Goal: Task Accomplishment & Management: Use online tool/utility

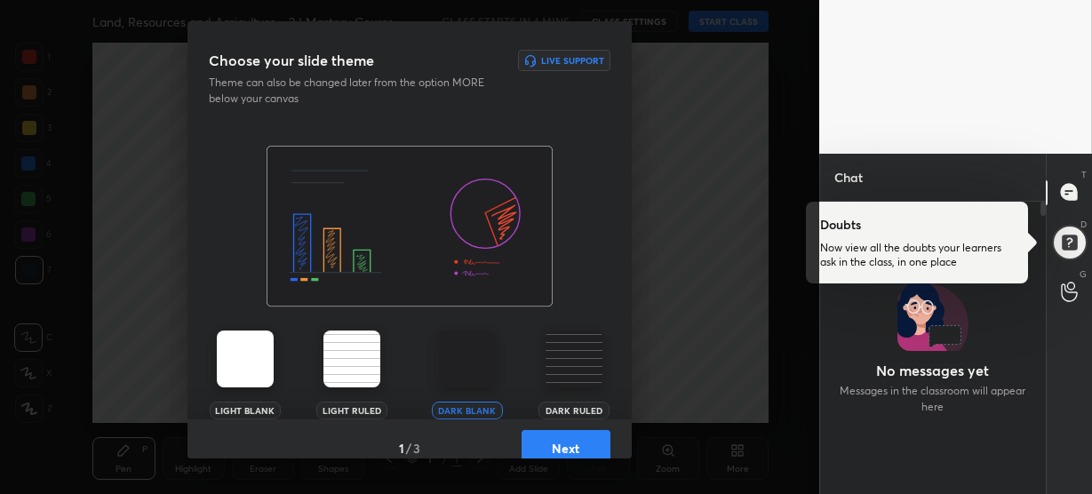
click at [561, 357] on img at bounding box center [574, 359] width 57 height 57
click at [573, 436] on button "Next" at bounding box center [566, 448] width 89 height 36
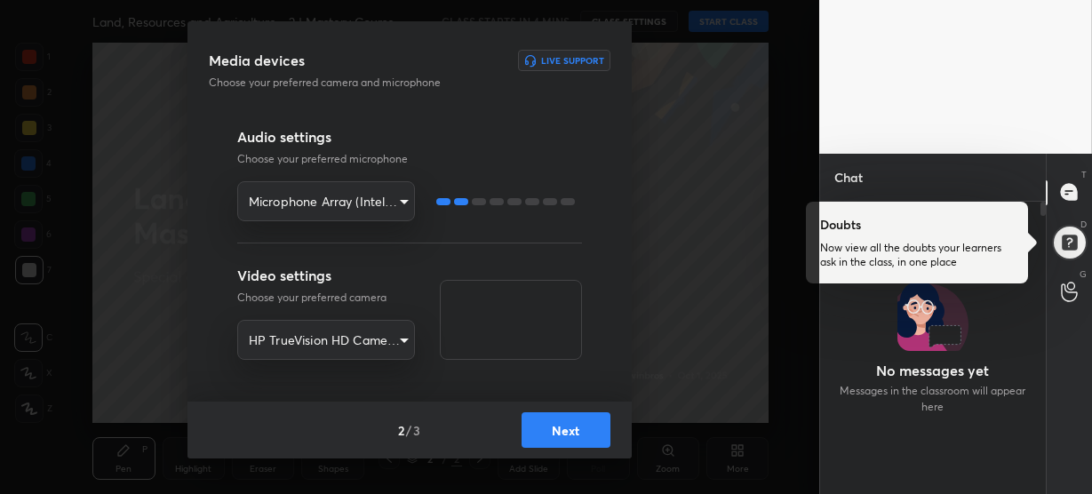
click at [570, 429] on button "Next" at bounding box center [566, 430] width 89 height 36
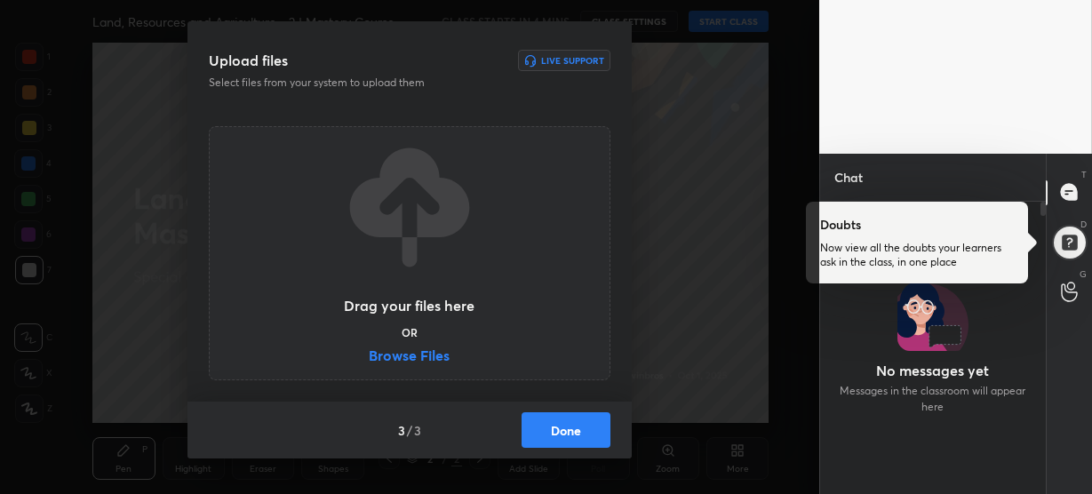
click at [403, 348] on label "Browse Files" at bounding box center [409, 357] width 81 height 19
click at [369, 348] on input "Browse Files" at bounding box center [369, 357] width 0 height 19
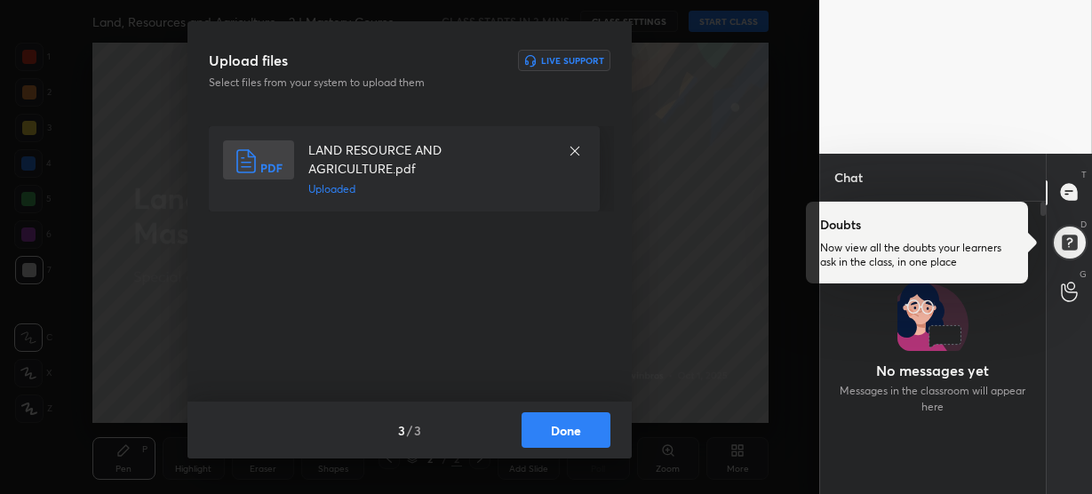
click at [567, 424] on button "Done" at bounding box center [566, 430] width 89 height 36
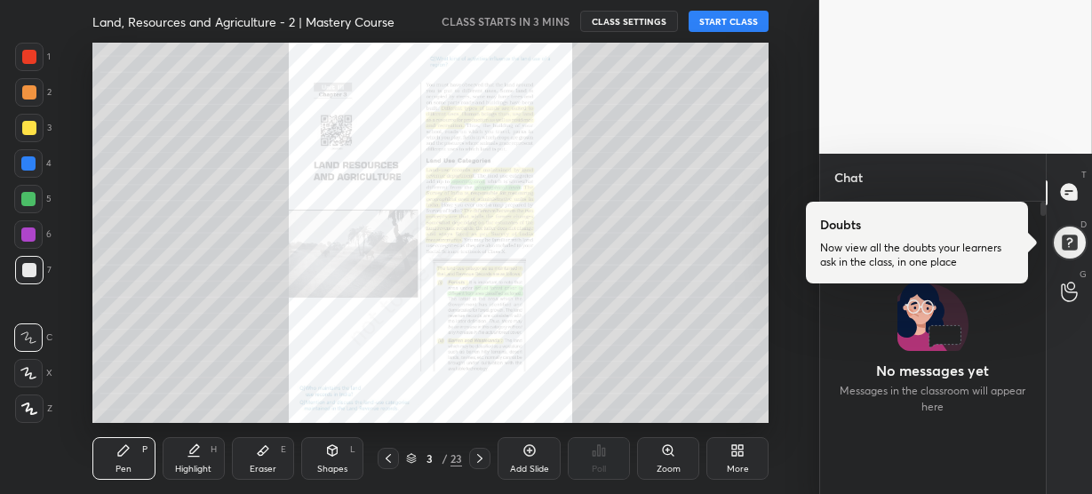
click at [670, 467] on div "Zoom" at bounding box center [669, 469] width 24 height 9
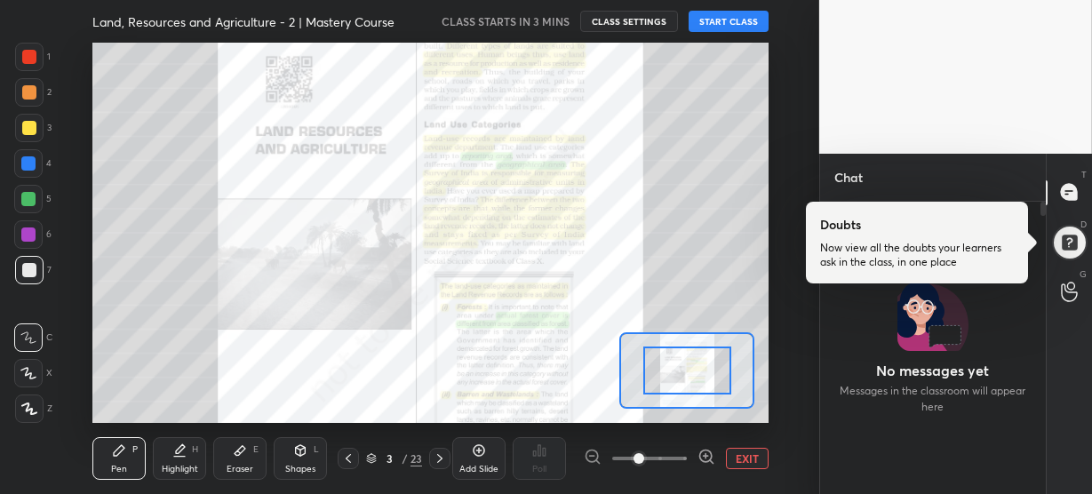
click at [706, 462] on icon at bounding box center [706, 457] width 12 height 12
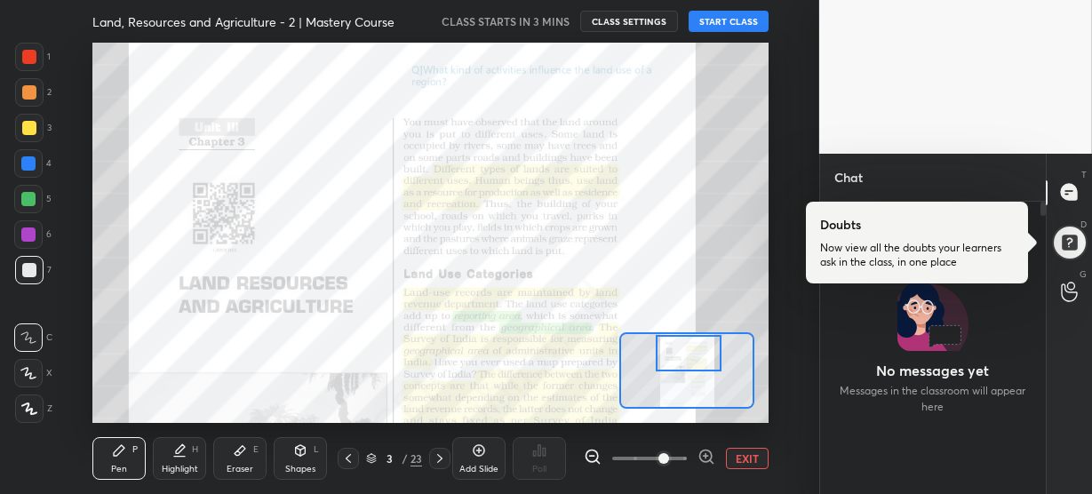
drag, startPoint x: 688, startPoint y: 376, endPoint x: 690, endPoint y: 353, distance: 23.2
click at [690, 353] on div at bounding box center [689, 353] width 66 height 36
click at [26, 50] on div at bounding box center [29, 57] width 14 height 14
click at [370, 459] on icon at bounding box center [371, 458] width 11 height 11
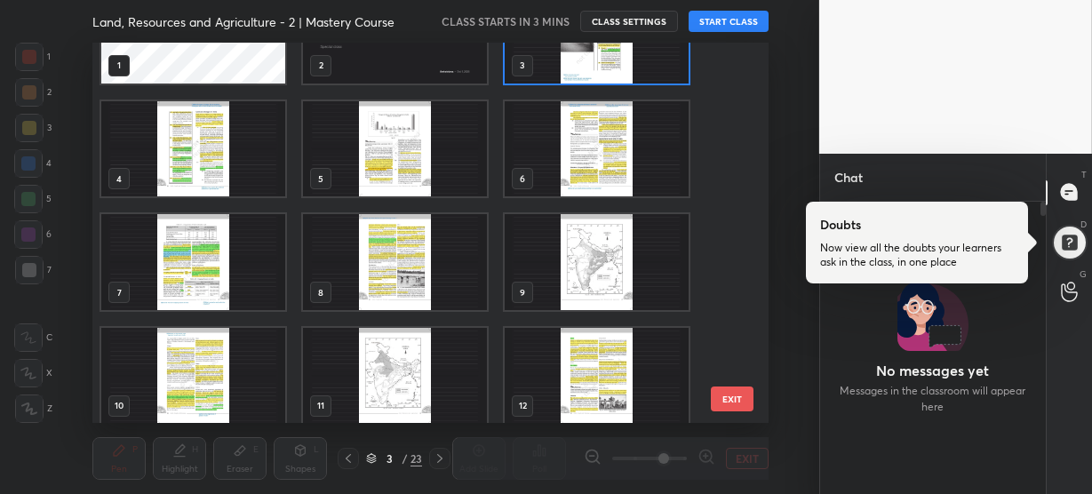
scroll to position [65, 0]
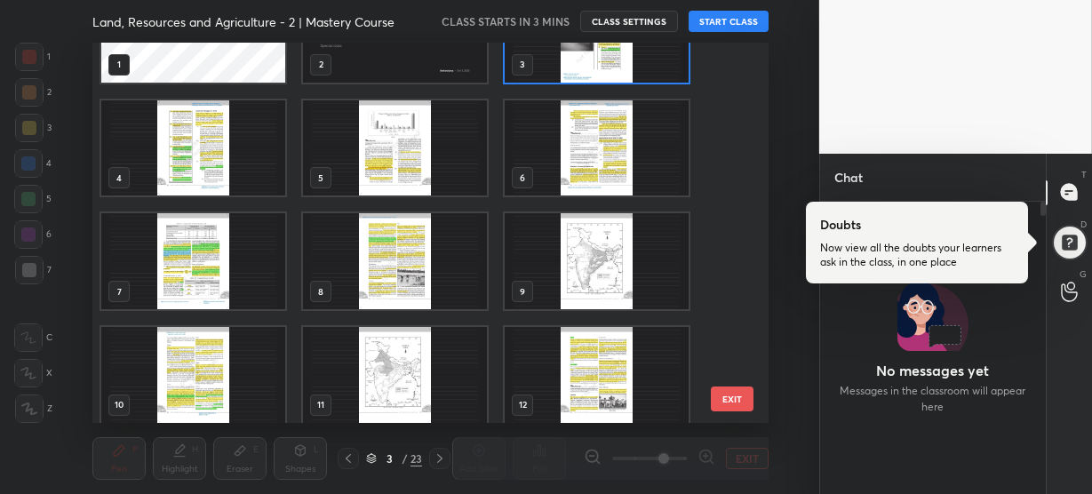
click at [213, 261] on img "grid" at bounding box center [193, 261] width 184 height 96
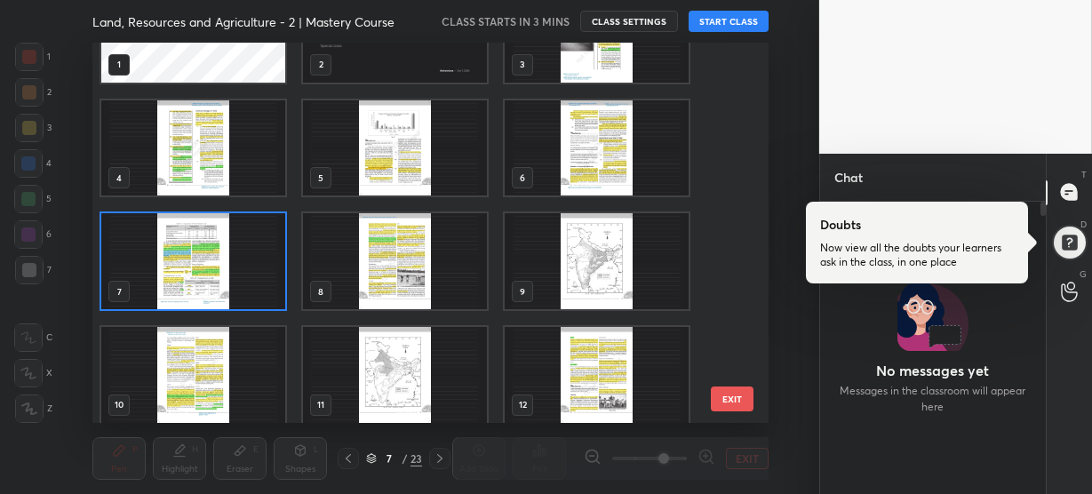
click at [213, 261] on img "grid" at bounding box center [193, 261] width 184 height 96
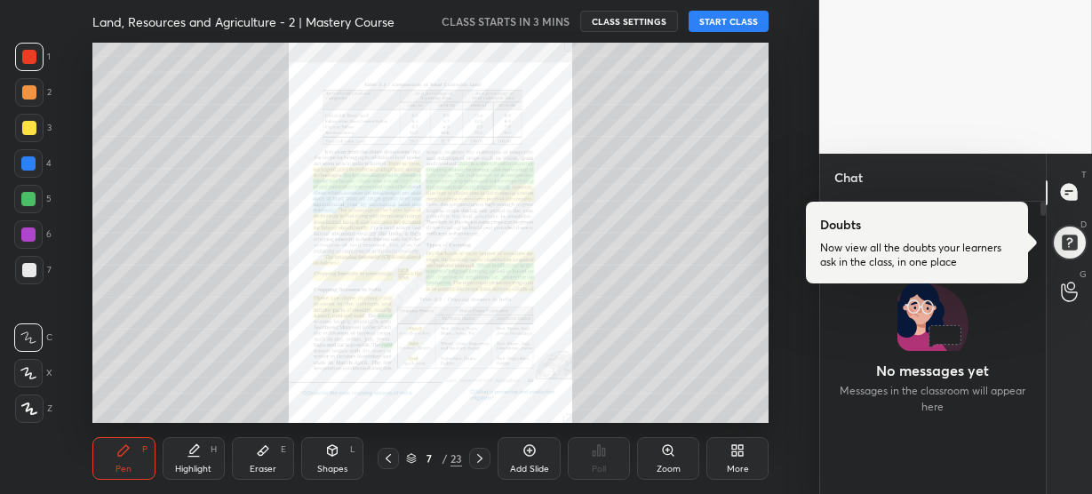
click at [675, 475] on div "Zoom" at bounding box center [668, 458] width 62 height 43
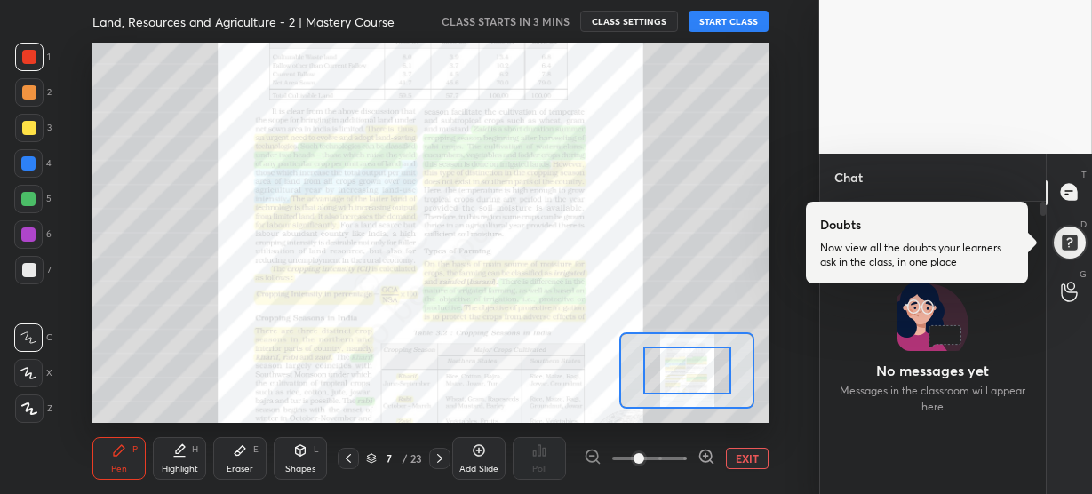
click at [709, 457] on icon at bounding box center [707, 457] width 18 height 18
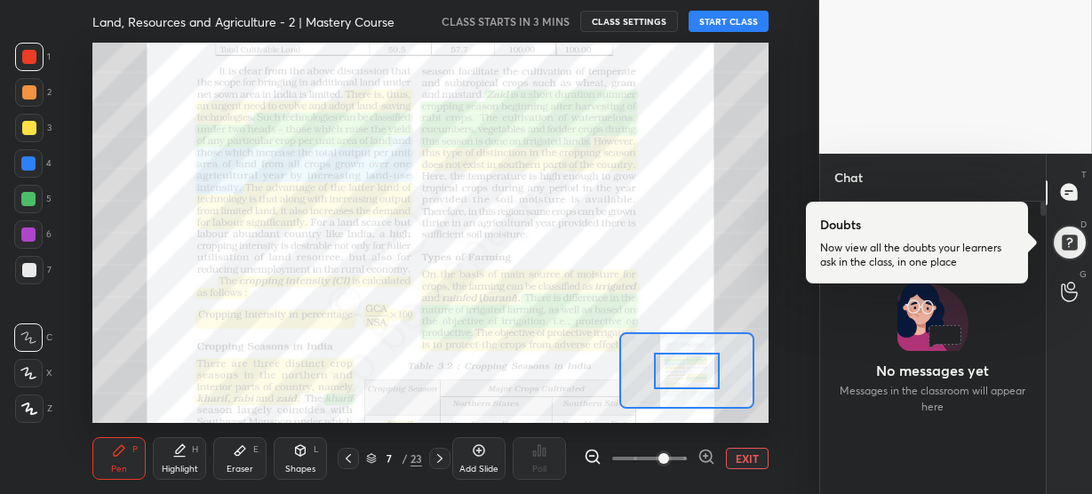
click at [709, 457] on icon at bounding box center [707, 457] width 18 height 18
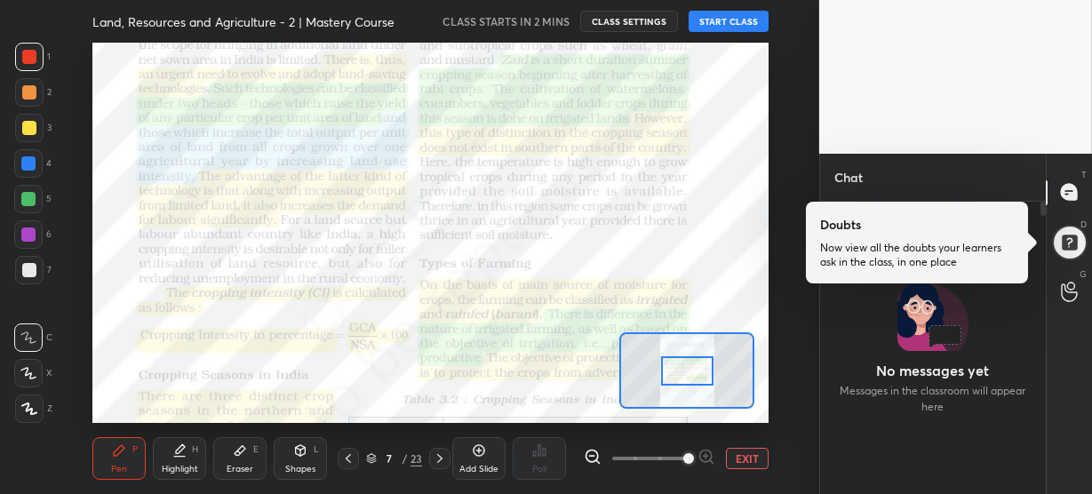
click at [739, 28] on button "START CLASS" at bounding box center [729, 21] width 80 height 21
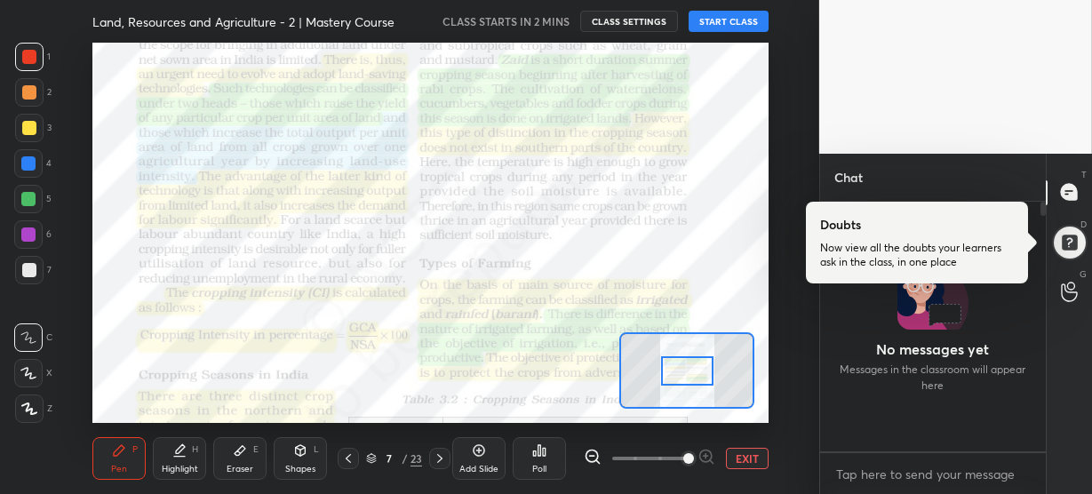
scroll to position [244, 220]
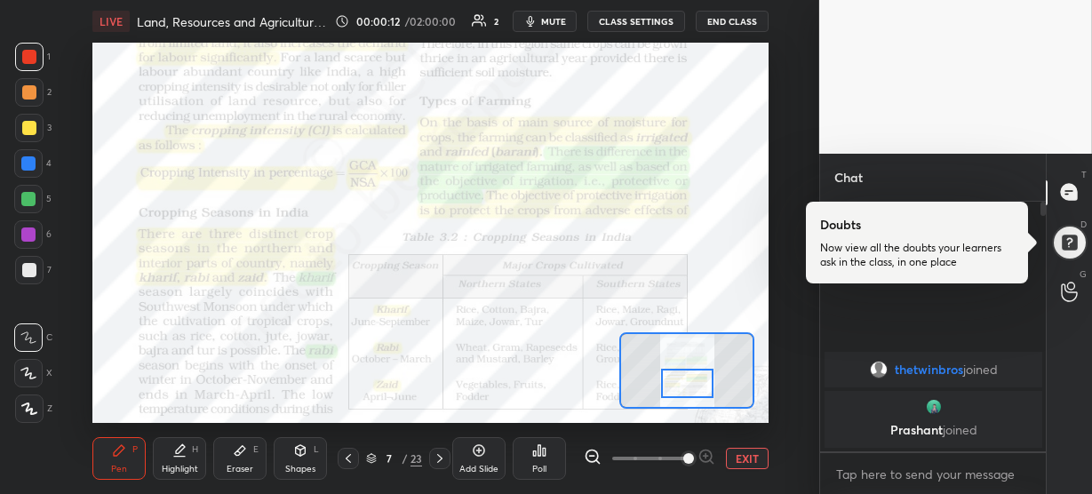
drag, startPoint x: 692, startPoint y: 375, endPoint x: 692, endPoint y: 388, distance: 12.4
click at [692, 388] on div at bounding box center [687, 383] width 52 height 29
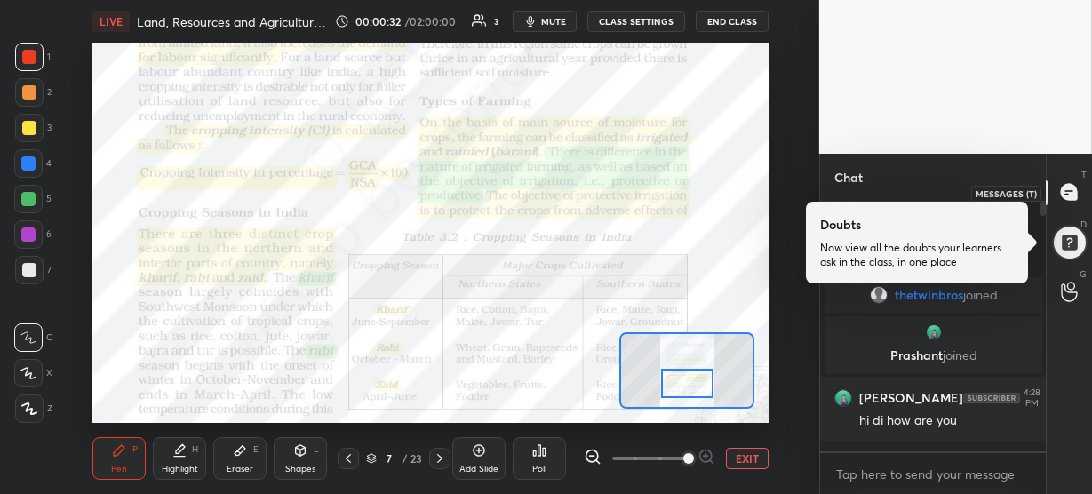
click at [1073, 191] on icon at bounding box center [1069, 191] width 7 height 0
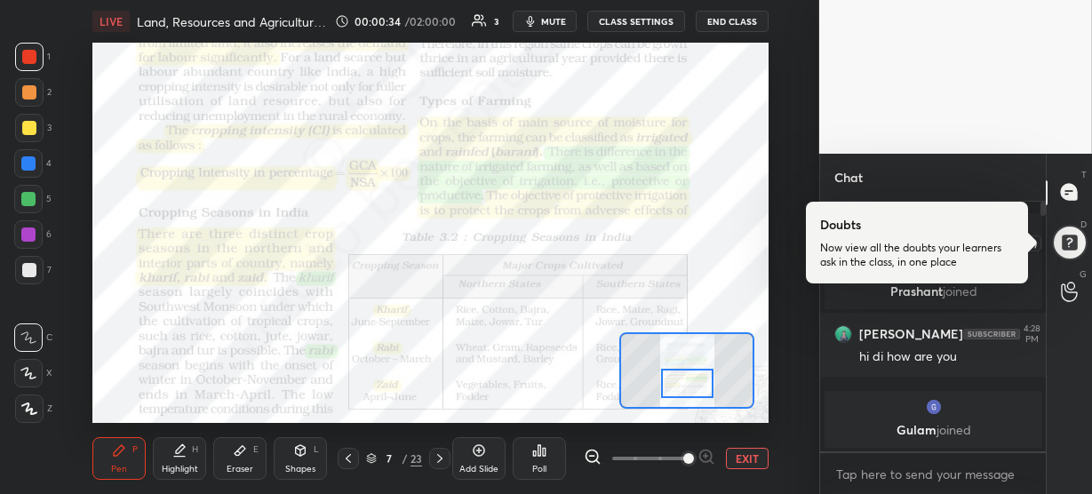
scroll to position [66, 0]
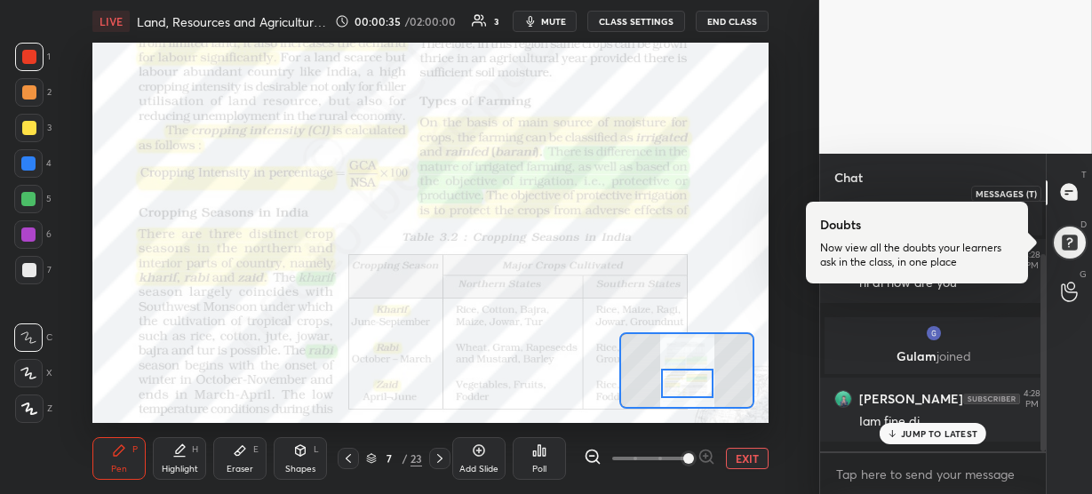
click at [1073, 198] on icon at bounding box center [1069, 192] width 16 height 16
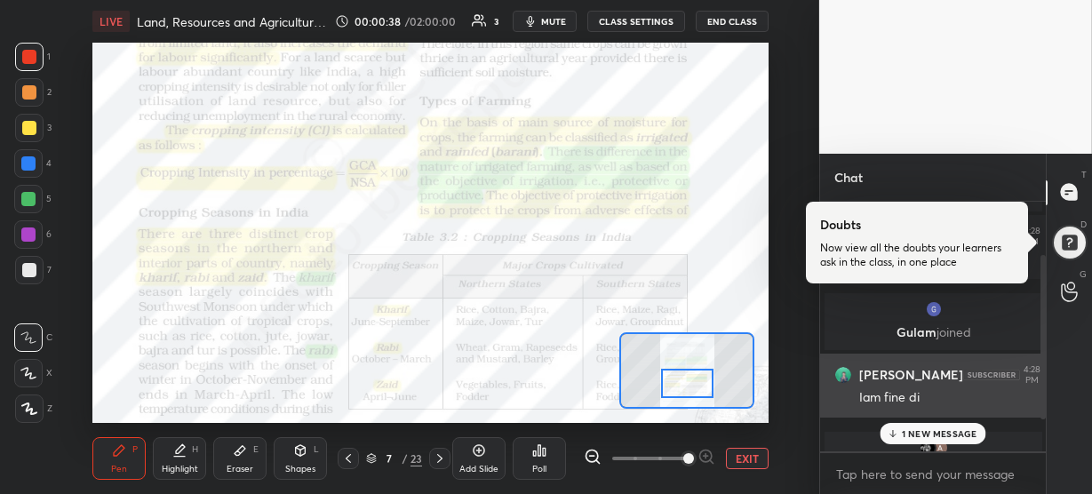
scroll to position [81, 0]
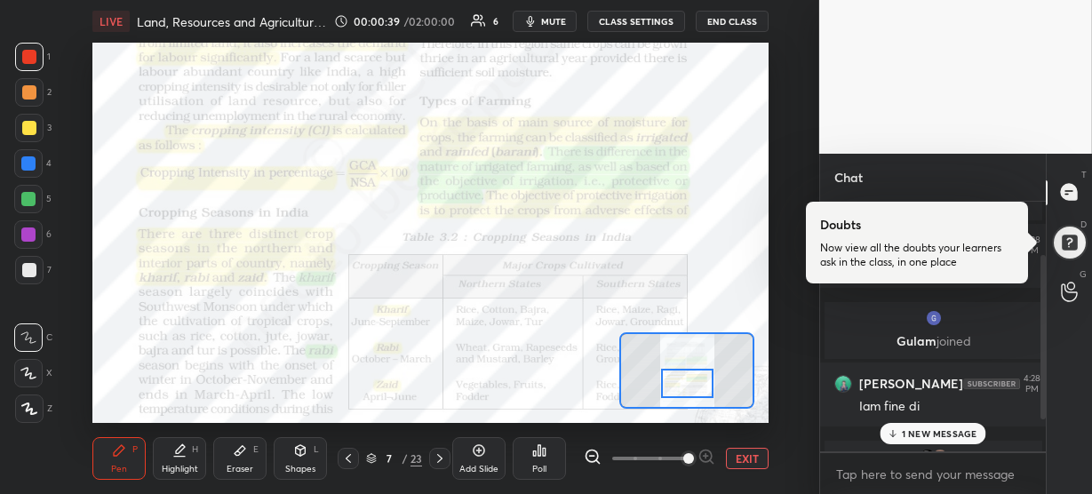
click at [919, 429] on p "1 NEW MESSAGE" at bounding box center [940, 433] width 76 height 11
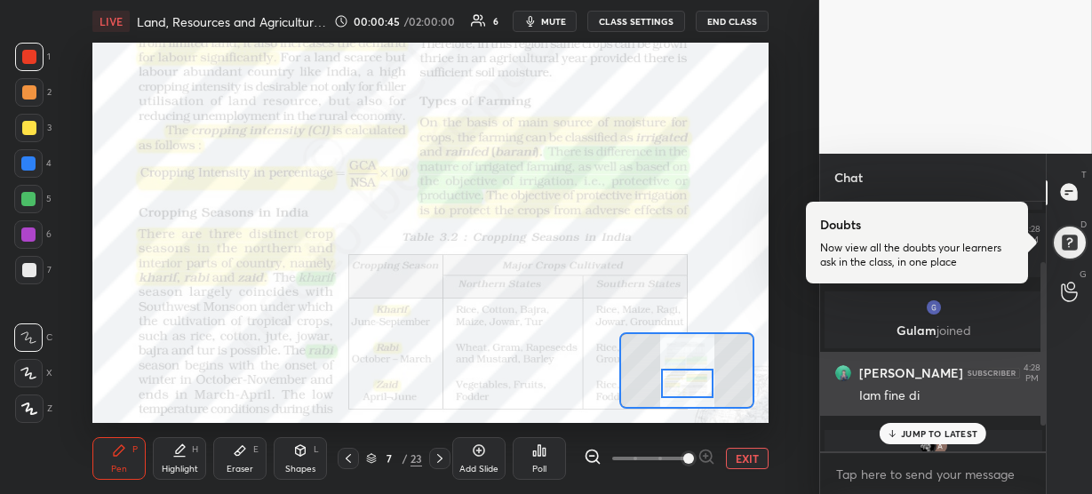
scroll to position [91, 0]
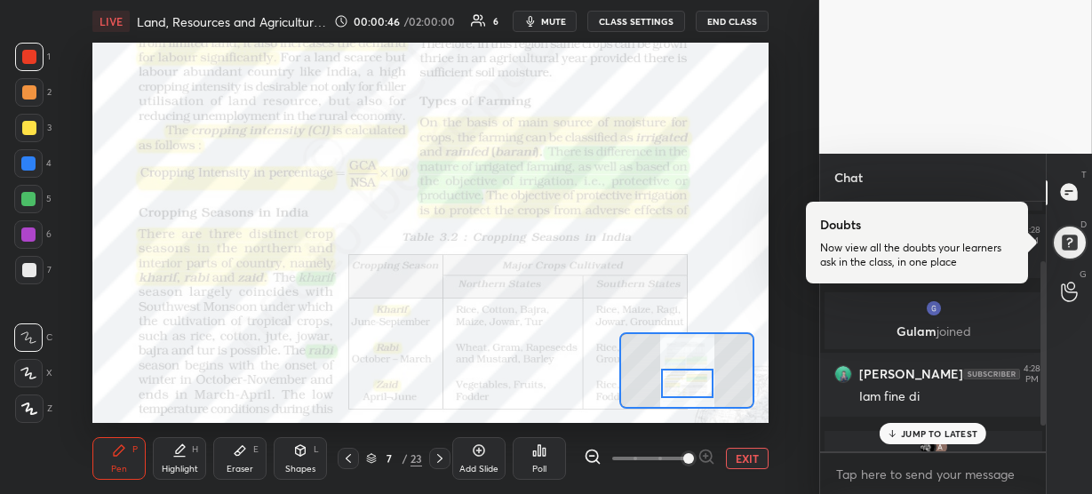
click at [919, 437] on p "JUMP TO LATEST" at bounding box center [939, 433] width 76 height 11
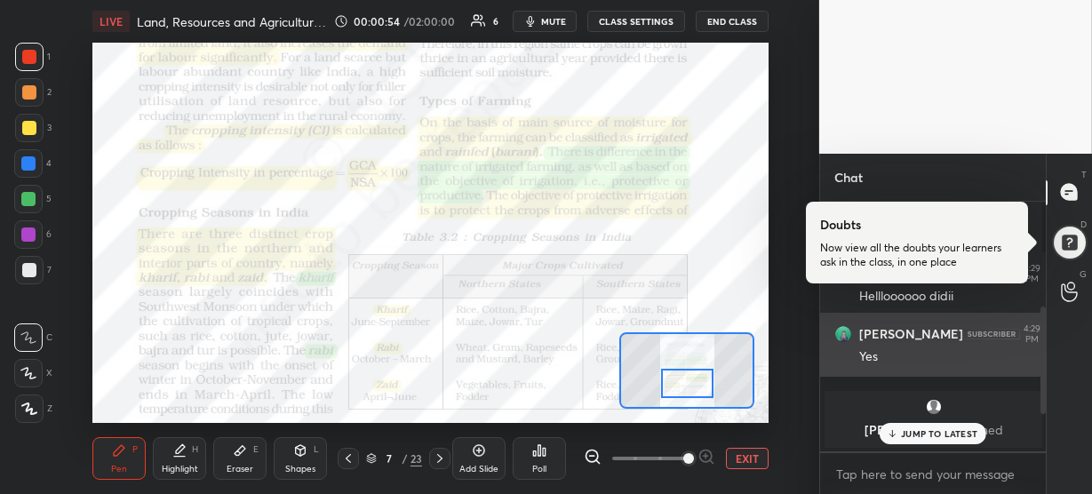
scroll to position [238, 0]
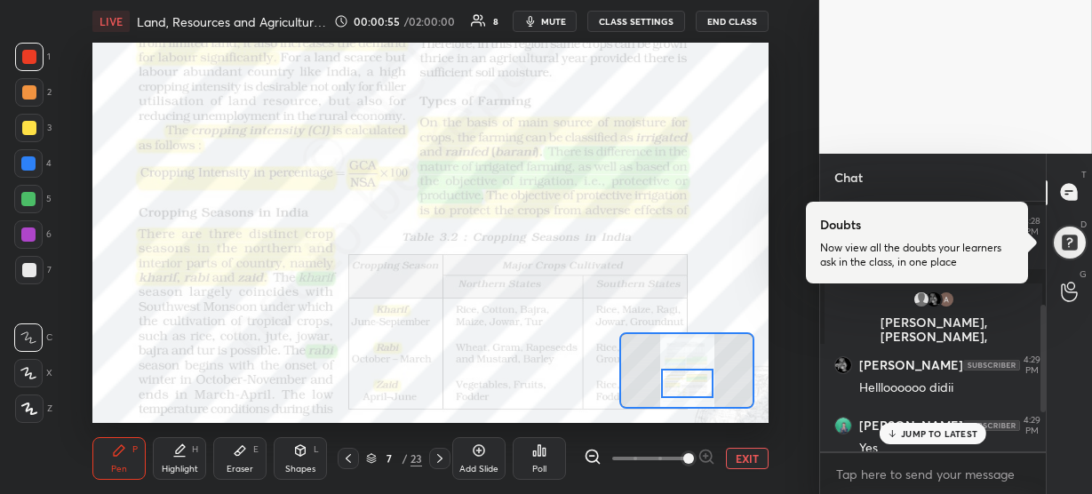
click at [931, 434] on p "JUMP TO LATEST" at bounding box center [939, 433] width 76 height 11
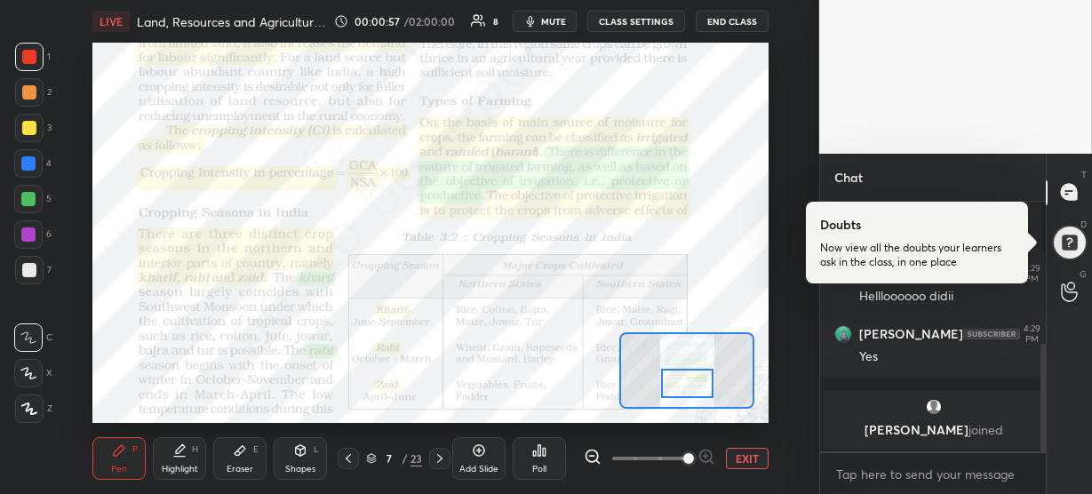
click at [373, 464] on icon at bounding box center [371, 458] width 11 height 11
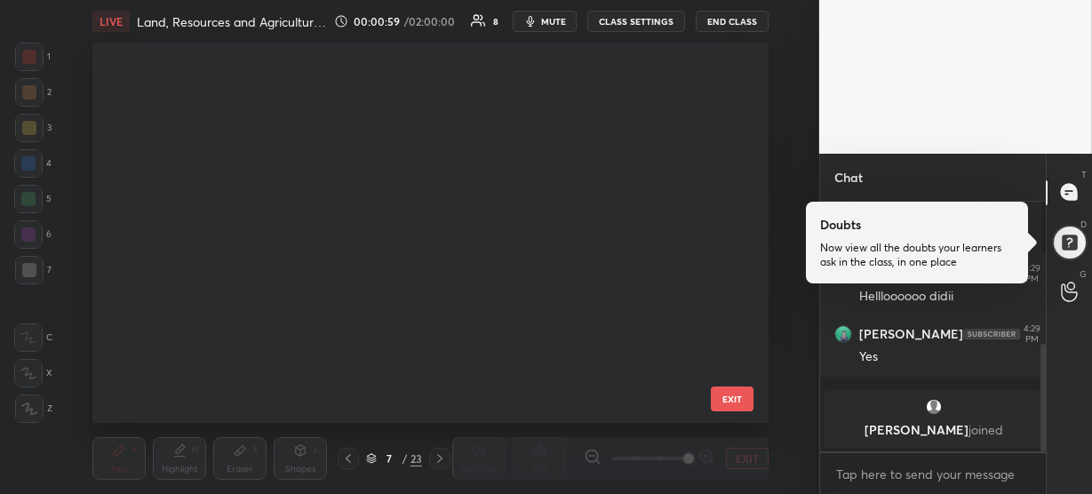
scroll to position [527, 0]
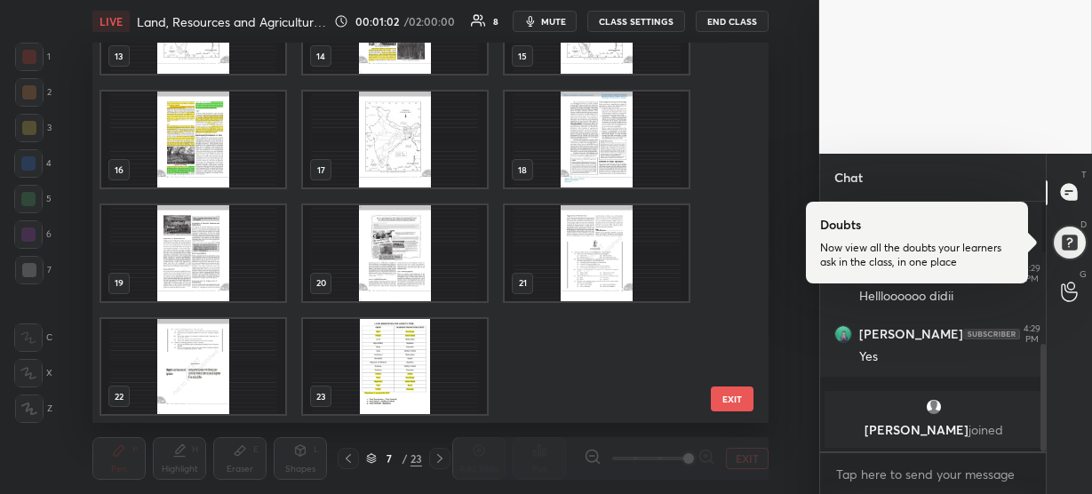
click at [220, 376] on img "grid" at bounding box center [193, 367] width 184 height 96
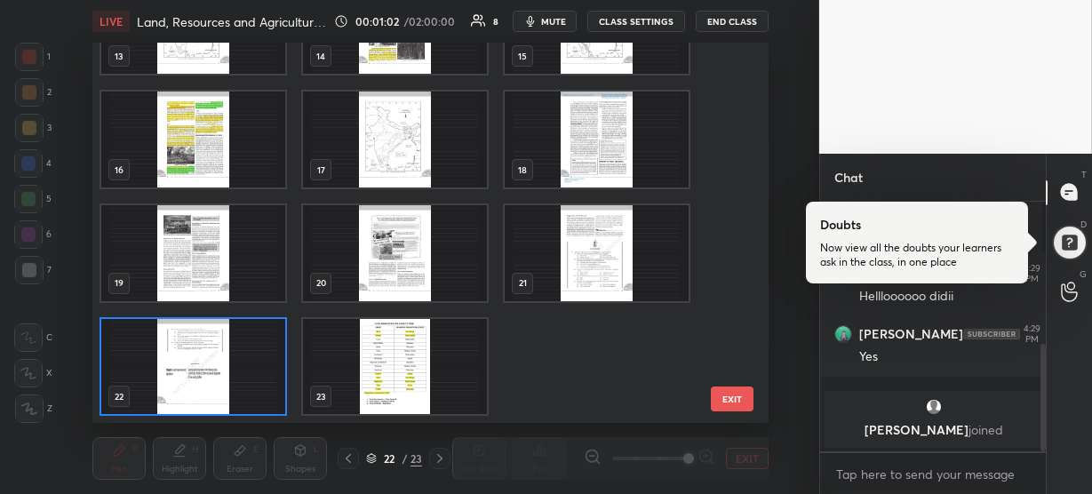
click at [220, 376] on img "grid" at bounding box center [193, 367] width 184 height 96
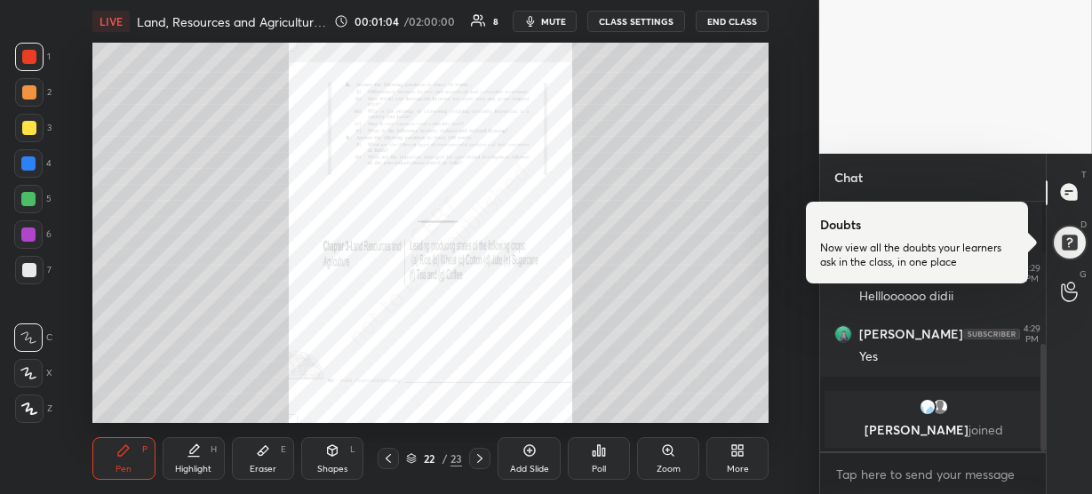
click at [667, 452] on icon at bounding box center [668, 450] width 10 height 10
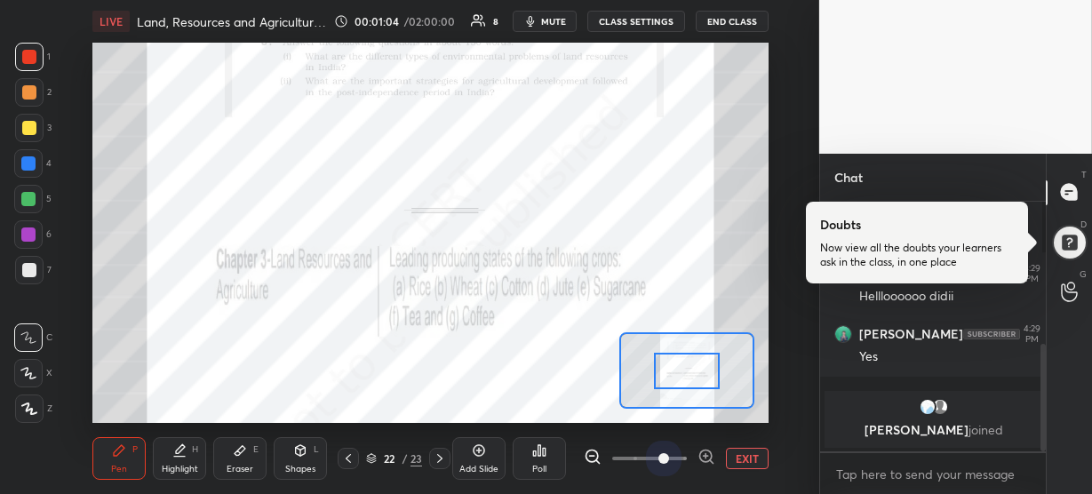
click at [667, 452] on span at bounding box center [649, 458] width 75 height 27
click at [707, 454] on icon at bounding box center [707, 457] width 18 height 18
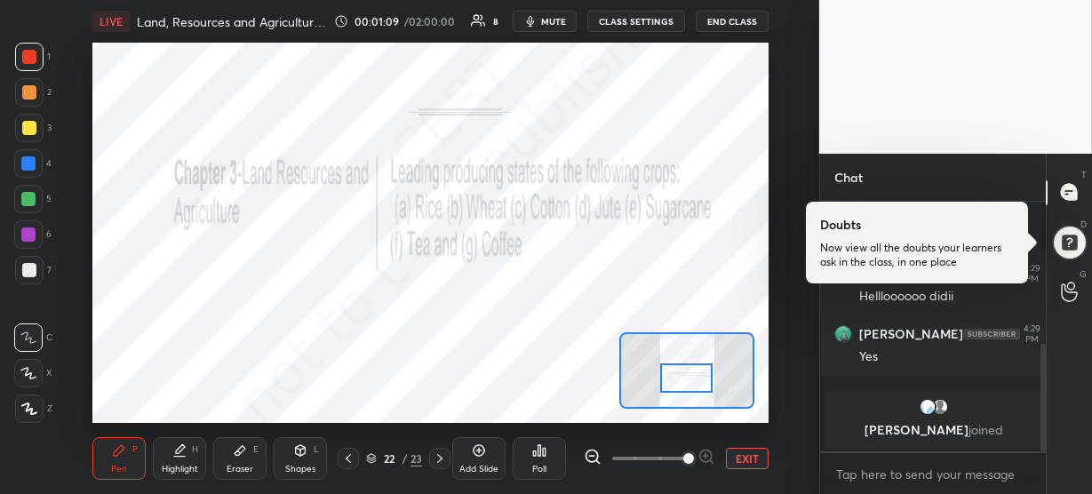
scroll to position [390, 0]
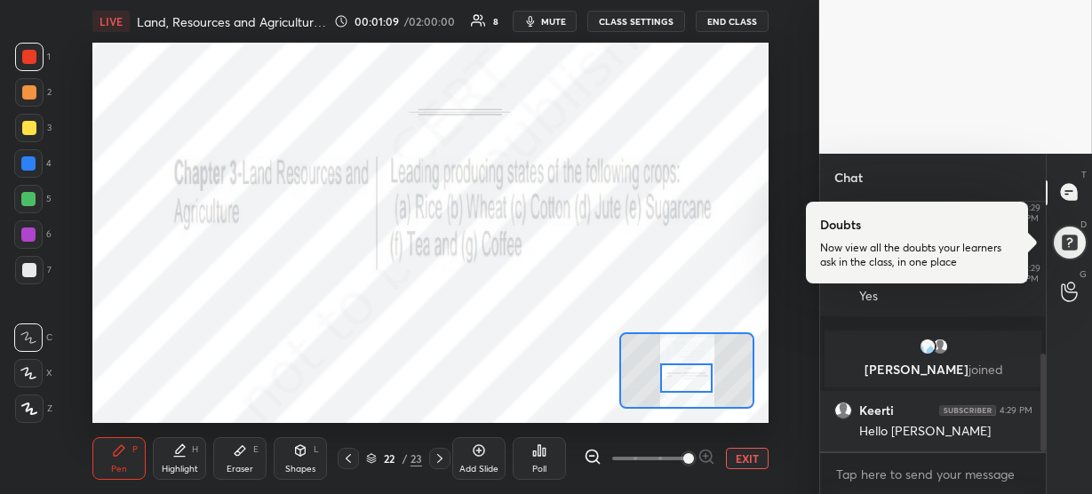
click at [680, 373] on div at bounding box center [686, 378] width 52 height 29
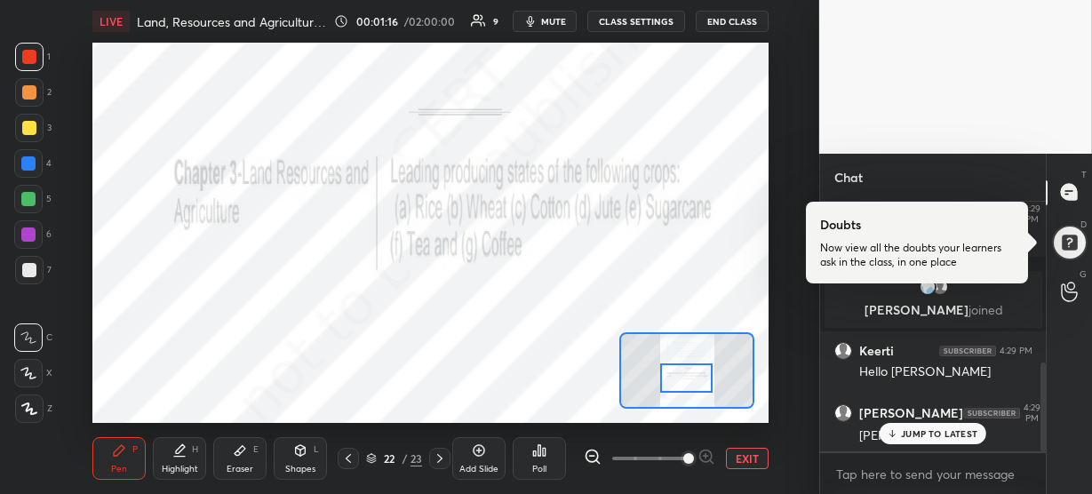
click at [238, 452] on icon at bounding box center [240, 451] width 11 height 10
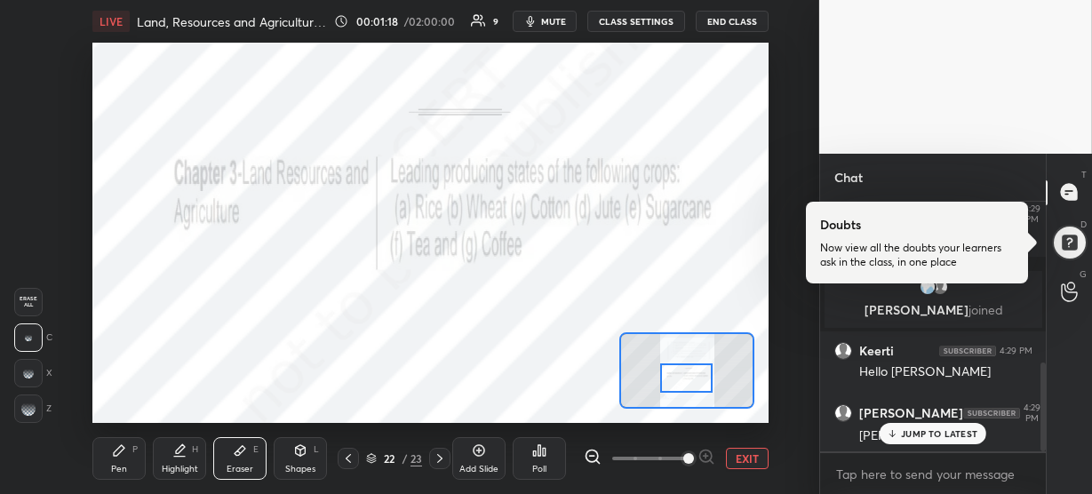
scroll to position [524, 0]
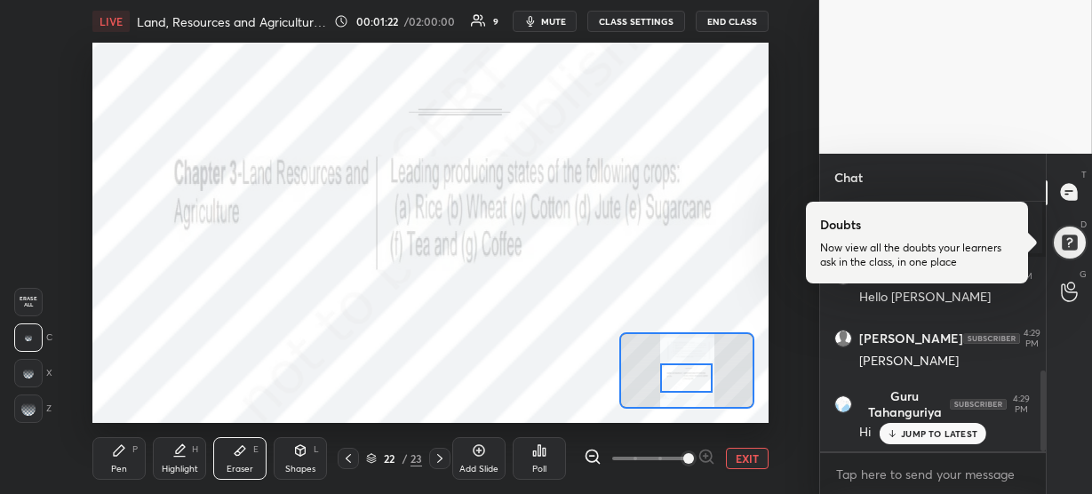
click at [128, 454] on div "Pen P" at bounding box center [118, 458] width 53 height 43
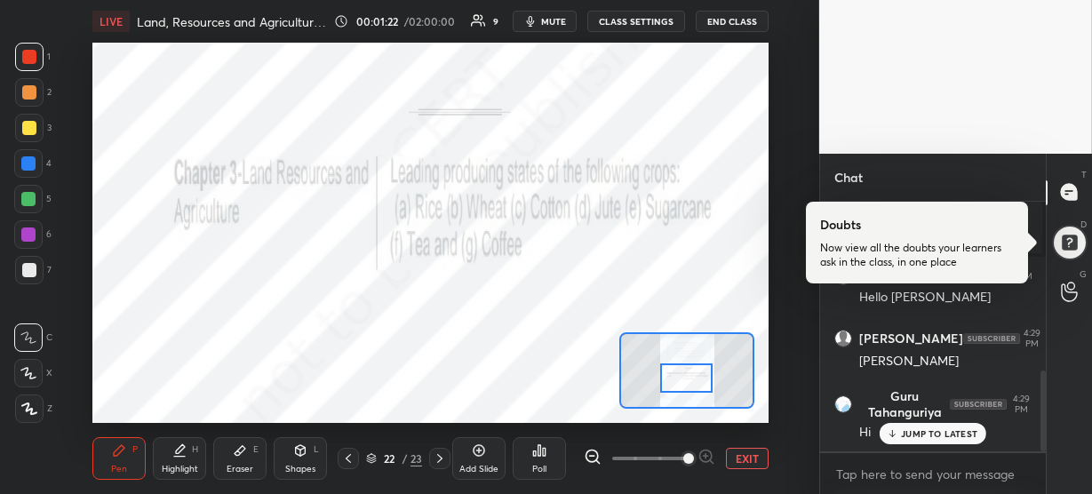
click at [31, 413] on icon at bounding box center [29, 409] width 14 height 11
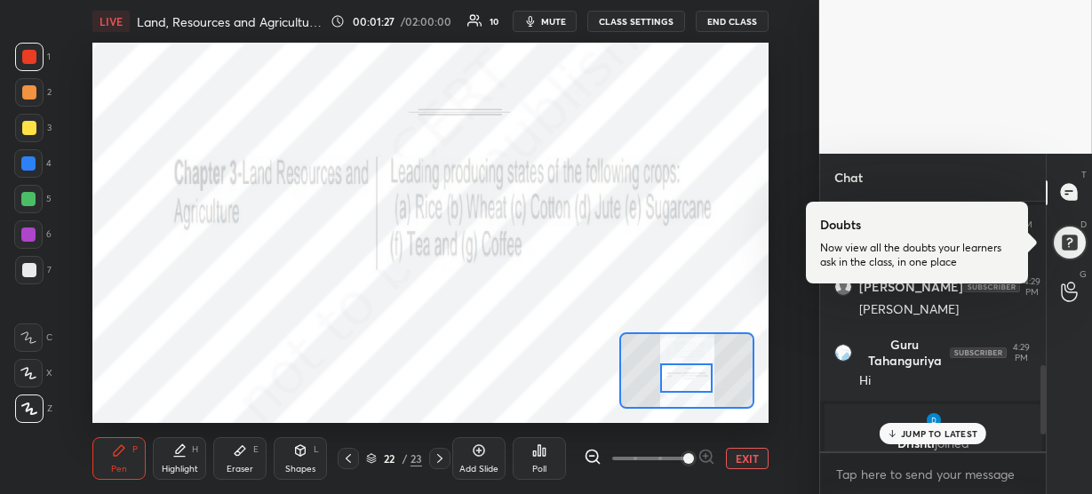
scroll to position [575, 0]
click at [938, 436] on p "JUMP TO LATEST" at bounding box center [939, 433] width 76 height 11
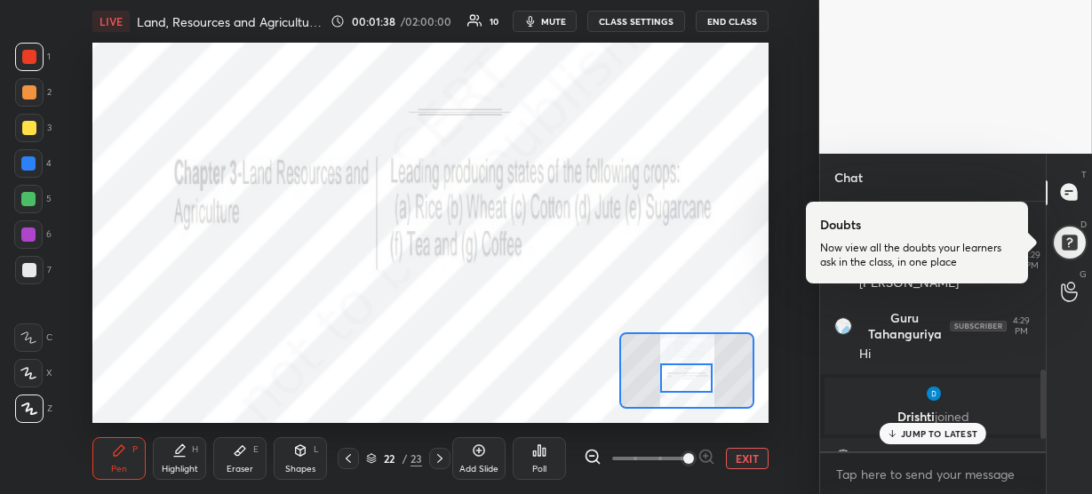
scroll to position [597, 0]
click at [939, 429] on p "JUMP TO LATEST" at bounding box center [939, 433] width 76 height 11
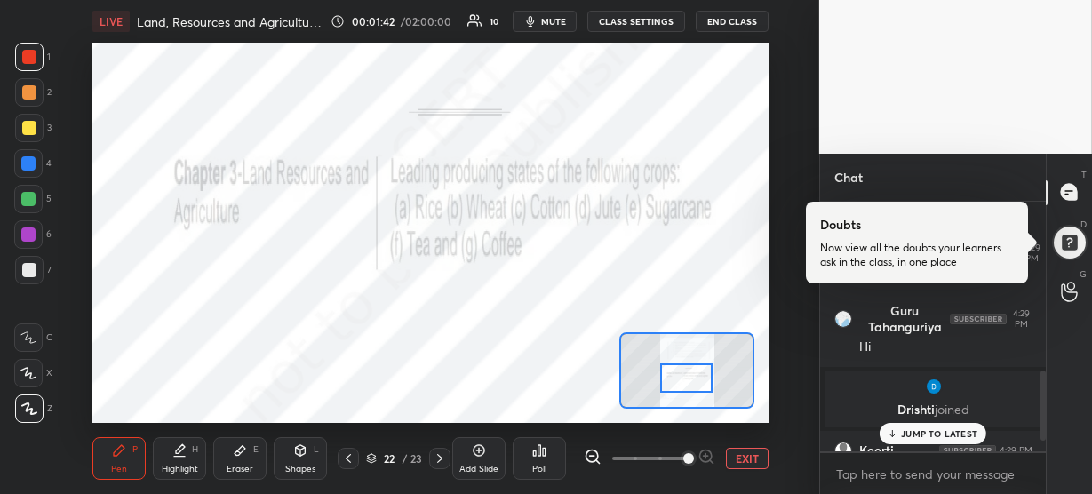
scroll to position [610, 0]
click at [933, 430] on p "JUMP TO LATEST" at bounding box center [939, 433] width 76 height 11
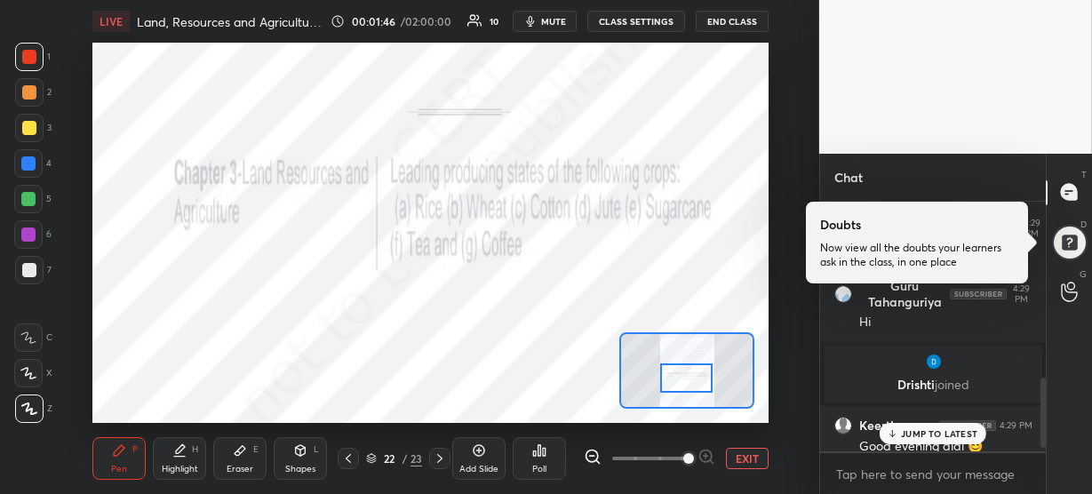
scroll to position [740, 0]
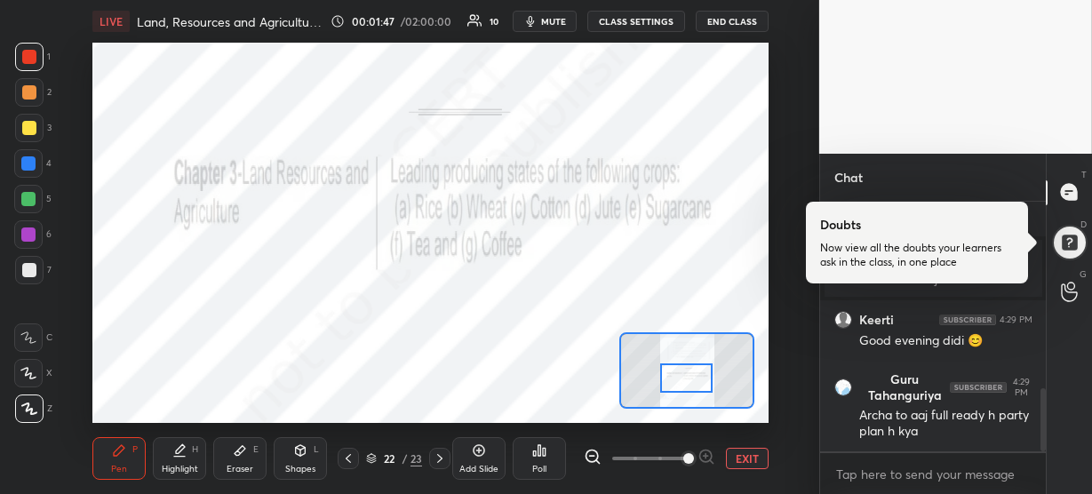
click at [910, 425] on div "[PERSON_NAME] 4:29 PM Hii didu Guru Tahanguriya 4:29 PM Hi [PERSON_NAME] joined…" at bounding box center [933, 327] width 227 height 250
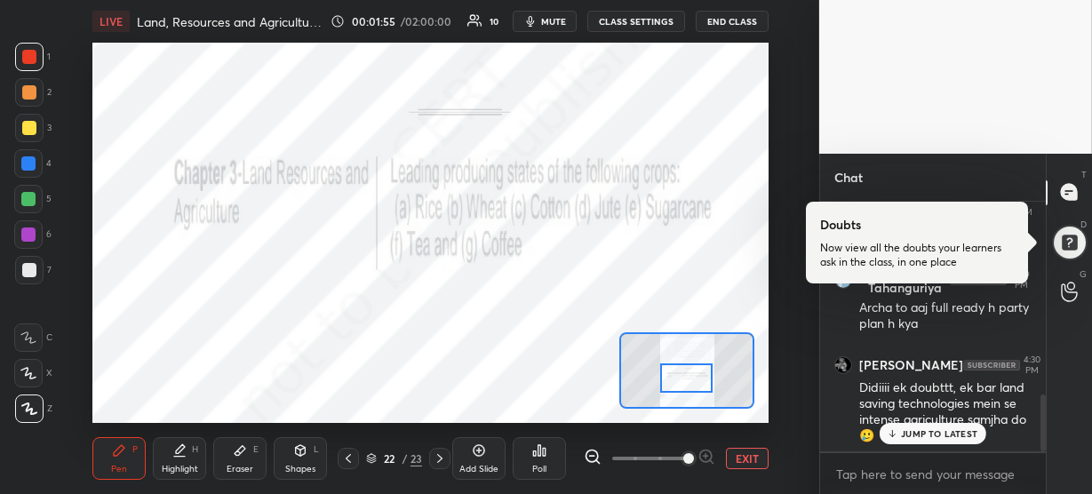
click at [922, 433] on p "JUMP TO LATEST" at bounding box center [939, 433] width 76 height 11
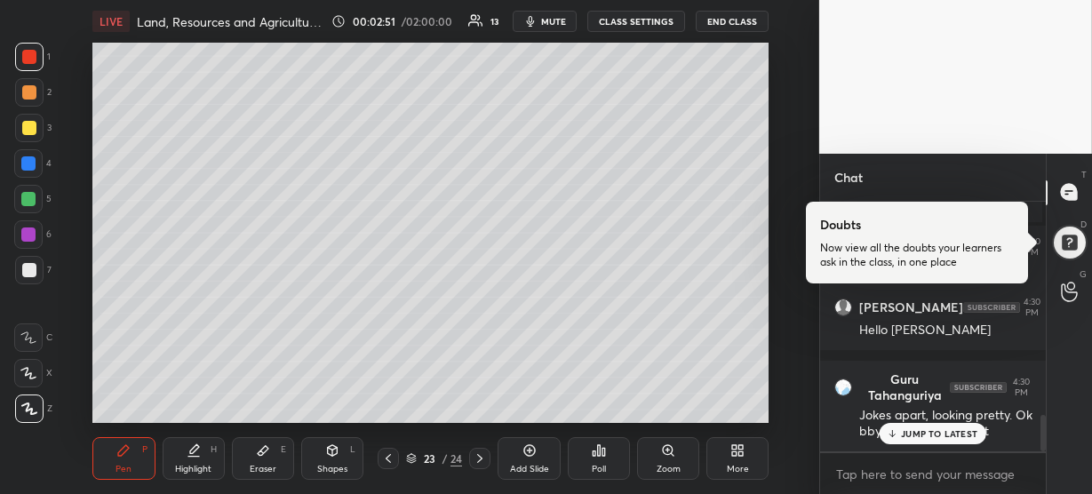
scroll to position [1472, 0]
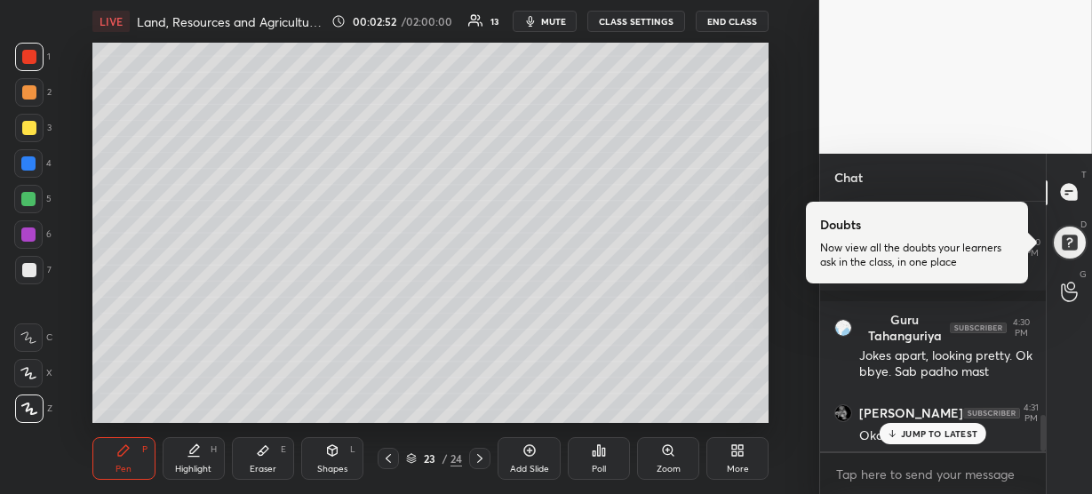
click at [918, 432] on p "JUMP TO LATEST" at bounding box center [939, 433] width 76 height 11
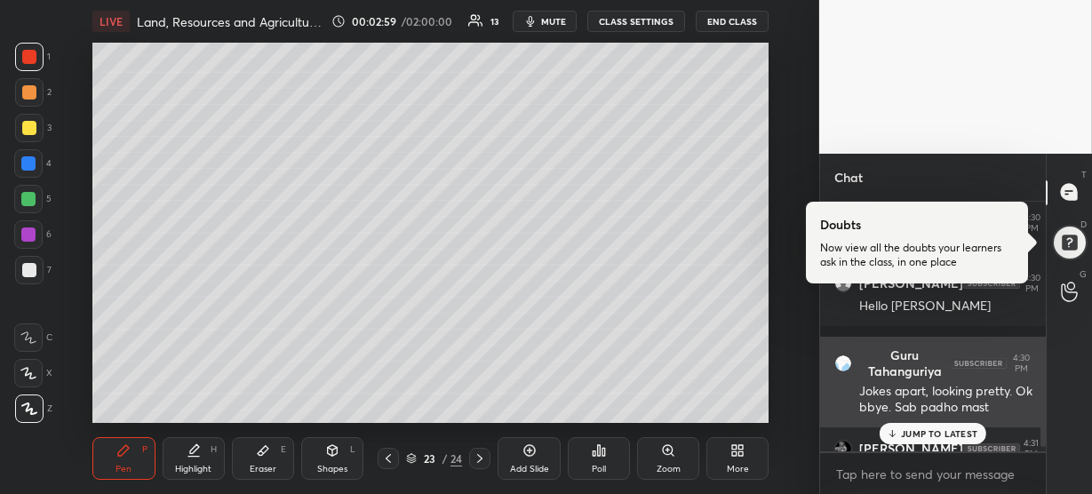
scroll to position [1435, 0]
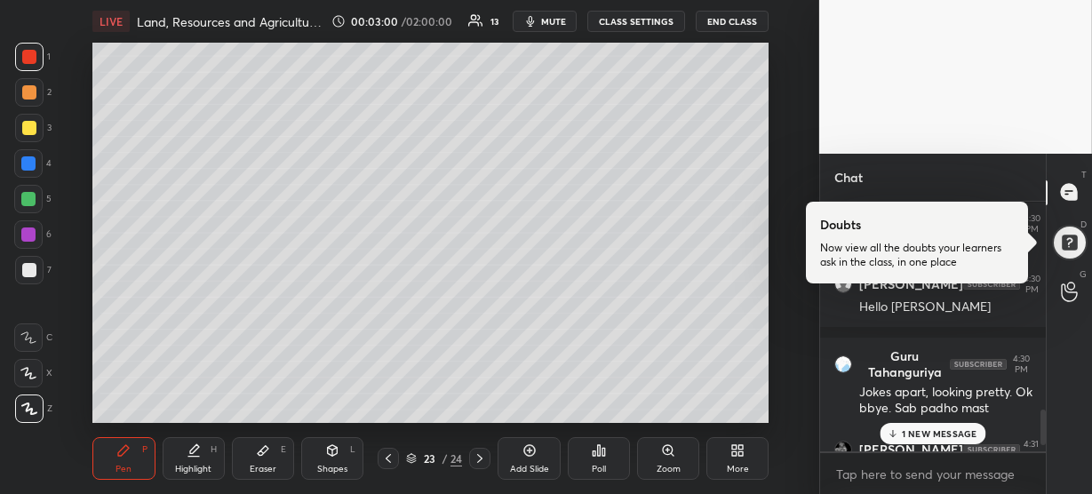
click at [940, 436] on p "1 NEW MESSAGE" at bounding box center [940, 433] width 76 height 11
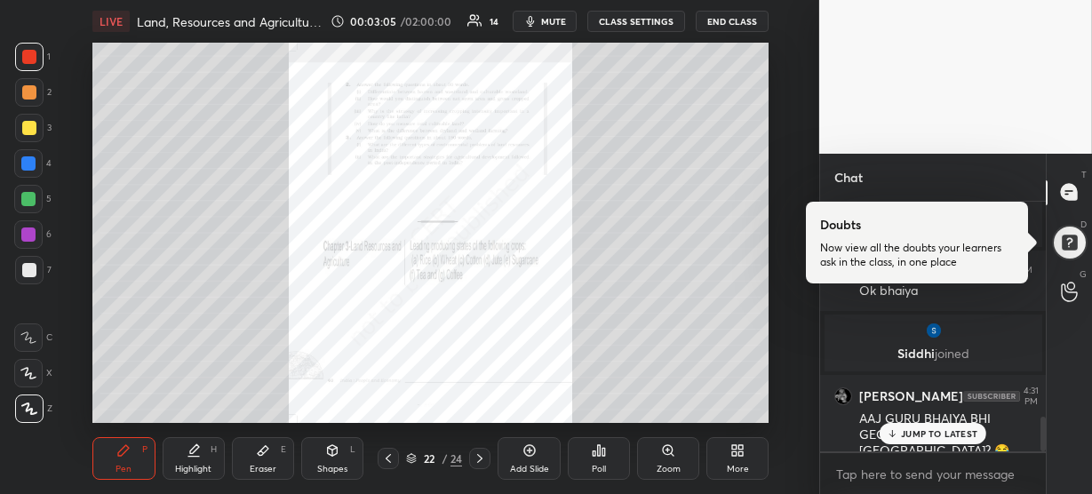
scroll to position [1543, 0]
click at [673, 465] on div "Zoom" at bounding box center [669, 469] width 24 height 9
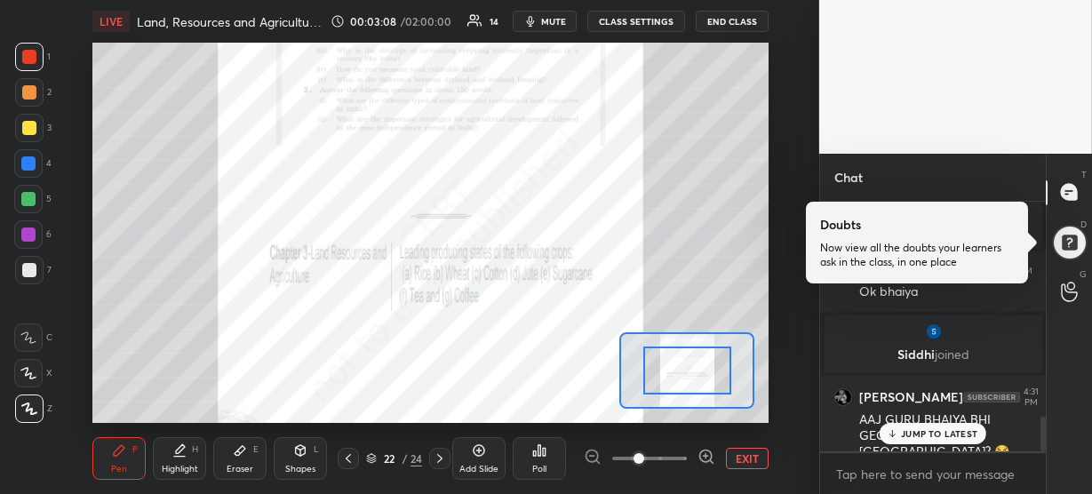
click at [901, 429] on p "JUMP TO LATEST" at bounding box center [939, 433] width 76 height 11
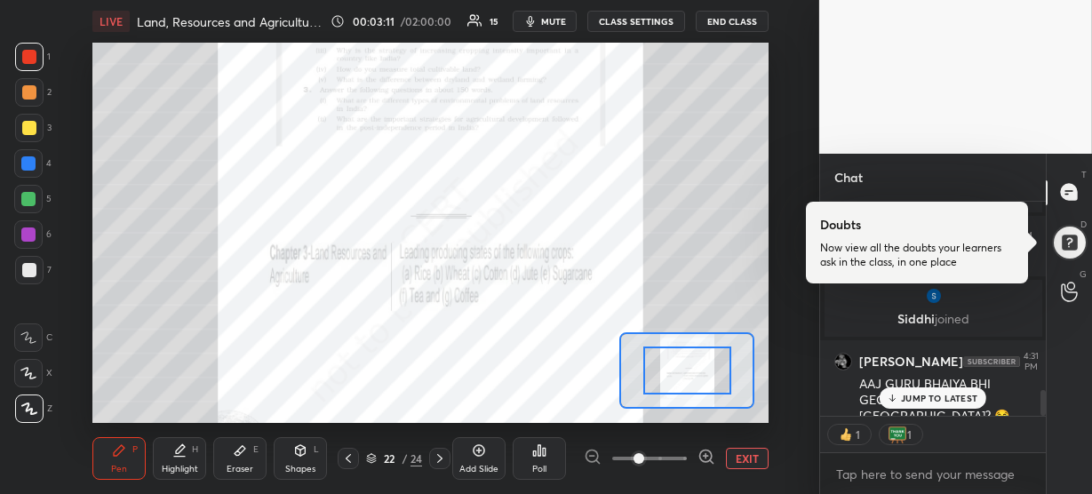
click at [931, 391] on div "JUMP TO LATEST" at bounding box center [933, 398] width 107 height 21
click at [704, 460] on icon at bounding box center [707, 457] width 18 height 18
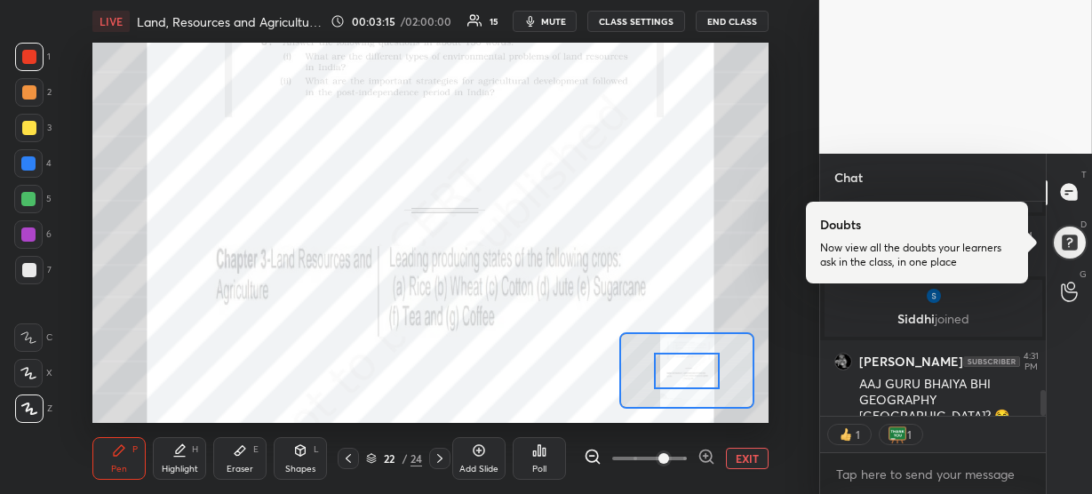
click at [711, 458] on icon at bounding box center [707, 457] width 18 height 18
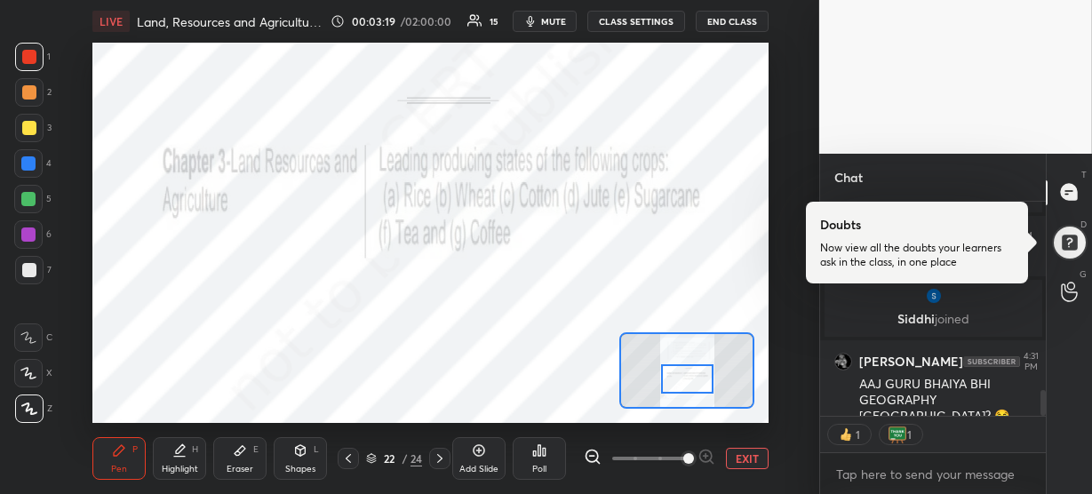
click at [674, 375] on div at bounding box center [687, 378] width 52 height 29
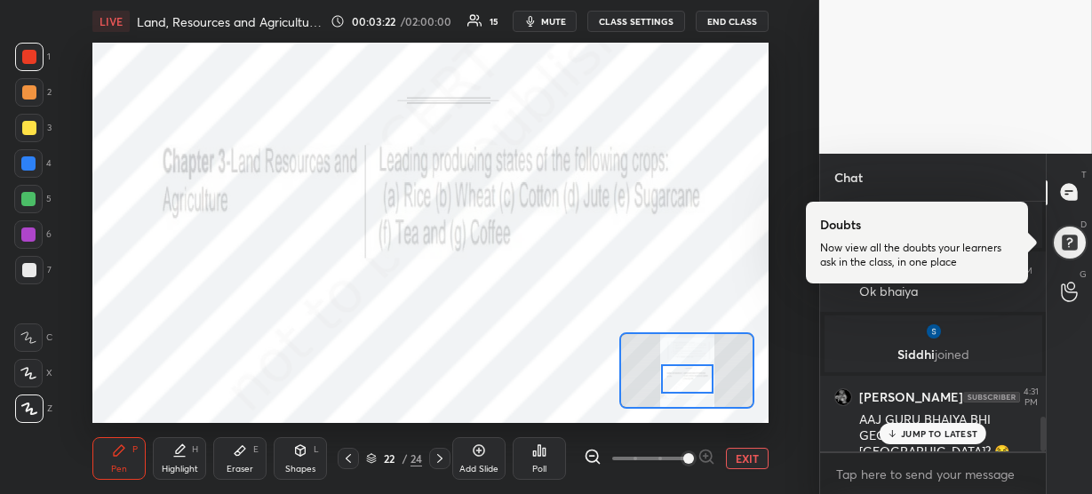
click at [901, 434] on p "JUMP TO LATEST" at bounding box center [939, 433] width 76 height 11
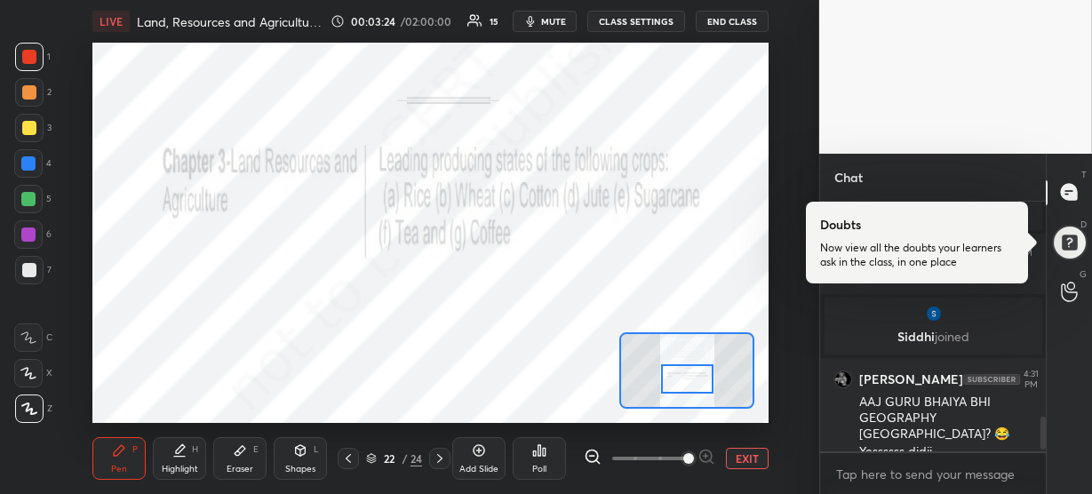
click at [901, 434] on div "[PERSON_NAME] joined [PERSON_NAME] 4:31 PM Ok [PERSON_NAME] joined [PERSON_NAME…" at bounding box center [933, 327] width 226 height 250
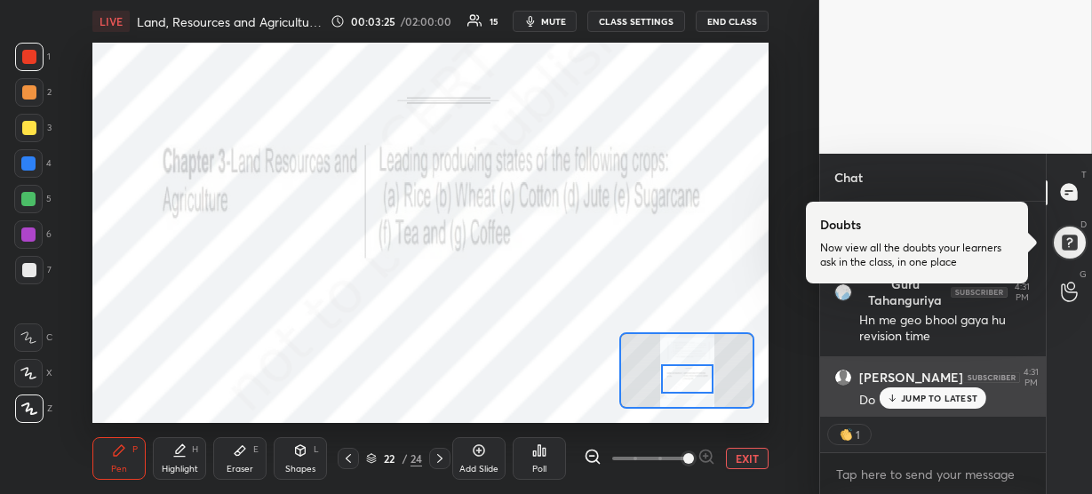
scroll to position [1808, 0]
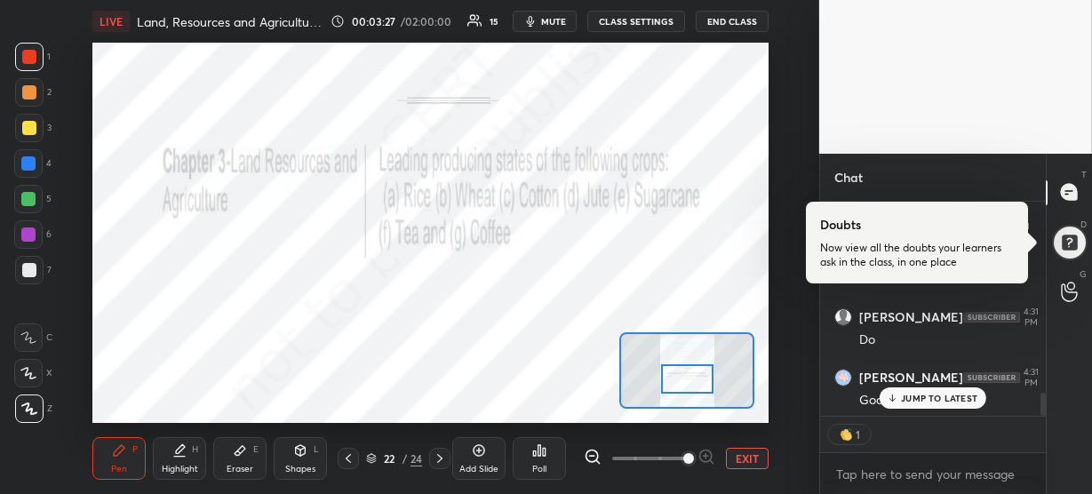
click at [915, 394] on p "JUMP TO LATEST" at bounding box center [939, 398] width 76 height 11
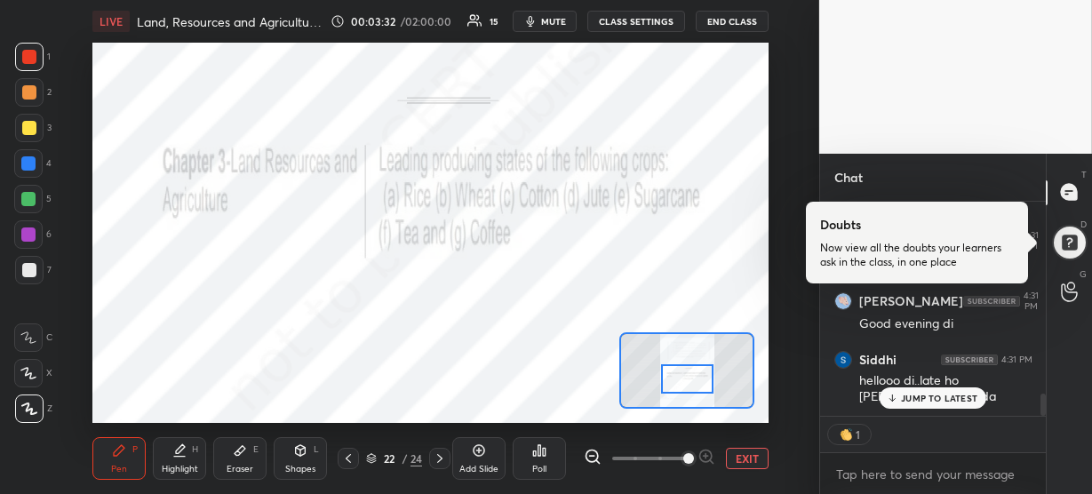
click at [919, 396] on p "JUMP TO LATEST" at bounding box center [939, 398] width 76 height 11
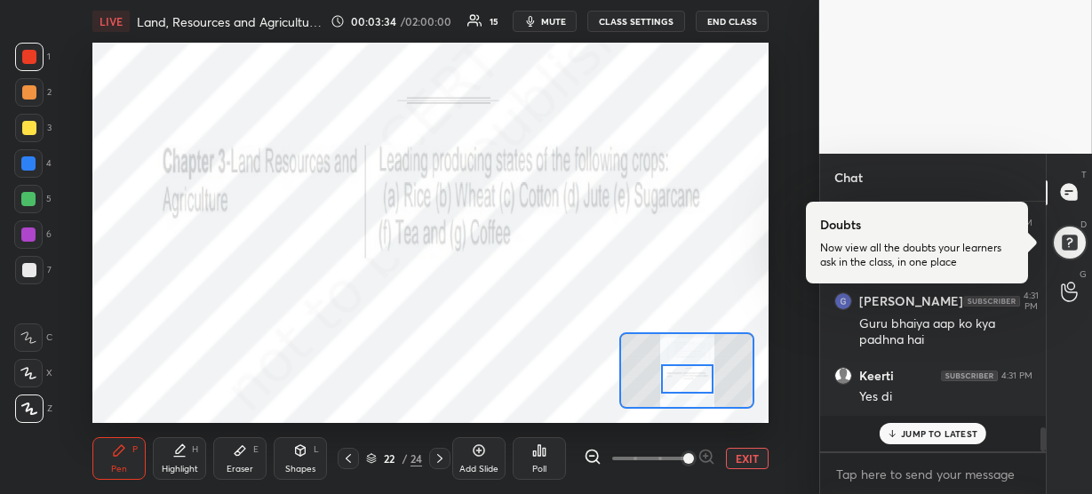
scroll to position [1986, 0]
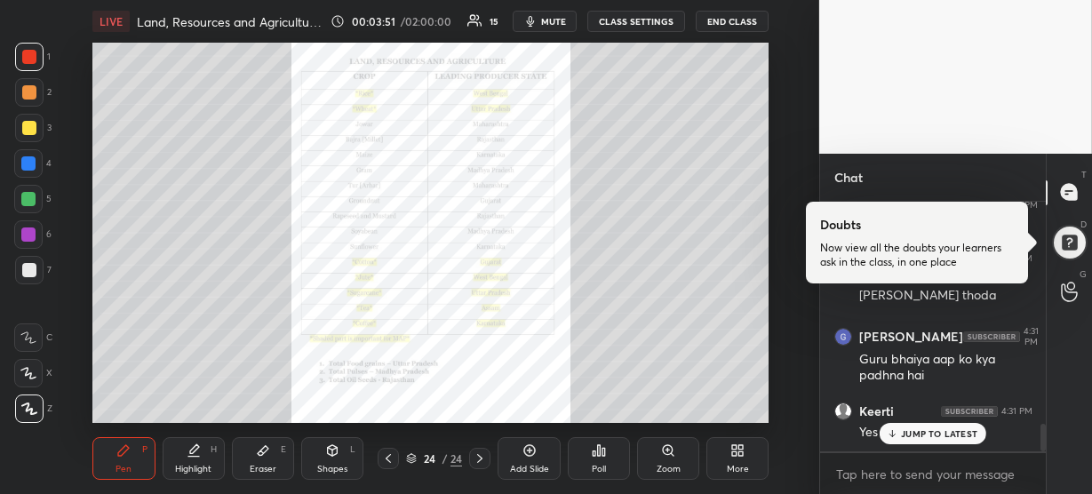
click at [657, 448] on div "Zoom" at bounding box center [668, 458] width 62 height 43
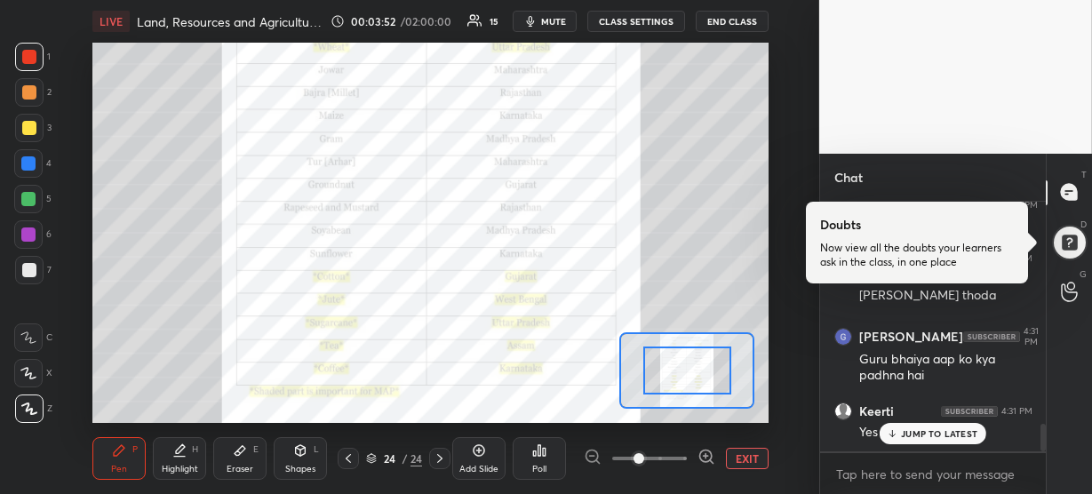
click at [708, 458] on icon at bounding box center [707, 457] width 18 height 18
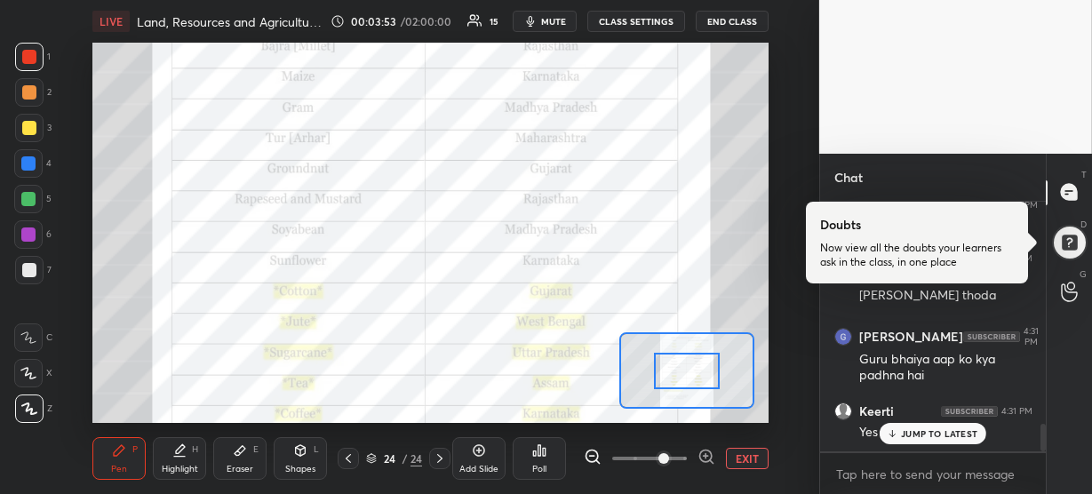
scroll to position [2063, 0]
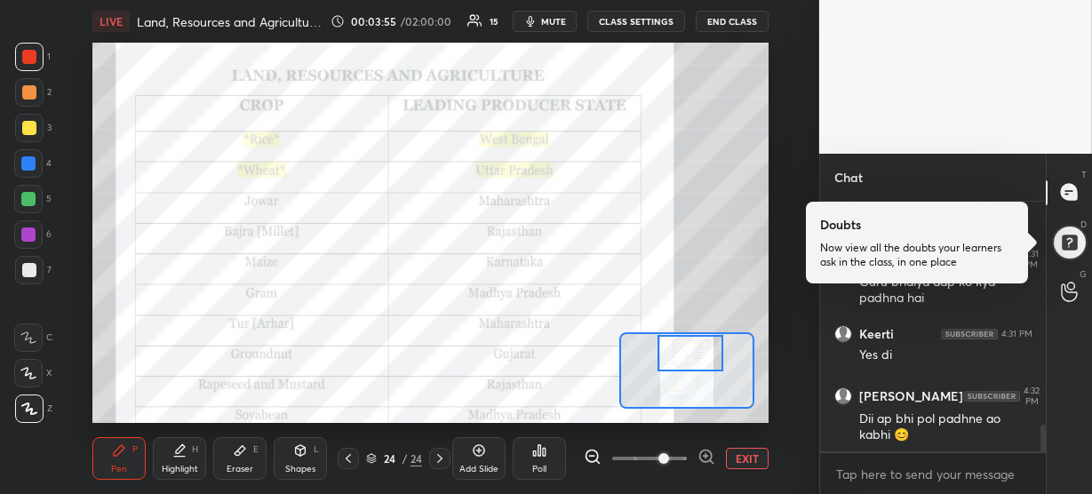
drag, startPoint x: 688, startPoint y: 377, endPoint x: 691, endPoint y: 358, distance: 19.0
click at [691, 358] on div at bounding box center [691, 353] width 66 height 36
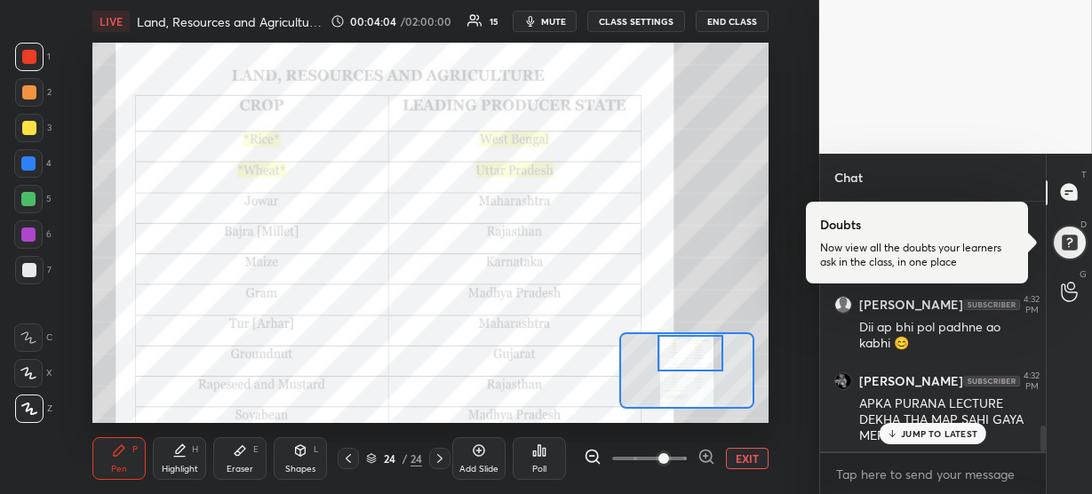
click at [904, 436] on p "JUMP TO LATEST" at bounding box center [939, 433] width 76 height 11
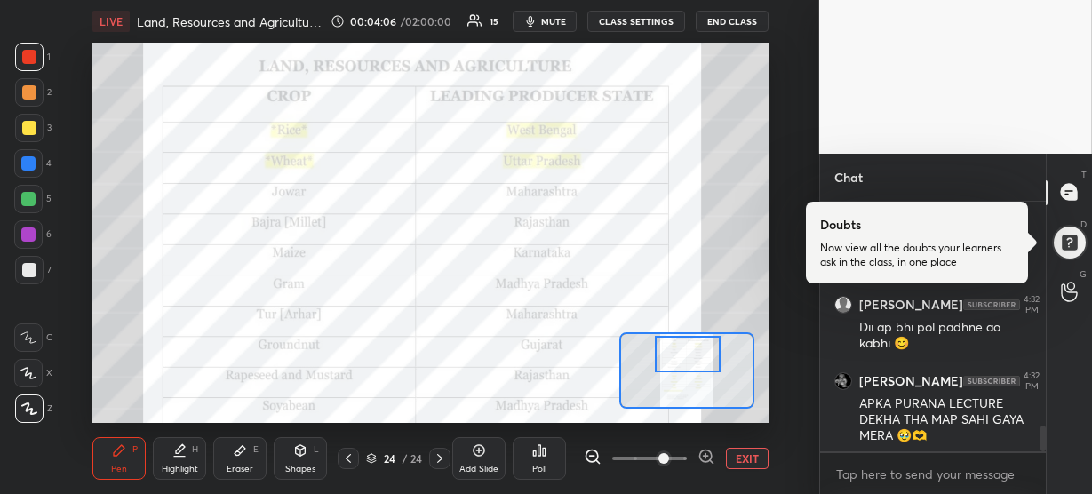
scroll to position [2219, 0]
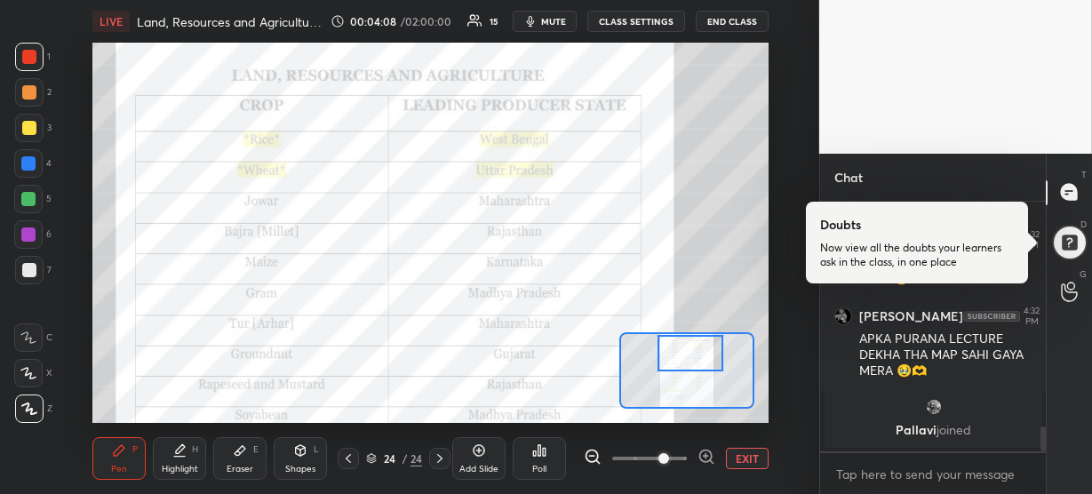
click at [698, 352] on div at bounding box center [691, 353] width 66 height 36
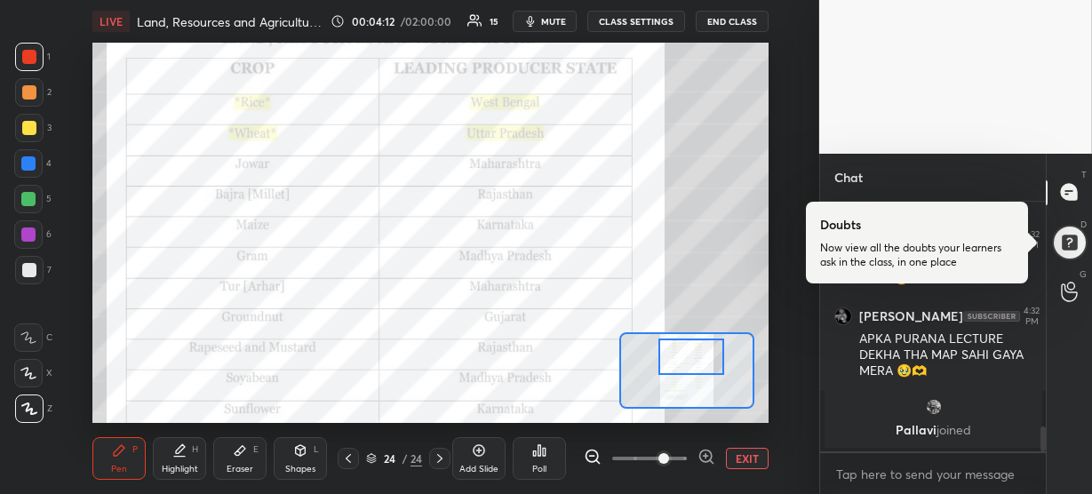
click at [699, 356] on div at bounding box center [692, 357] width 66 height 36
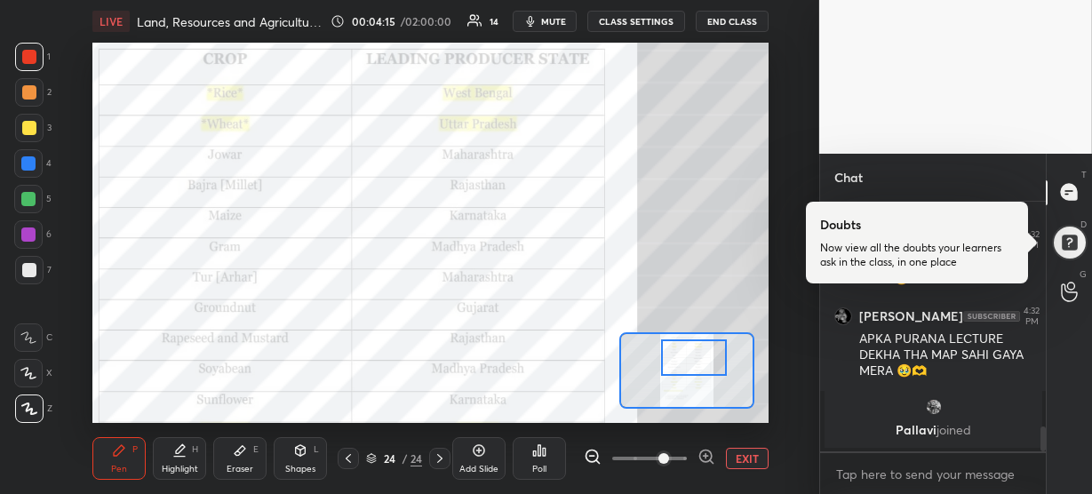
click at [701, 356] on div at bounding box center [694, 358] width 66 height 36
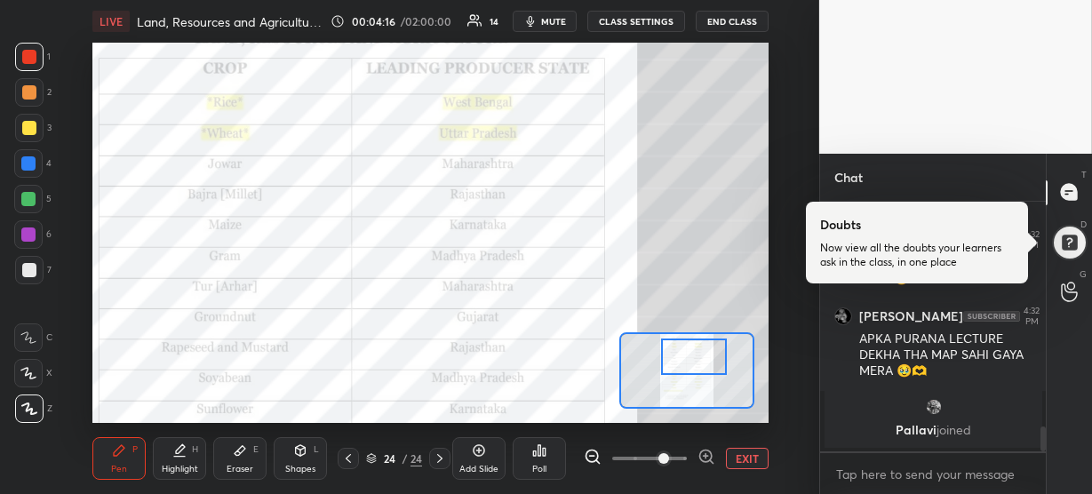
scroll to position [1967, 0]
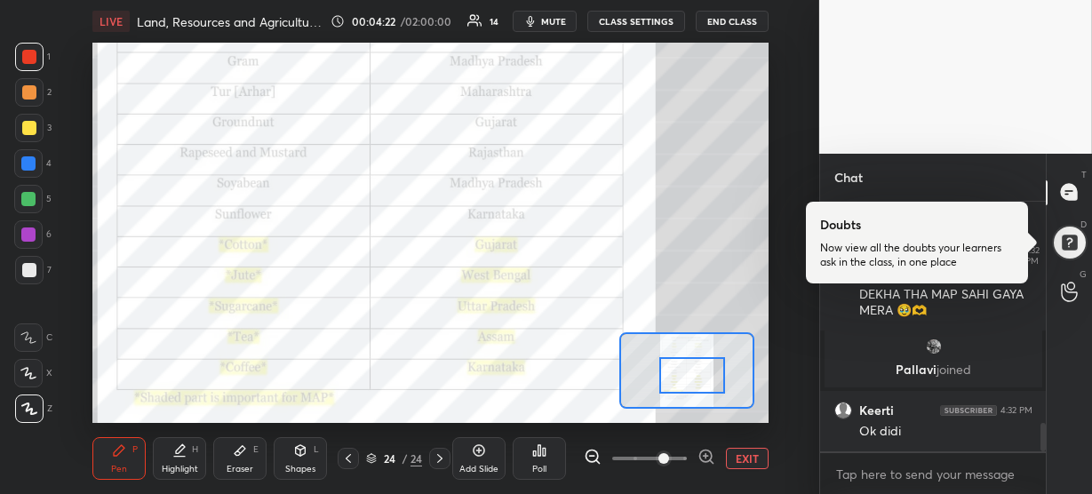
drag, startPoint x: 699, startPoint y: 355, endPoint x: 697, endPoint y: 373, distance: 18.7
click at [697, 373] on div at bounding box center [692, 375] width 66 height 36
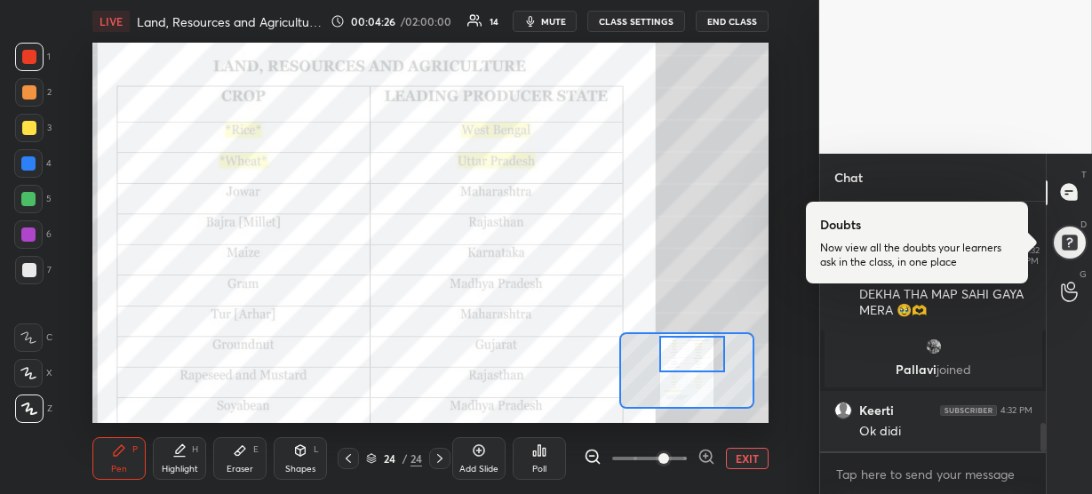
drag, startPoint x: 697, startPoint y: 373, endPoint x: 698, endPoint y: 352, distance: 21.3
click at [698, 352] on div at bounding box center [692, 354] width 66 height 36
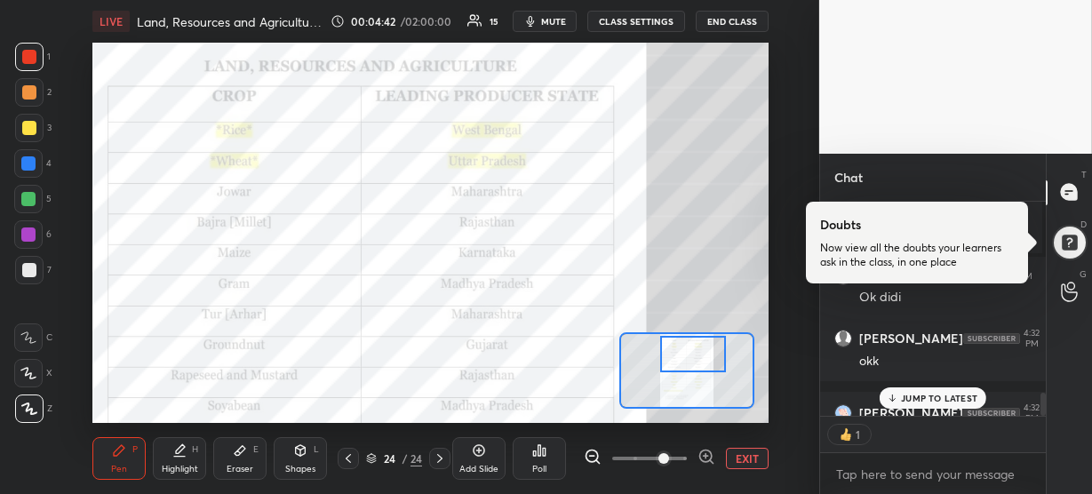
scroll to position [2201, 0]
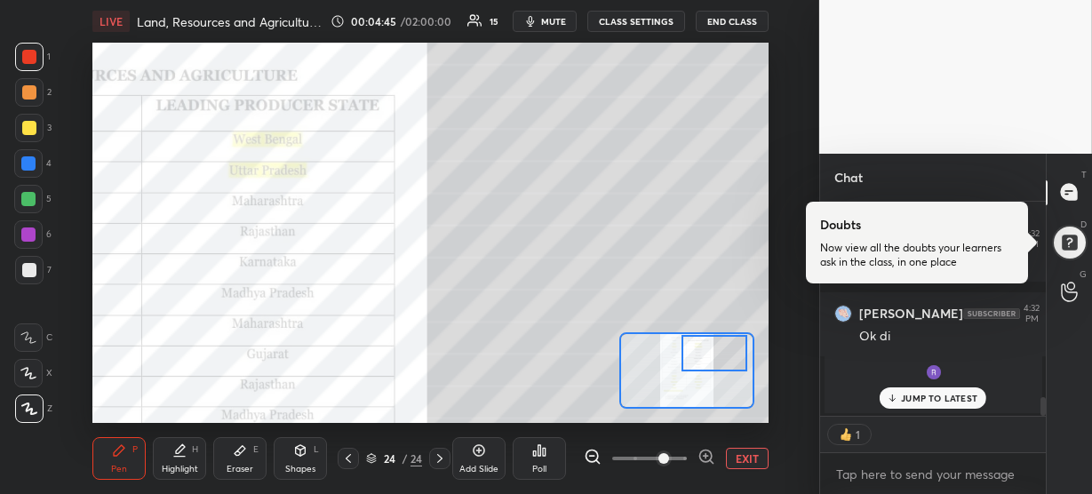
drag, startPoint x: 683, startPoint y: 362, endPoint x: 704, endPoint y: 360, distance: 21.4
click at [704, 360] on div at bounding box center [715, 353] width 66 height 36
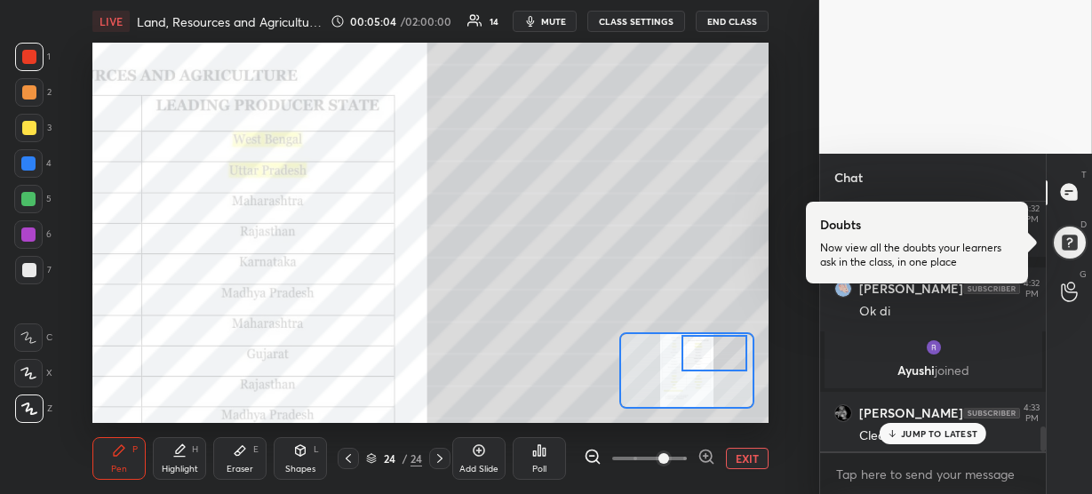
scroll to position [5, 6]
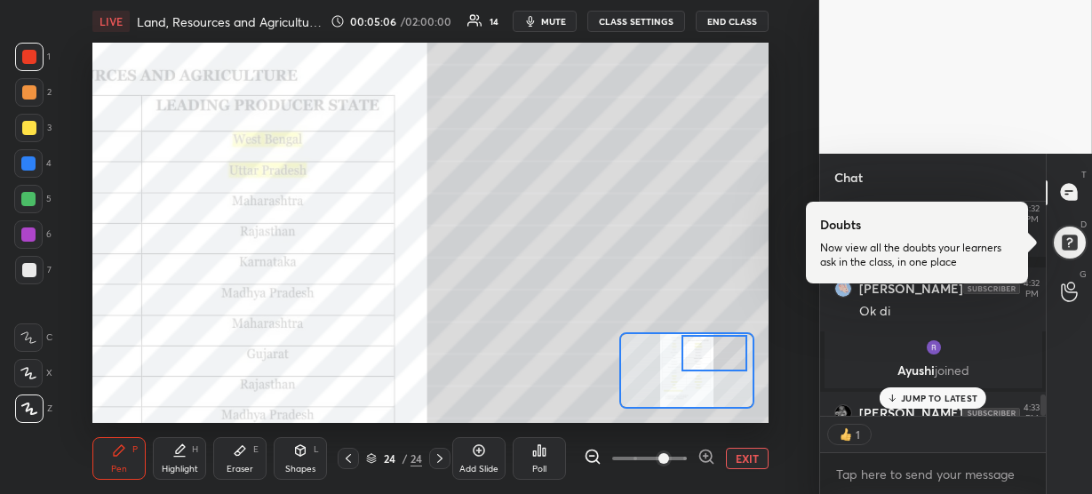
click at [909, 396] on p "JUMP TO LATEST" at bounding box center [939, 398] width 76 height 11
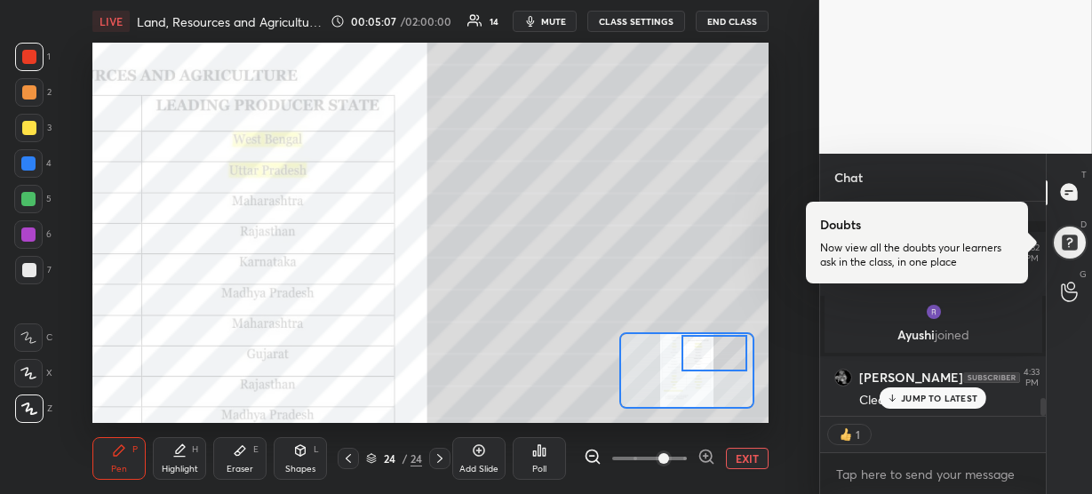
scroll to position [2322, 0]
click at [372, 453] on icon at bounding box center [371, 458] width 11 height 11
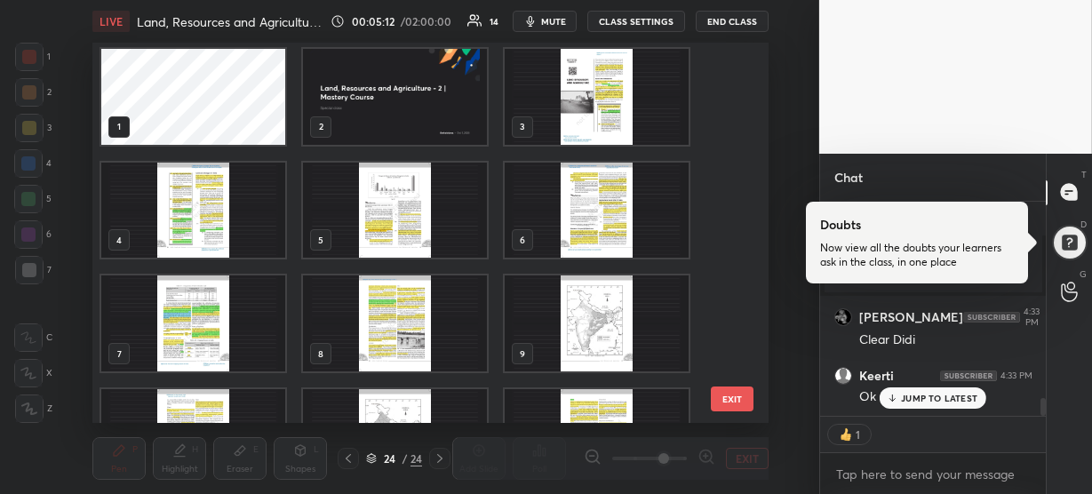
scroll to position [2382, 0]
click at [204, 325] on img "grid" at bounding box center [193, 324] width 184 height 96
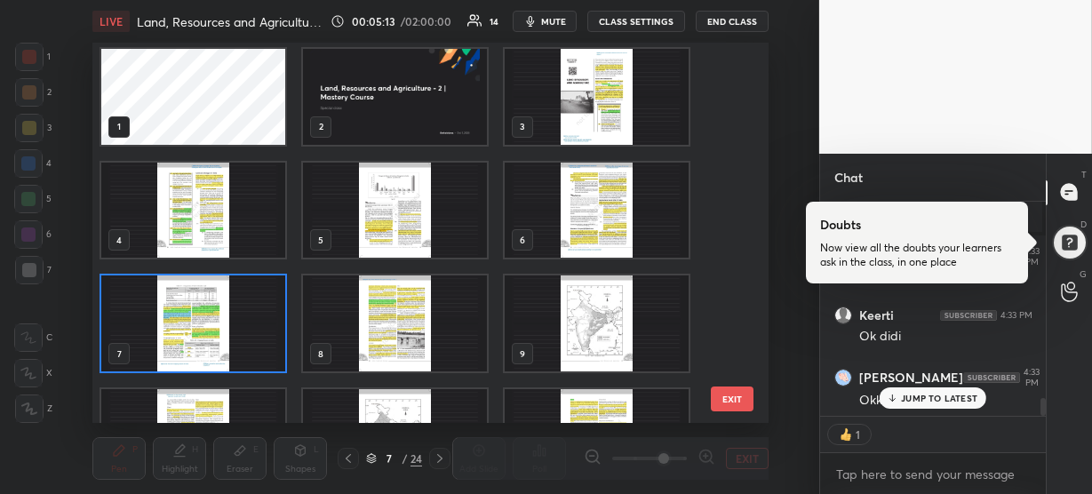
click at [204, 325] on img "grid" at bounding box center [193, 324] width 184 height 96
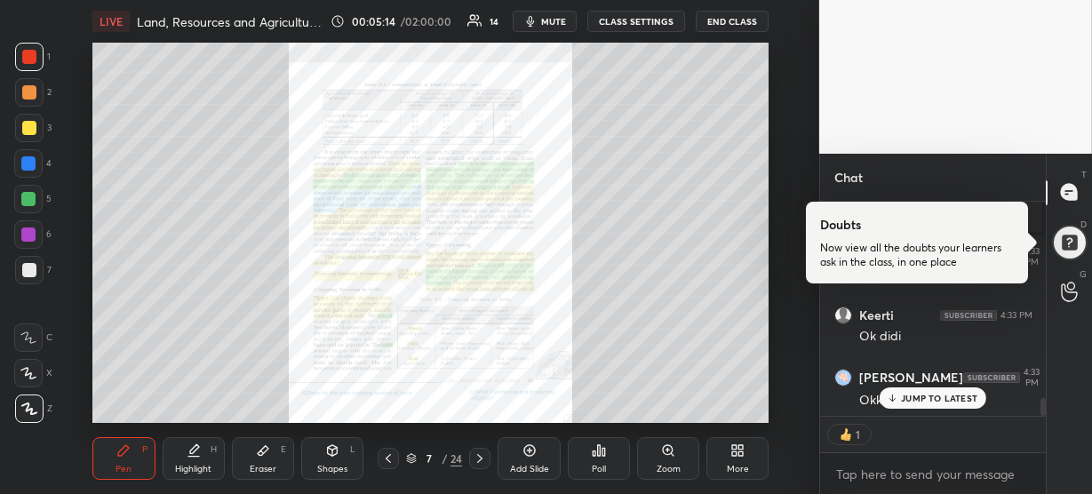
scroll to position [2347, 0]
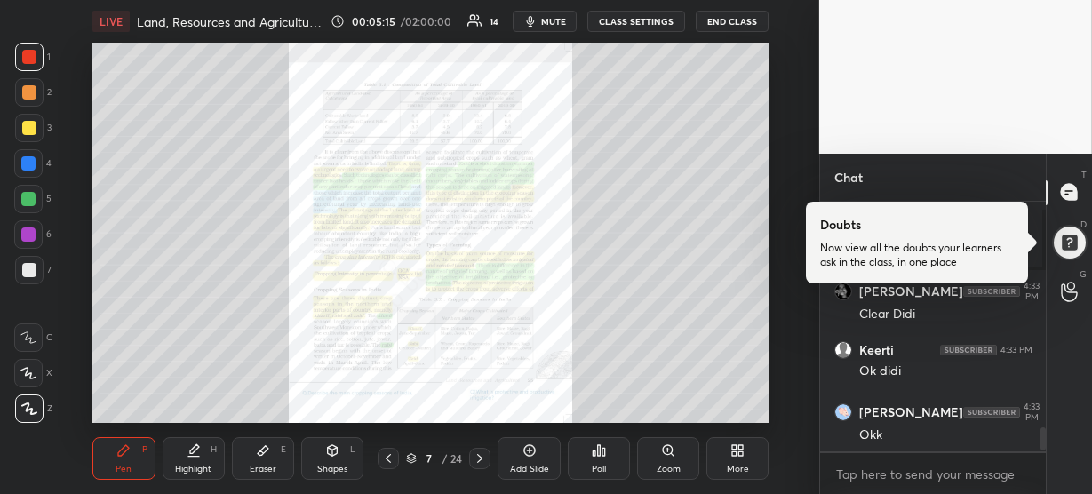
click at [675, 448] on icon at bounding box center [668, 451] width 14 height 14
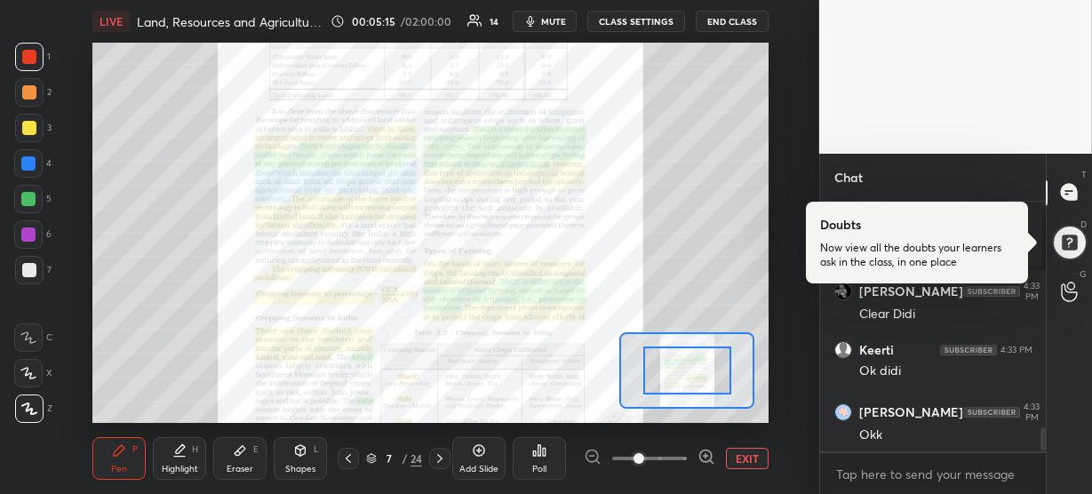
scroll to position [2408, 0]
click at [707, 454] on icon at bounding box center [707, 457] width 18 height 18
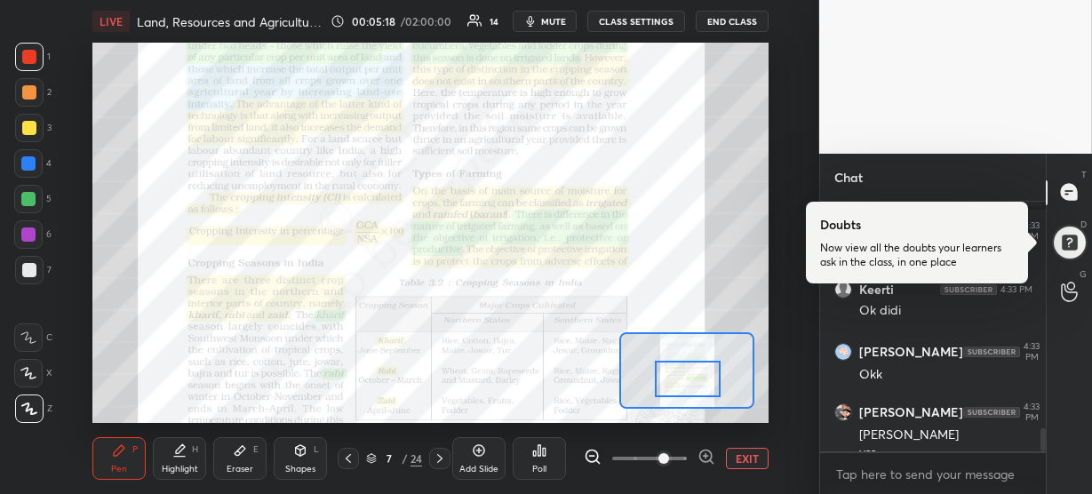
scroll to position [2425, 0]
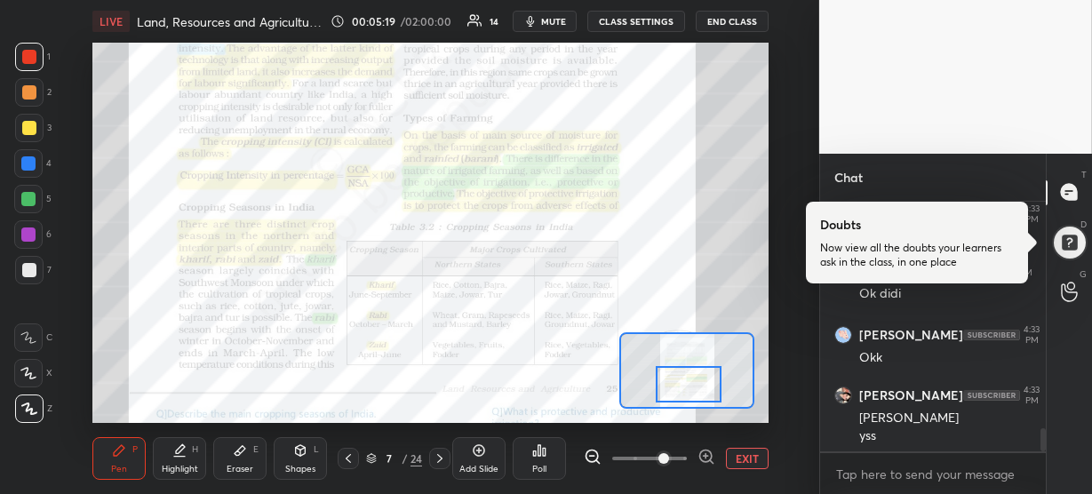
drag, startPoint x: 686, startPoint y: 365, endPoint x: 688, endPoint y: 379, distance: 13.5
click at [688, 379] on div at bounding box center [689, 384] width 66 height 36
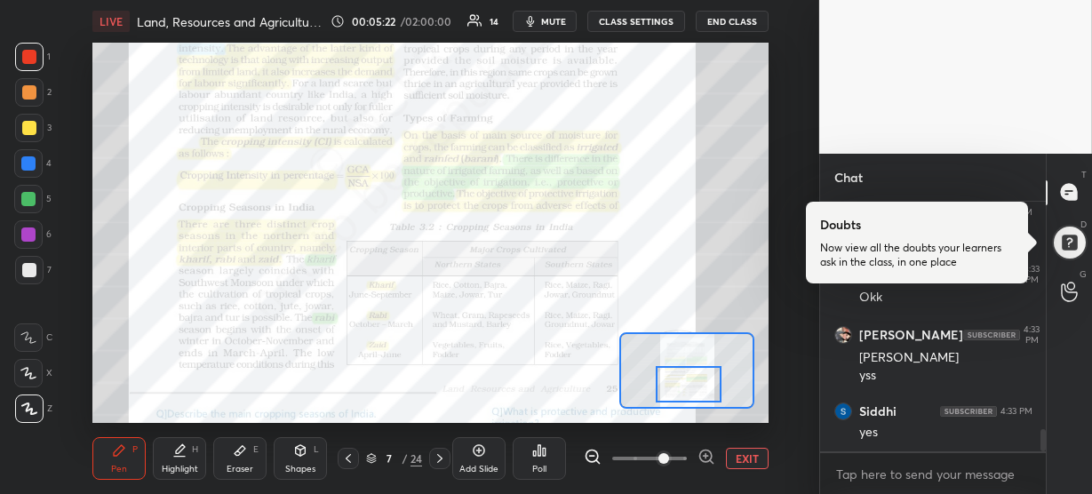
scroll to position [2561, 0]
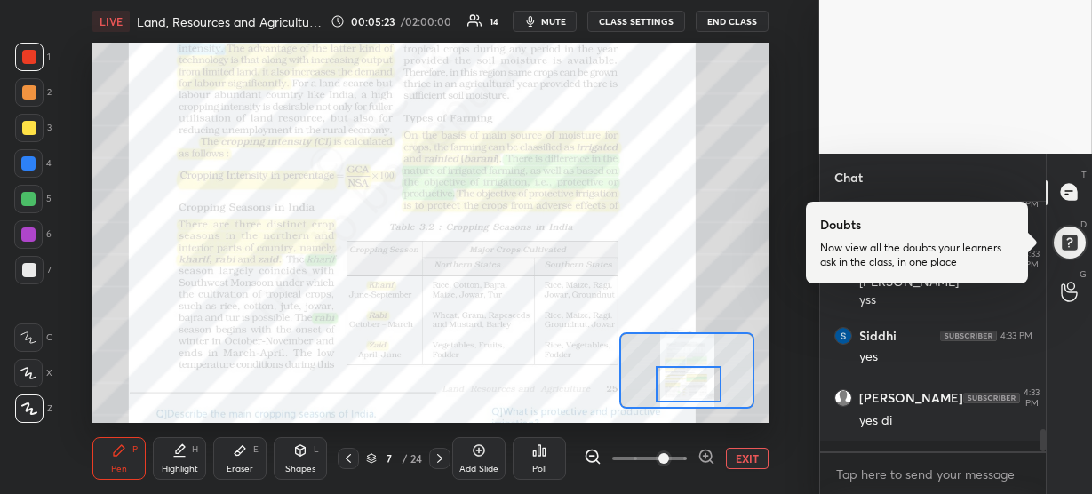
click at [948, 430] on div "yes di" at bounding box center [945, 421] width 173 height 18
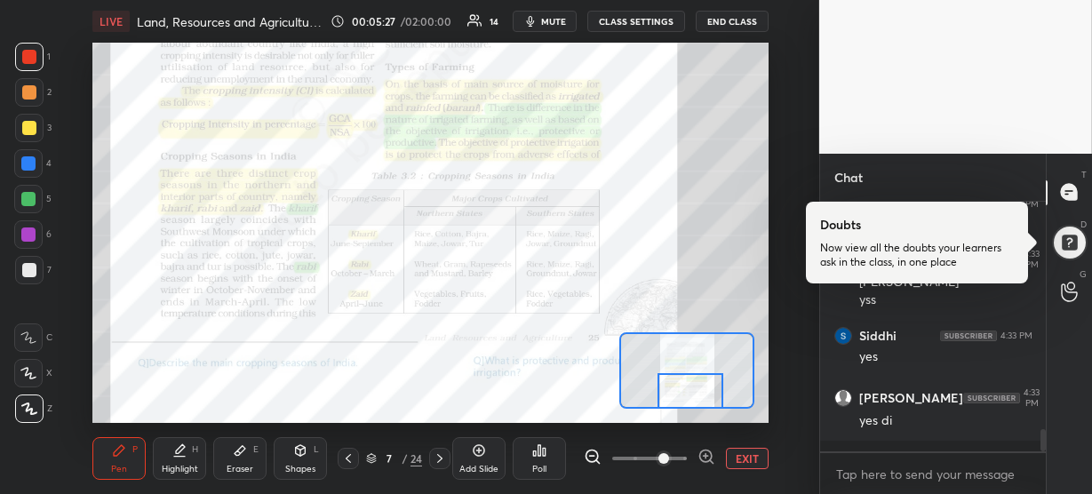
click at [687, 389] on div at bounding box center [691, 391] width 66 height 36
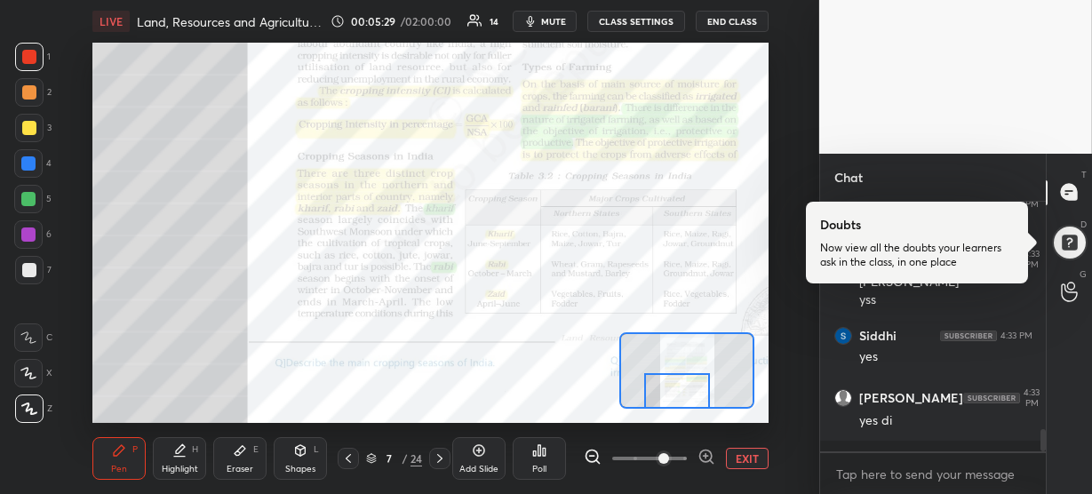
drag, startPoint x: 687, startPoint y: 389, endPoint x: 671, endPoint y: 391, distance: 16.1
click at [671, 391] on div at bounding box center [677, 391] width 66 height 36
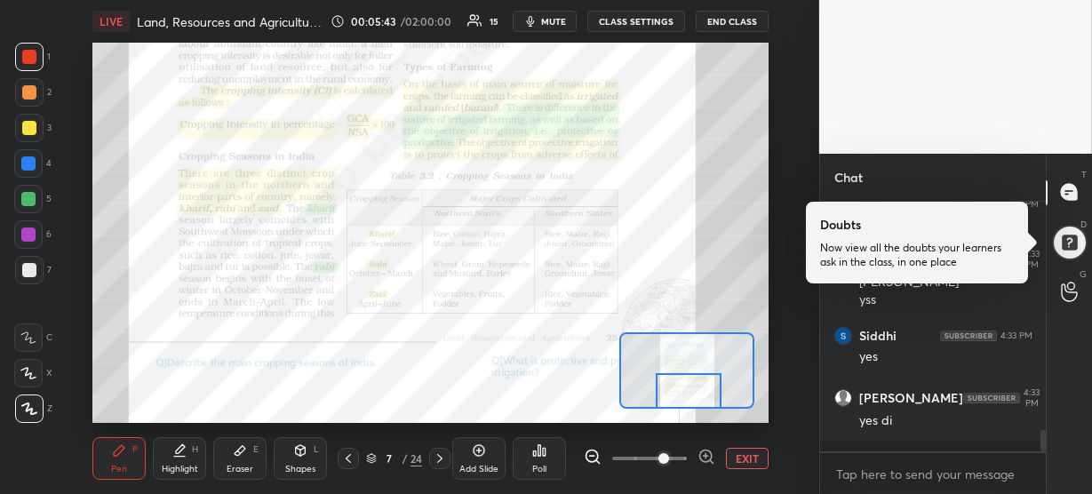
scroll to position [2621, 0]
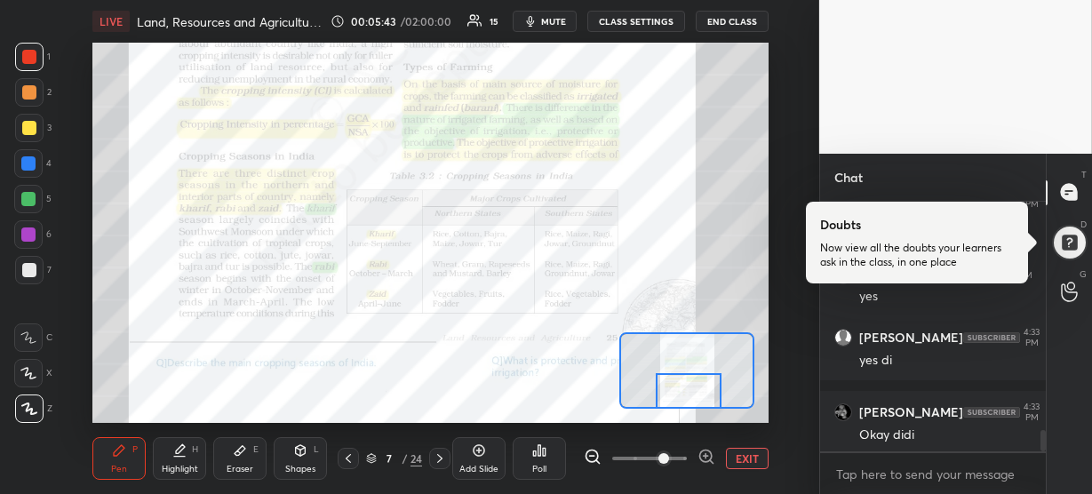
drag, startPoint x: 675, startPoint y: 380, endPoint x: 690, endPoint y: 387, distance: 15.9
click at [690, 387] on div at bounding box center [689, 391] width 66 height 36
click at [706, 456] on icon at bounding box center [706, 456] width 4 height 0
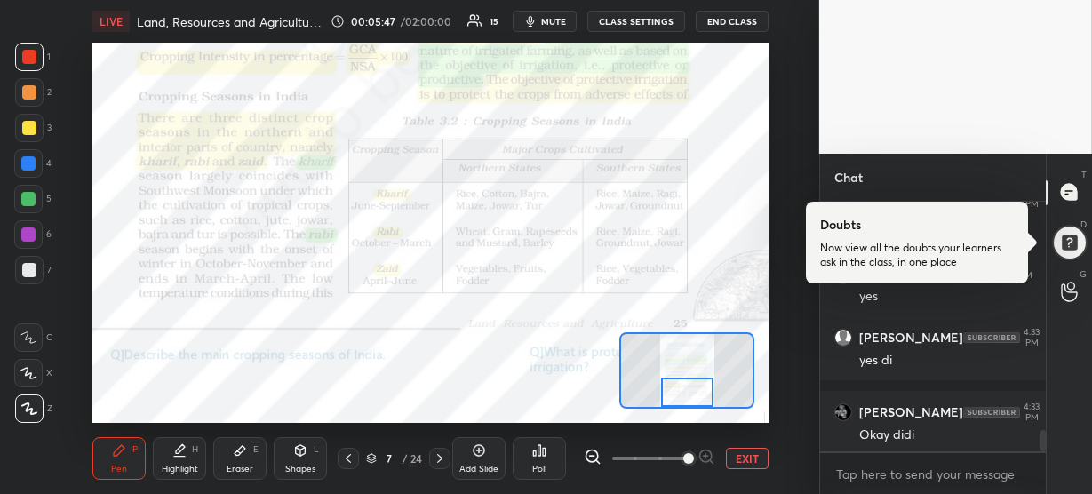
click at [692, 388] on div at bounding box center [687, 392] width 52 height 29
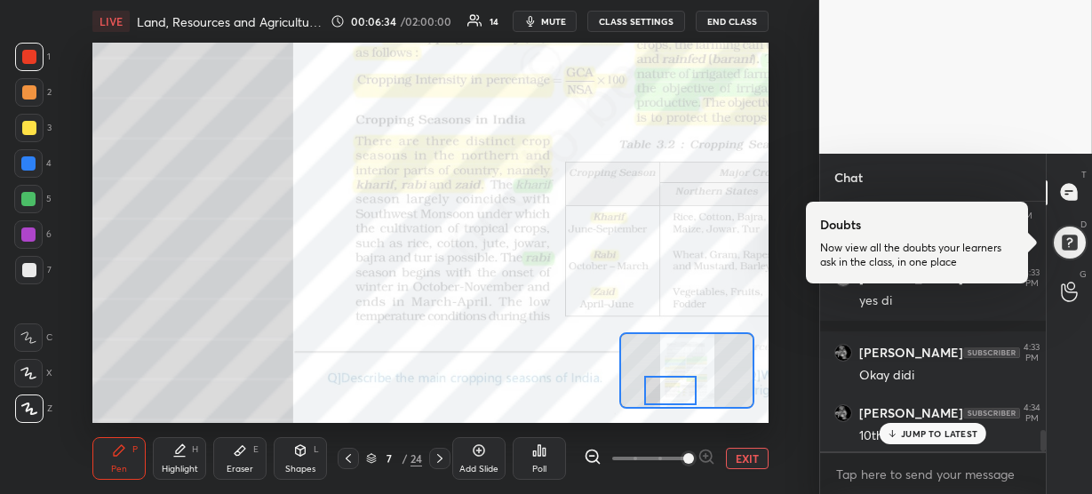
drag, startPoint x: 685, startPoint y: 388, endPoint x: 668, endPoint y: 387, distance: 17.0
click at [668, 387] on div at bounding box center [670, 390] width 52 height 29
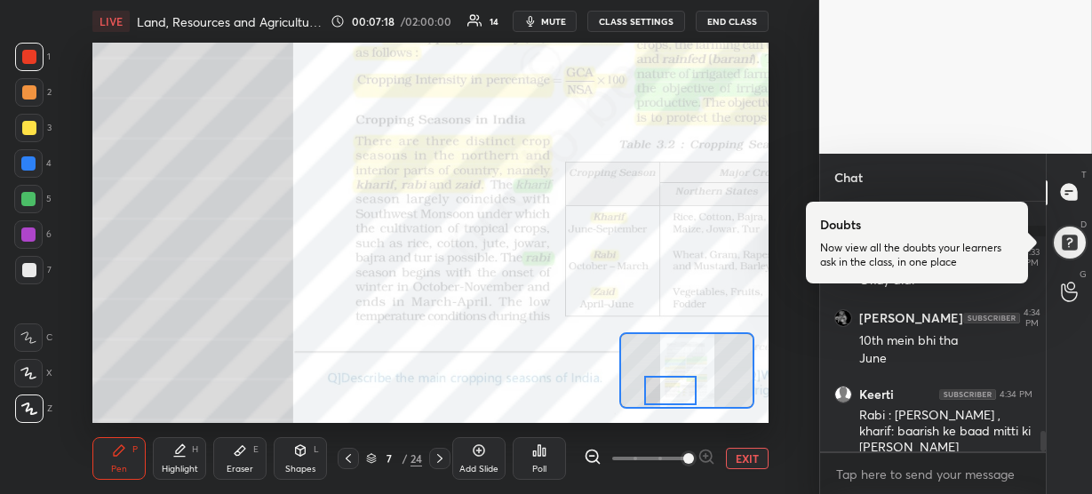
scroll to position [2836, 0]
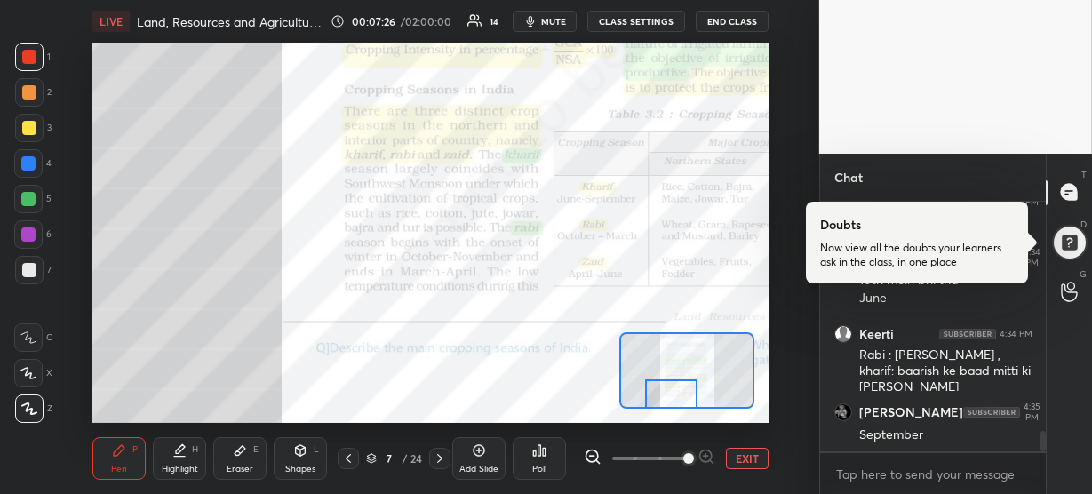
drag, startPoint x: 668, startPoint y: 383, endPoint x: 669, endPoint y: 392, distance: 8.9
click at [669, 392] on div at bounding box center [671, 394] width 52 height 29
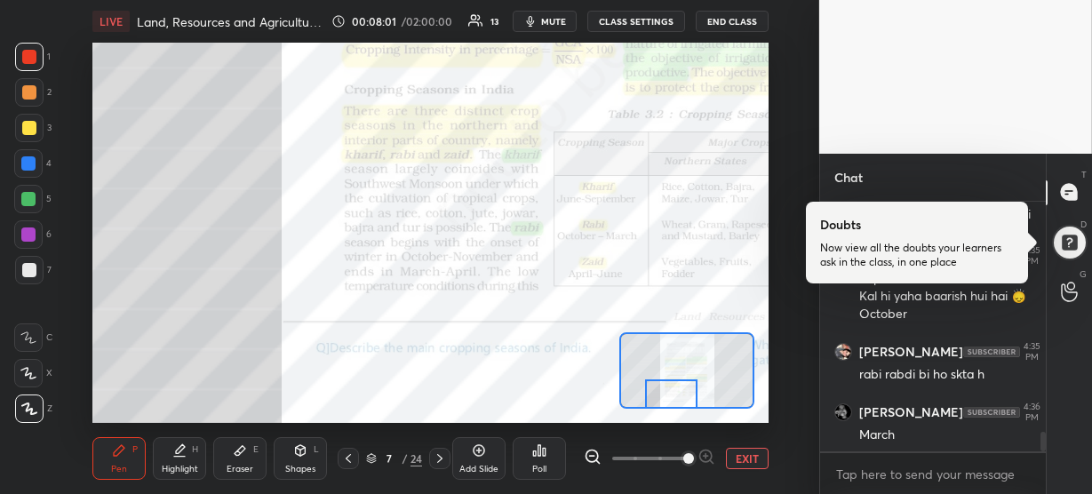
scroll to position [3082, 0]
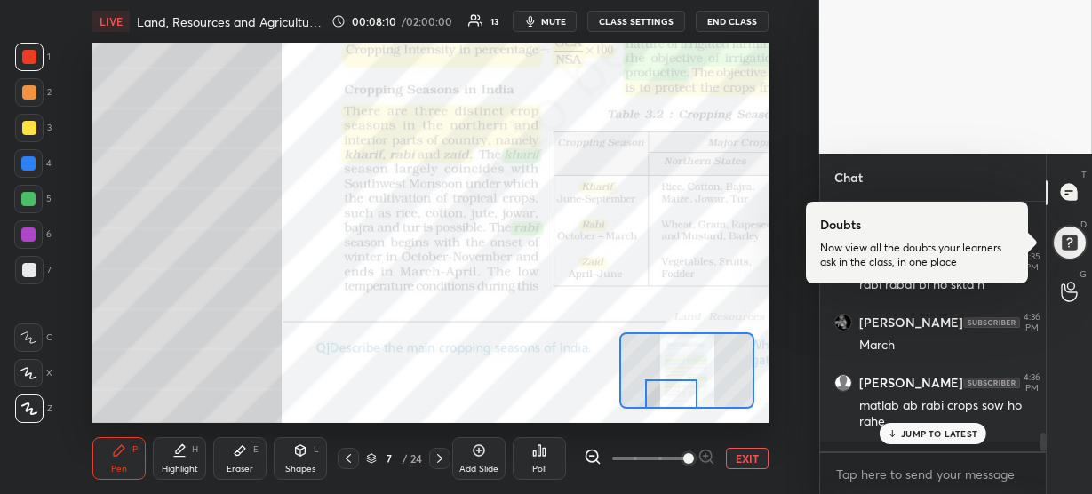
drag, startPoint x: 672, startPoint y: 391, endPoint x: 672, endPoint y: 401, distance: 9.8
click at [672, 401] on div at bounding box center [671, 394] width 52 height 29
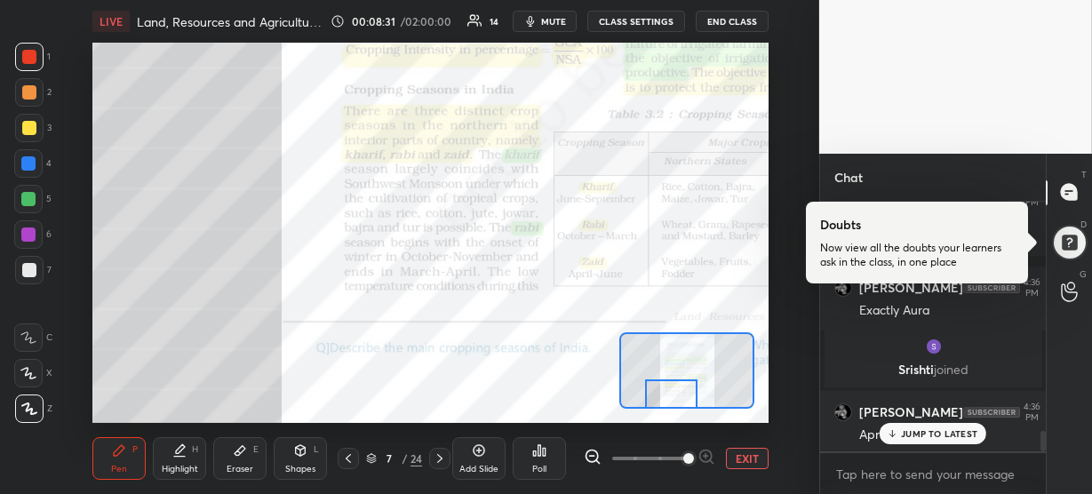
scroll to position [2851, 0]
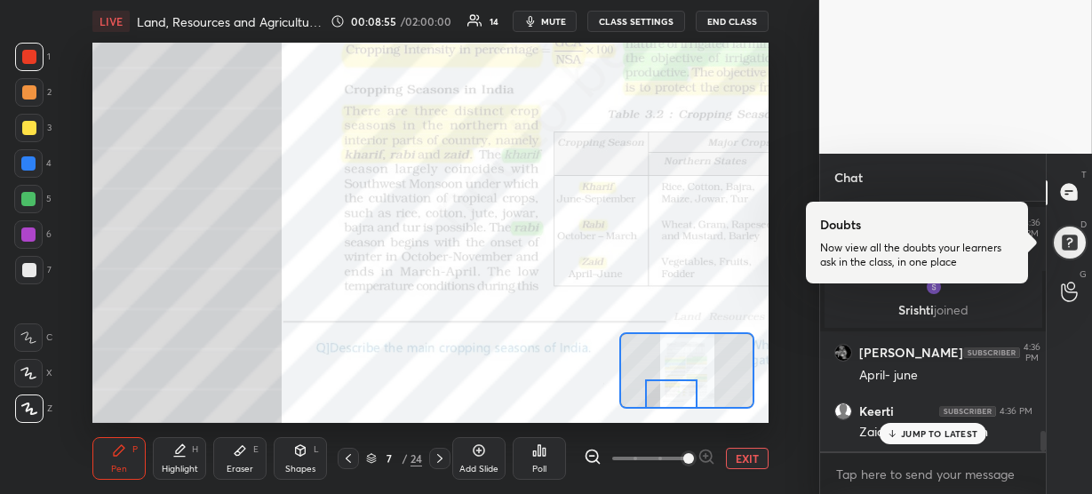
click at [908, 434] on p "JUMP TO LATEST" at bounding box center [939, 433] width 76 height 11
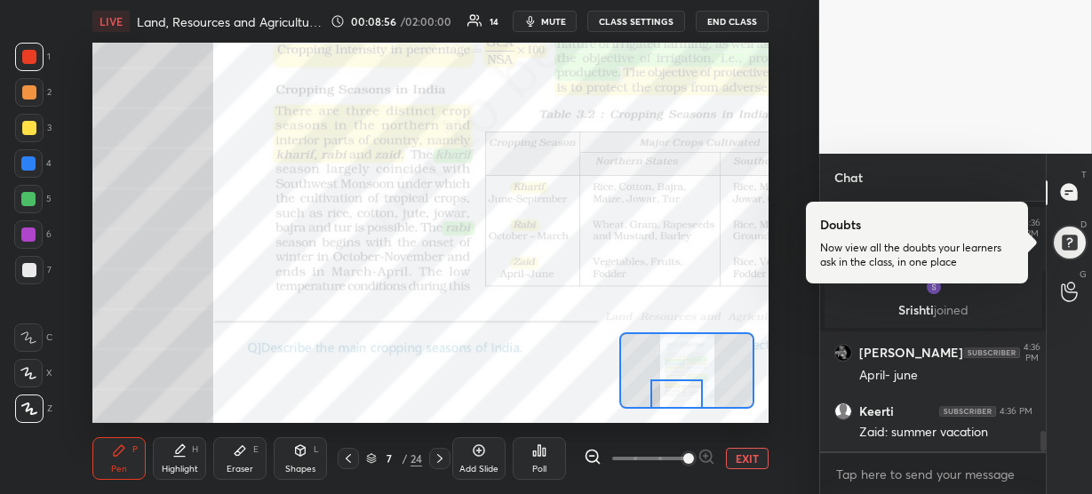
click at [675, 390] on div at bounding box center [677, 394] width 52 height 29
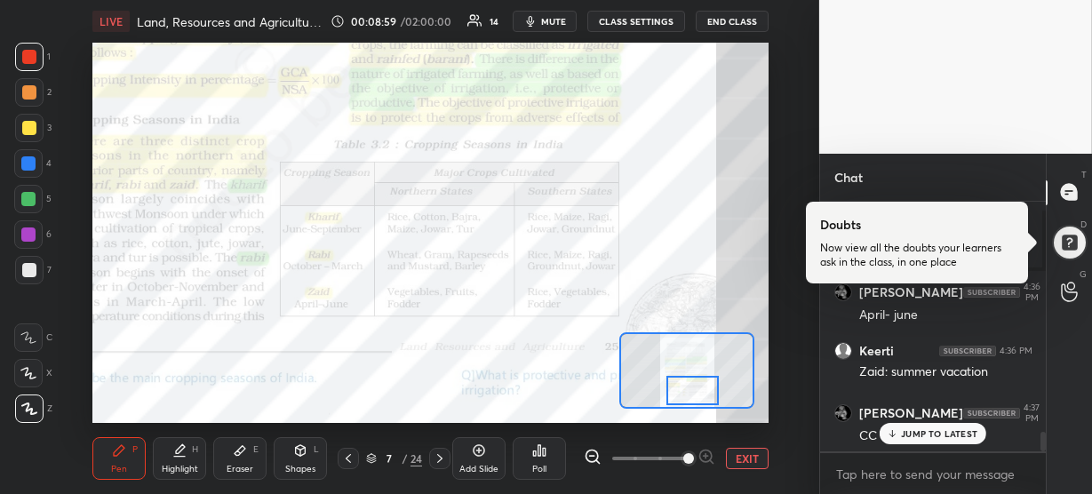
drag, startPoint x: 675, startPoint y: 391, endPoint x: 691, endPoint y: 388, distance: 16.4
click at [691, 388] on div at bounding box center [693, 390] width 52 height 29
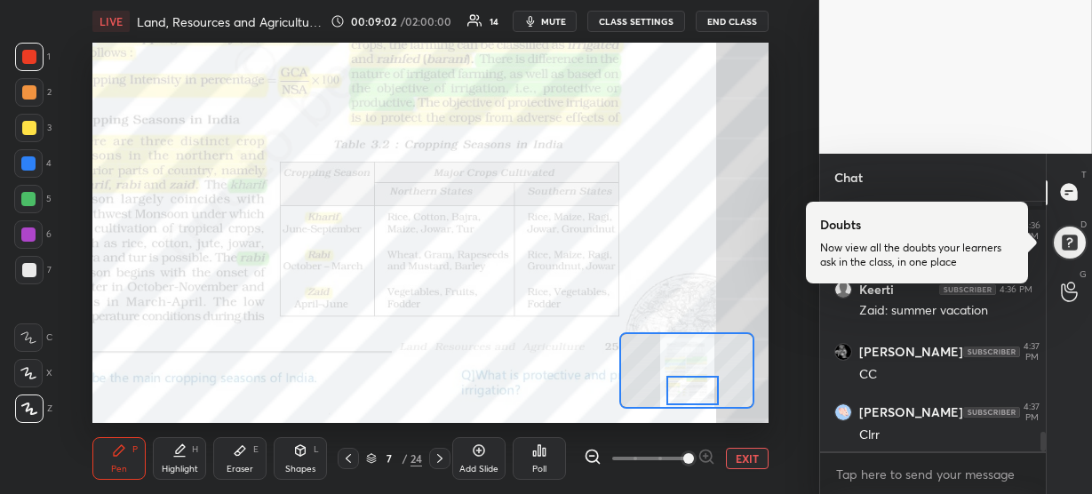
click at [29, 165] on div at bounding box center [28, 163] width 14 height 14
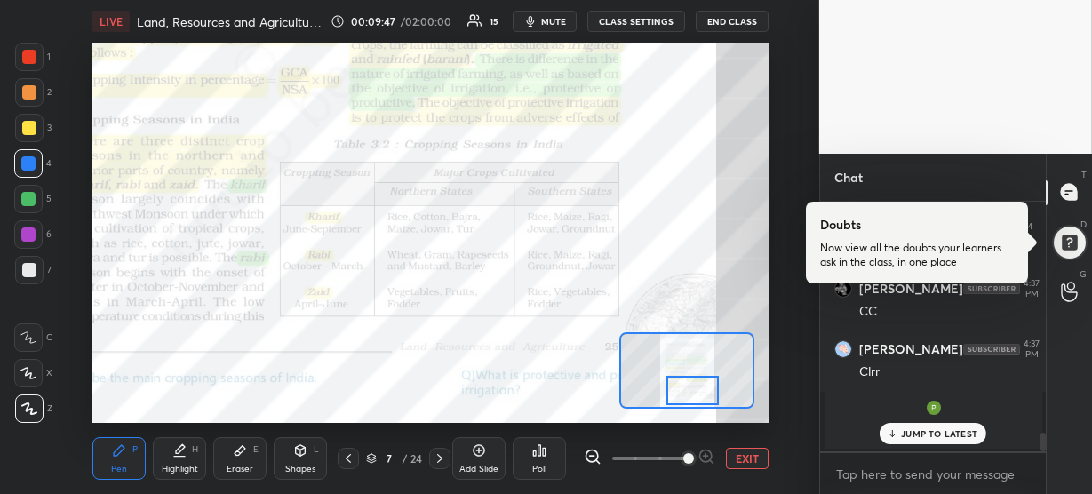
click at [34, 225] on div at bounding box center [28, 234] width 28 height 28
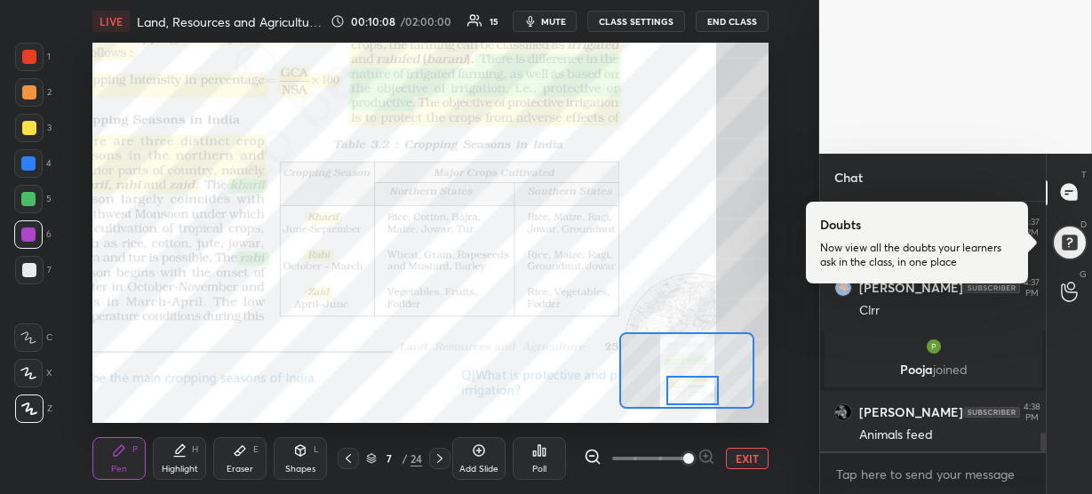
scroll to position [3016, 0]
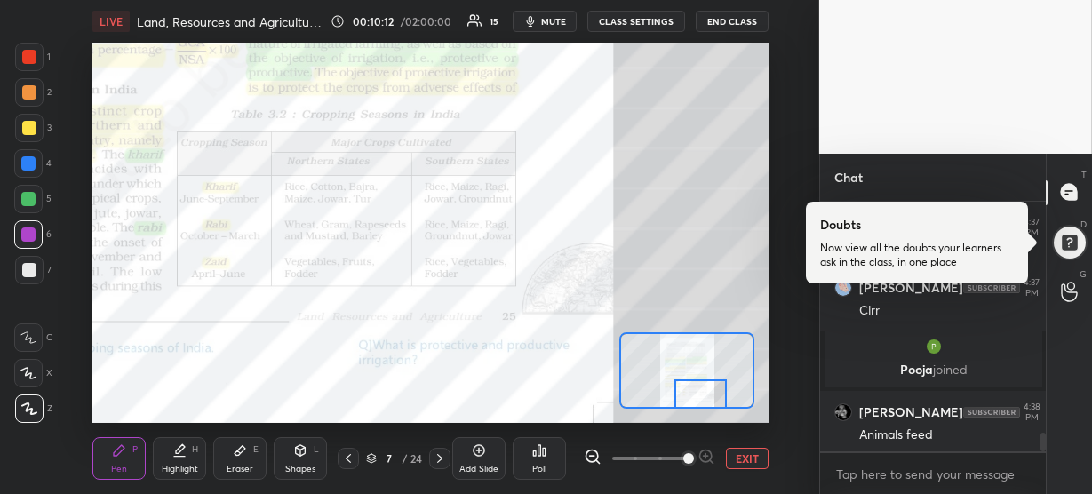
drag, startPoint x: 689, startPoint y: 389, endPoint x: 697, endPoint y: 394, distance: 9.2
click at [697, 394] on div at bounding box center [701, 394] width 52 height 29
click at [28, 58] on div at bounding box center [29, 57] width 14 height 14
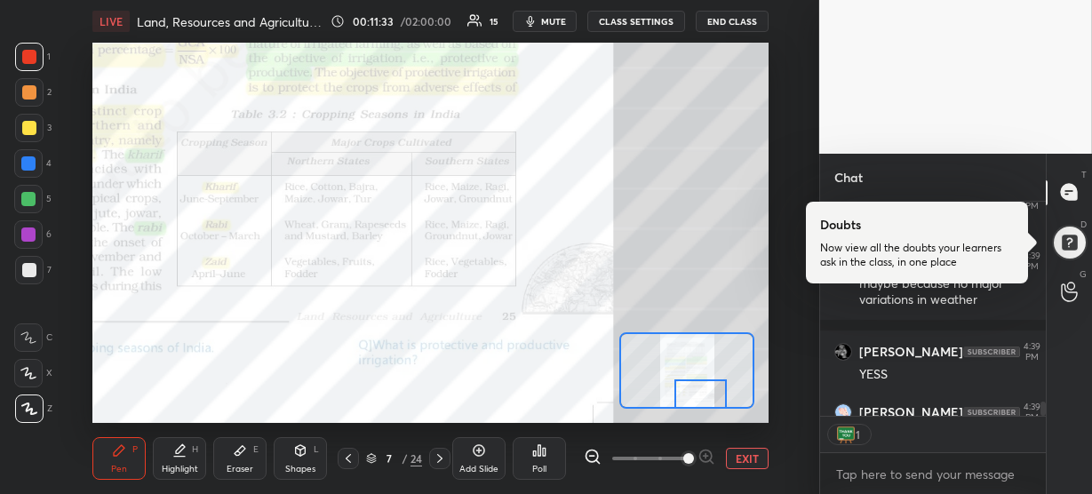
scroll to position [5, 6]
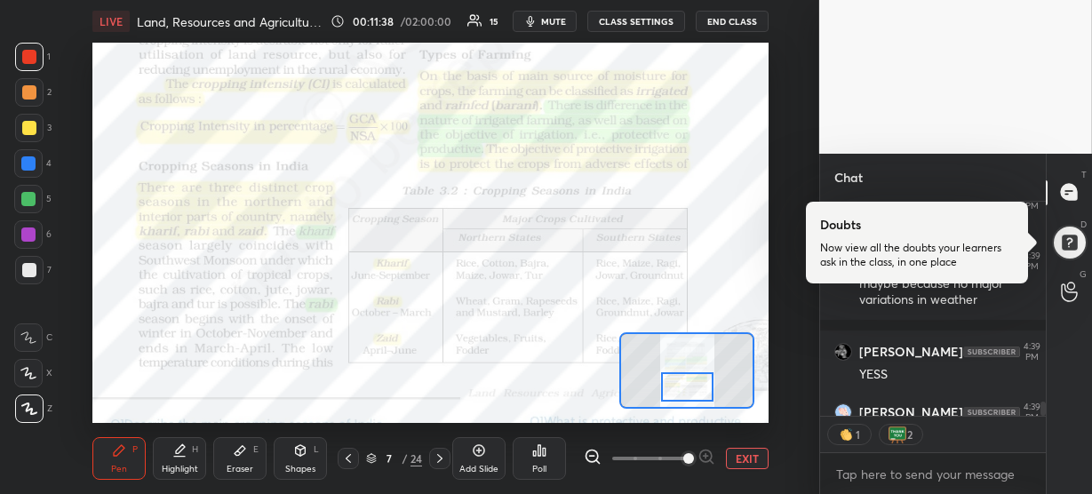
drag, startPoint x: 691, startPoint y: 388, endPoint x: 677, endPoint y: 381, distance: 15.5
click at [677, 381] on div at bounding box center [687, 386] width 52 height 29
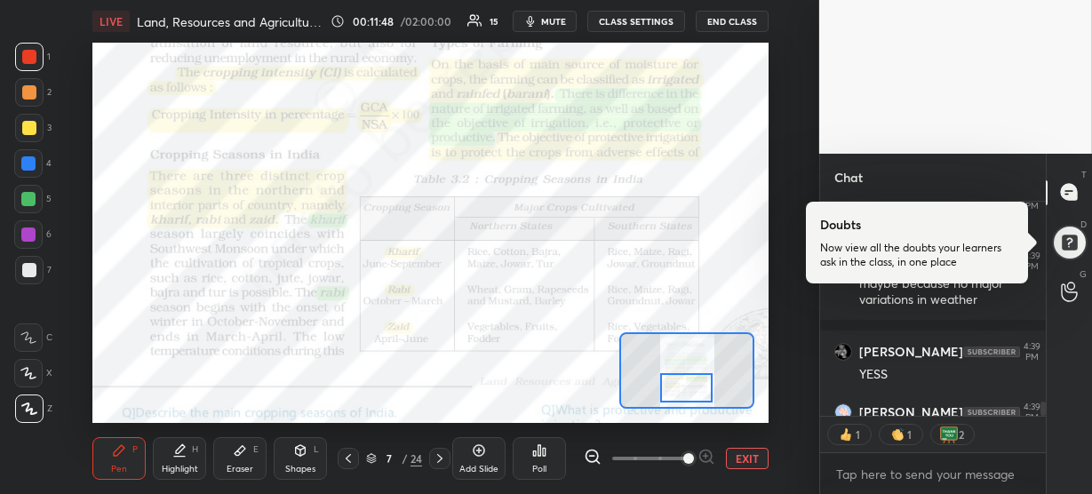
scroll to position [3545, 0]
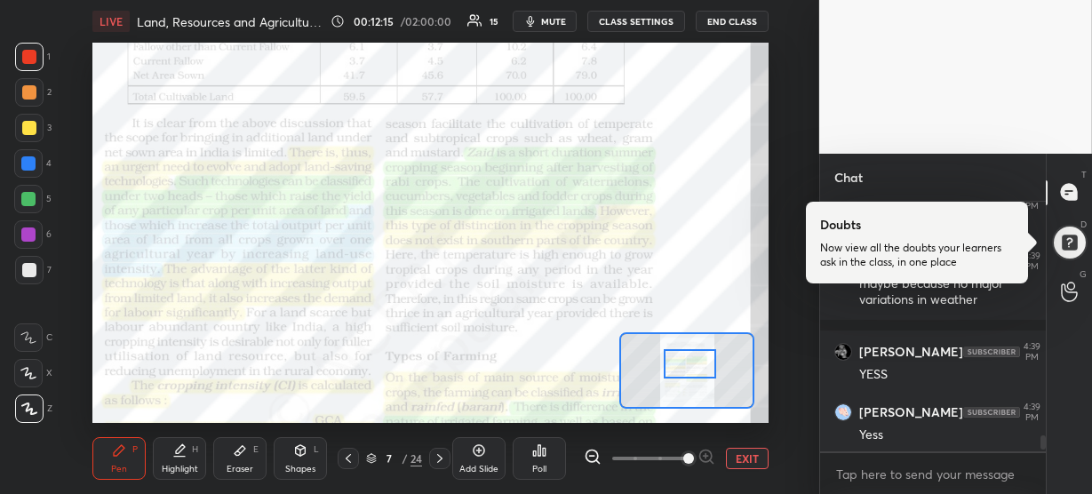
drag, startPoint x: 683, startPoint y: 377, endPoint x: 687, endPoint y: 353, distance: 24.3
click at [687, 353] on div at bounding box center [690, 363] width 52 height 29
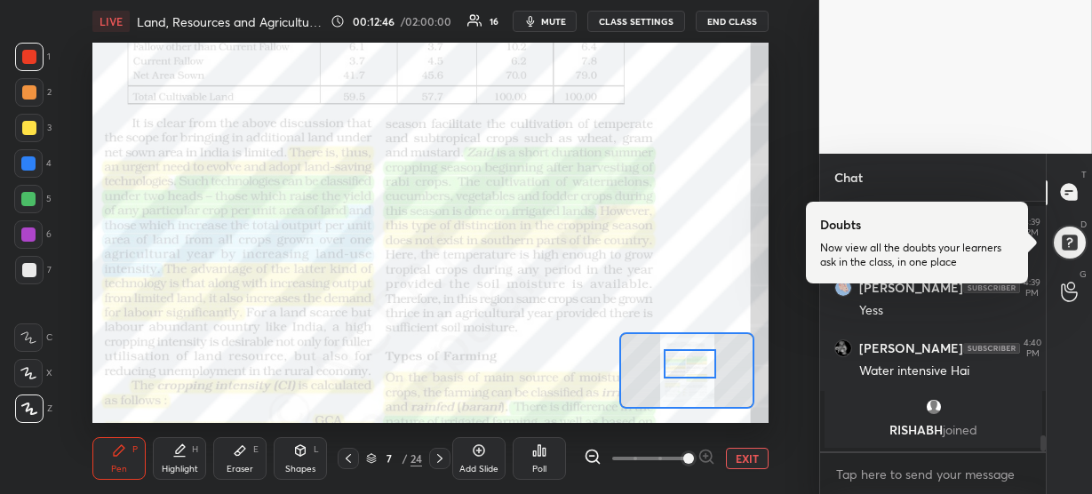
scroll to position [3746, 0]
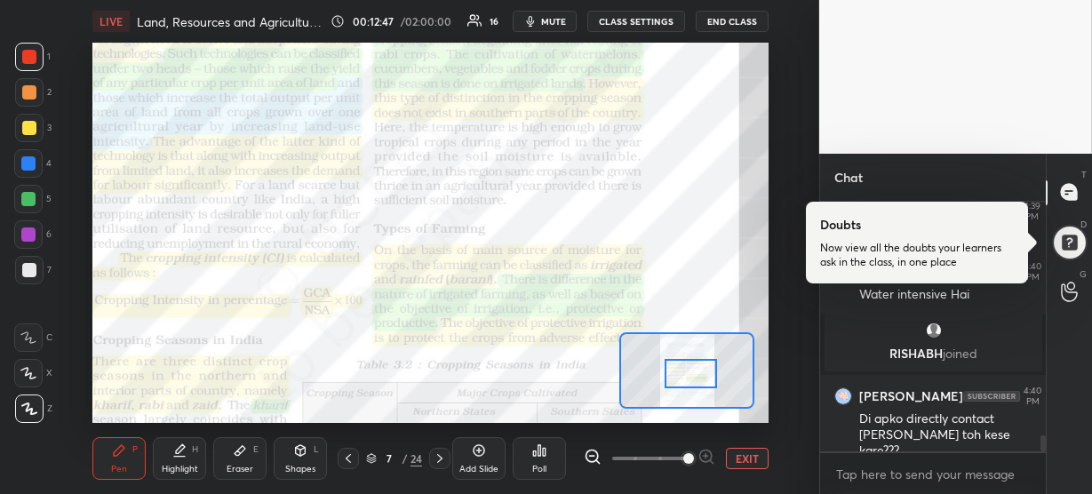
drag, startPoint x: 684, startPoint y: 364, endPoint x: 685, endPoint y: 374, distance: 9.8
click at [685, 374] on div at bounding box center [691, 373] width 52 height 29
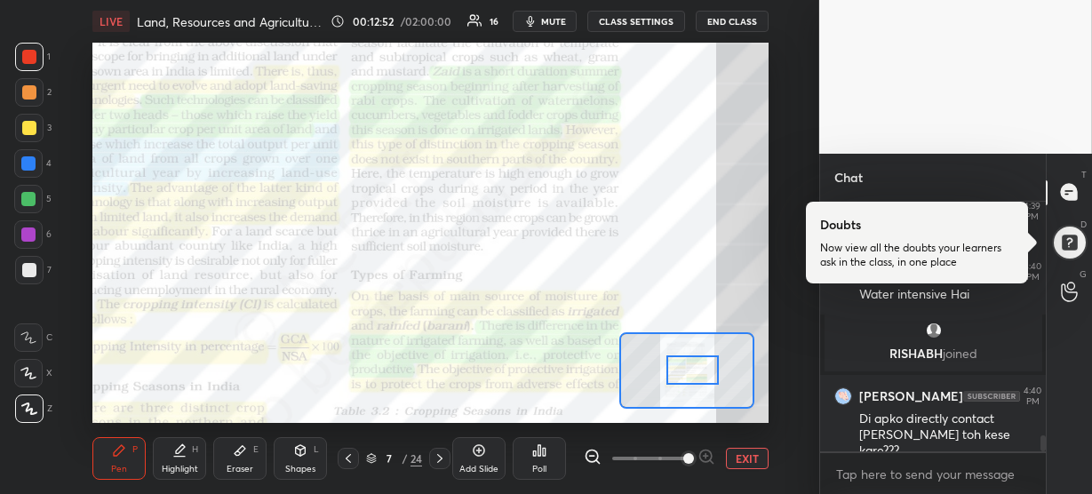
click at [688, 367] on div at bounding box center [693, 370] width 52 height 29
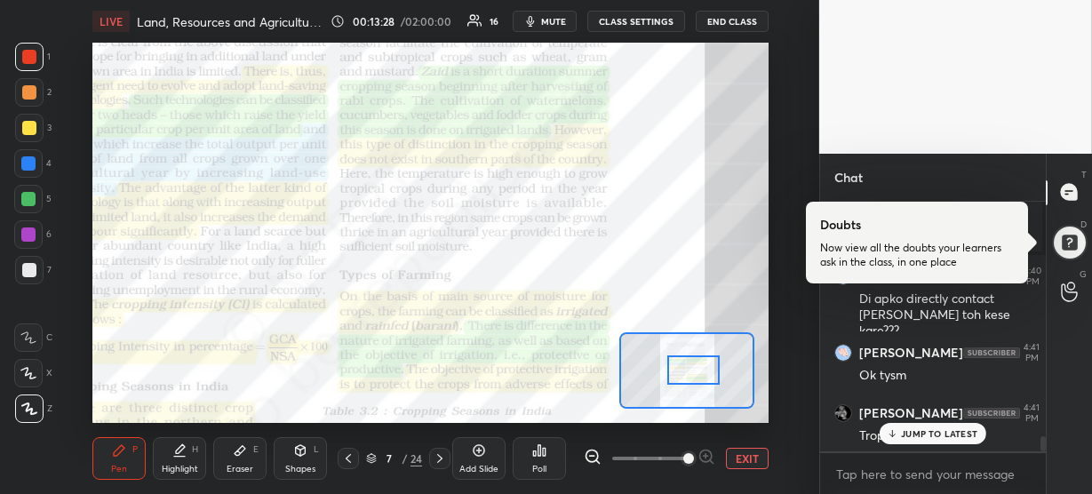
scroll to position [3928, 0]
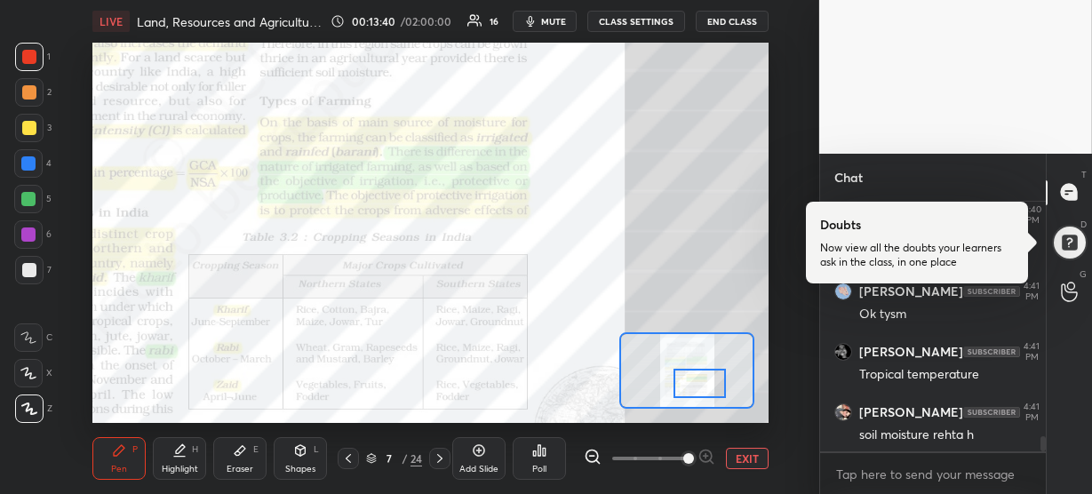
drag, startPoint x: 683, startPoint y: 372, endPoint x: 690, endPoint y: 385, distance: 14.7
click at [690, 385] on div at bounding box center [700, 383] width 52 height 29
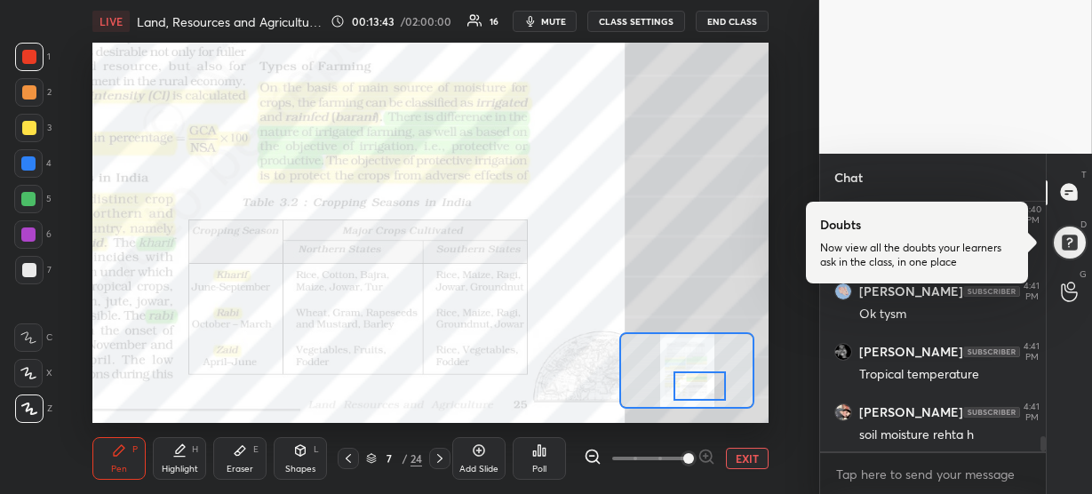
click at [685, 387] on div at bounding box center [700, 386] width 52 height 29
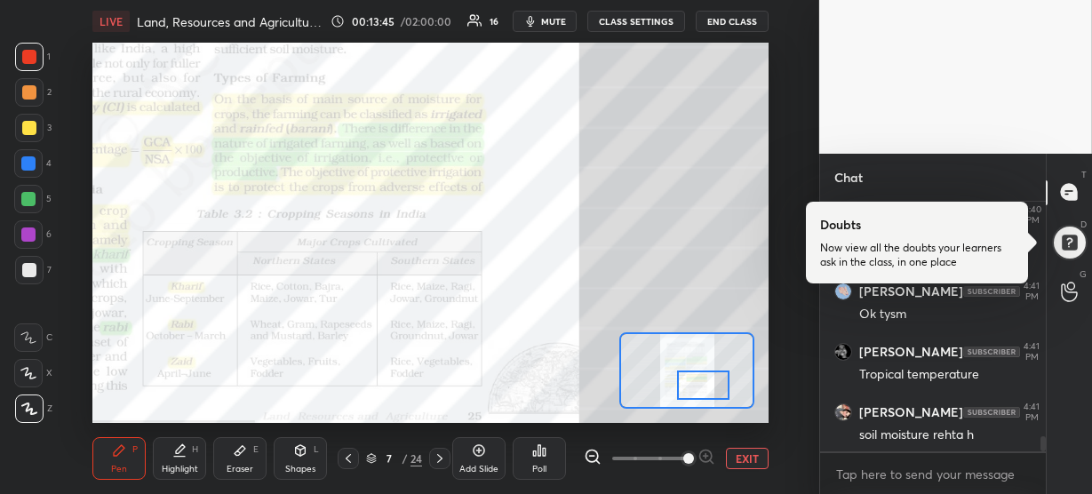
click at [688, 387] on div at bounding box center [703, 385] width 52 height 29
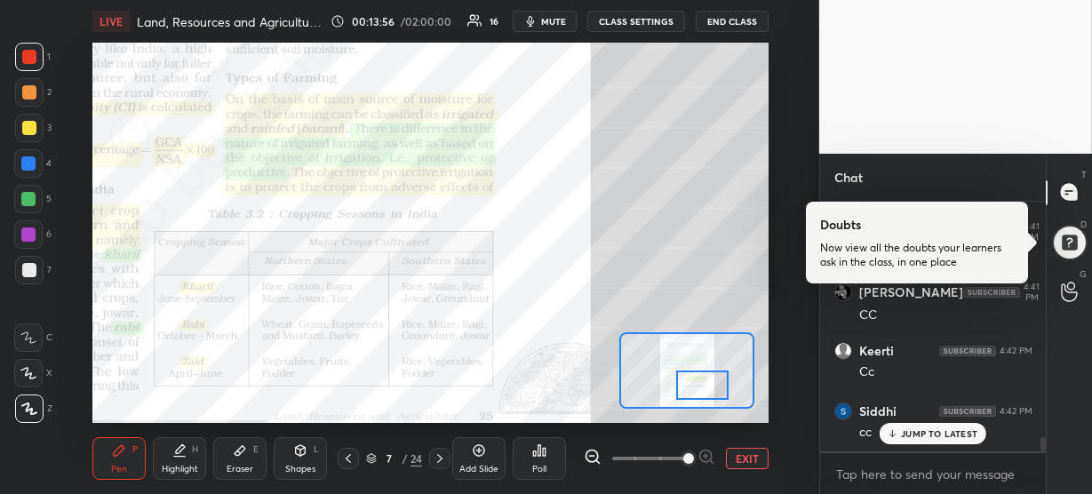
scroll to position [4184, 0]
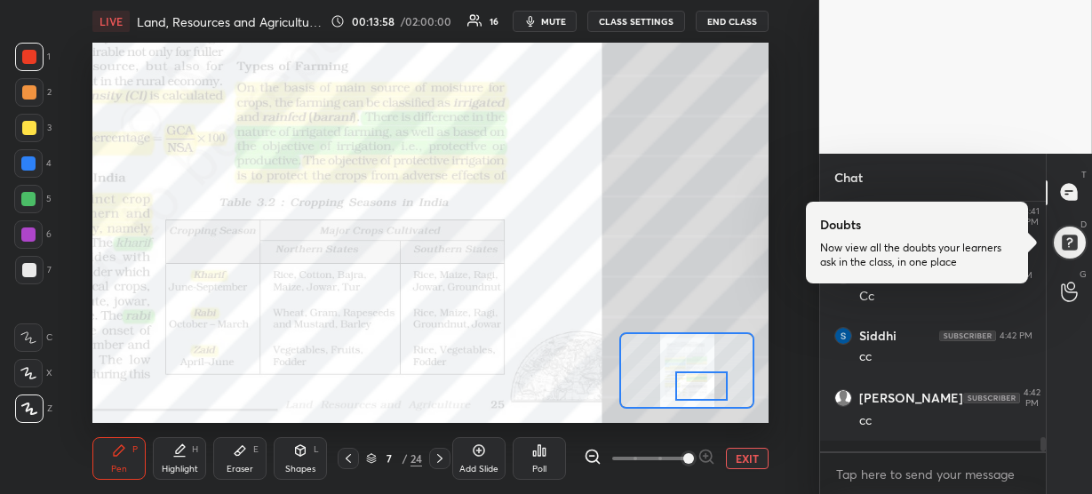
click at [707, 383] on div at bounding box center [701, 386] width 52 height 29
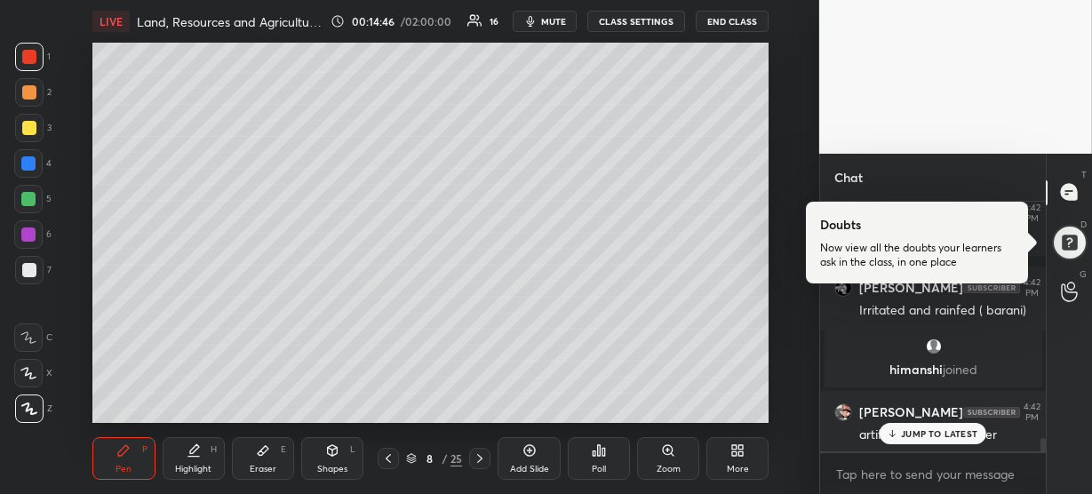
scroll to position [4503, 0]
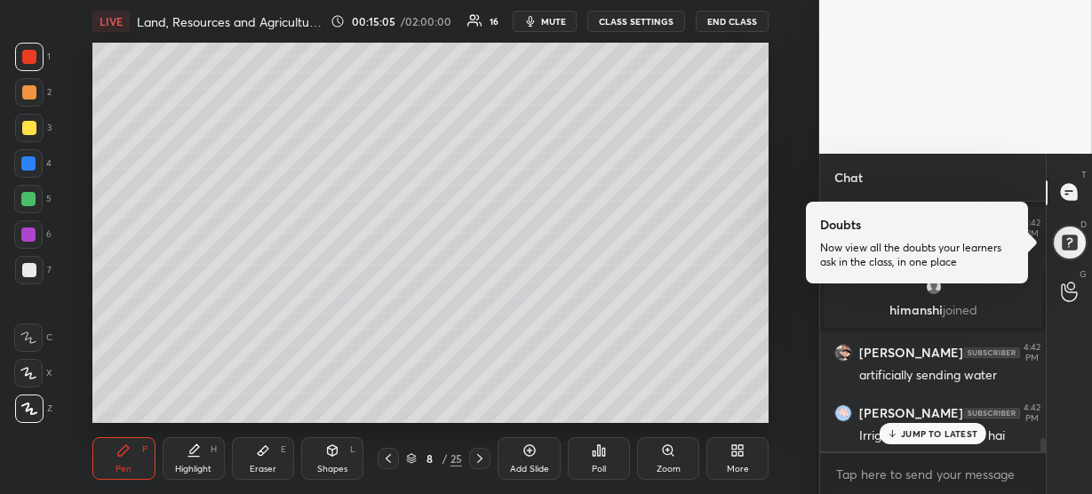
click at [28, 160] on div at bounding box center [28, 163] width 14 height 14
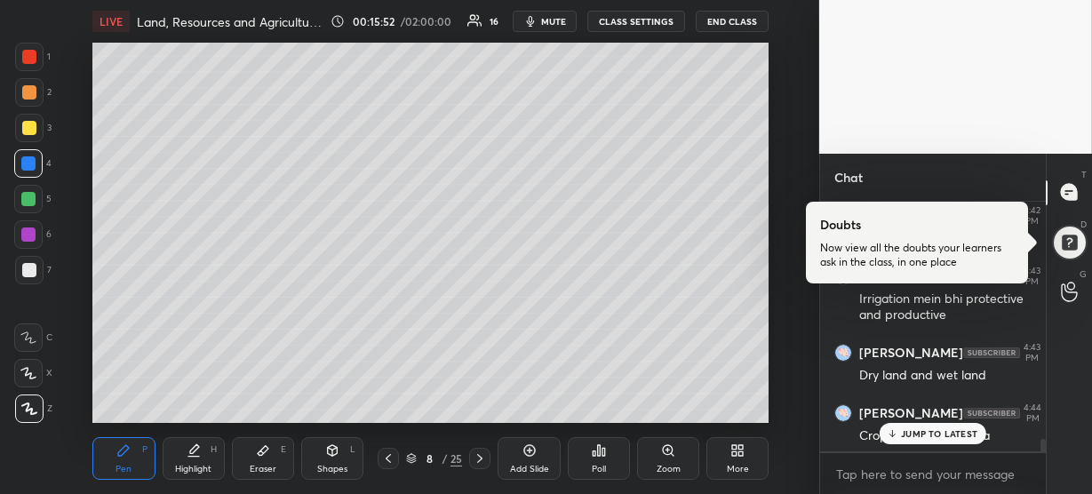
scroll to position [4776, 0]
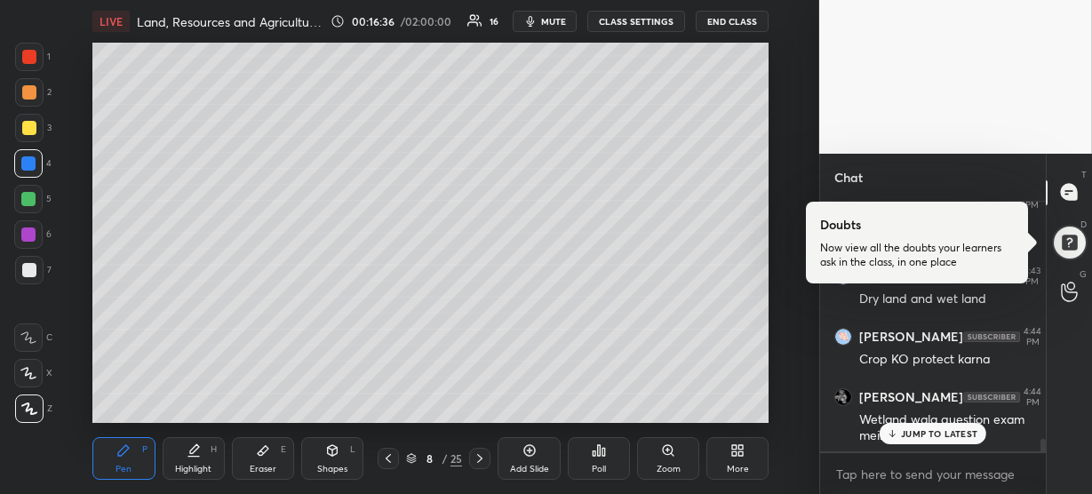
click at [945, 437] on p "JUMP TO LATEST" at bounding box center [939, 433] width 76 height 11
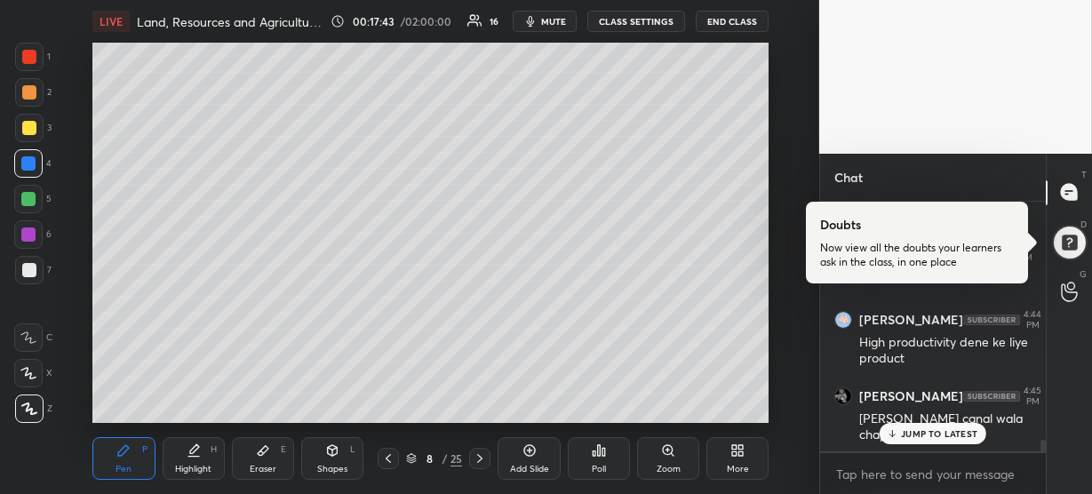
scroll to position [5201, 0]
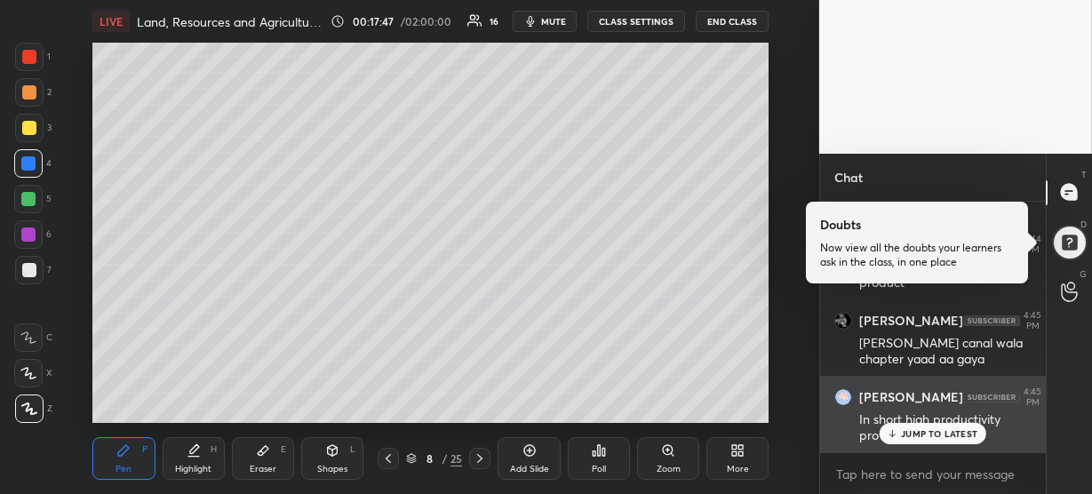
click at [939, 444] on div "[PERSON_NAME] 4:45 PM In short high productivity provide Larne ke liye" at bounding box center [933, 416] width 227 height 80
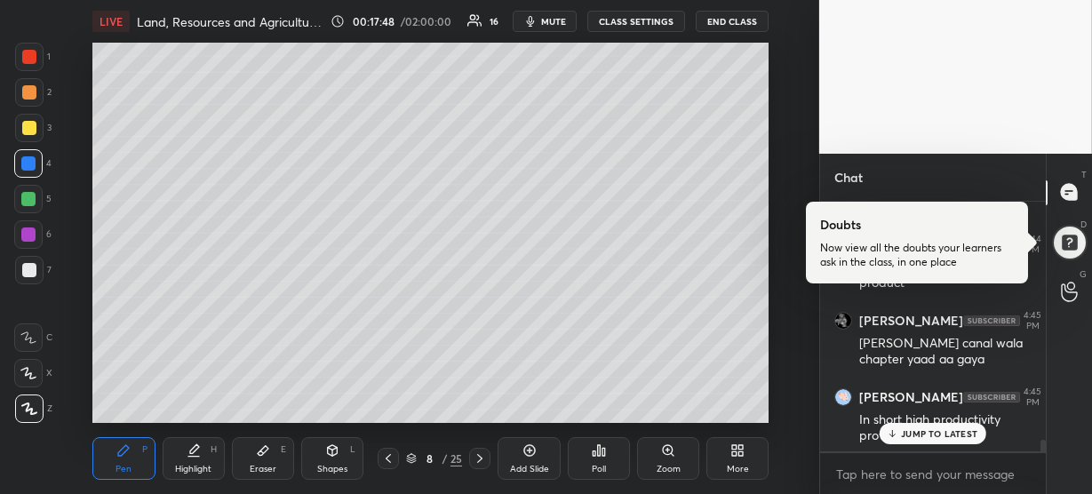
click at [935, 442] on div "JUMP TO LATEST" at bounding box center [933, 433] width 107 height 21
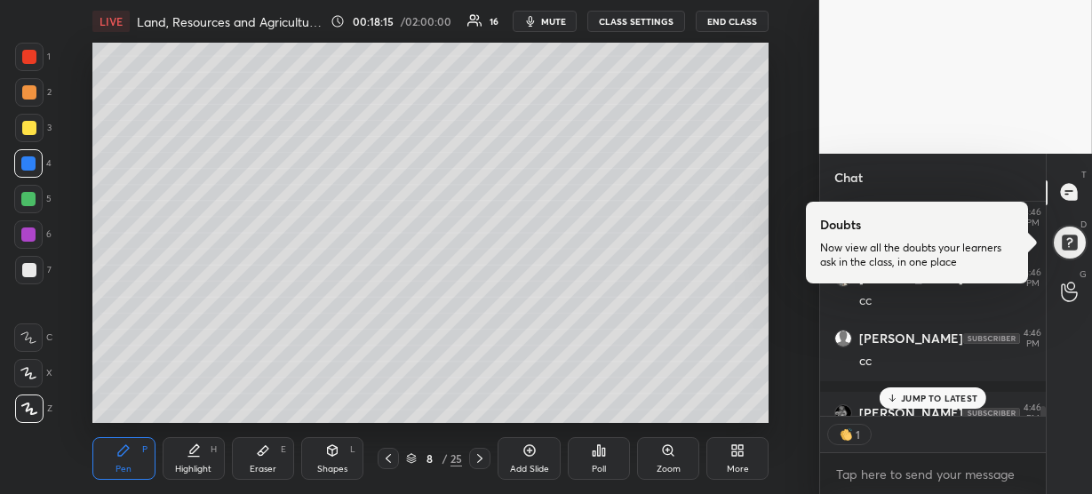
scroll to position [5, 6]
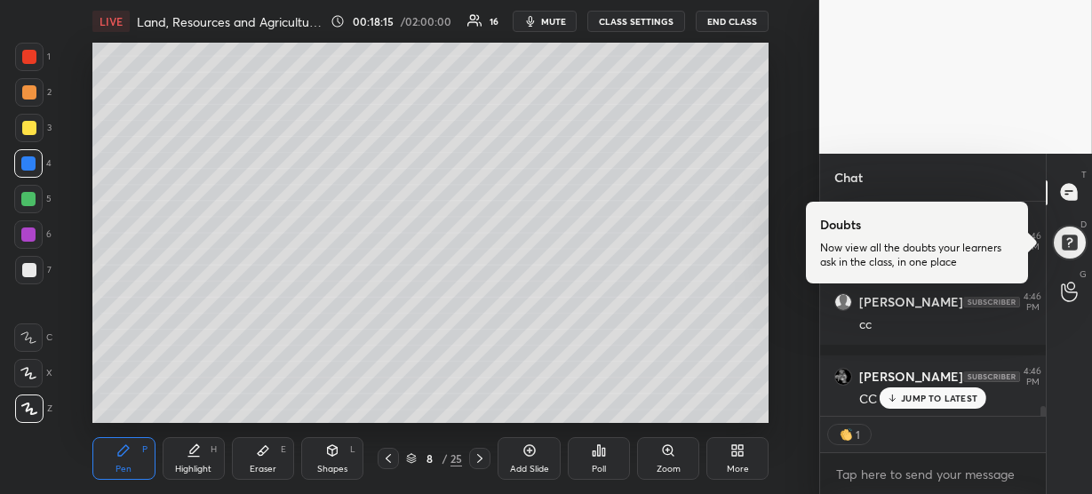
click at [27, 199] on div at bounding box center [28, 199] width 14 height 14
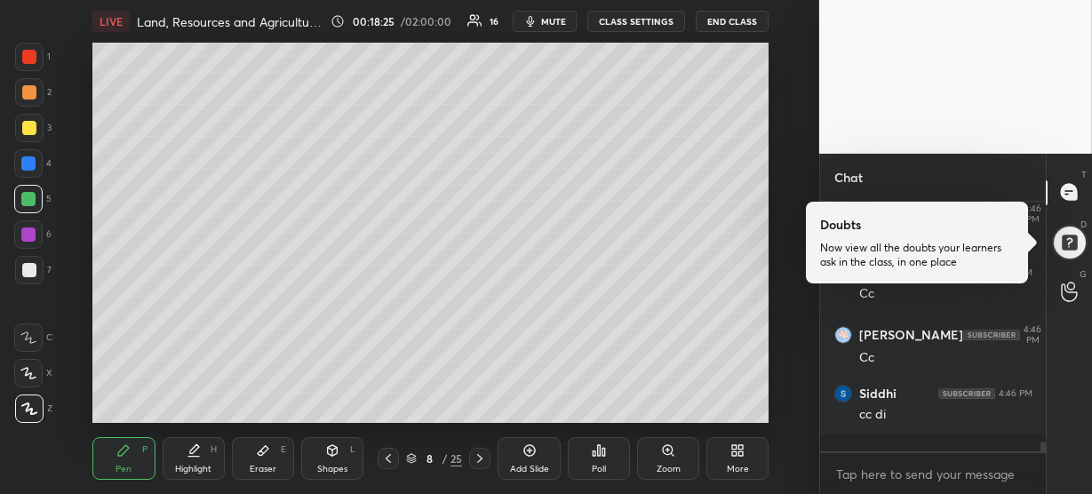
scroll to position [5639, 0]
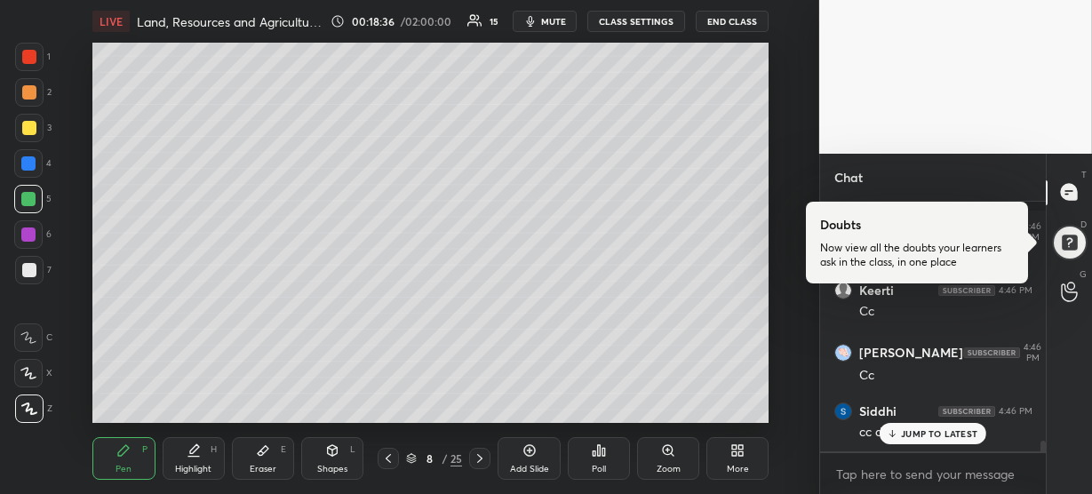
click at [900, 434] on div "JUMP TO LATEST" at bounding box center [933, 433] width 107 height 21
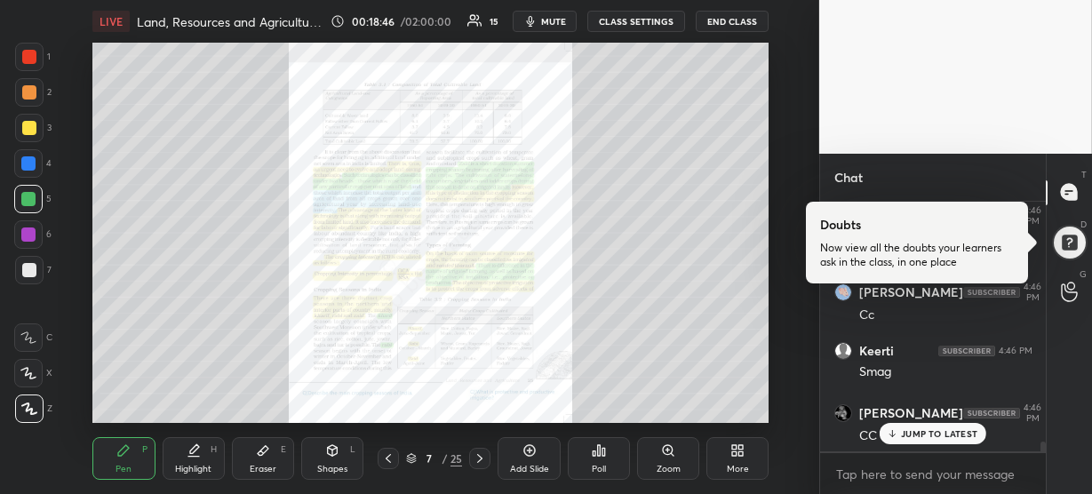
scroll to position [5957, 0]
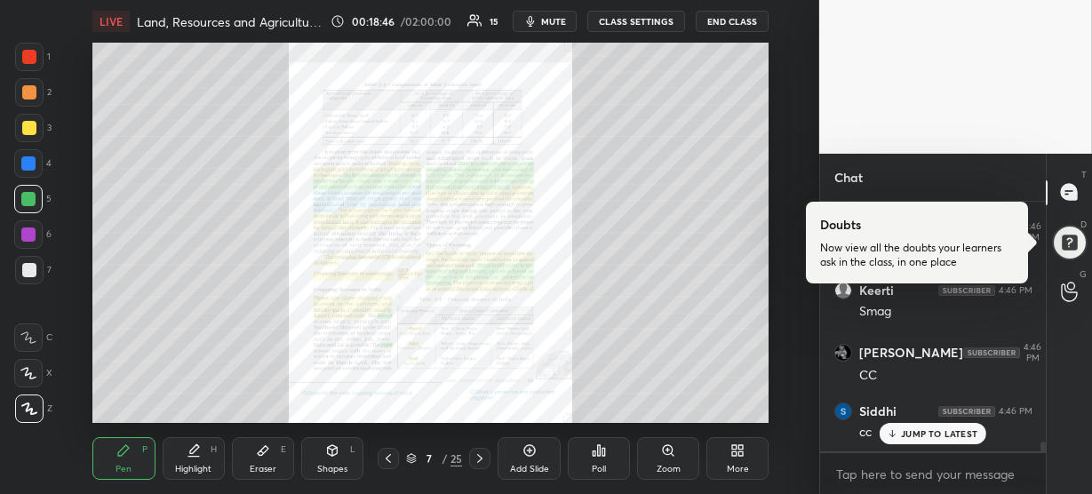
click at [677, 456] on div "Zoom" at bounding box center [668, 458] width 62 height 43
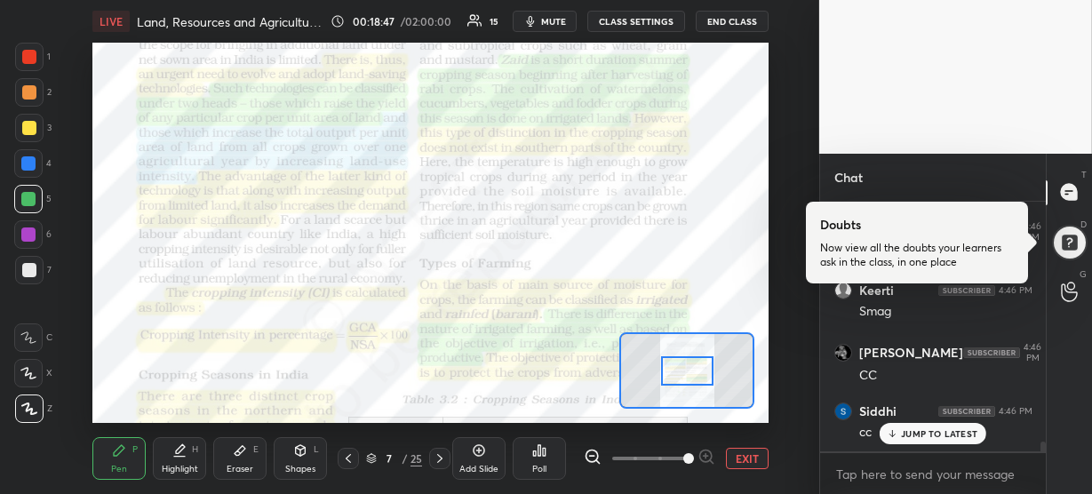
click at [677, 456] on span at bounding box center [649, 458] width 75 height 27
click at [694, 457] on span at bounding box center [688, 458] width 11 height 11
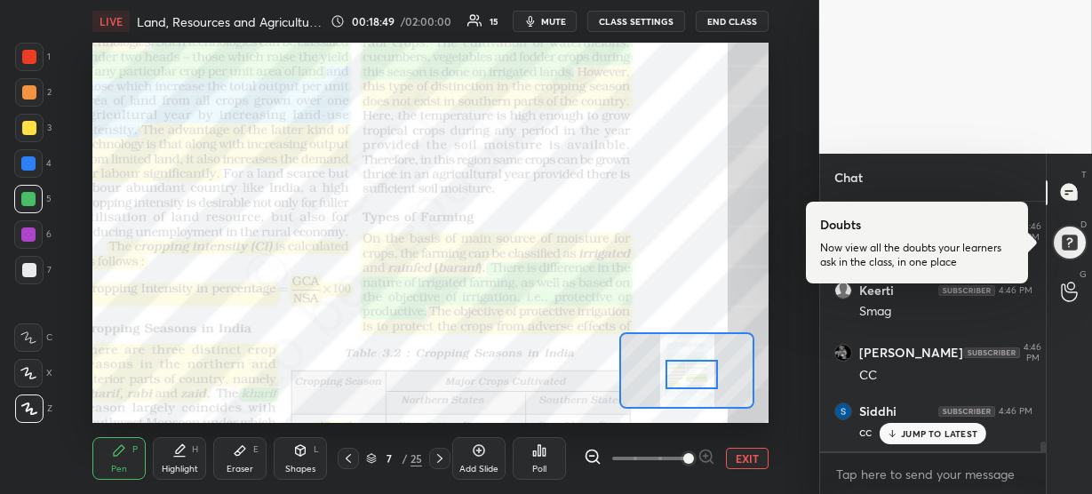
scroll to position [6018, 0]
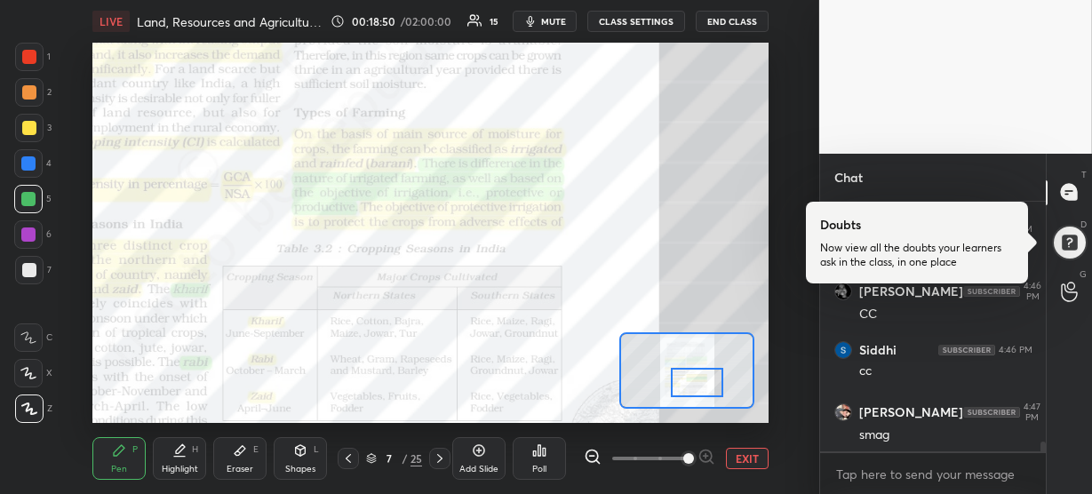
drag, startPoint x: 687, startPoint y: 373, endPoint x: 695, endPoint y: 386, distance: 14.8
click at [695, 386] on div at bounding box center [697, 382] width 52 height 29
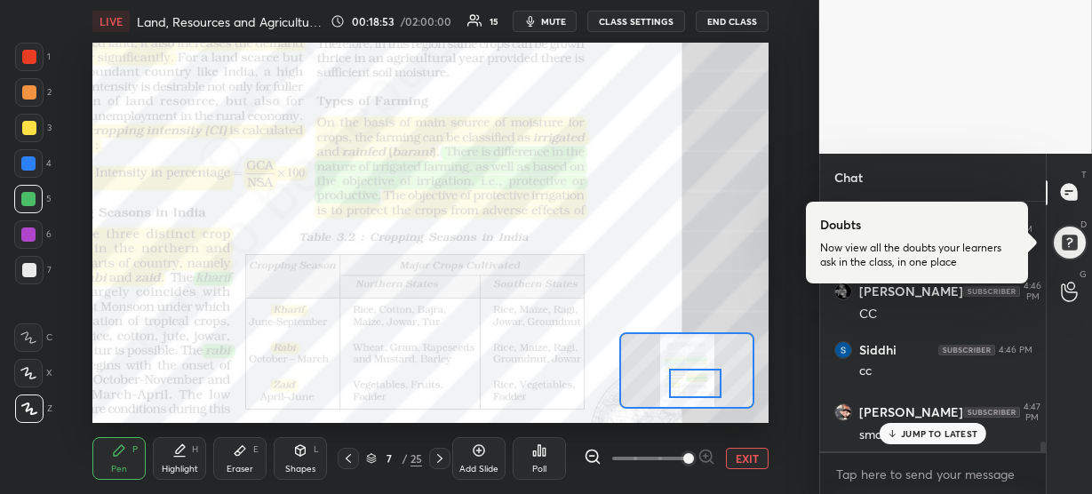
scroll to position [6094, 0]
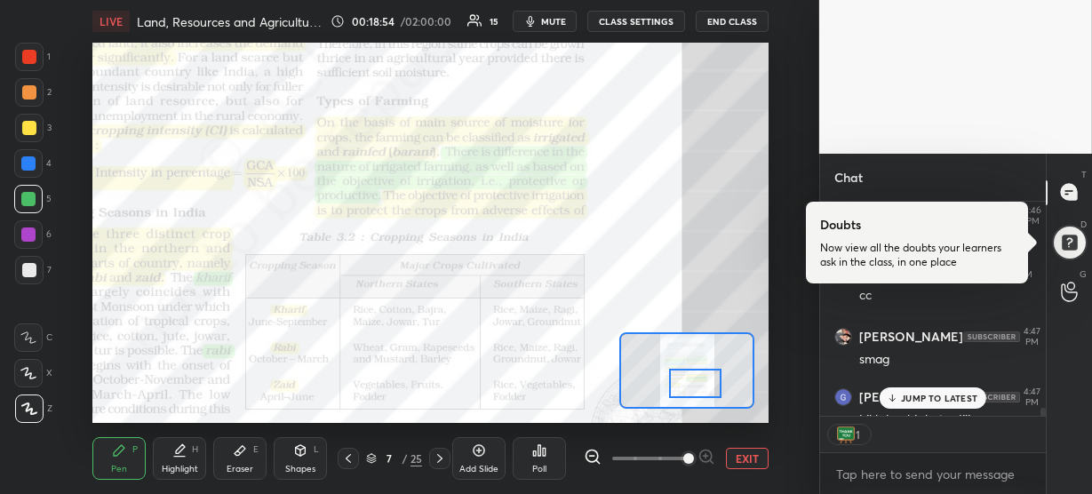
click at [27, 56] on div at bounding box center [29, 57] width 14 height 14
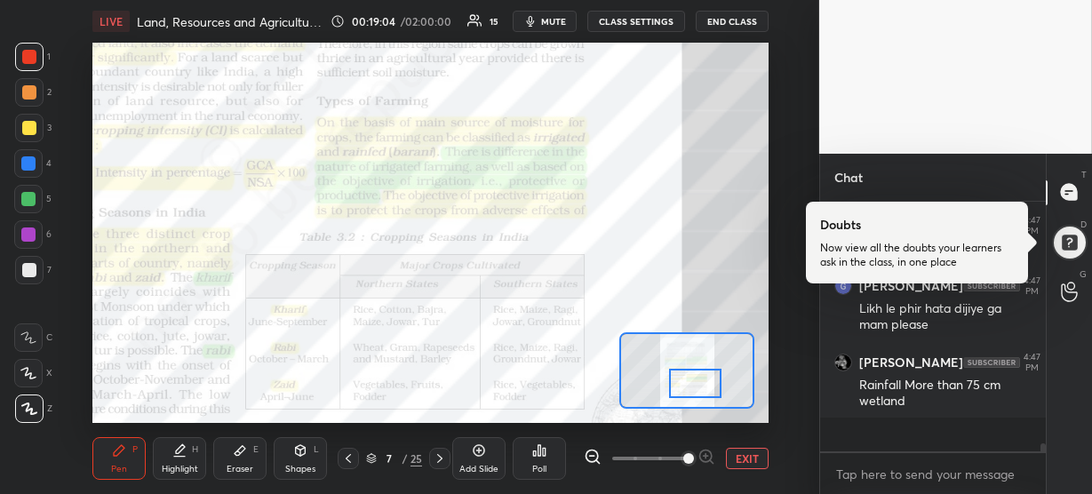
scroll to position [6171, 0]
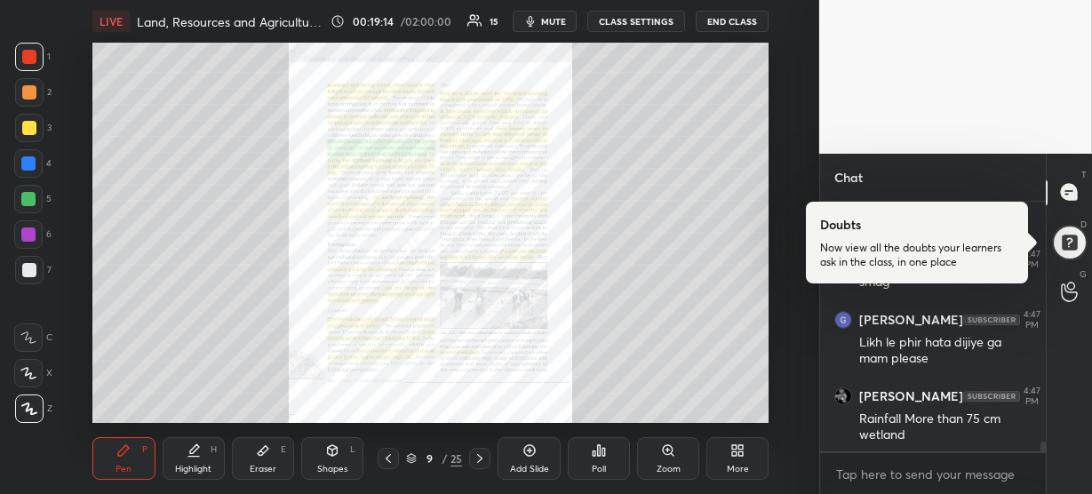
click at [667, 465] on div "Zoom" at bounding box center [669, 469] width 24 height 9
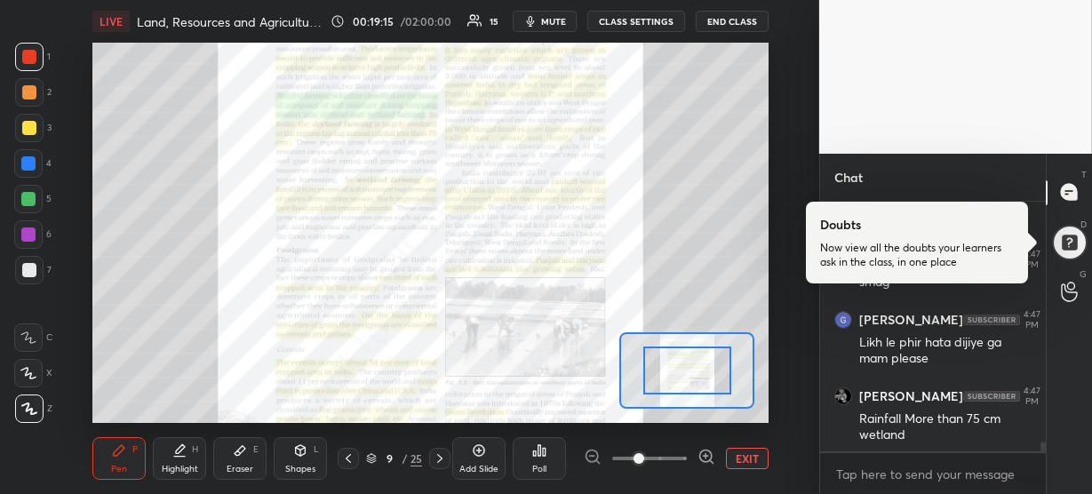
click at [708, 454] on icon at bounding box center [707, 457] width 18 height 18
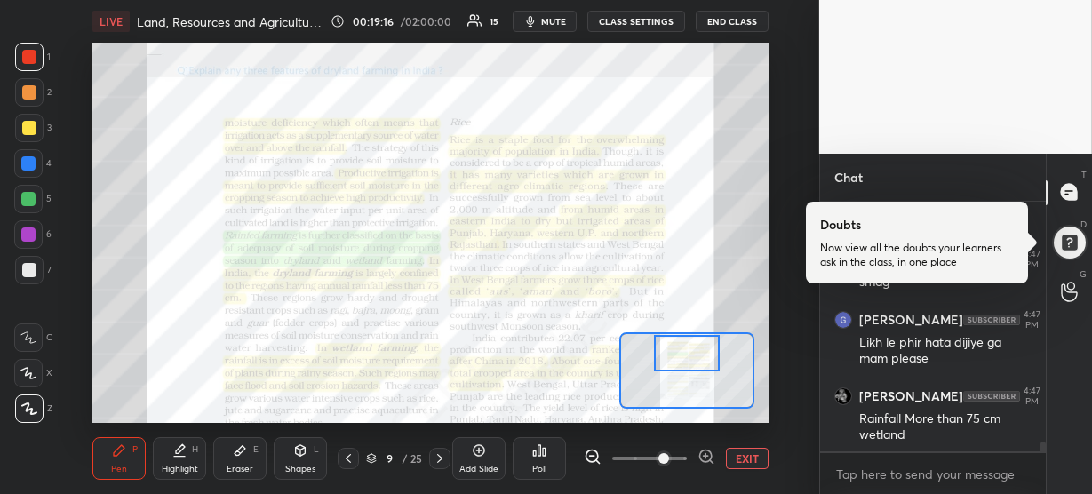
drag, startPoint x: 692, startPoint y: 375, endPoint x: 692, endPoint y: 357, distance: 17.8
click at [692, 357] on div at bounding box center [687, 353] width 66 height 36
click at [704, 452] on icon at bounding box center [707, 457] width 18 height 18
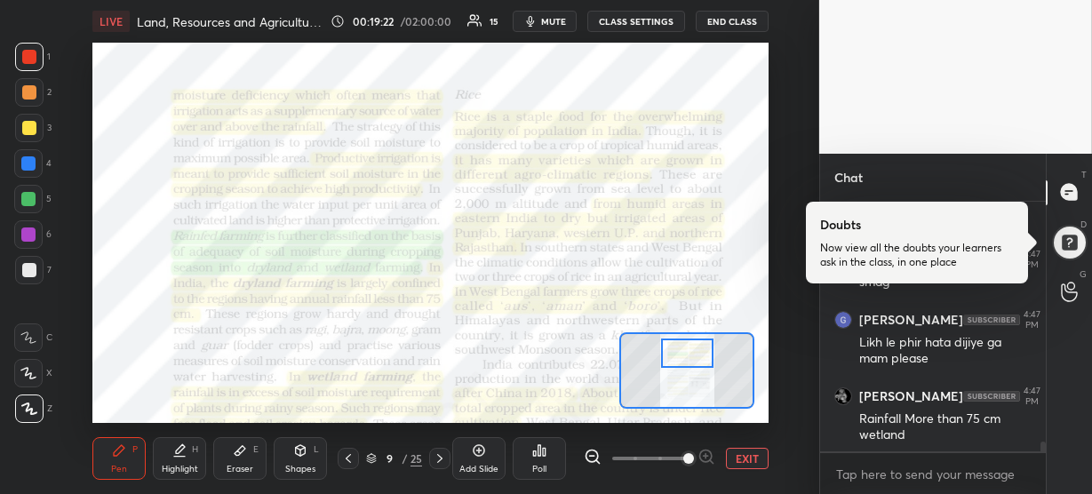
click at [691, 348] on div at bounding box center [687, 353] width 52 height 29
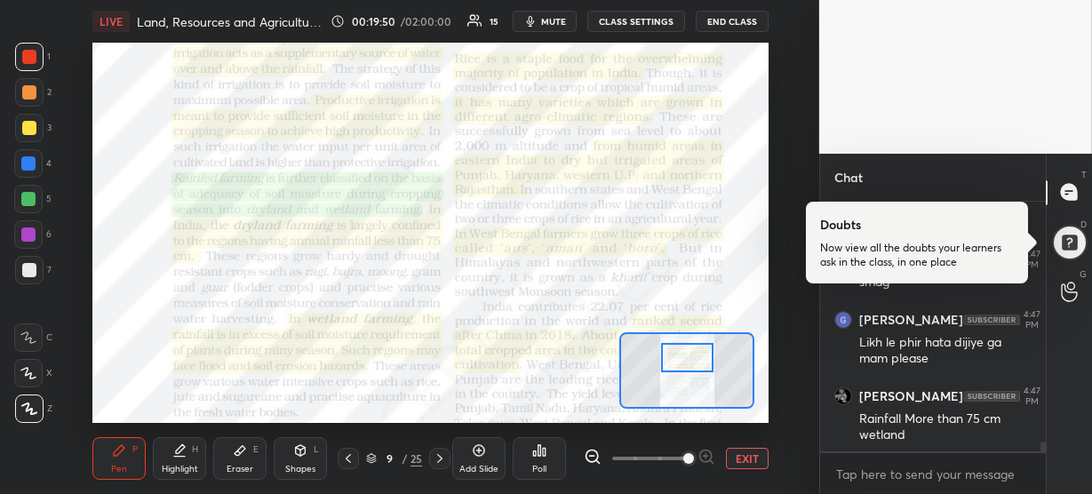
click at [699, 358] on div at bounding box center [687, 357] width 52 height 29
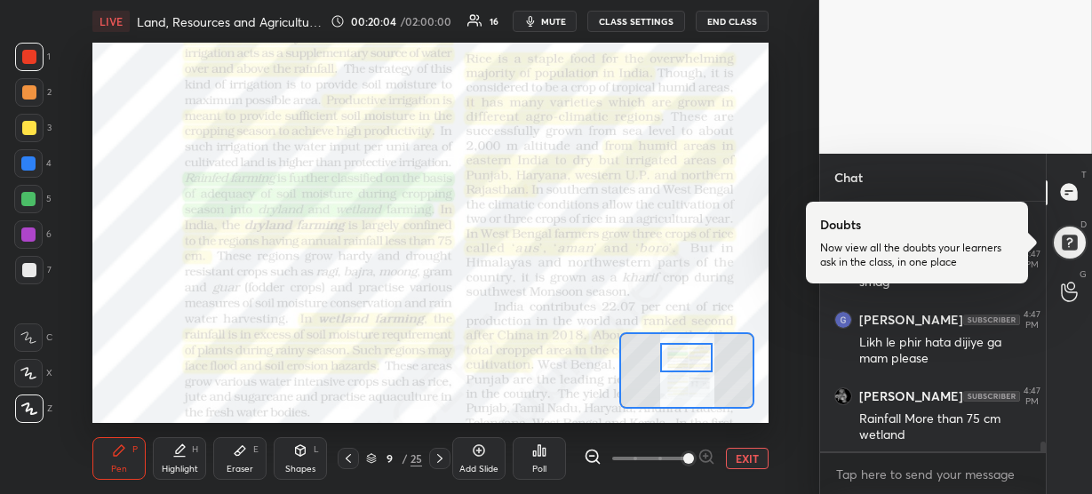
scroll to position [6231, 0]
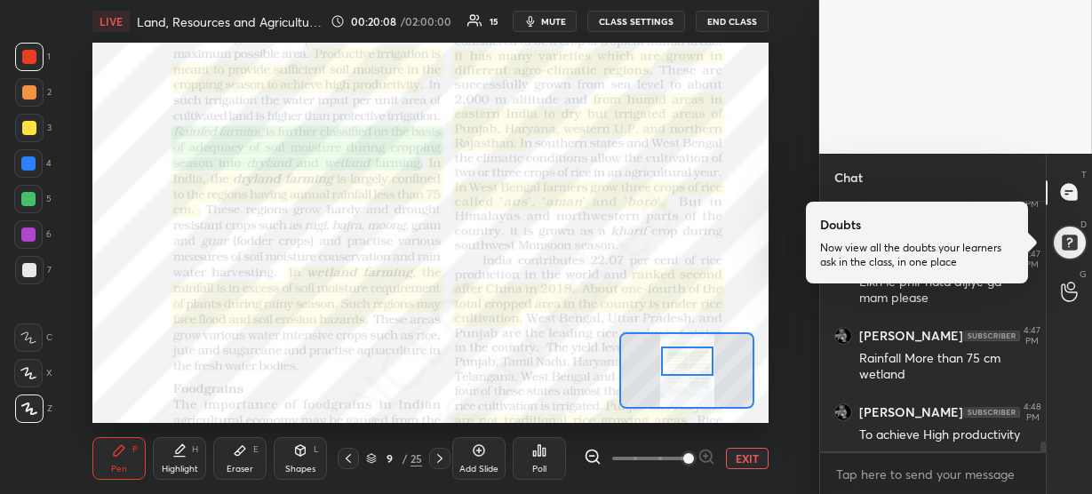
click at [692, 366] on div at bounding box center [687, 361] width 52 height 29
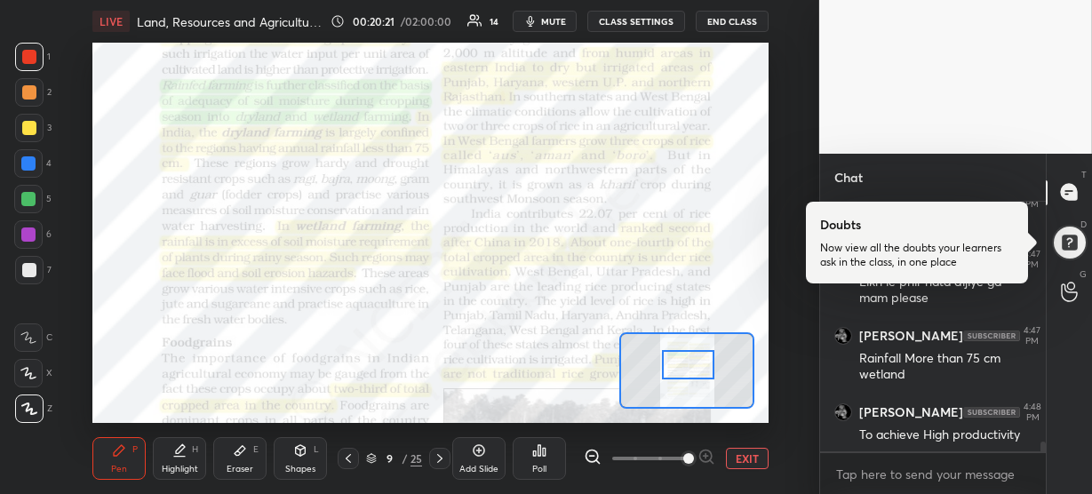
click at [691, 371] on div at bounding box center [688, 364] width 52 height 29
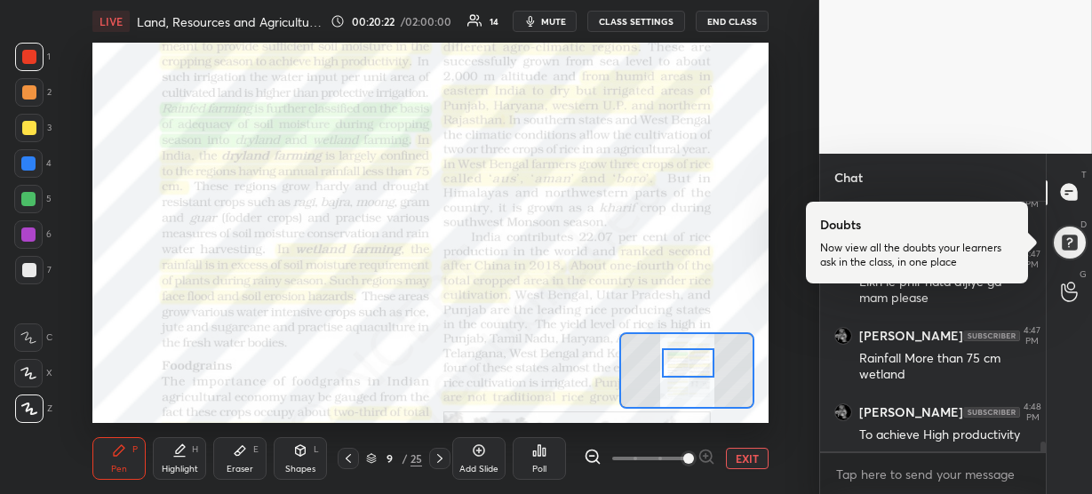
scroll to position [6292, 0]
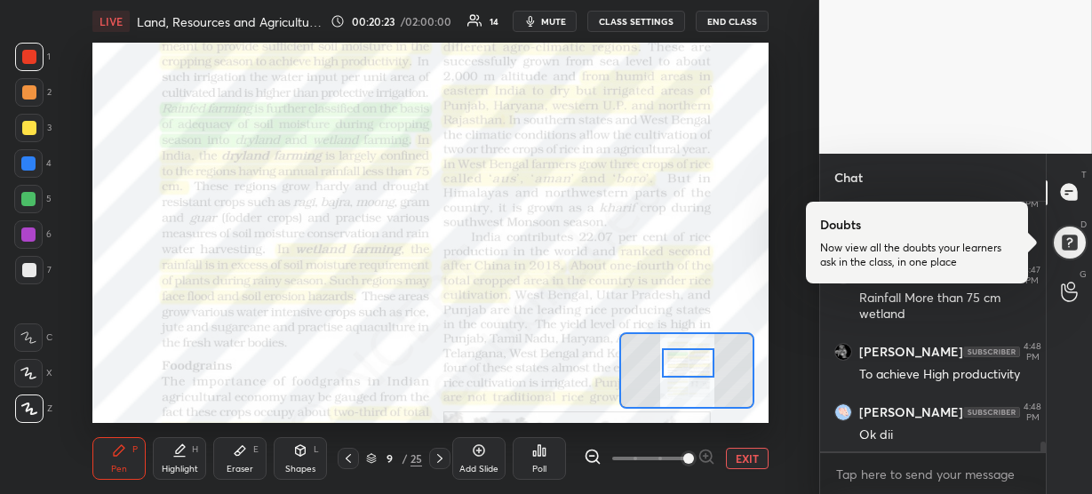
click at [25, 162] on div at bounding box center [28, 163] width 14 height 14
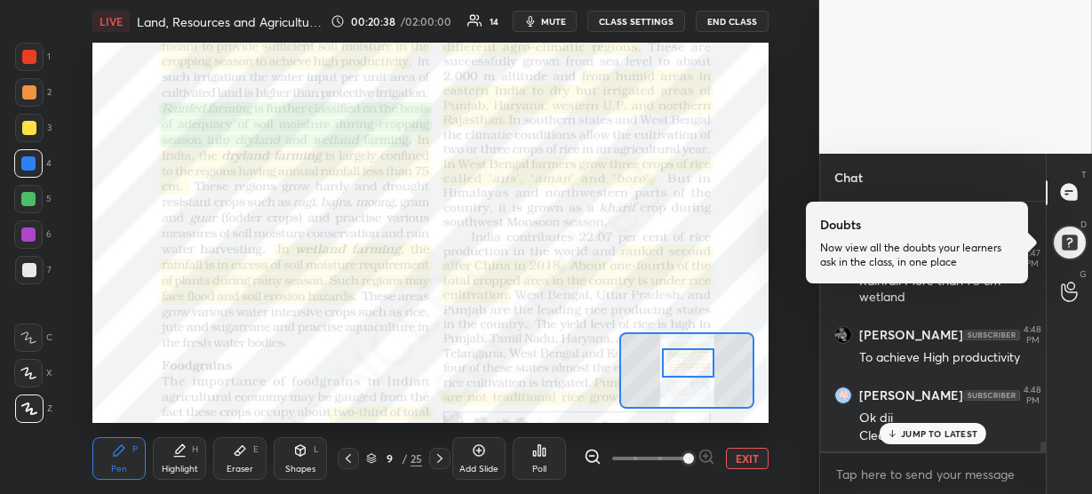
scroll to position [6369, 0]
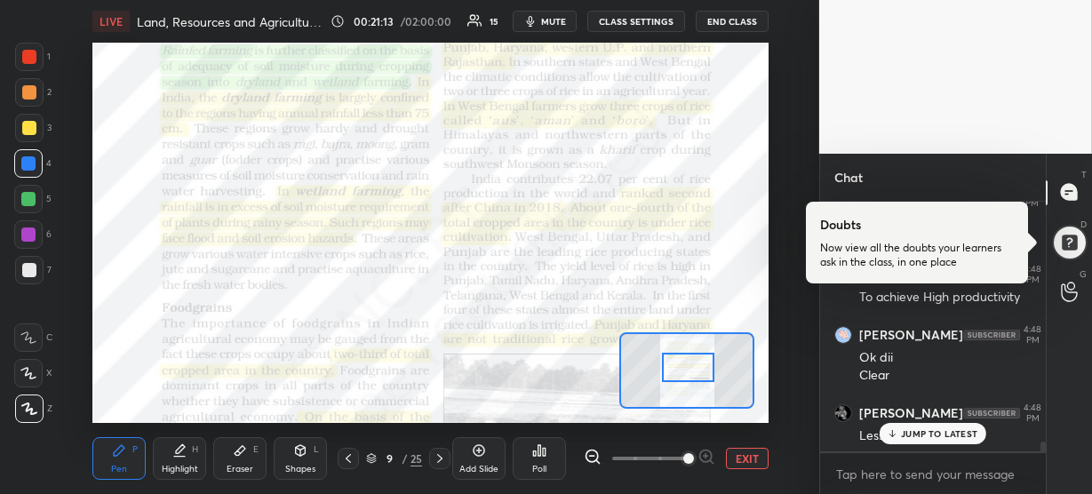
click at [683, 369] on div at bounding box center [688, 367] width 52 height 29
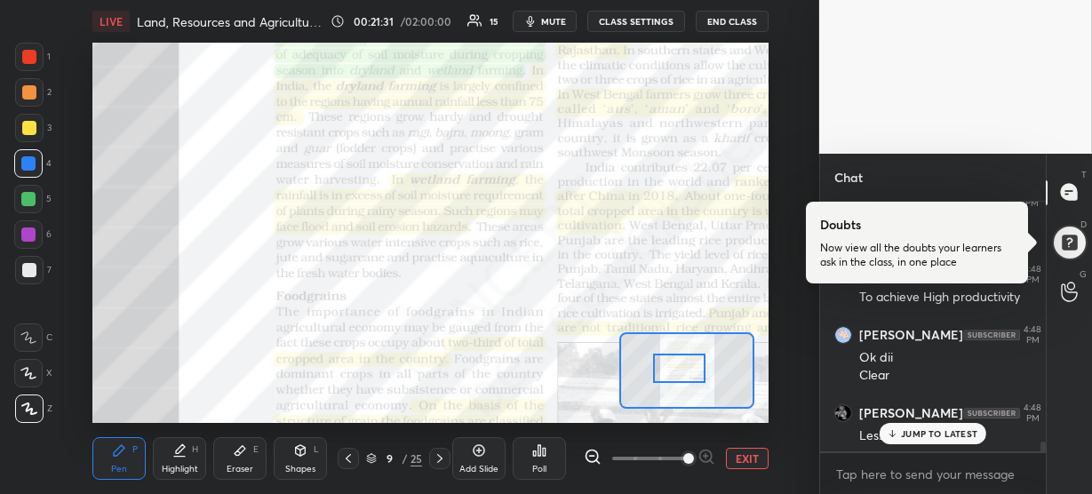
drag, startPoint x: 681, startPoint y: 369, endPoint x: 671, endPoint y: 369, distance: 9.8
click at [671, 369] on div at bounding box center [679, 368] width 52 height 29
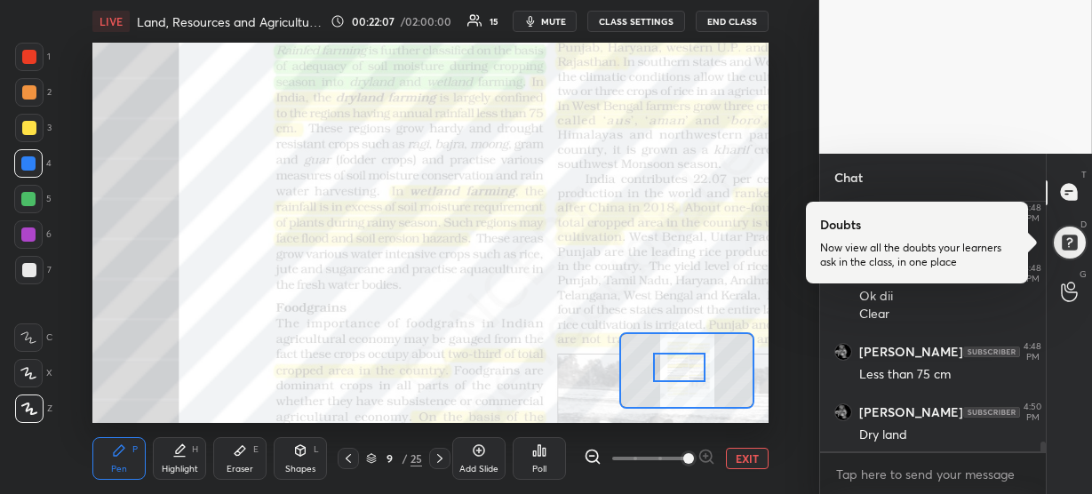
scroll to position [6506, 0]
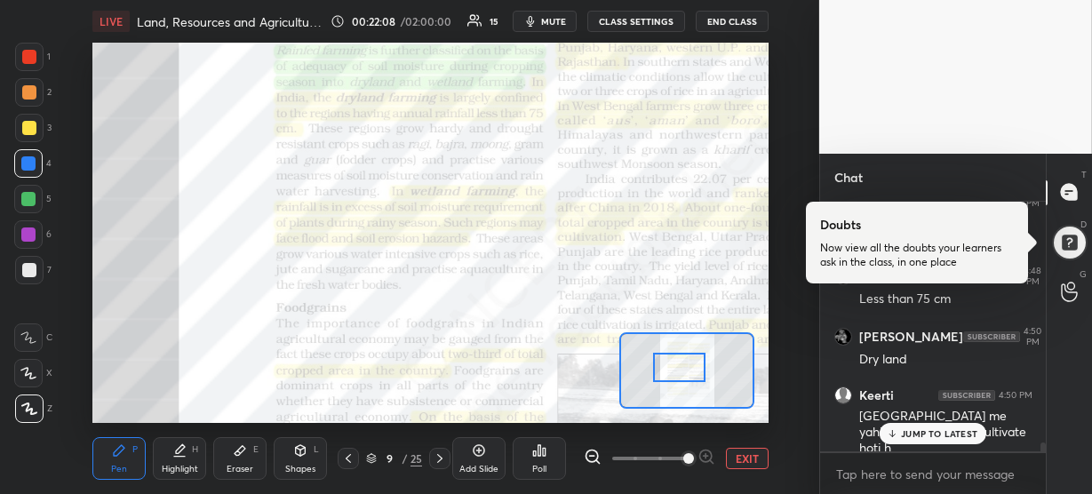
click at [27, 53] on div at bounding box center [29, 57] width 14 height 14
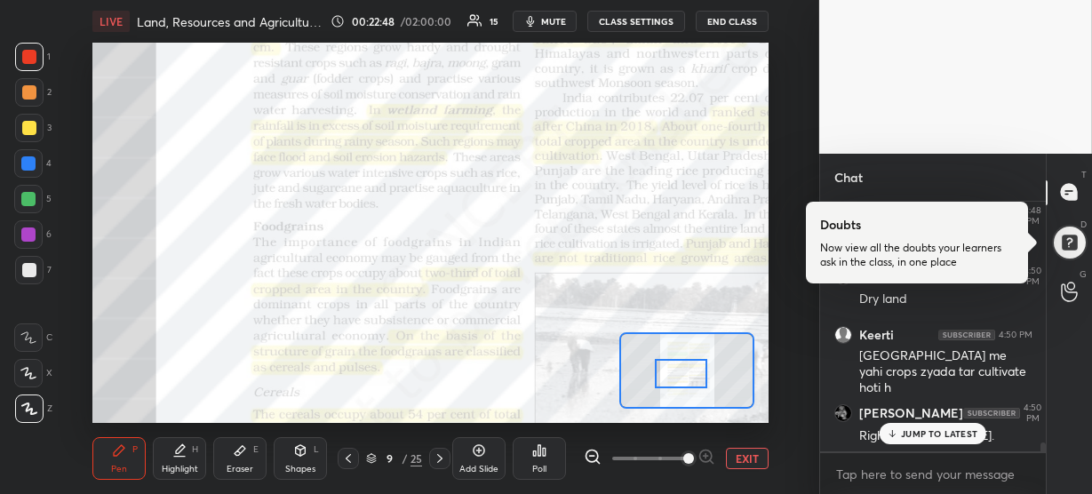
click at [693, 377] on div at bounding box center [681, 373] width 52 height 29
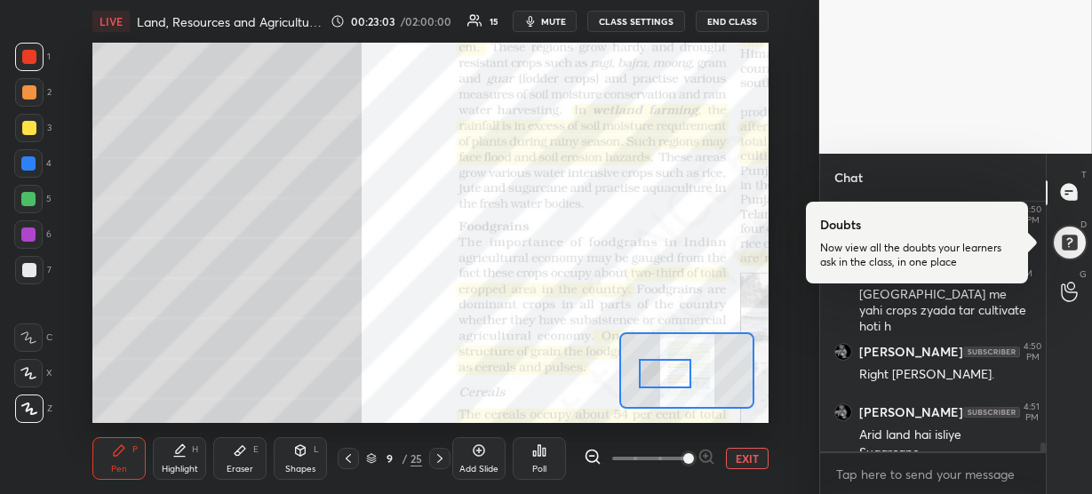
scroll to position [6646, 0]
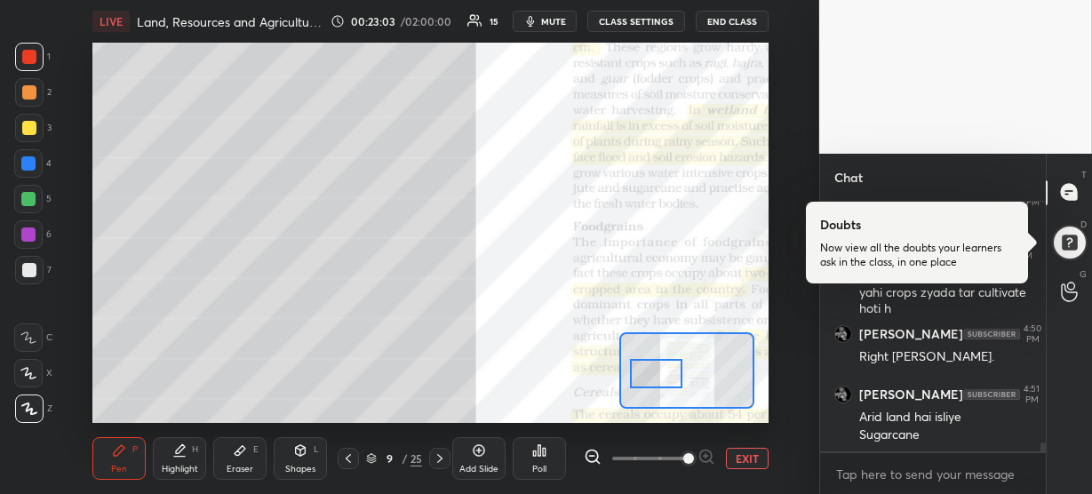
drag, startPoint x: 697, startPoint y: 380, endPoint x: 664, endPoint y: 381, distance: 32.9
click at [664, 381] on div at bounding box center [656, 373] width 52 height 29
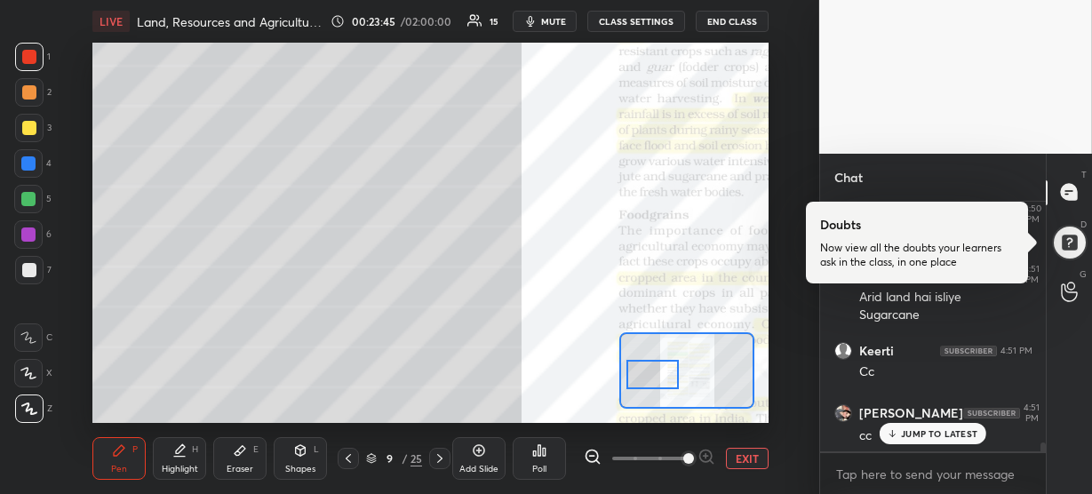
scroll to position [6827, 0]
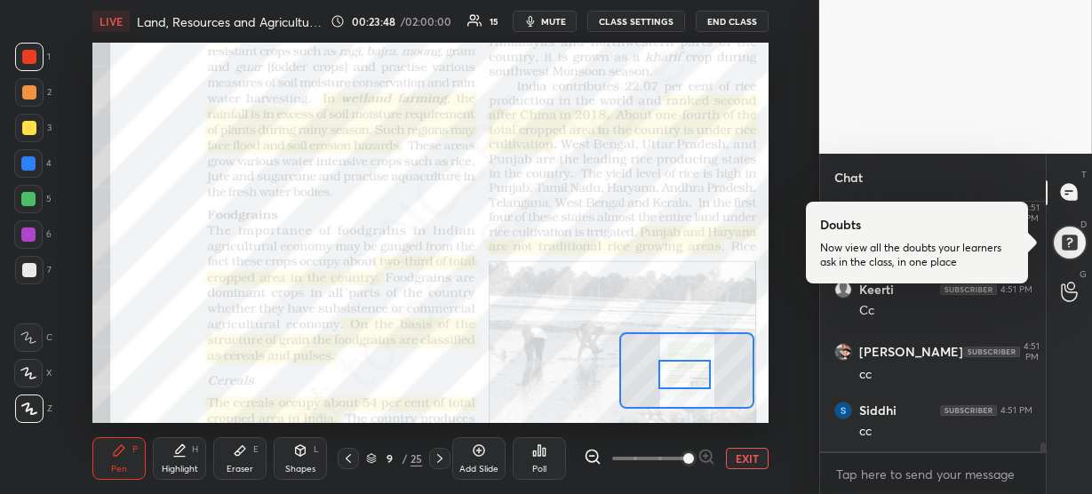
drag, startPoint x: 654, startPoint y: 375, endPoint x: 689, endPoint y: 372, distance: 34.8
click at [689, 372] on div at bounding box center [685, 374] width 52 height 29
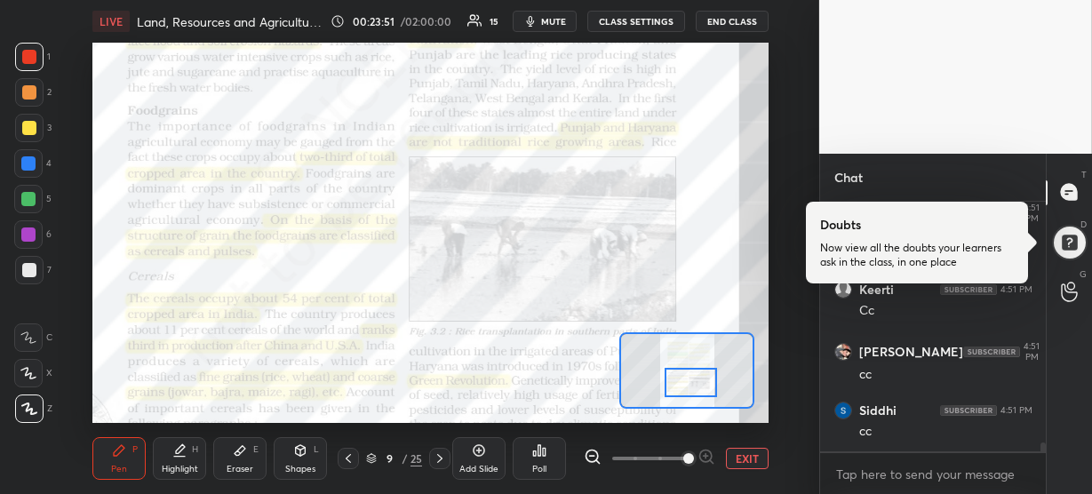
drag, startPoint x: 689, startPoint y: 372, endPoint x: 695, endPoint y: 383, distance: 12.3
click at [695, 383] on div at bounding box center [691, 382] width 52 height 29
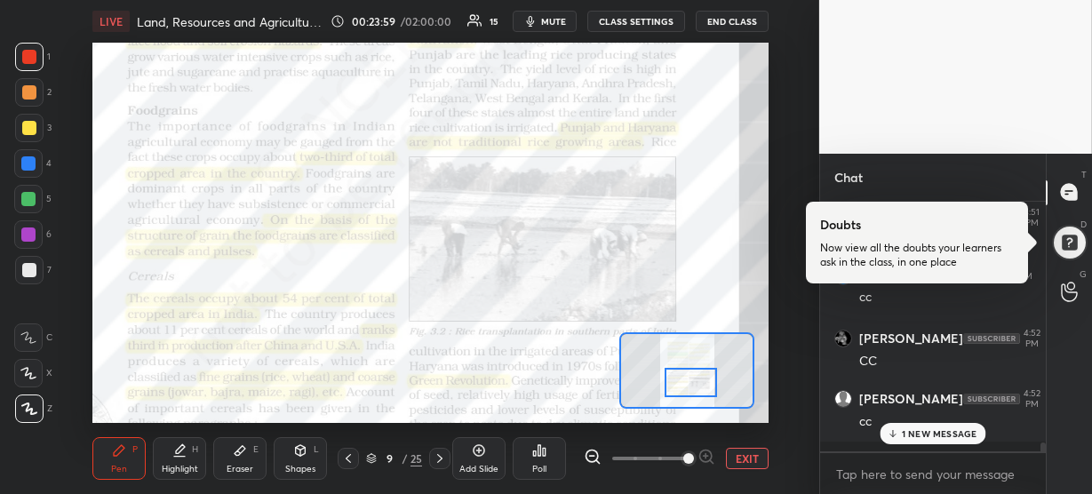
scroll to position [7022, 0]
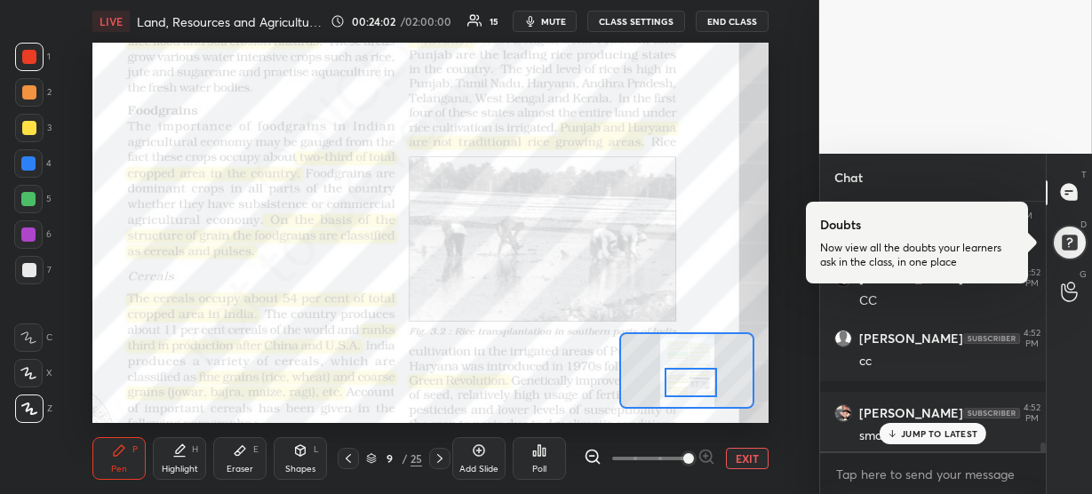
click at [961, 432] on p "JUMP TO LATEST" at bounding box center [939, 433] width 76 height 11
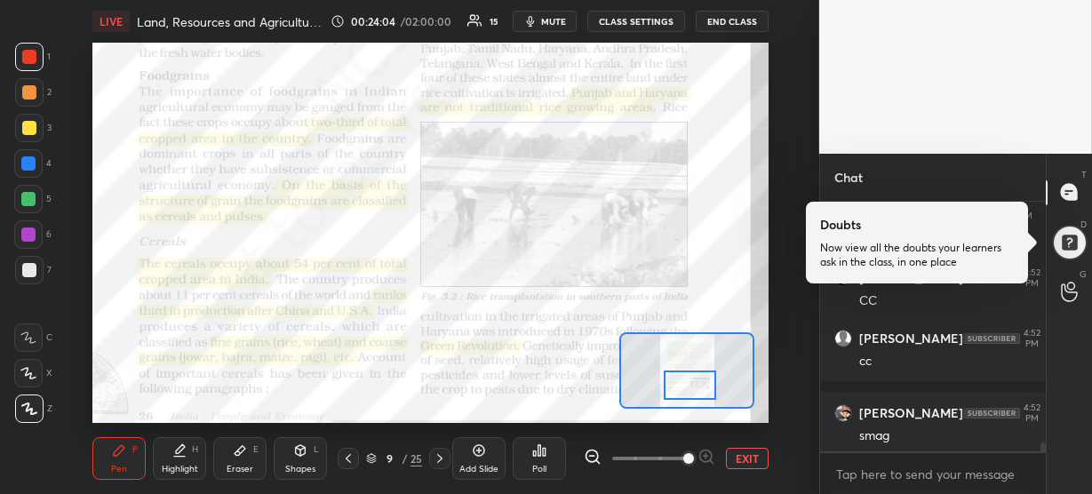
scroll to position [7083, 0]
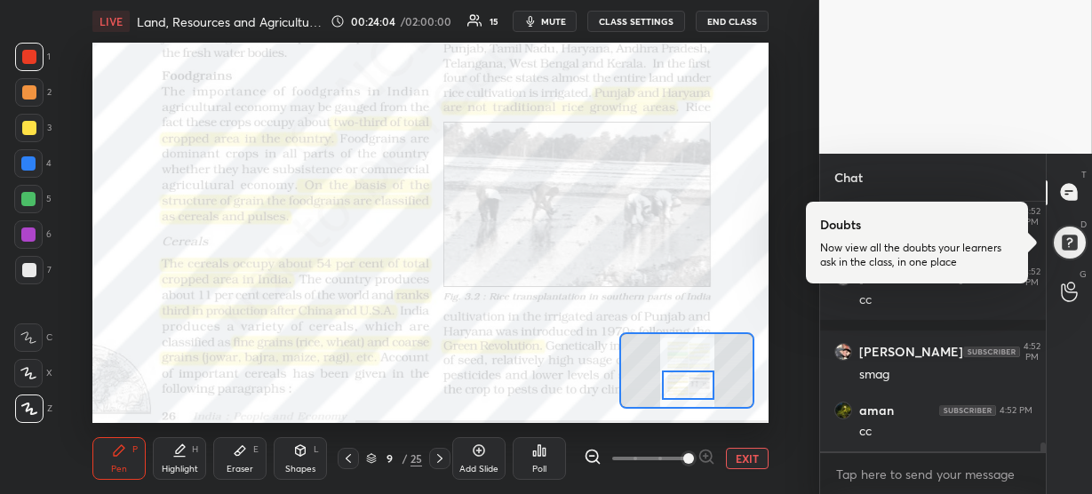
click at [703, 375] on div at bounding box center [688, 385] width 52 height 29
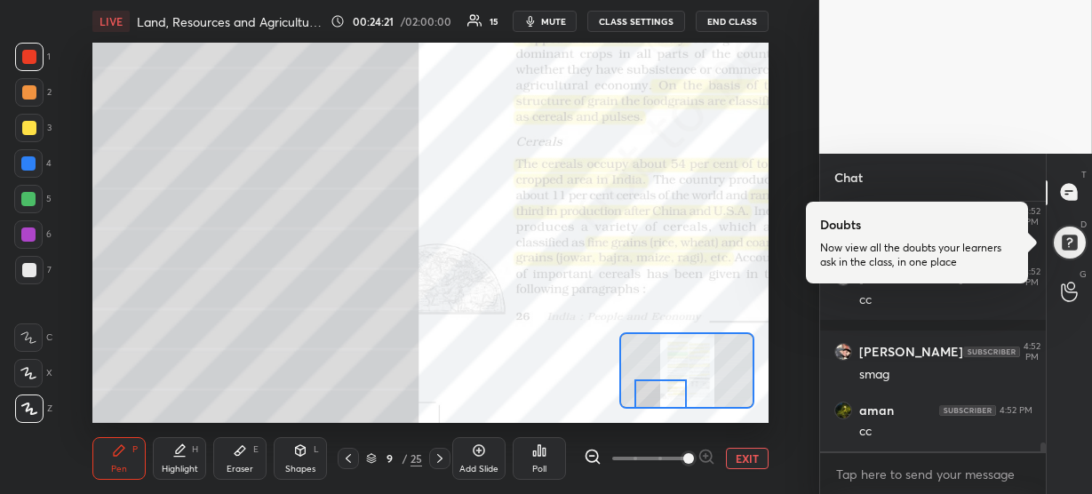
drag, startPoint x: 701, startPoint y: 382, endPoint x: 672, endPoint y: 398, distance: 33.4
click at [672, 398] on div at bounding box center [661, 394] width 52 height 29
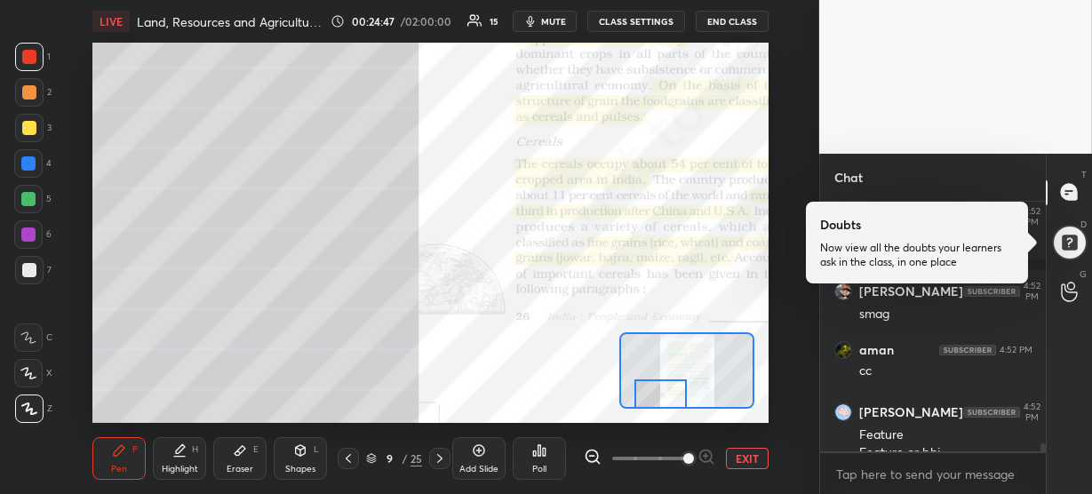
scroll to position [7160, 0]
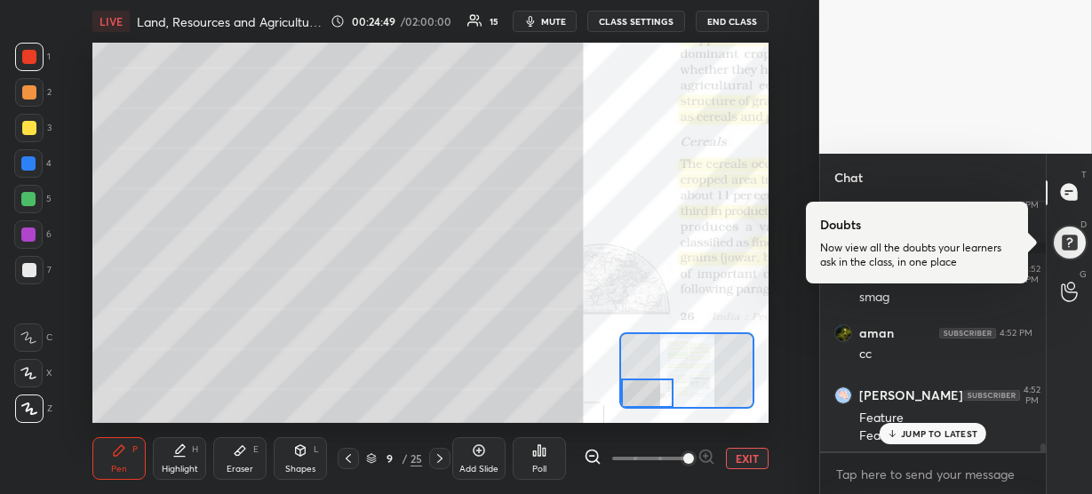
drag, startPoint x: 668, startPoint y: 395, endPoint x: 641, endPoint y: 394, distance: 27.6
click at [641, 394] on div at bounding box center [647, 393] width 52 height 29
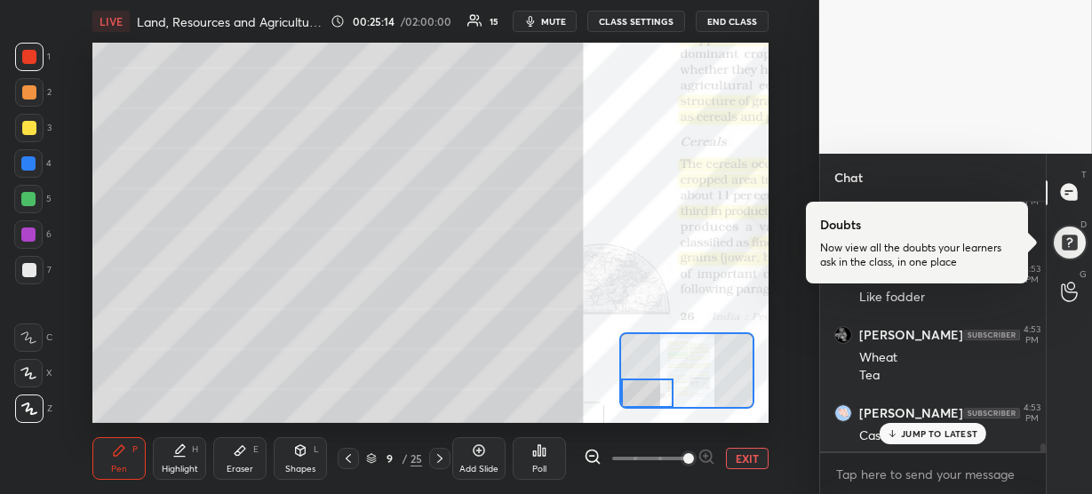
scroll to position [7420, 0]
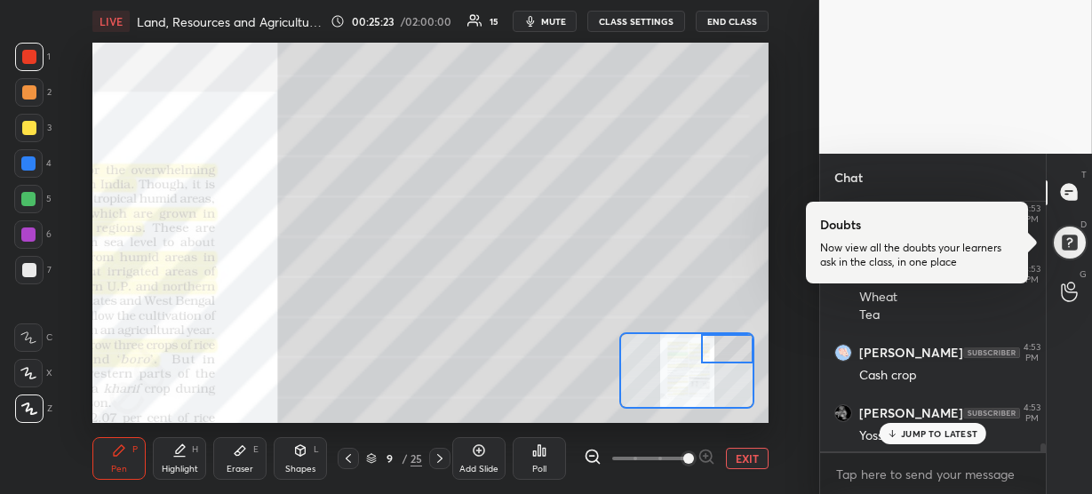
click at [745, 320] on div "Setting up your live class Poll for secs No correct answer Start poll" at bounding box center [430, 233] width 676 height 380
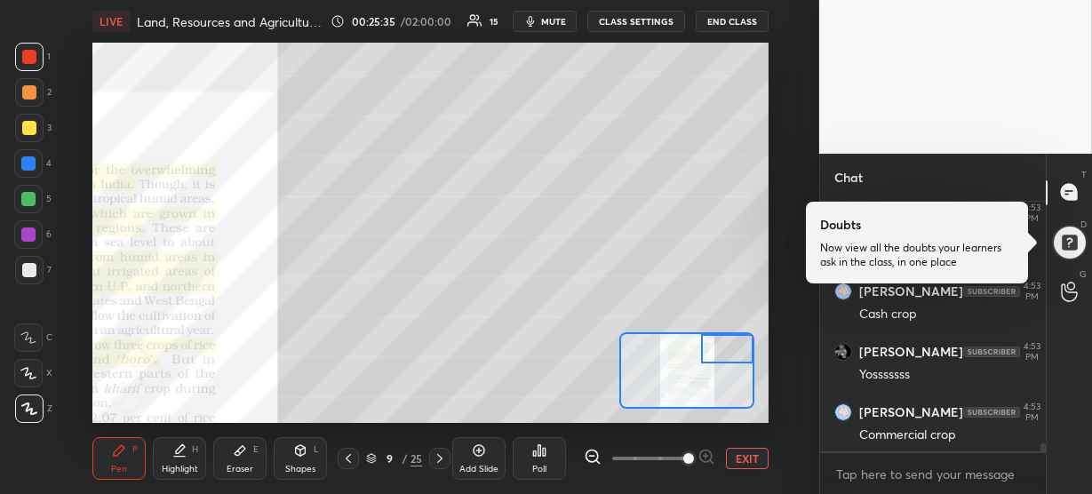
scroll to position [7572, 0]
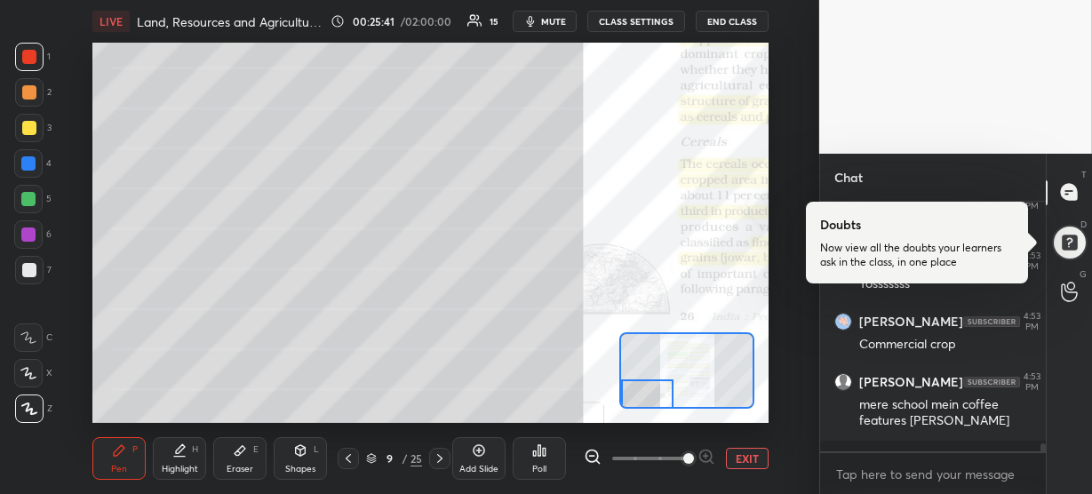
drag, startPoint x: 728, startPoint y: 339, endPoint x: 639, endPoint y: 384, distance: 99.8
click at [639, 384] on div at bounding box center [647, 394] width 52 height 29
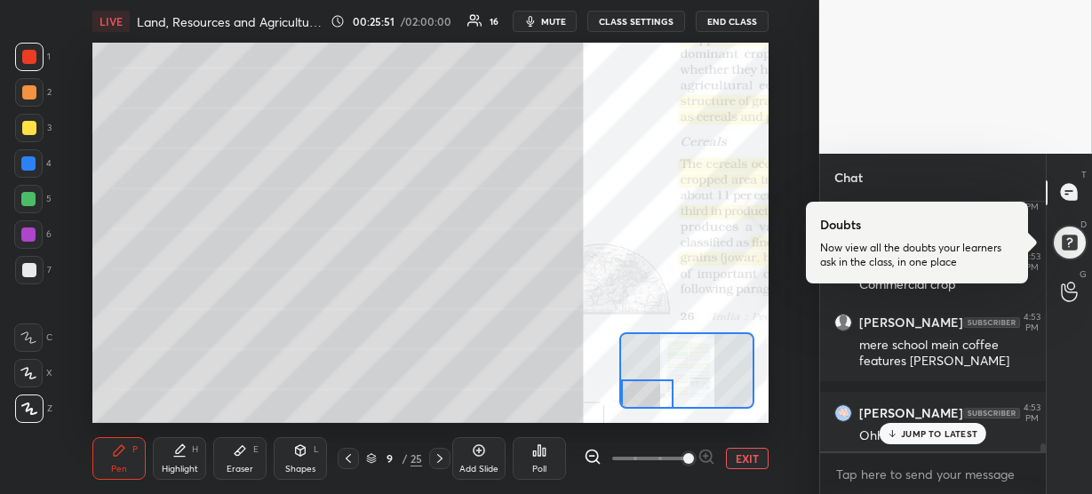
click at [915, 433] on p "JUMP TO LATEST" at bounding box center [939, 433] width 76 height 11
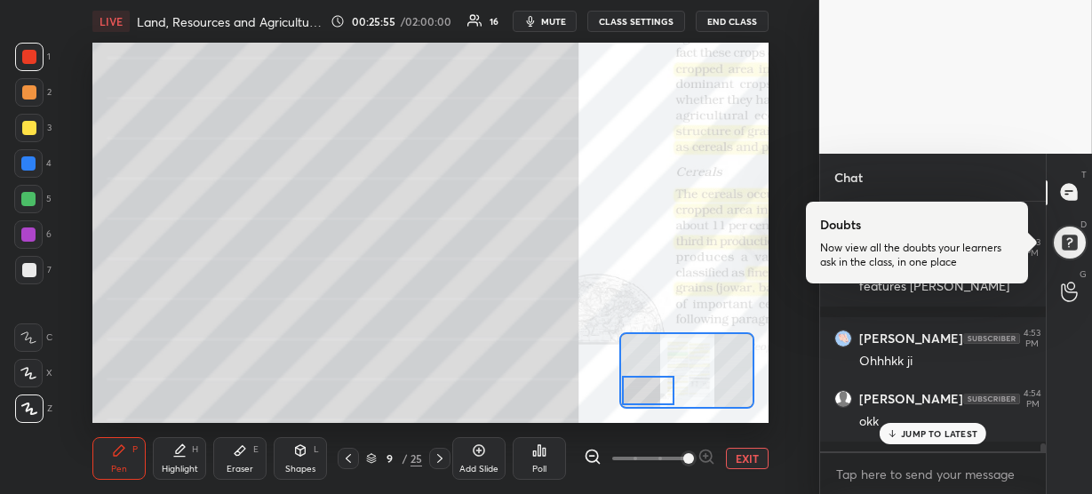
click at [644, 395] on div at bounding box center [648, 390] width 52 height 29
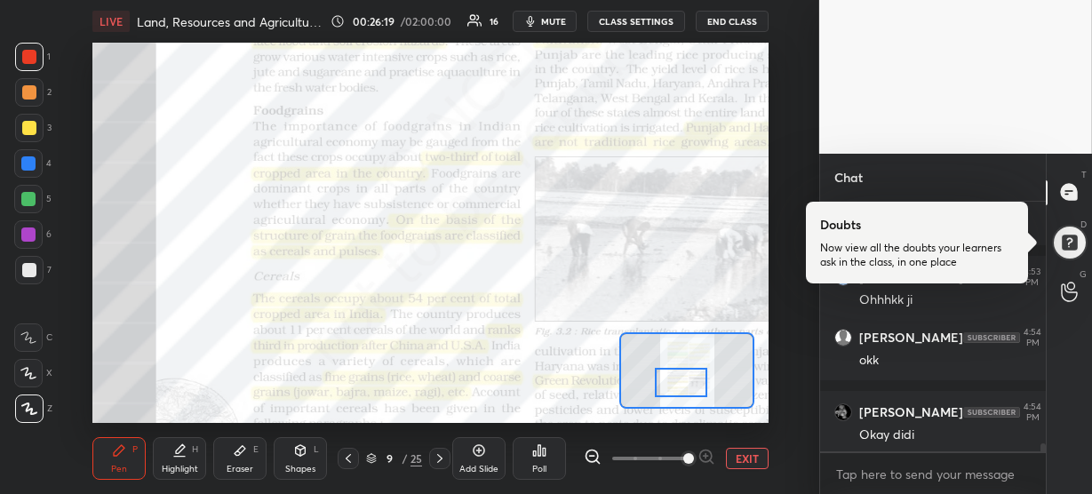
scroll to position [7828, 0]
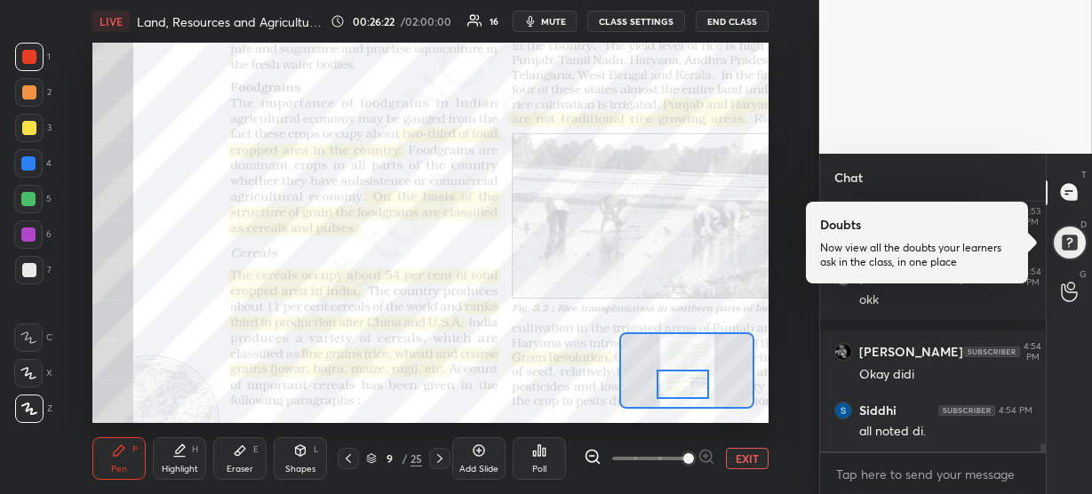
drag, startPoint x: 643, startPoint y: 396, endPoint x: 677, endPoint y: 390, distance: 35.1
click at [677, 390] on div at bounding box center [683, 384] width 52 height 29
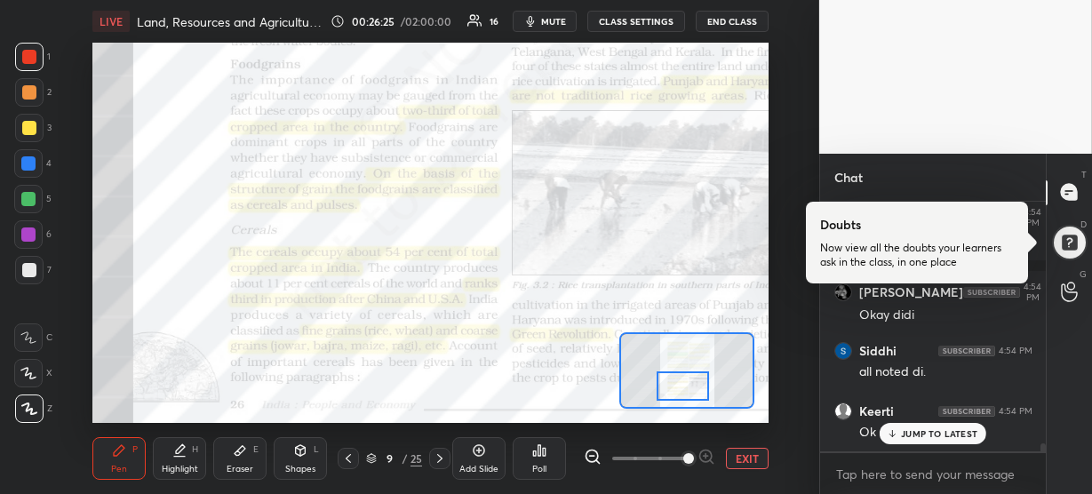
scroll to position [7965, 0]
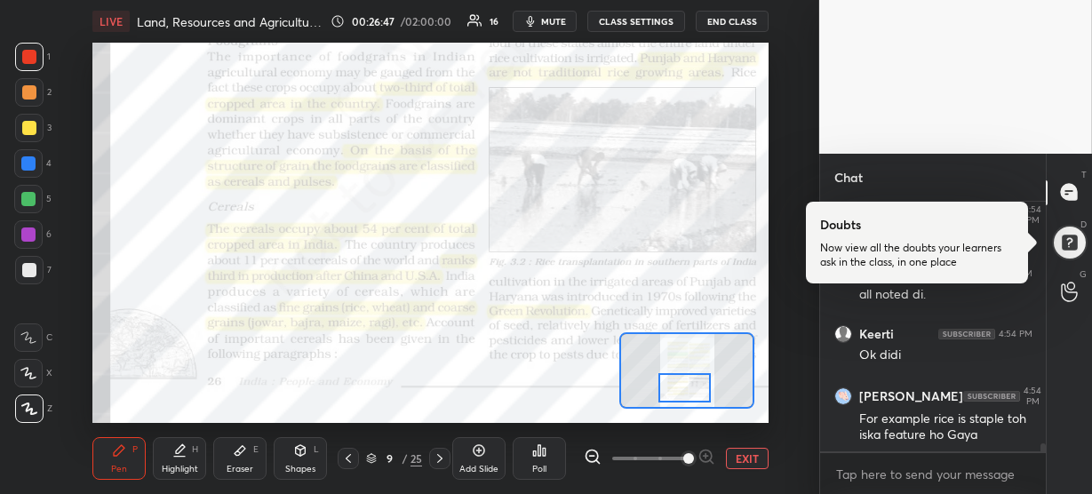
click at [672, 391] on div at bounding box center [685, 387] width 52 height 29
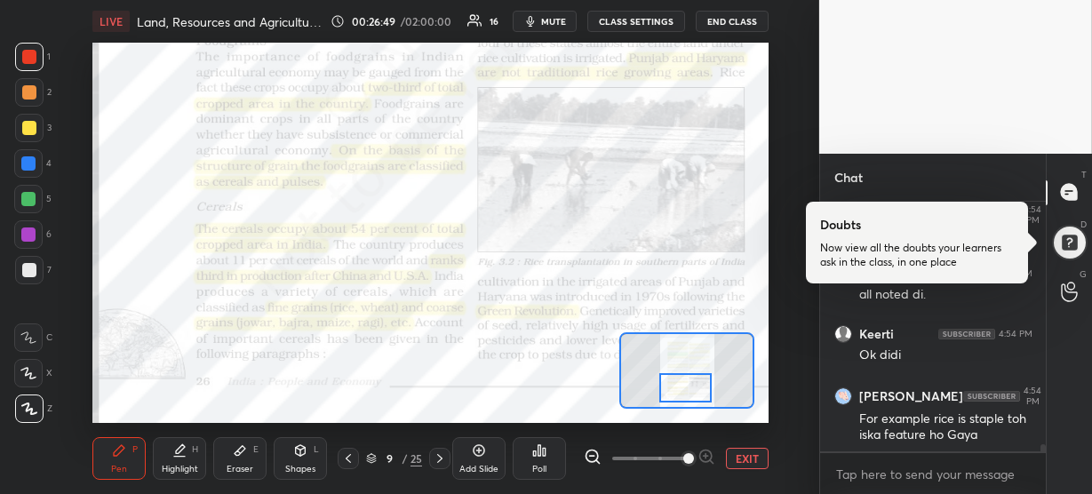
scroll to position [8025, 0]
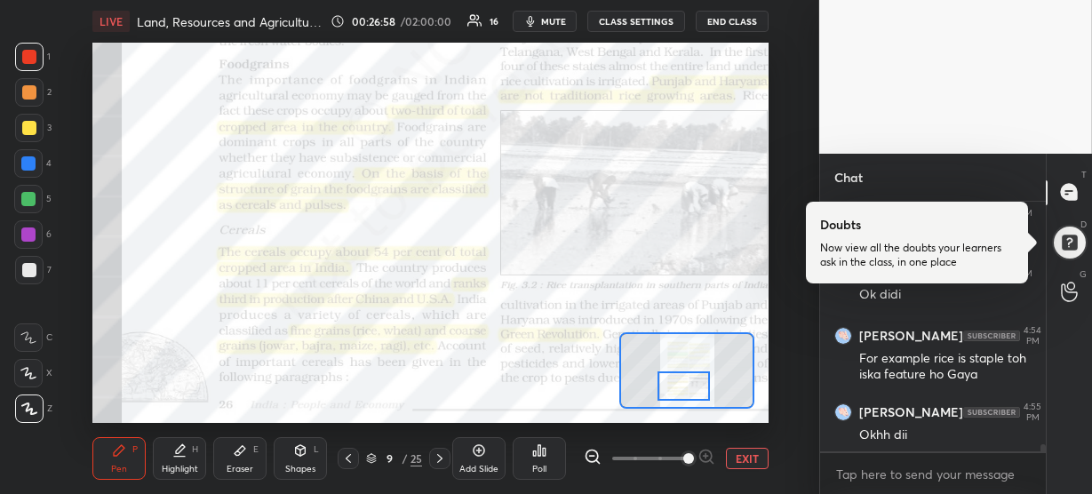
click at [669, 389] on div at bounding box center [684, 386] width 52 height 29
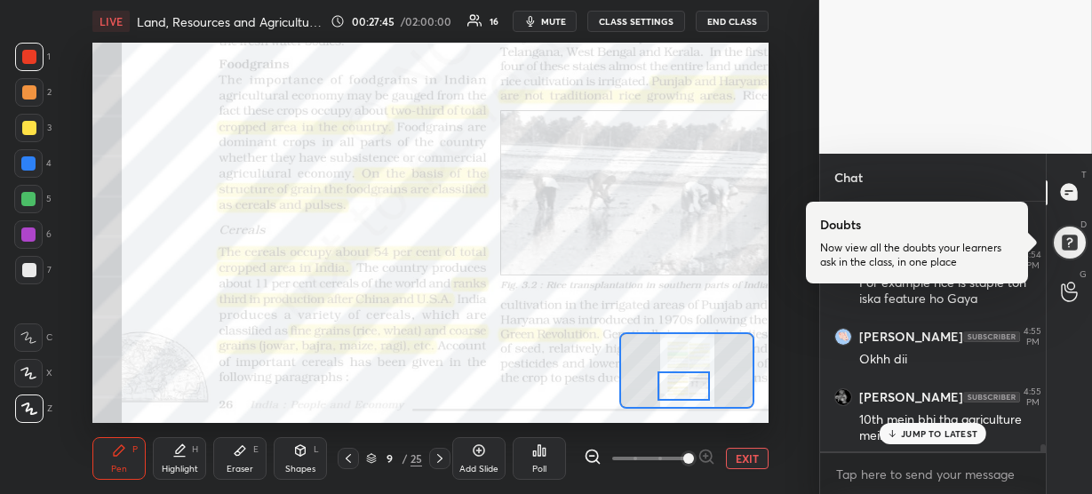
click at [913, 436] on p "JUMP TO LATEST" at bounding box center [939, 433] width 76 height 11
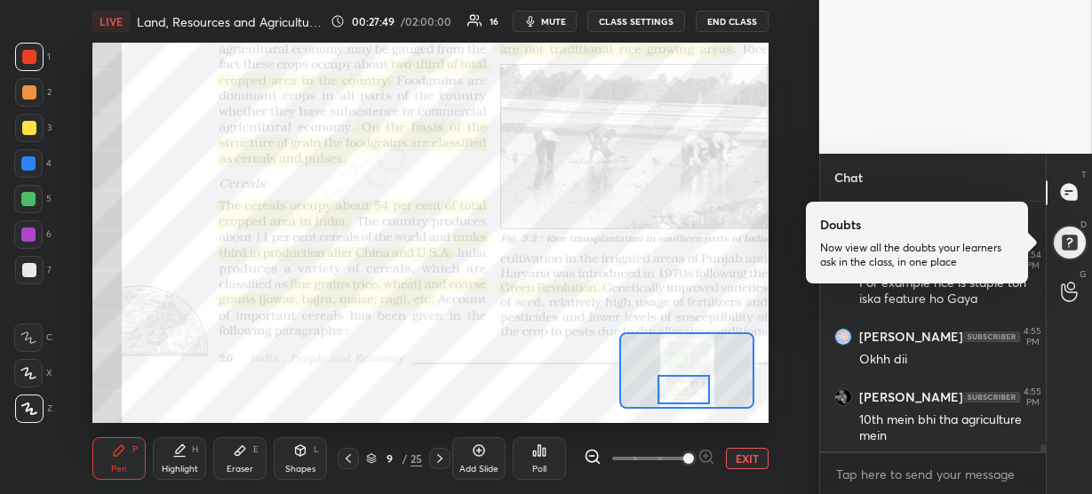
click at [704, 399] on div at bounding box center [684, 389] width 52 height 29
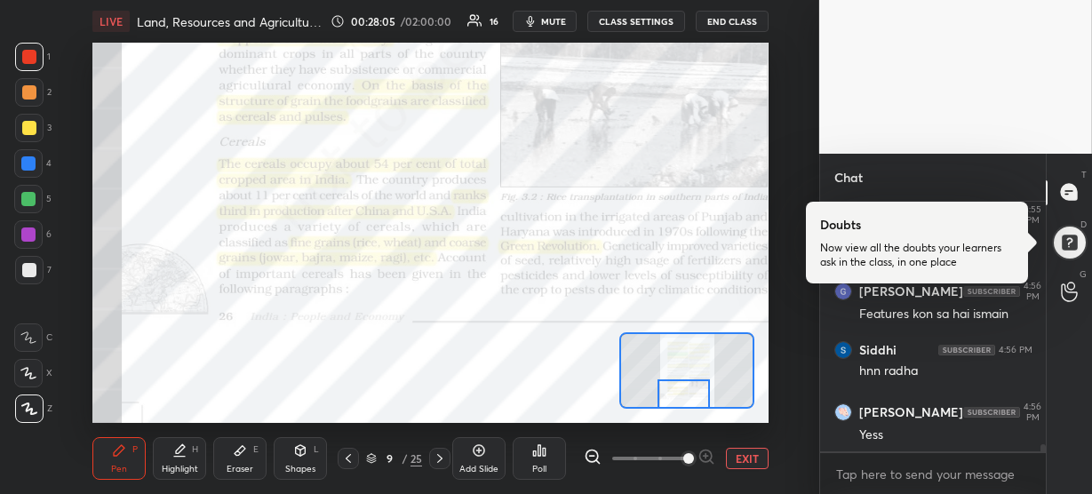
scroll to position [8358, 0]
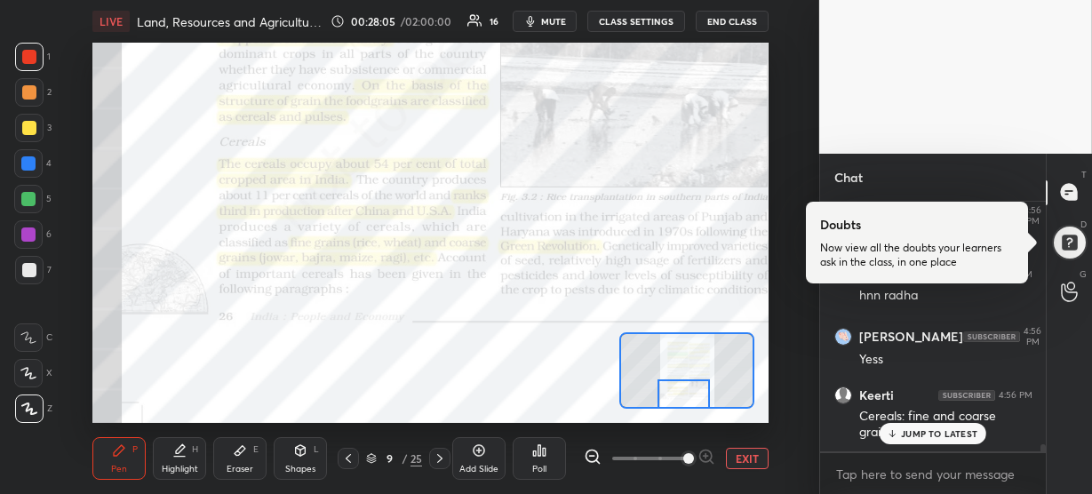
click at [697, 402] on div at bounding box center [684, 394] width 52 height 29
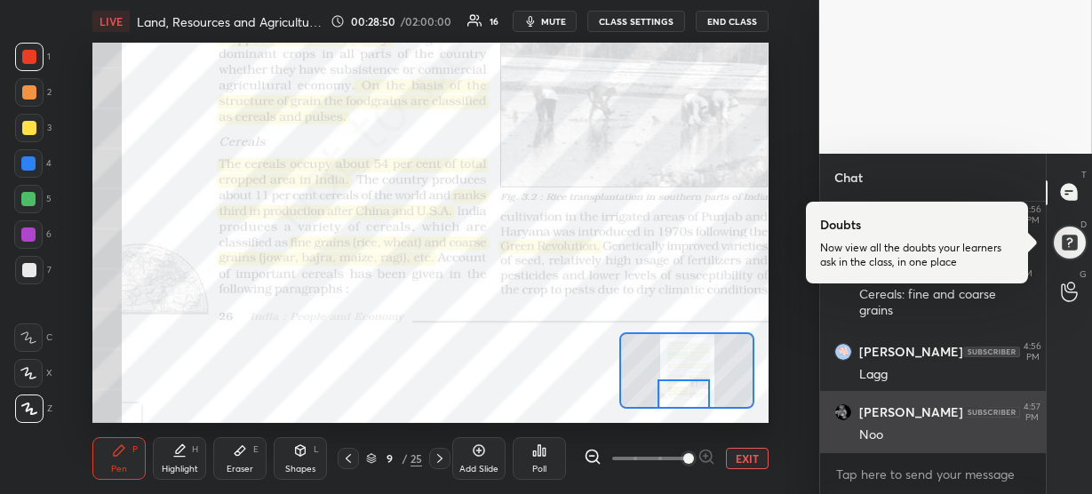
scroll to position [8540, 0]
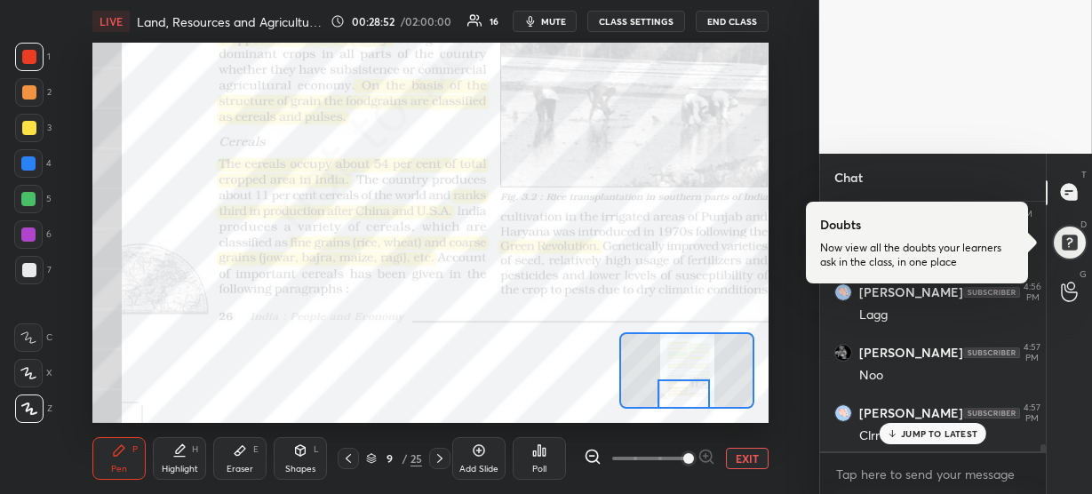
click at [929, 429] on p "JUMP TO LATEST" at bounding box center [939, 433] width 76 height 11
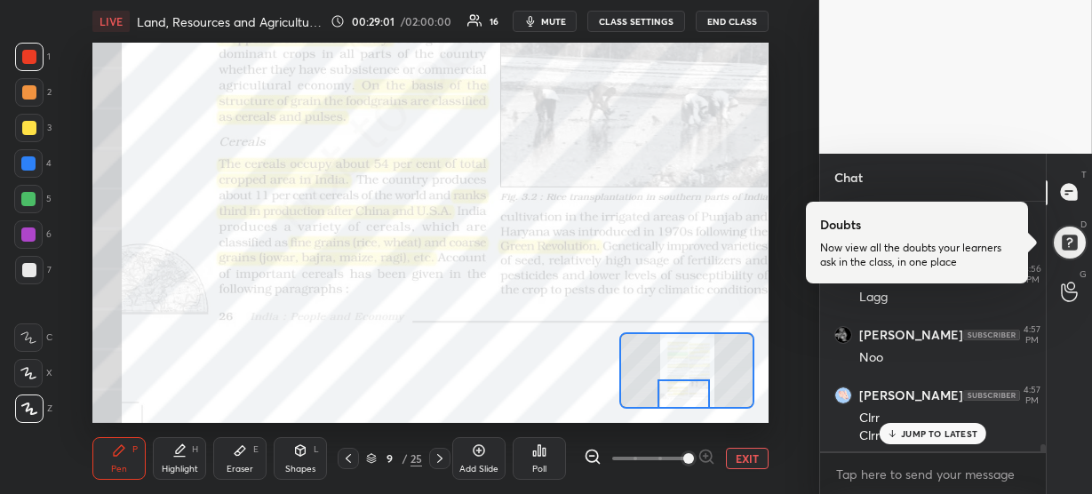
scroll to position [8633, 0]
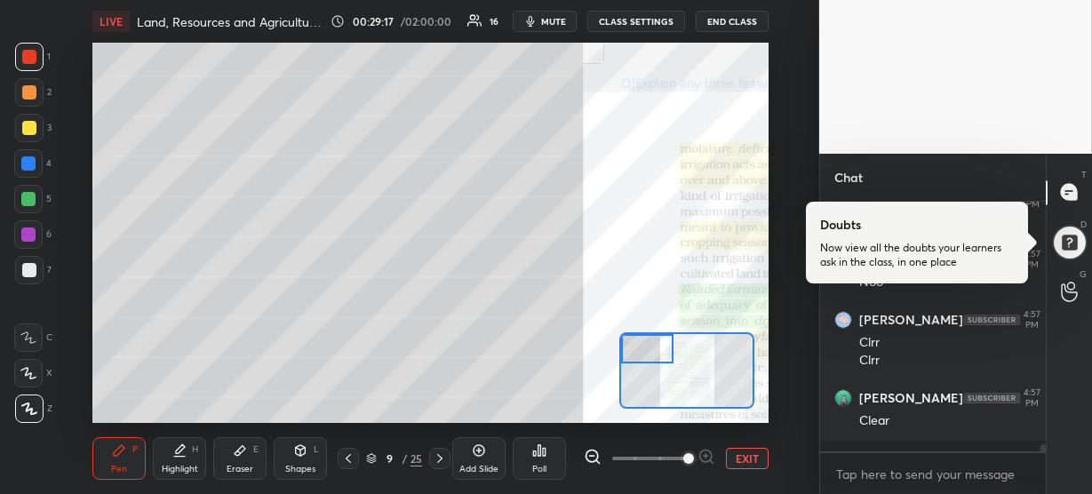
click at [655, 324] on div "Setting up your live class Poll for secs No correct answer Start poll" at bounding box center [430, 233] width 676 height 380
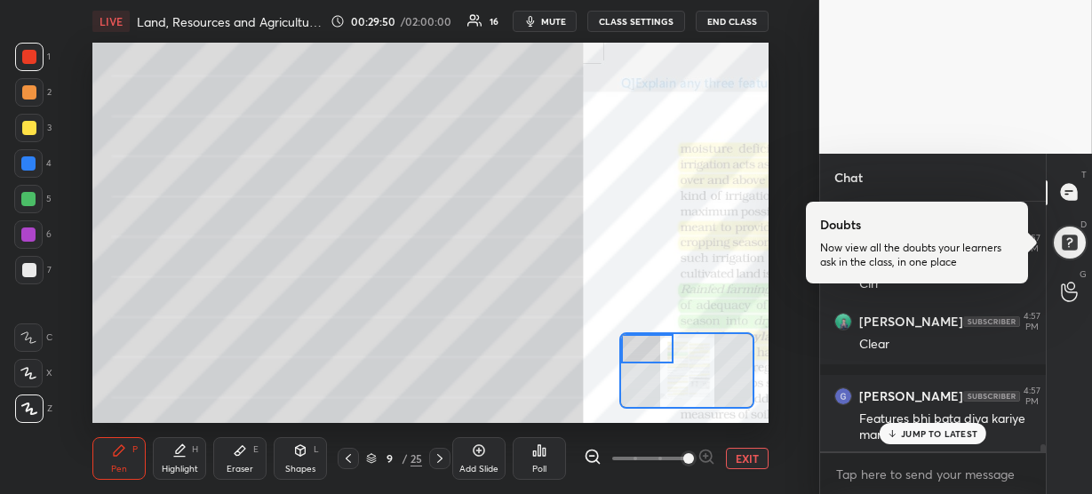
scroll to position [8769, 0]
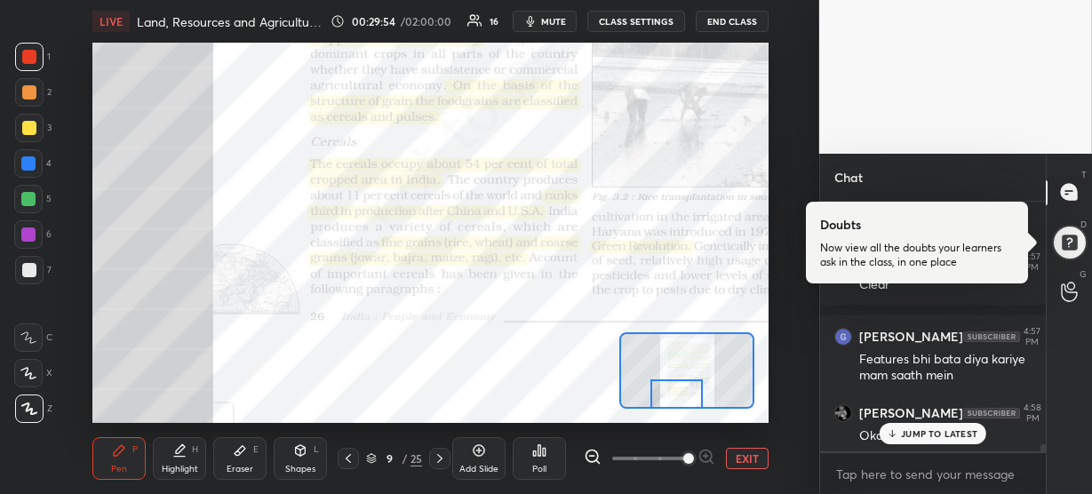
drag, startPoint x: 629, startPoint y: 348, endPoint x: 657, endPoint y: 398, distance: 56.9
click at [657, 398] on div at bounding box center [677, 394] width 52 height 29
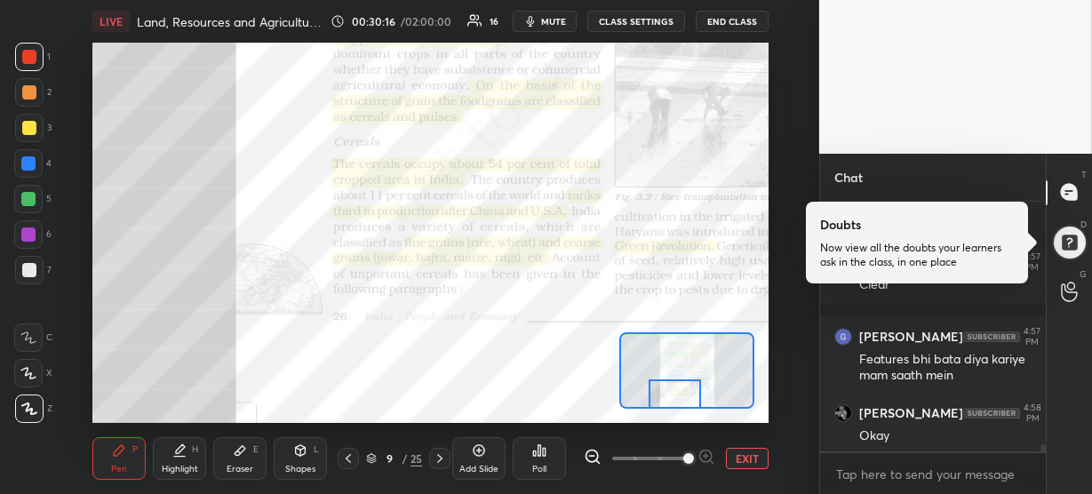
scroll to position [8829, 0]
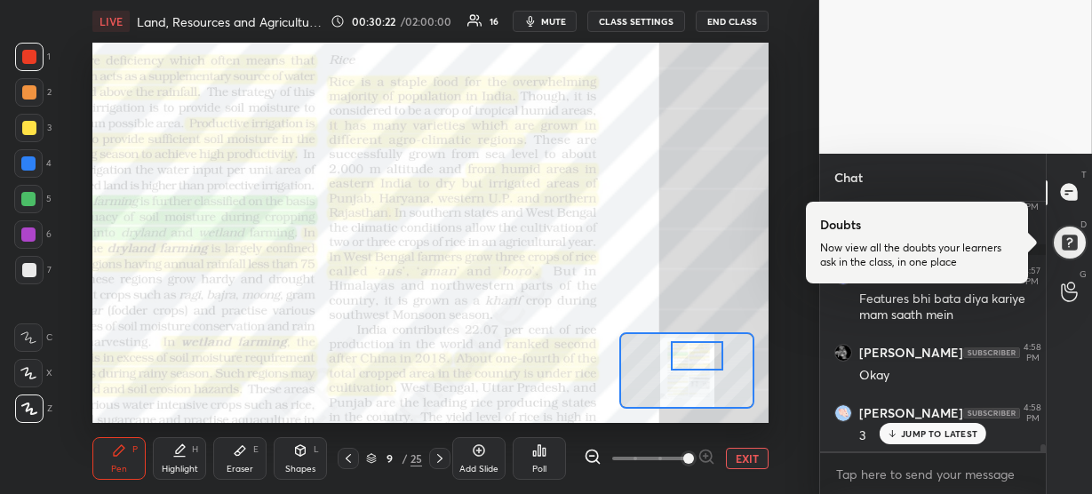
drag, startPoint x: 670, startPoint y: 397, endPoint x: 692, endPoint y: 360, distance: 43.4
click at [692, 360] on div at bounding box center [697, 355] width 52 height 29
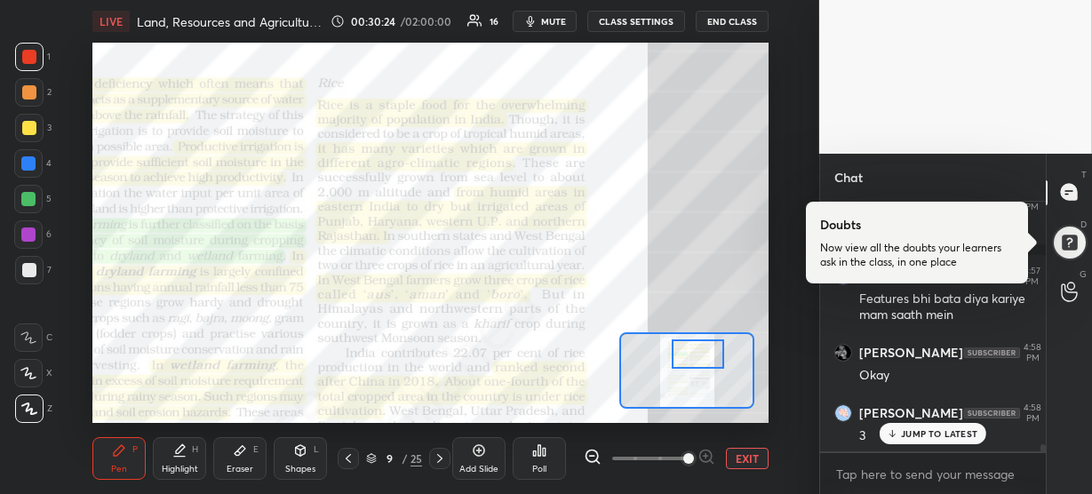
click at [693, 358] on div at bounding box center [698, 354] width 52 height 29
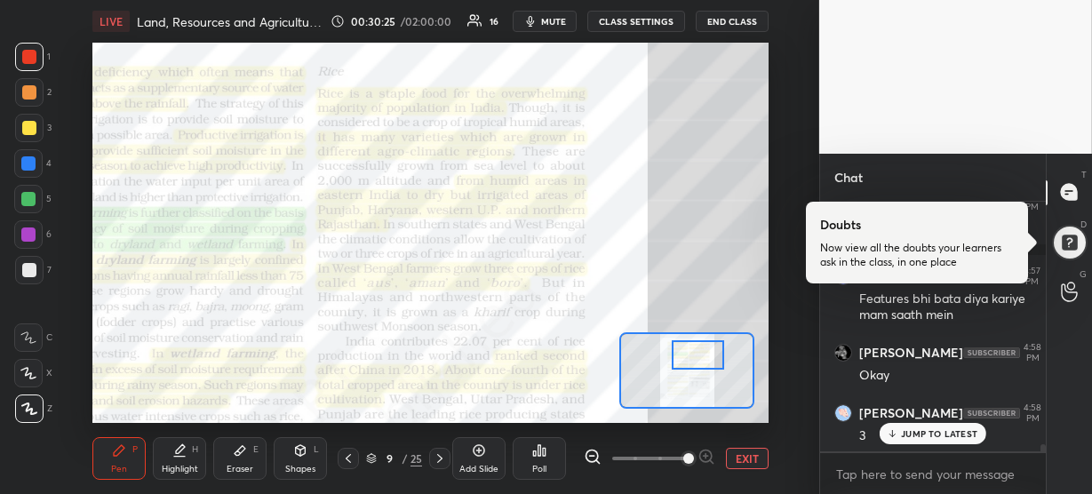
scroll to position [8848, 0]
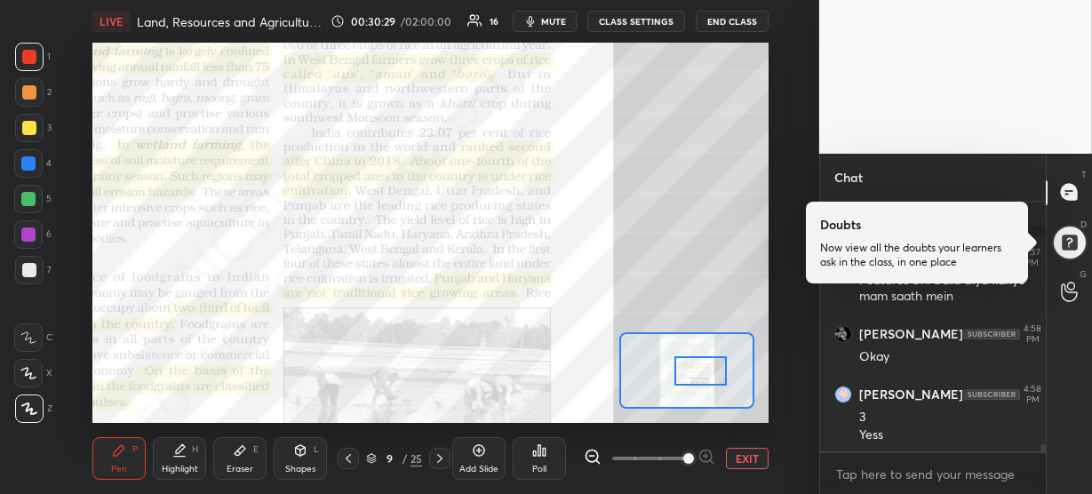
drag, startPoint x: 693, startPoint y: 358, endPoint x: 696, endPoint y: 373, distance: 15.3
click at [696, 373] on div at bounding box center [701, 370] width 52 height 29
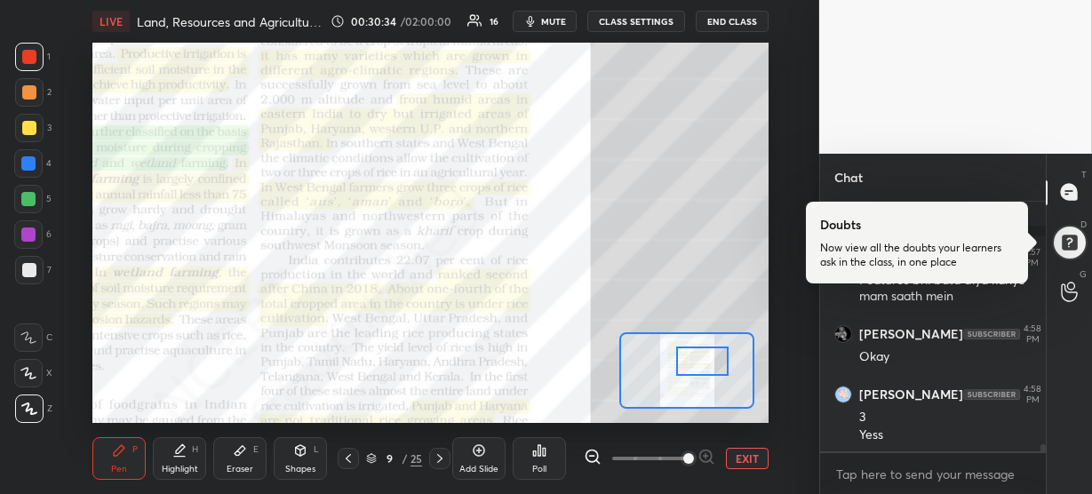
drag, startPoint x: 692, startPoint y: 370, endPoint x: 694, endPoint y: 361, distance: 9.1
click at [694, 361] on div at bounding box center [702, 361] width 52 height 29
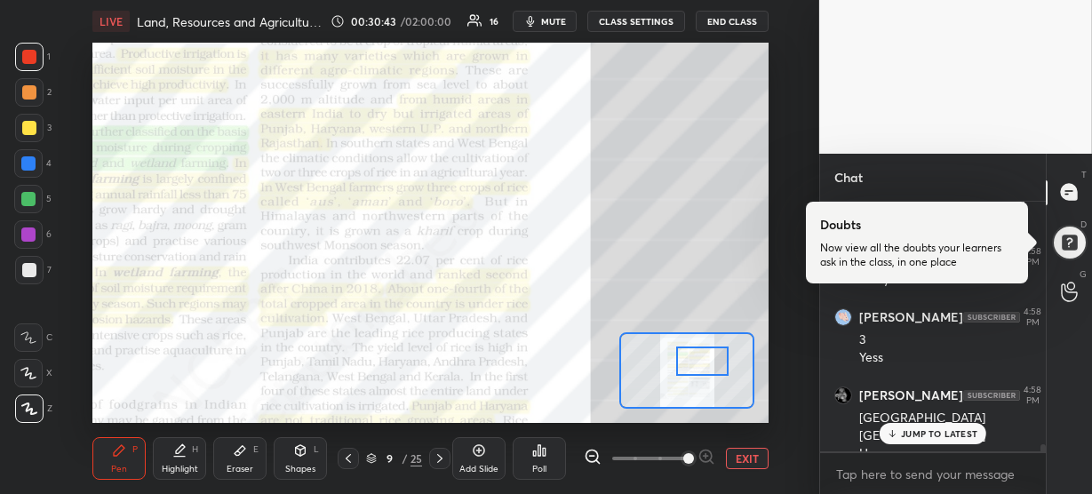
scroll to position [8943, 0]
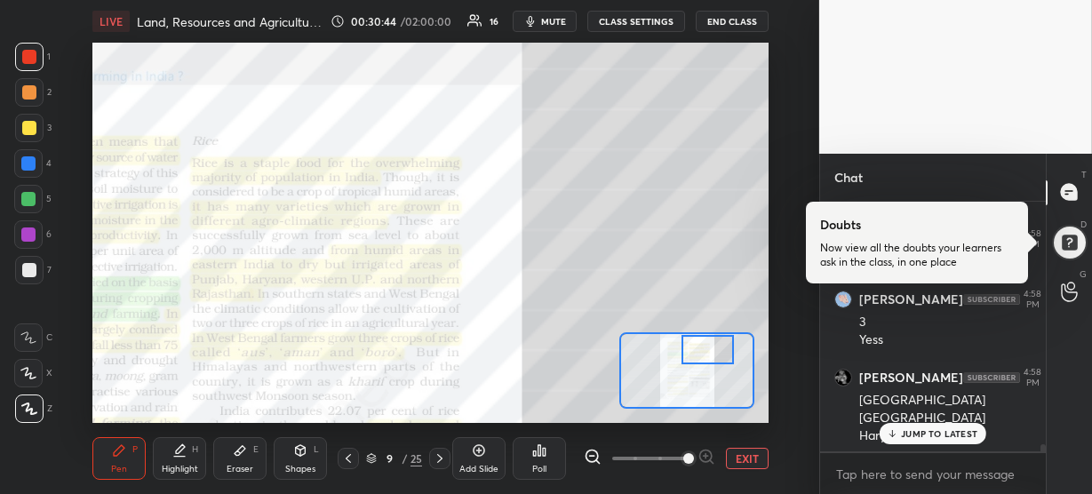
drag, startPoint x: 683, startPoint y: 364, endPoint x: 688, endPoint y: 353, distance: 12.7
click at [688, 353] on div at bounding box center [708, 349] width 52 height 29
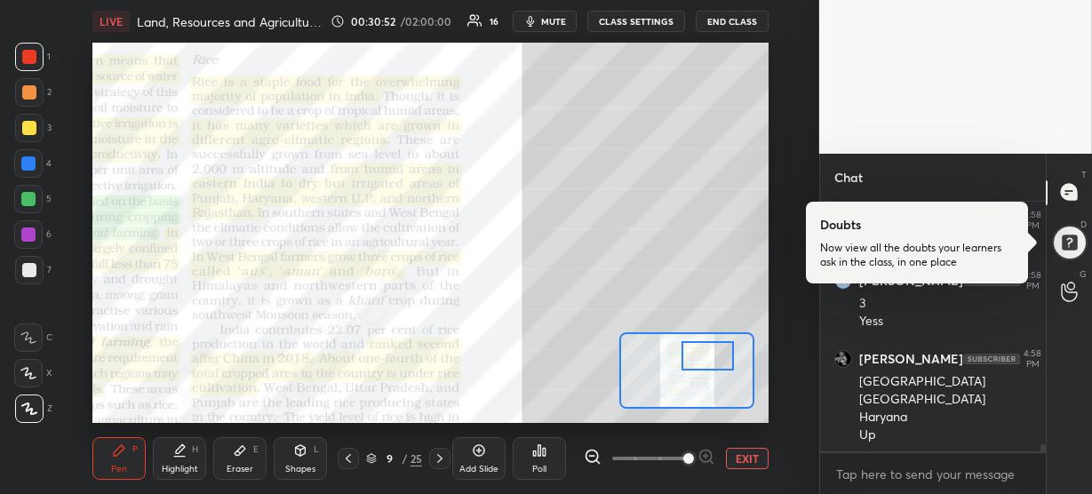
click at [698, 359] on div at bounding box center [708, 355] width 52 height 29
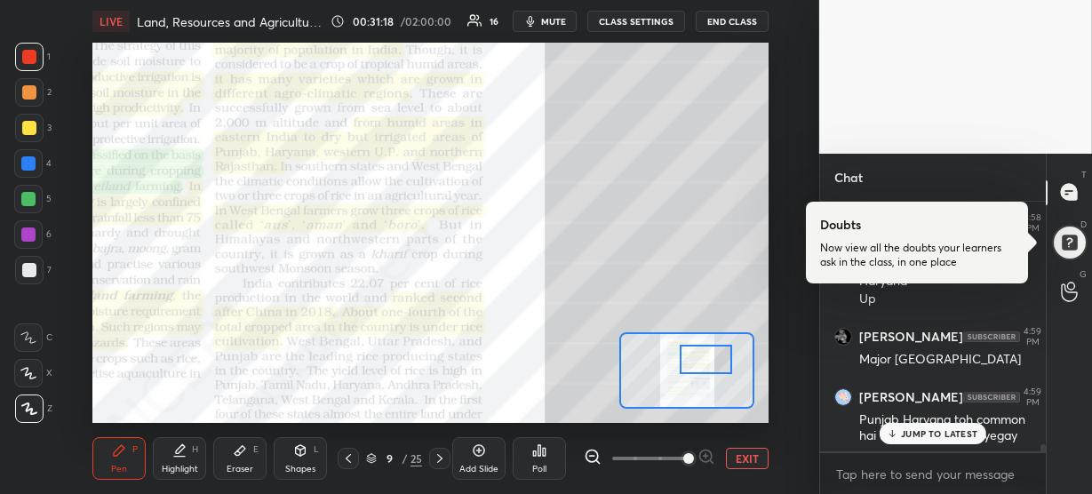
scroll to position [9173, 0]
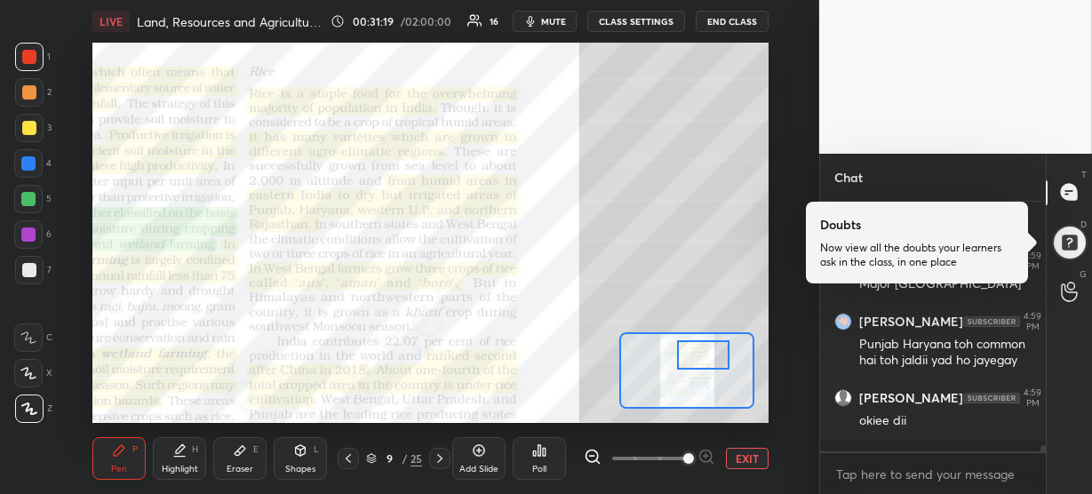
click at [699, 354] on div at bounding box center [703, 354] width 52 height 29
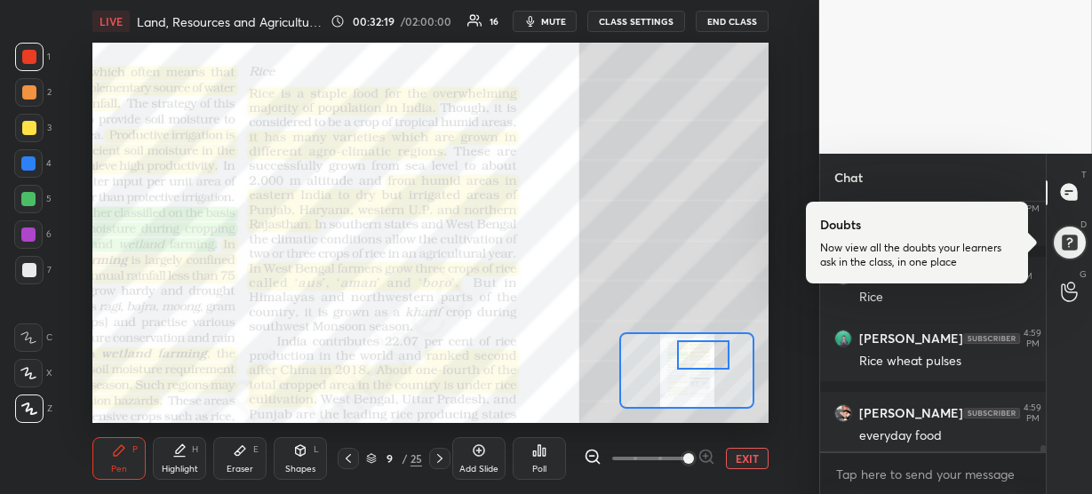
scroll to position [9429, 0]
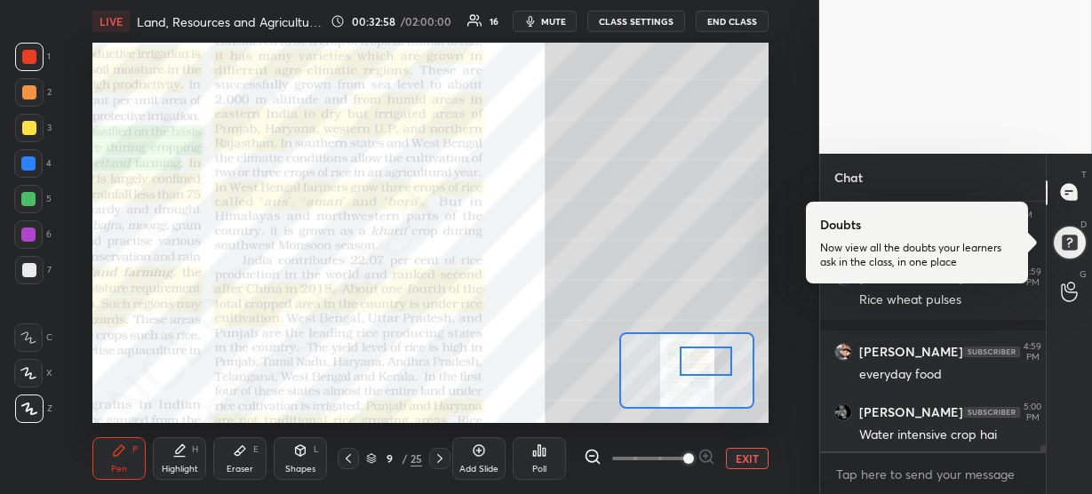
click at [707, 370] on div at bounding box center [706, 361] width 52 height 29
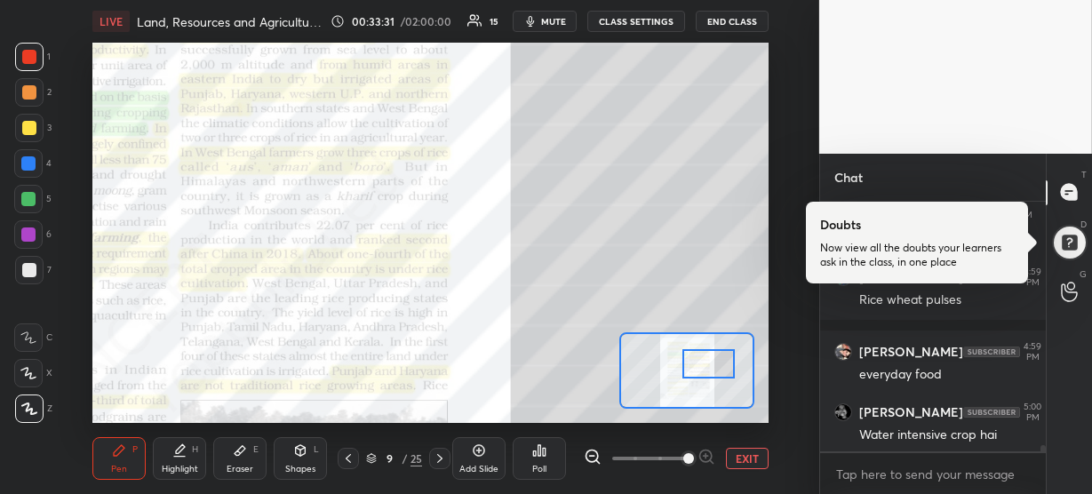
click at [707, 369] on div at bounding box center [709, 363] width 52 height 29
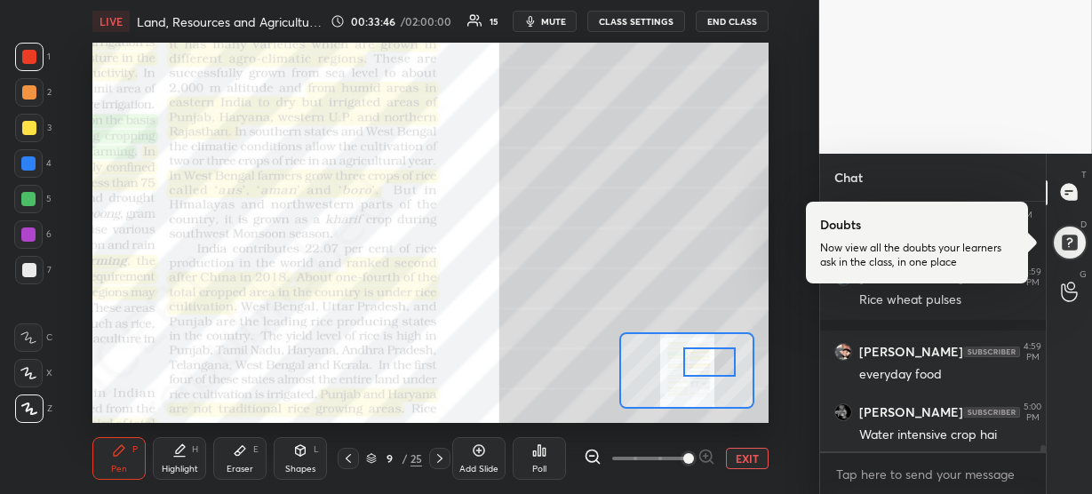
scroll to position [9506, 0]
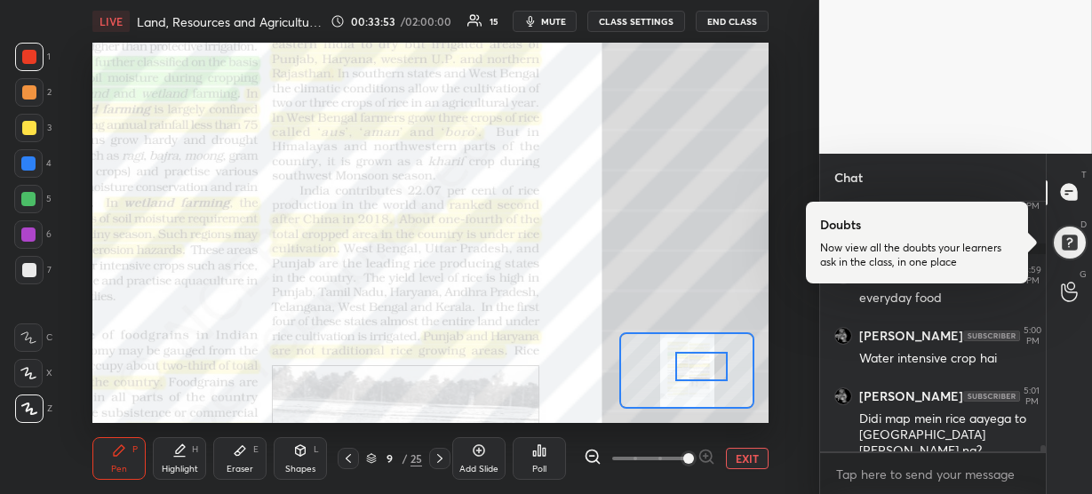
drag, startPoint x: 697, startPoint y: 366, endPoint x: 689, endPoint y: 371, distance: 9.2
click at [689, 371] on div at bounding box center [701, 366] width 52 height 29
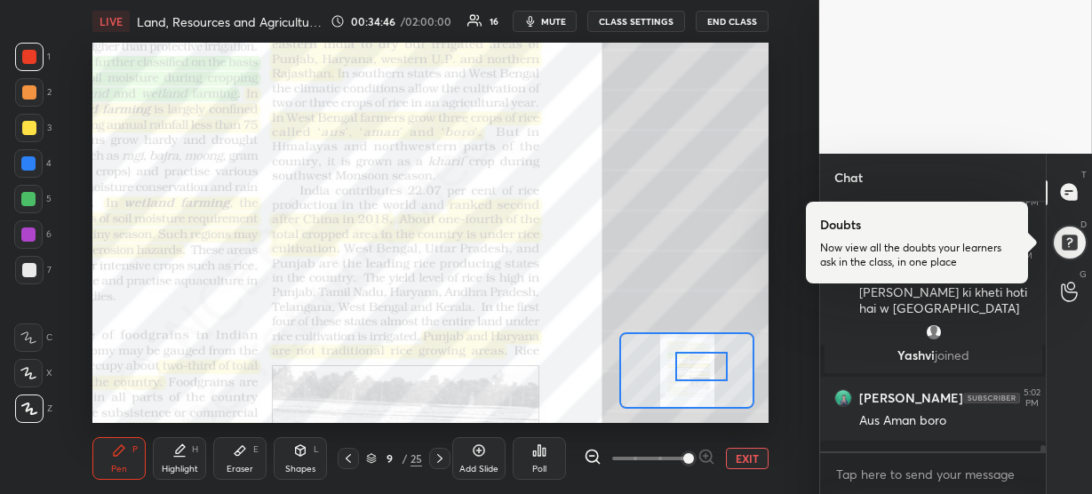
scroll to position [9935, 0]
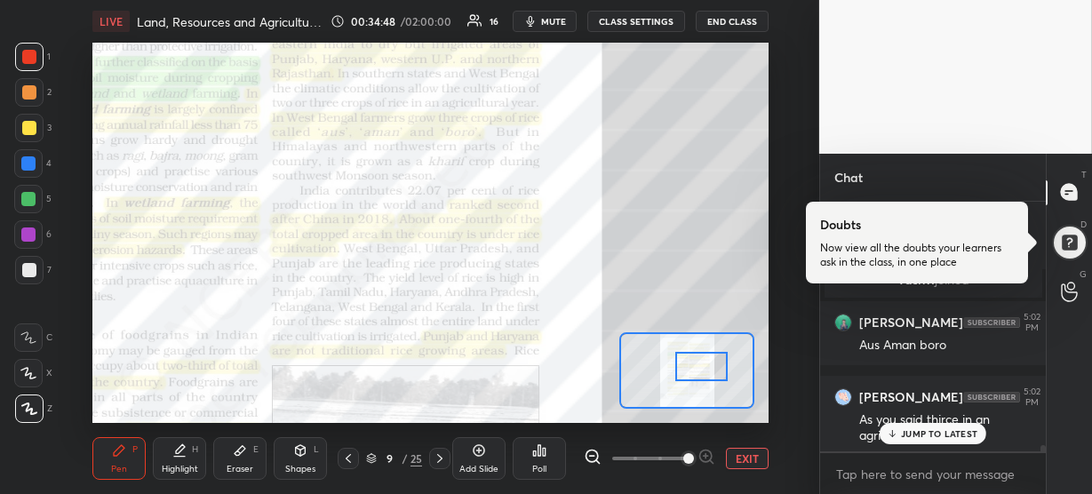
click at [689, 372] on div at bounding box center [701, 366] width 52 height 29
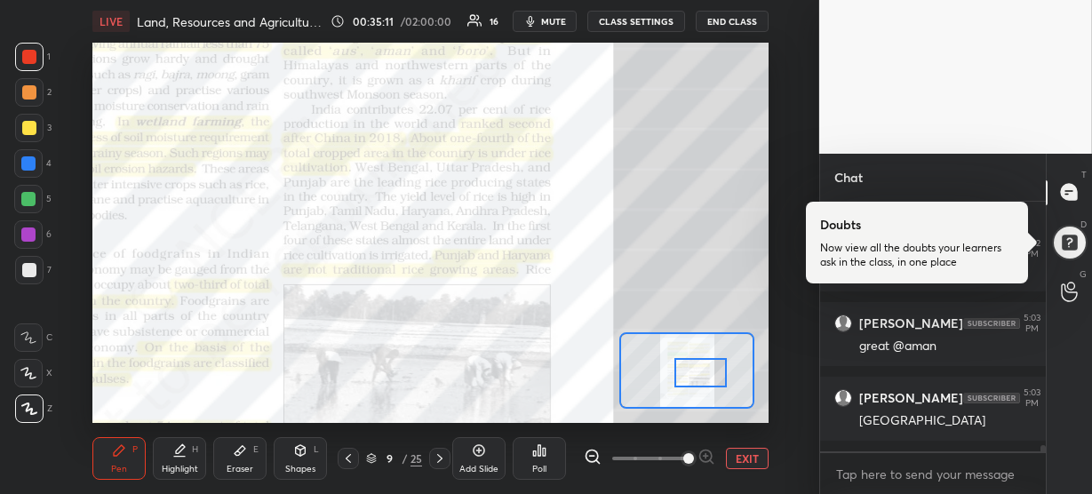
scroll to position [10219, 0]
click at [691, 366] on div at bounding box center [701, 372] width 52 height 29
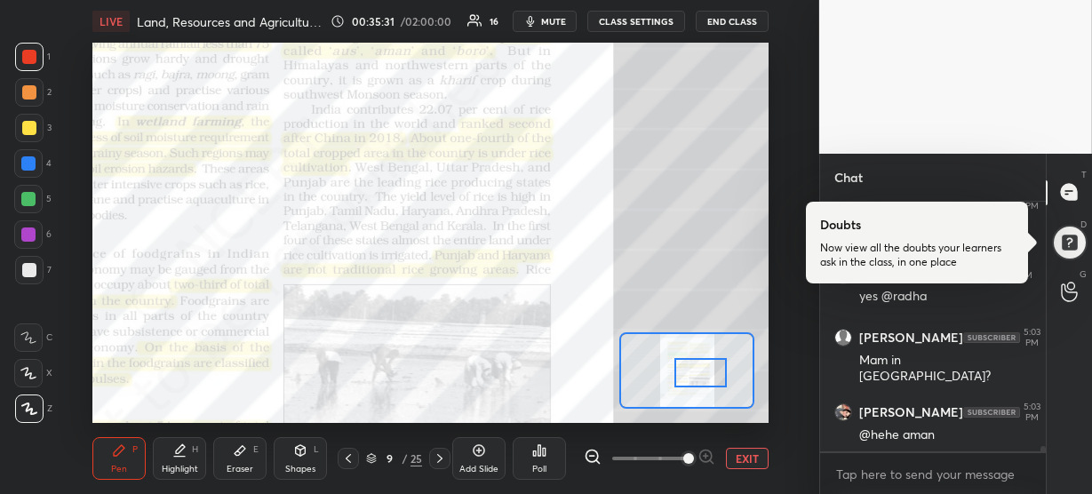
scroll to position [10629, 0]
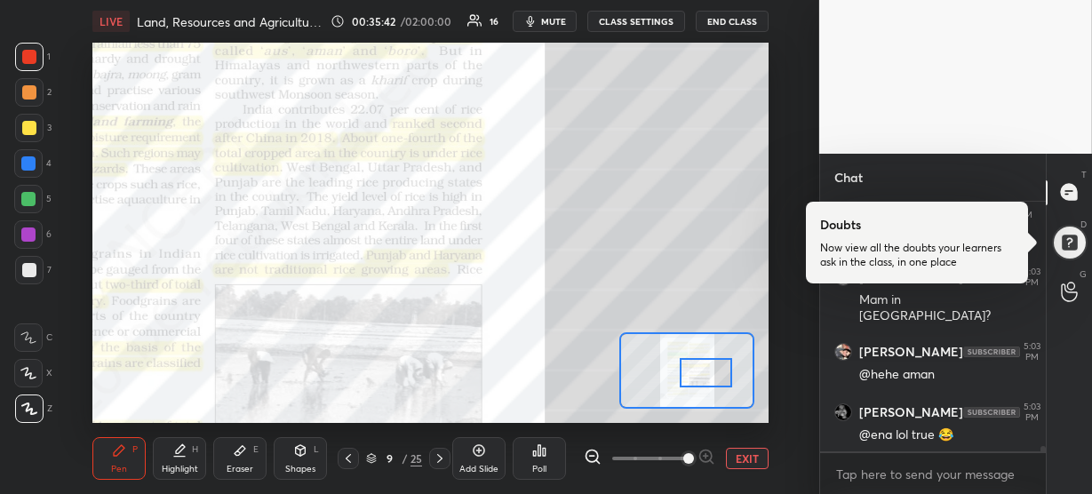
click at [695, 371] on div at bounding box center [706, 372] width 52 height 29
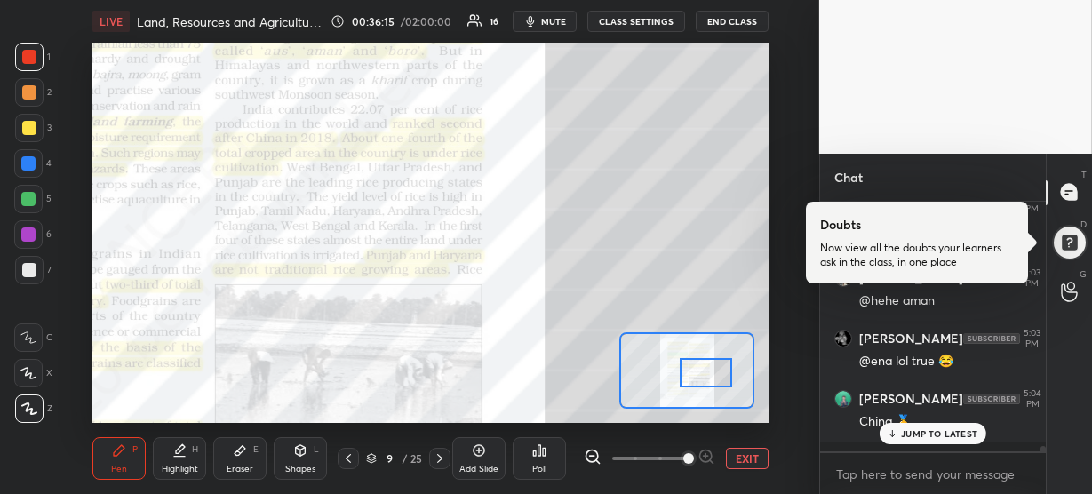
scroll to position [10778, 0]
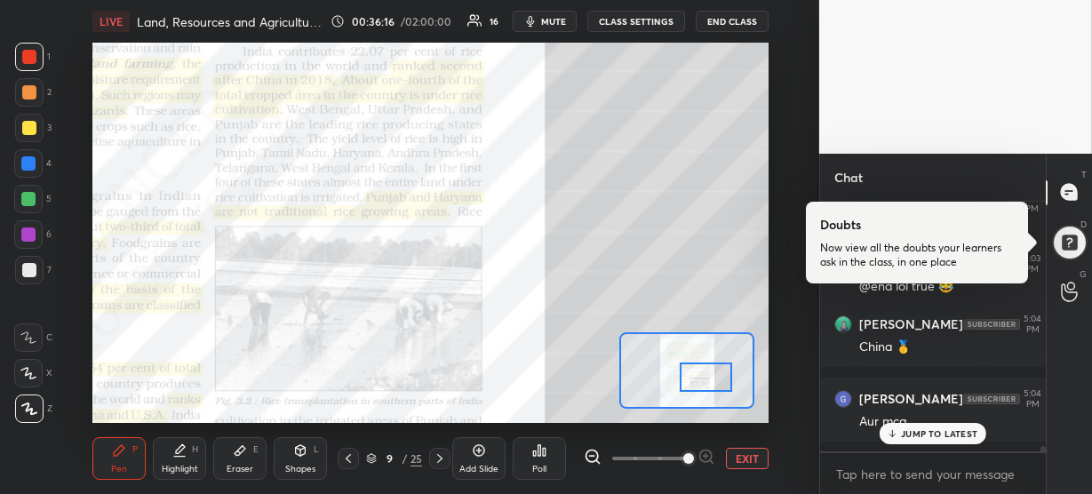
click at [695, 380] on div at bounding box center [706, 377] width 52 height 29
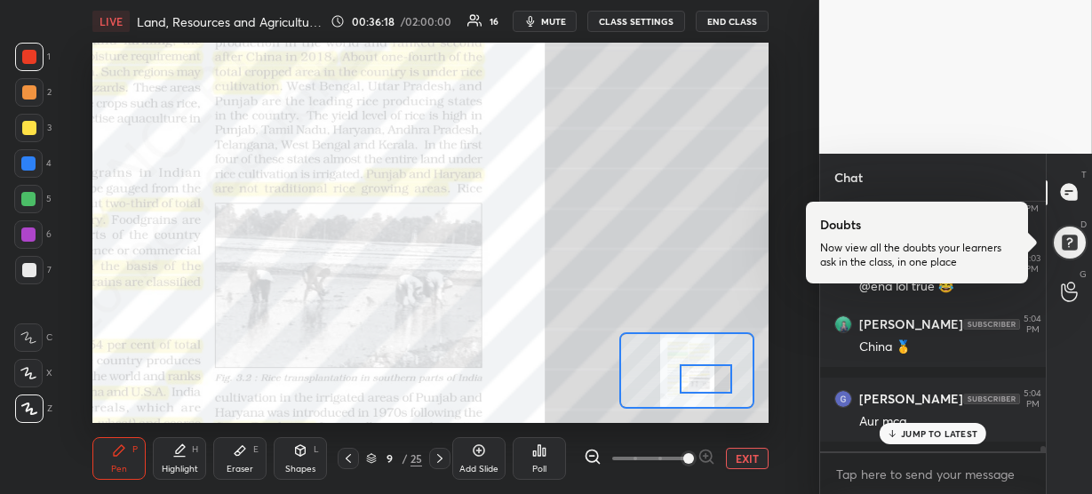
click at [173, 455] on icon at bounding box center [179, 451] width 14 height 14
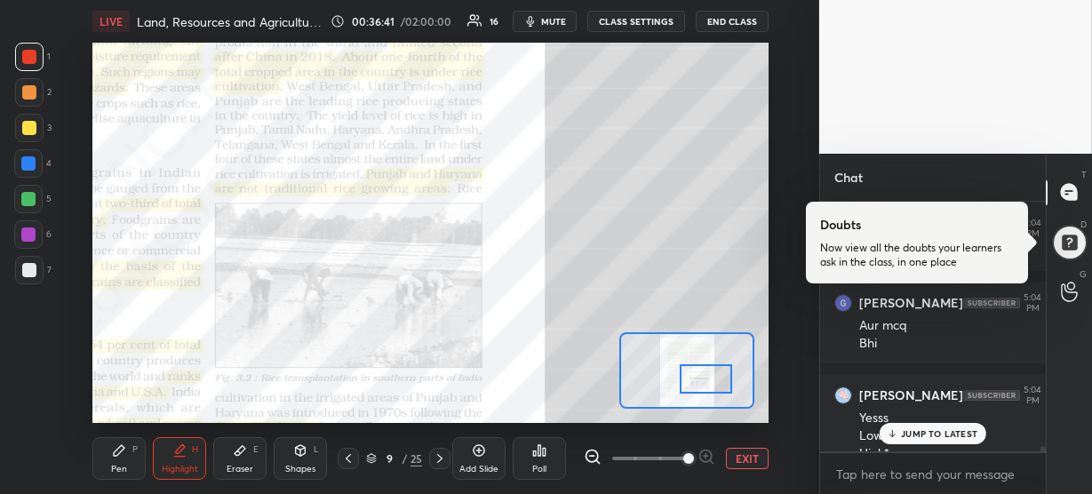
scroll to position [10891, 0]
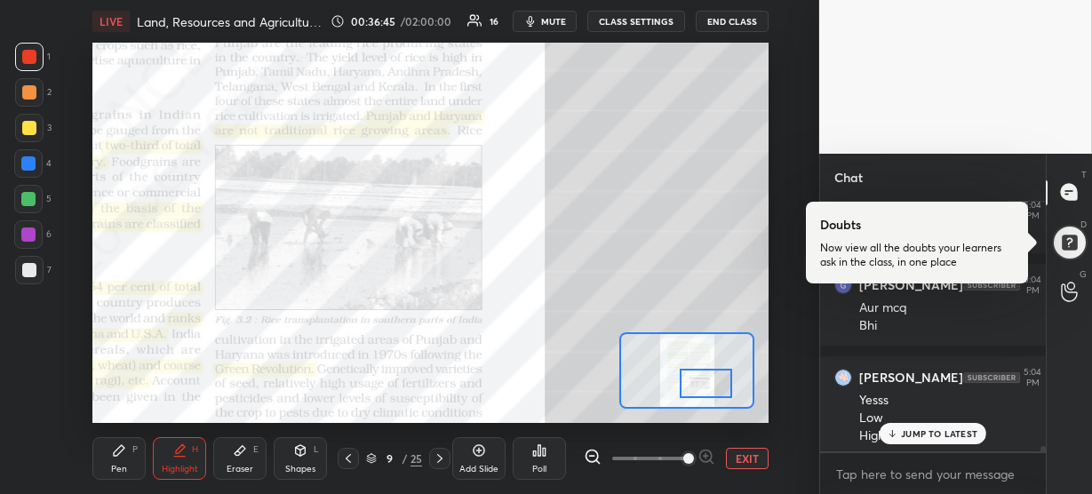
click at [695, 384] on div at bounding box center [706, 383] width 52 height 29
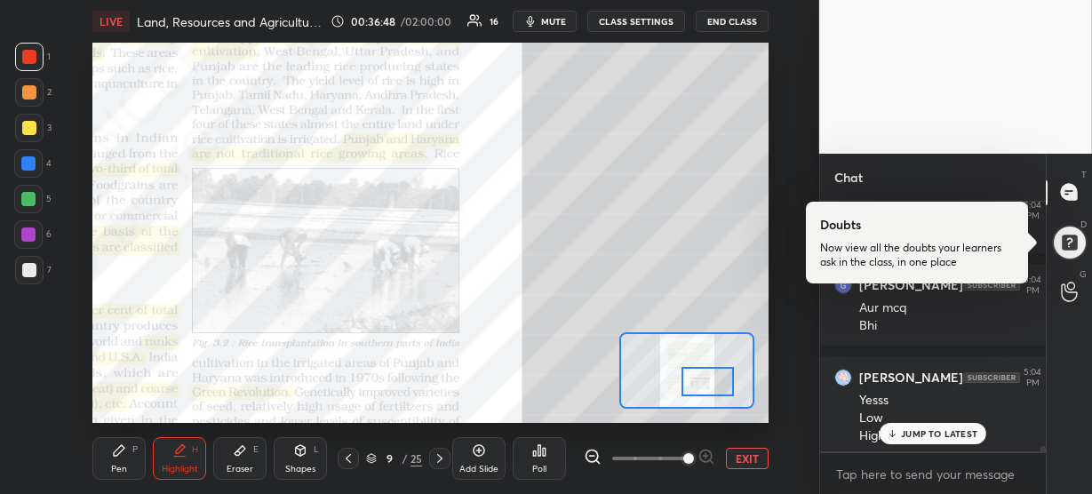
click at [124, 444] on icon at bounding box center [119, 451] width 14 height 14
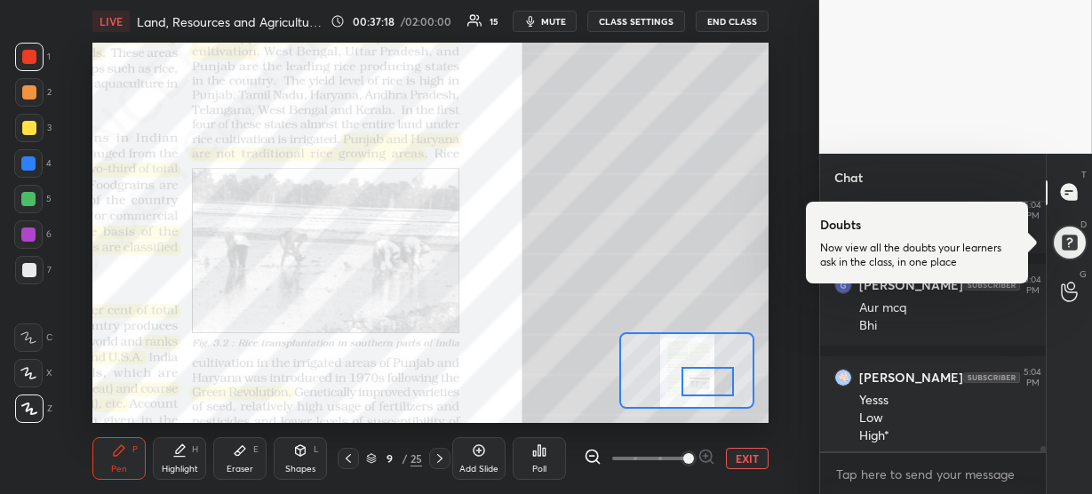
scroll to position [8405, 0]
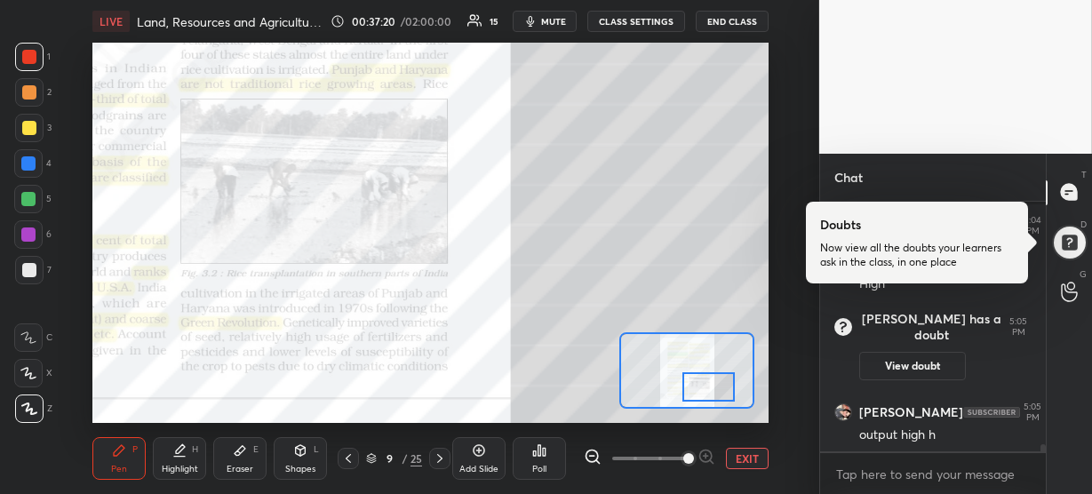
click at [697, 387] on div at bounding box center [709, 386] width 52 height 29
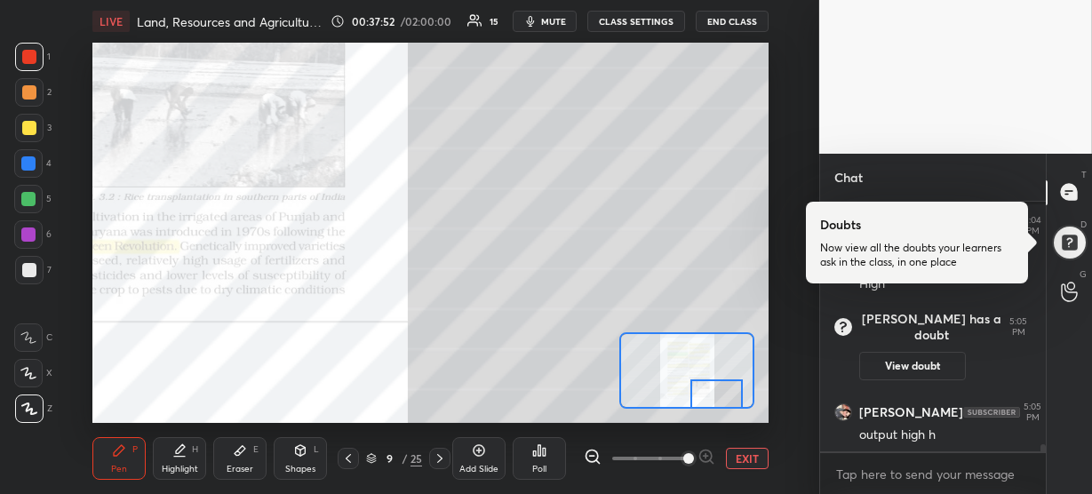
drag, startPoint x: 697, startPoint y: 385, endPoint x: 706, endPoint y: 401, distance: 18.3
click at [706, 401] on div at bounding box center [717, 394] width 52 height 29
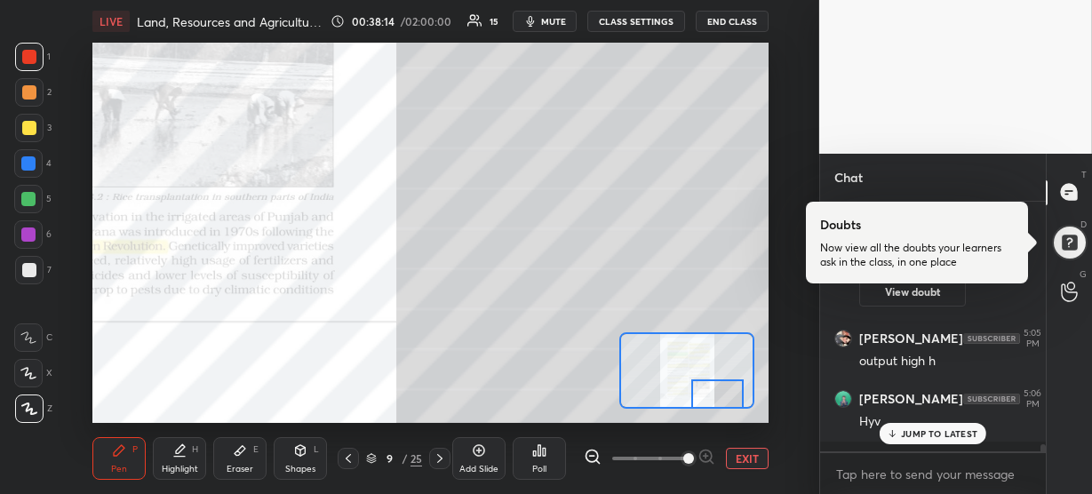
scroll to position [8491, 0]
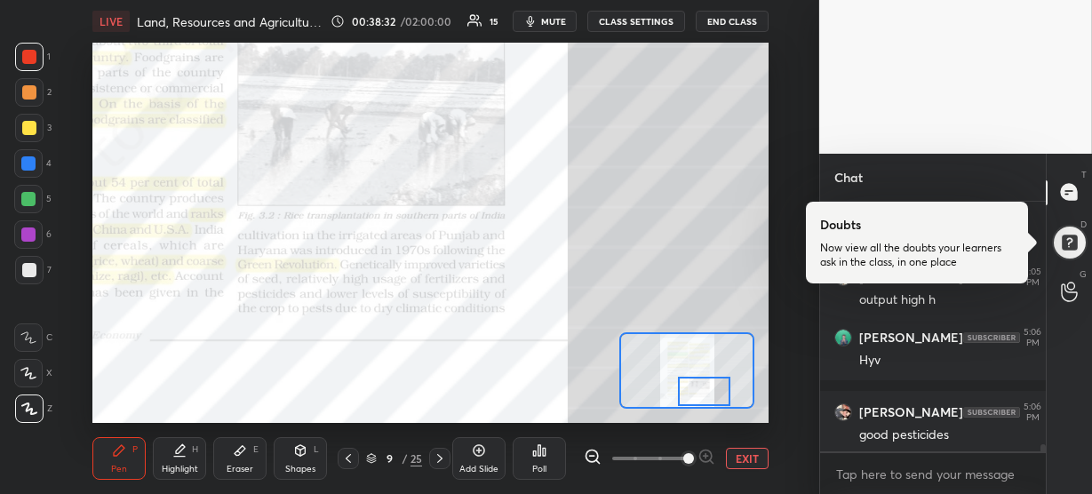
drag, startPoint x: 709, startPoint y: 396, endPoint x: 696, endPoint y: 393, distance: 13.6
click at [696, 393] on div at bounding box center [704, 391] width 52 height 29
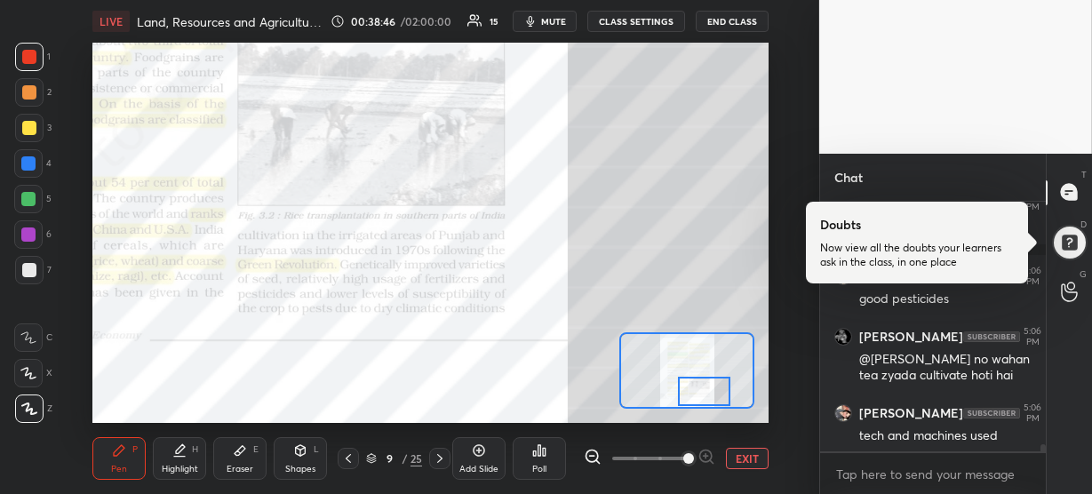
scroll to position [8718, 0]
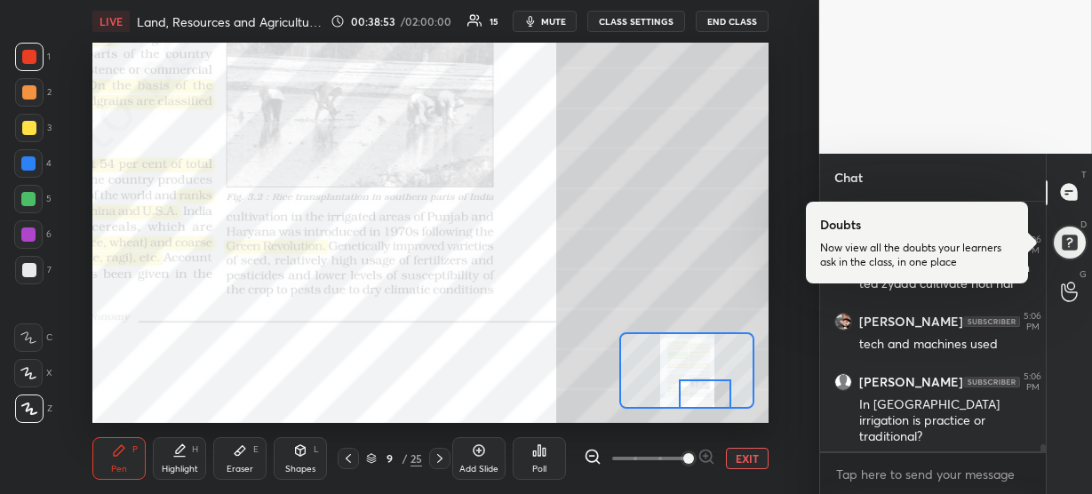
click at [699, 396] on div at bounding box center [705, 394] width 52 height 29
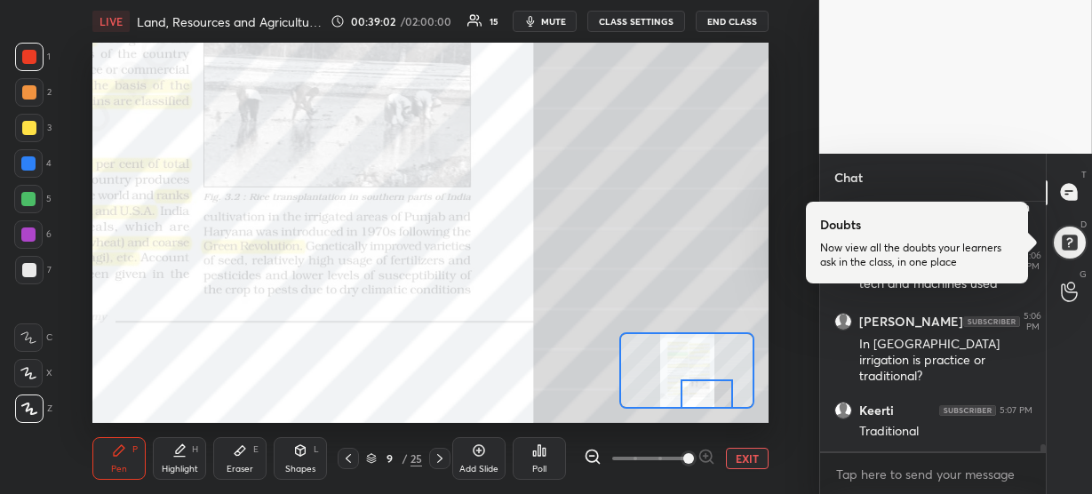
scroll to position [8852, 0]
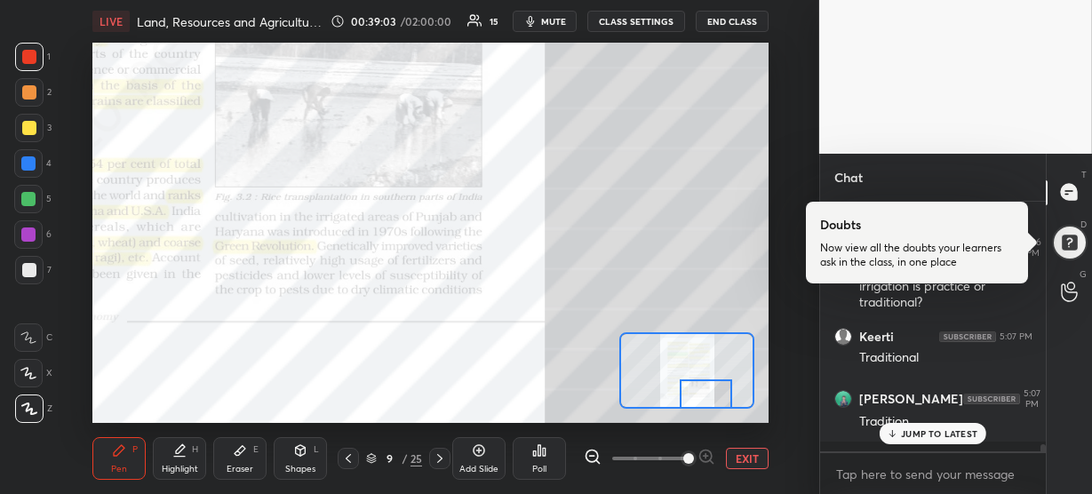
click at [700, 396] on div at bounding box center [706, 394] width 52 height 29
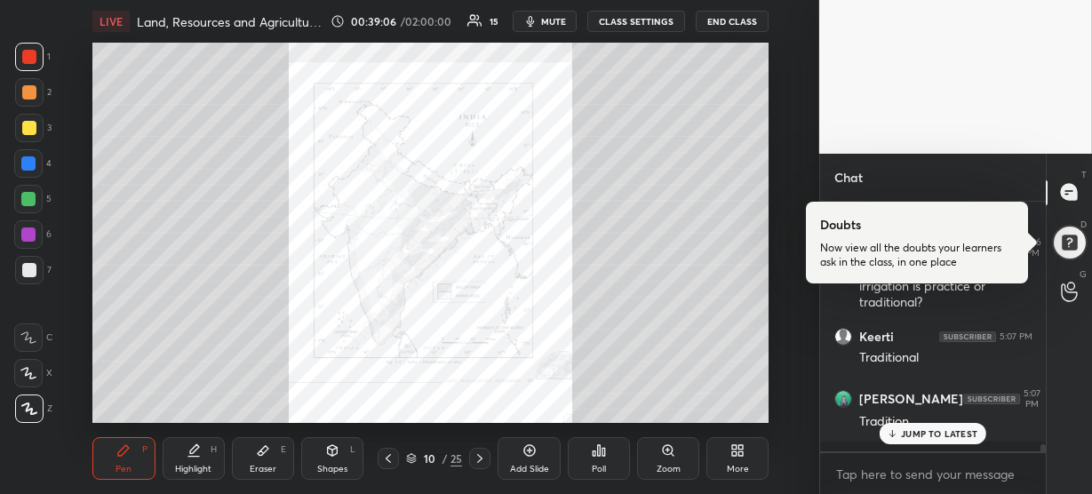
click at [675, 449] on icon at bounding box center [668, 451] width 14 height 14
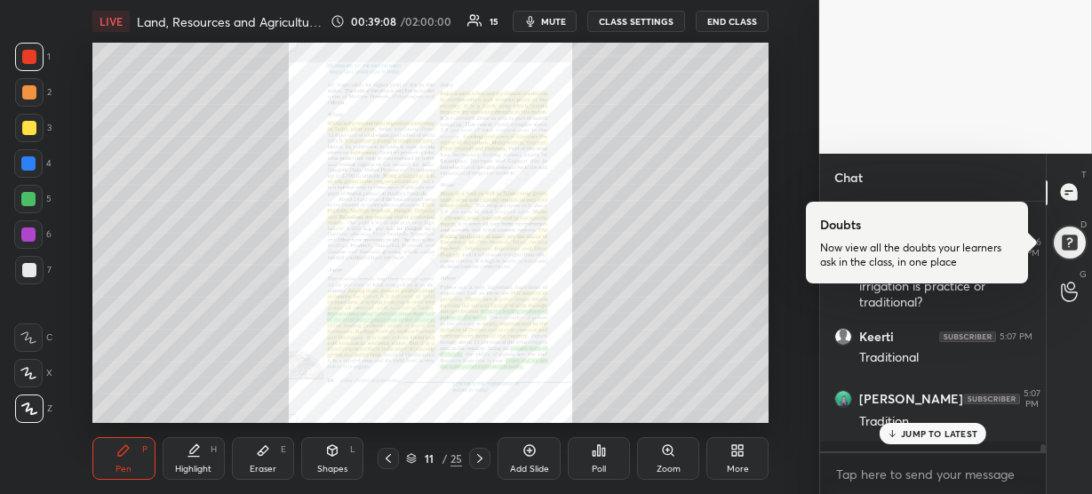
click at [668, 465] on div "Zoom" at bounding box center [669, 469] width 24 height 9
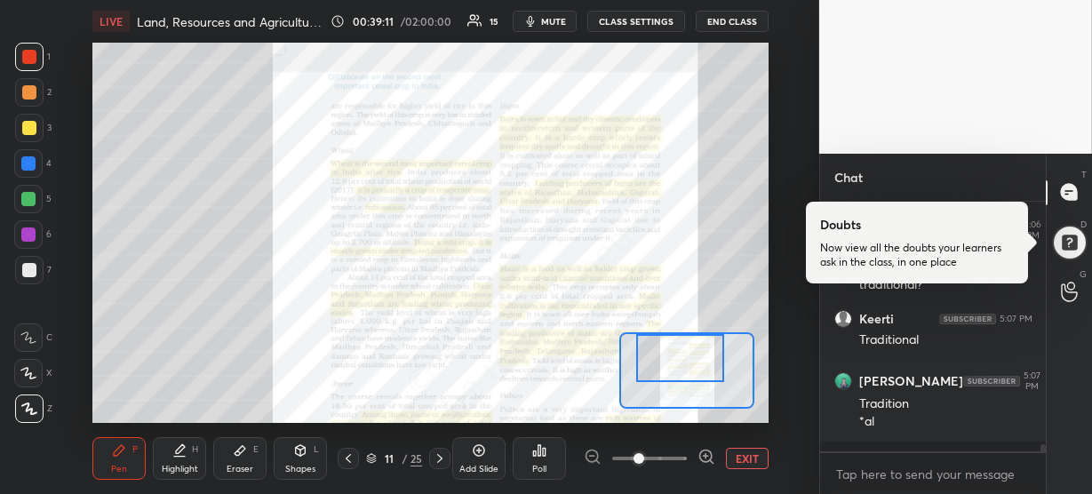
scroll to position [8946, 0]
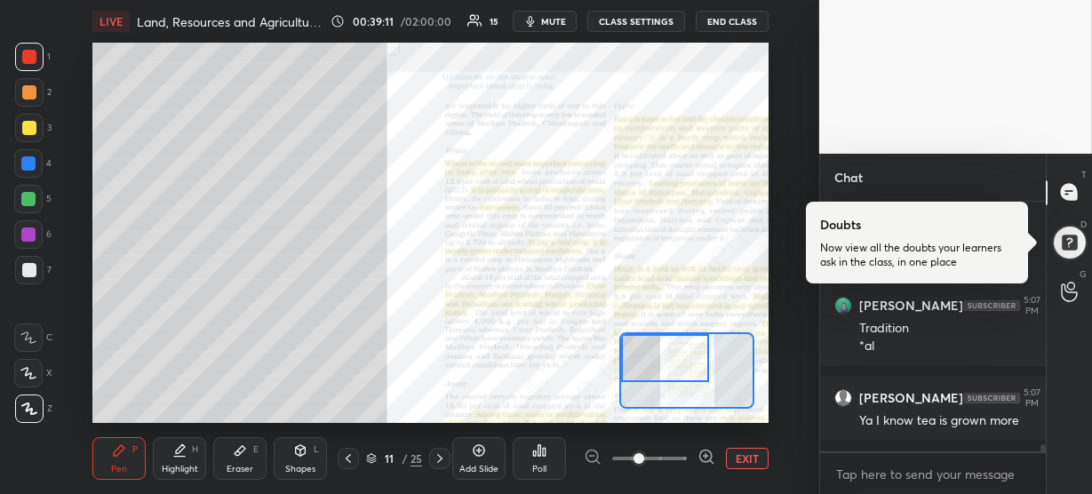
click at [603, 329] on div "Setting up your live class Poll for secs No correct answer Start poll" at bounding box center [430, 233] width 676 height 380
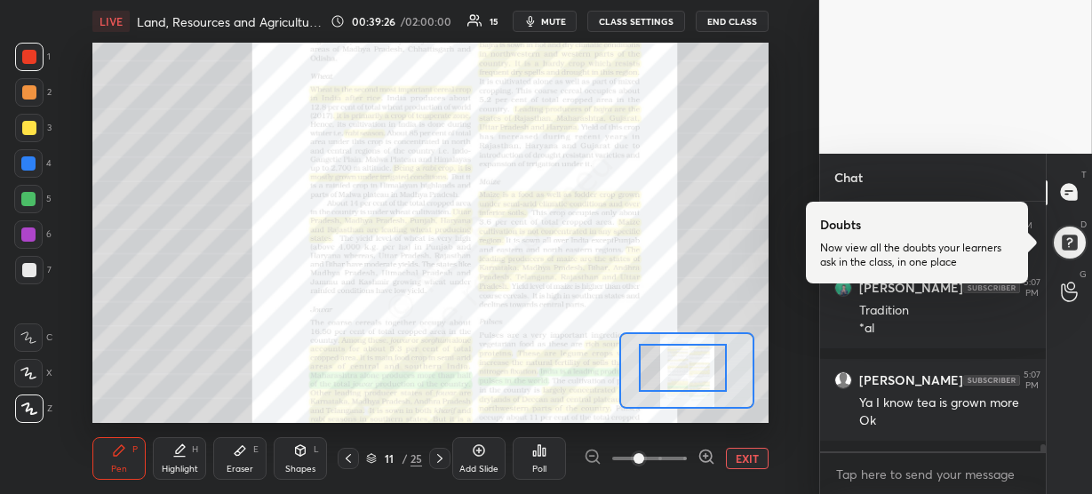
drag, startPoint x: 655, startPoint y: 356, endPoint x: 673, endPoint y: 366, distance: 20.3
click at [673, 366] on div at bounding box center [683, 368] width 88 height 48
click at [712, 454] on icon at bounding box center [706, 457] width 12 height 12
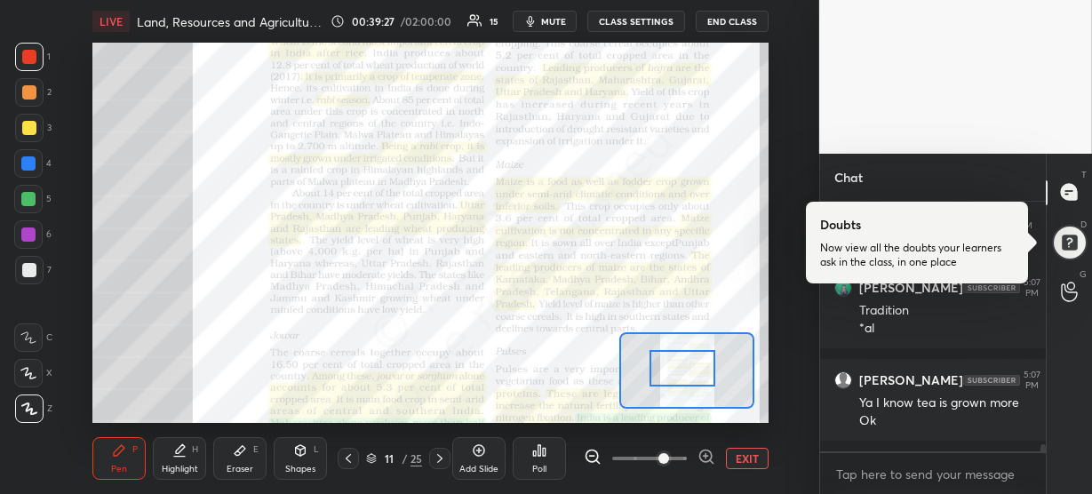
click at [712, 454] on icon at bounding box center [706, 457] width 12 height 12
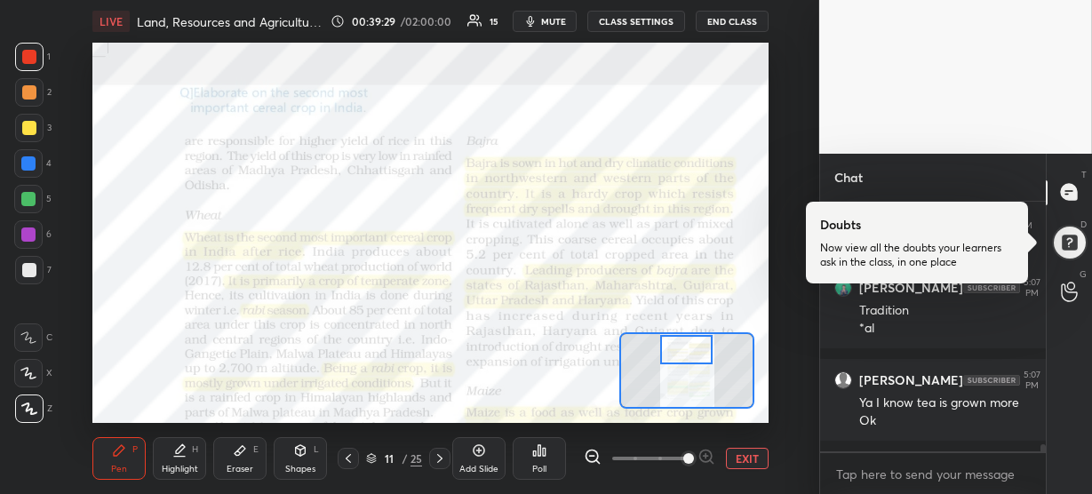
drag, startPoint x: 694, startPoint y: 369, endPoint x: 698, endPoint y: 352, distance: 17.3
click at [698, 352] on div at bounding box center [686, 349] width 52 height 29
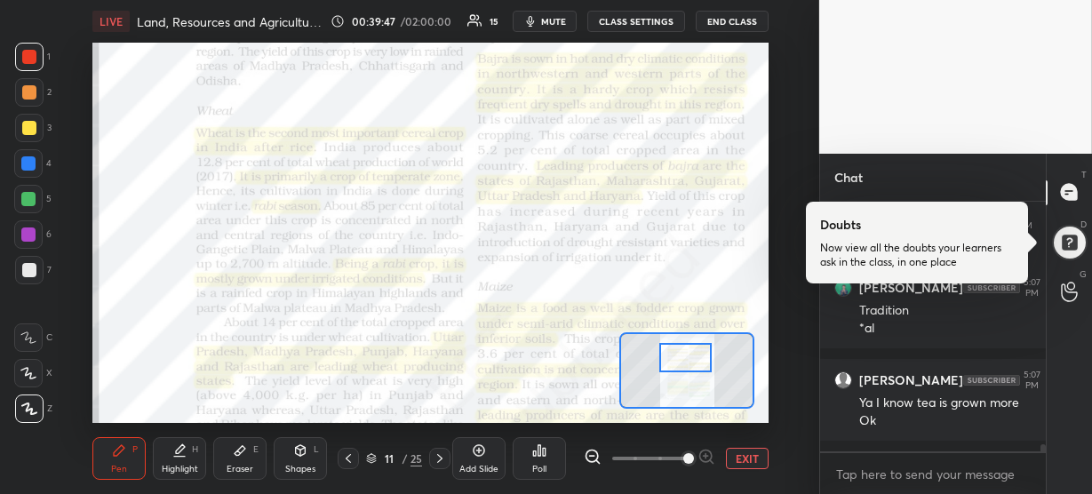
click at [706, 356] on div at bounding box center [685, 357] width 52 height 29
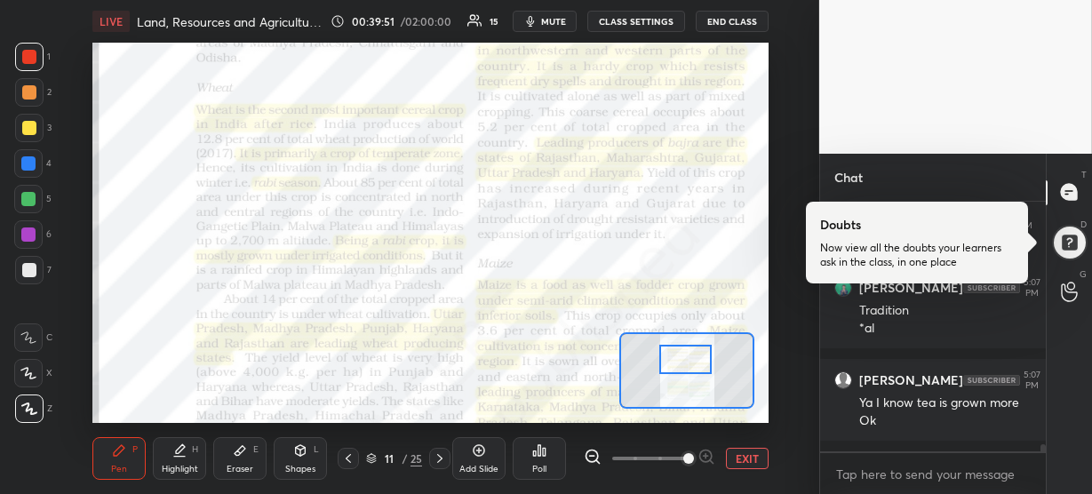
click at [697, 358] on div at bounding box center [685, 359] width 52 height 29
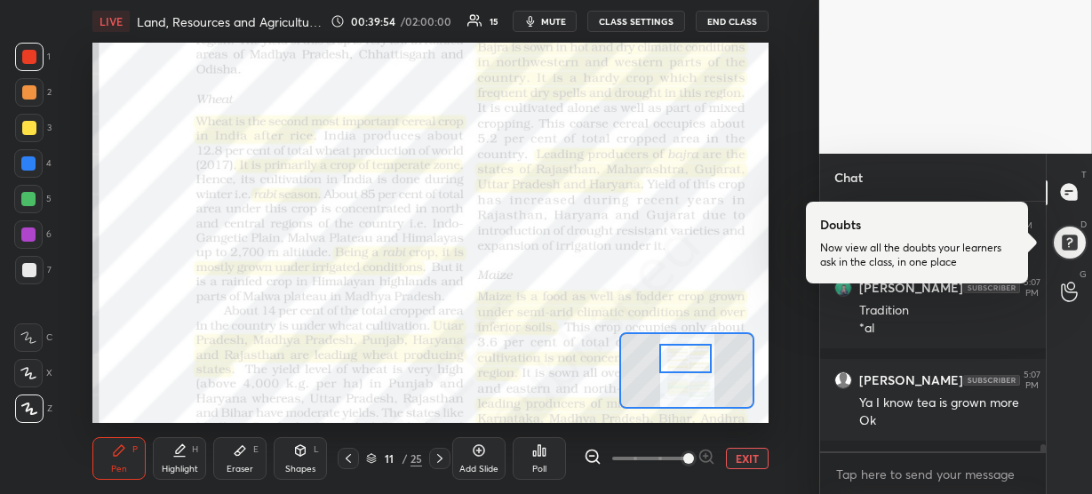
click at [696, 358] on div at bounding box center [685, 358] width 52 height 29
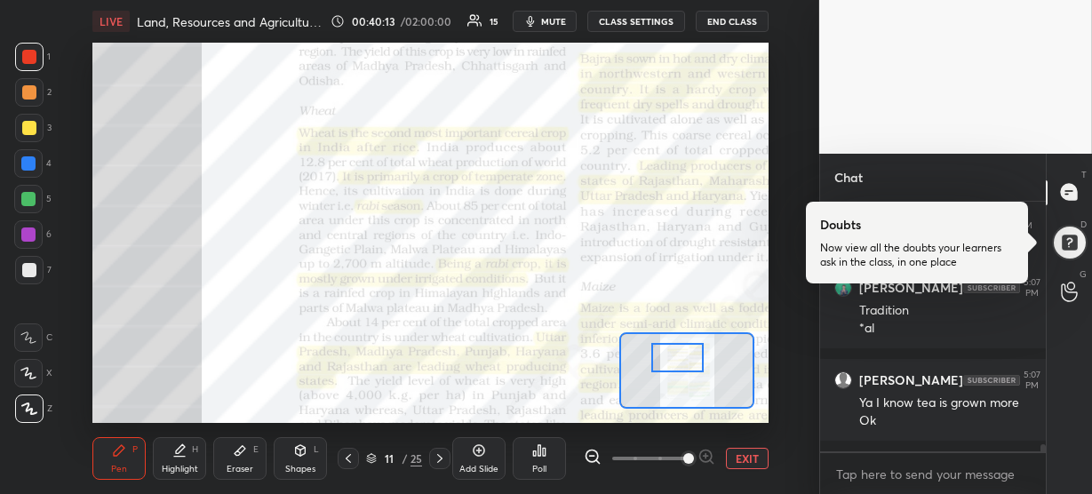
click at [691, 361] on div at bounding box center [677, 357] width 52 height 29
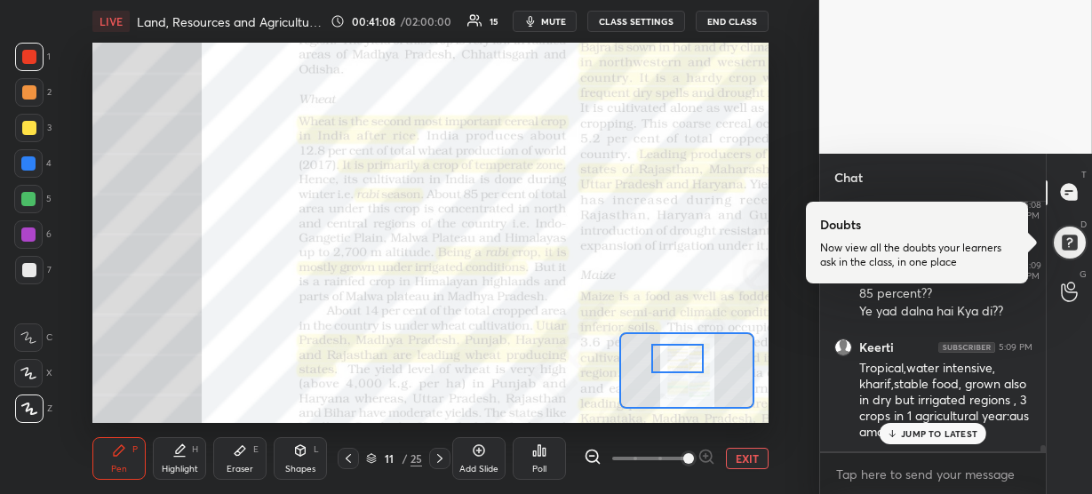
scroll to position [9350, 0]
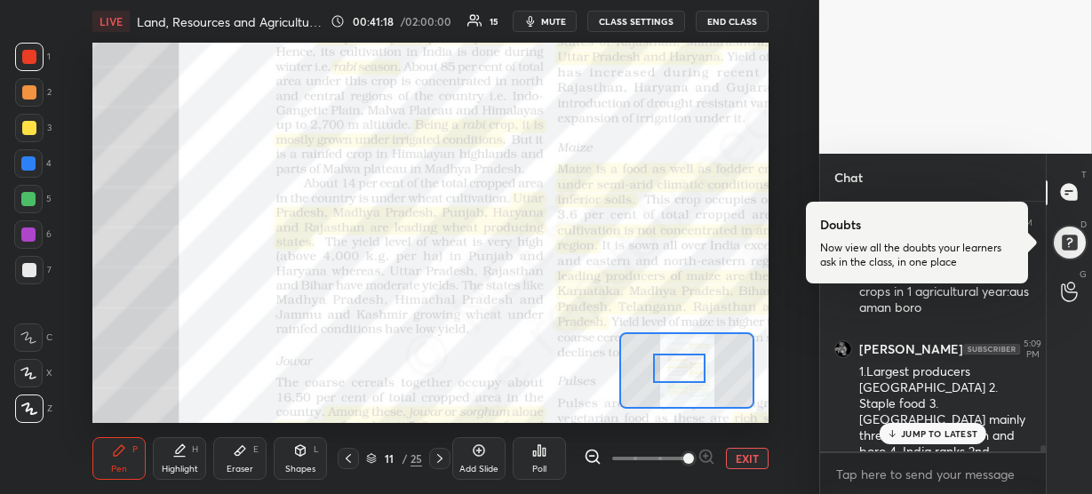
drag, startPoint x: 693, startPoint y: 364, endPoint x: 696, endPoint y: 374, distance: 10.1
click at [696, 374] on div at bounding box center [679, 368] width 52 height 29
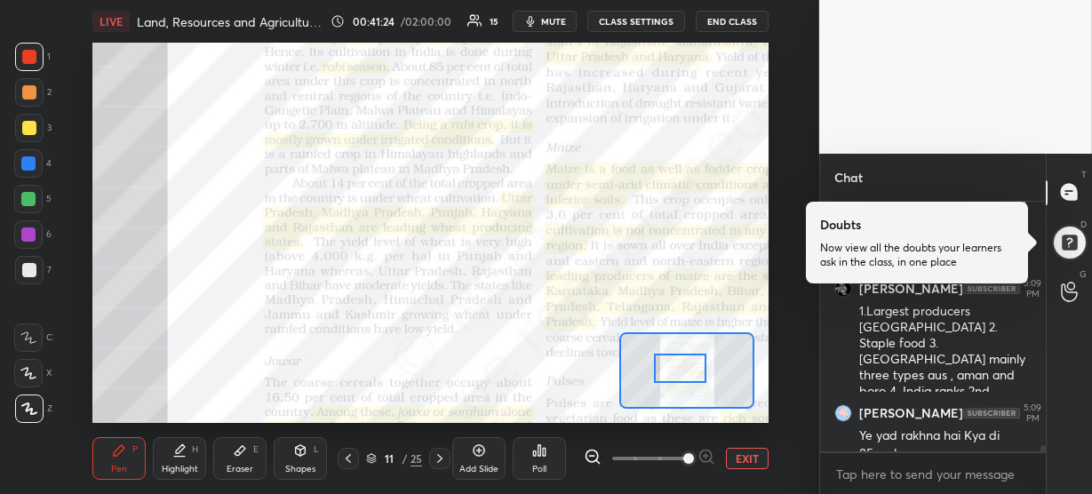
scroll to position [9429, 0]
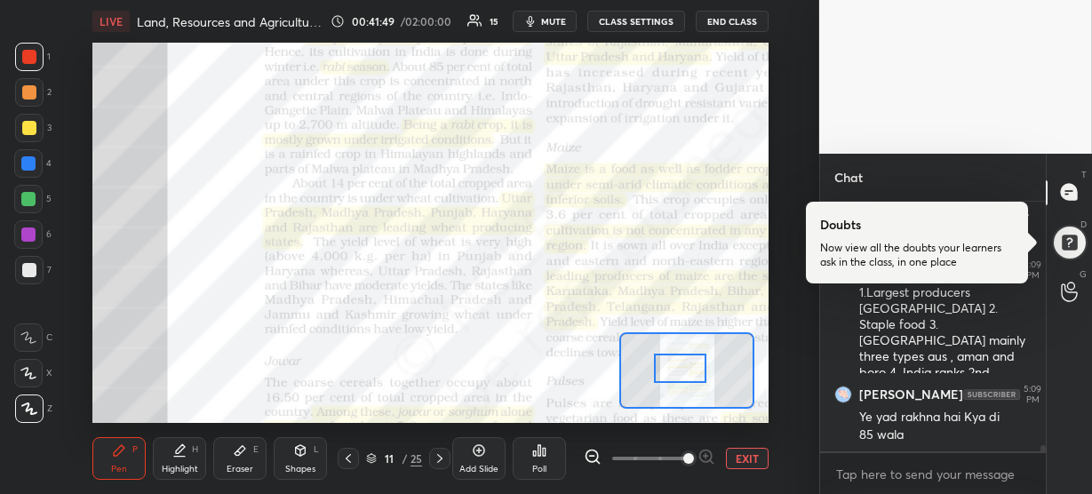
click at [691, 365] on div at bounding box center [680, 368] width 52 height 29
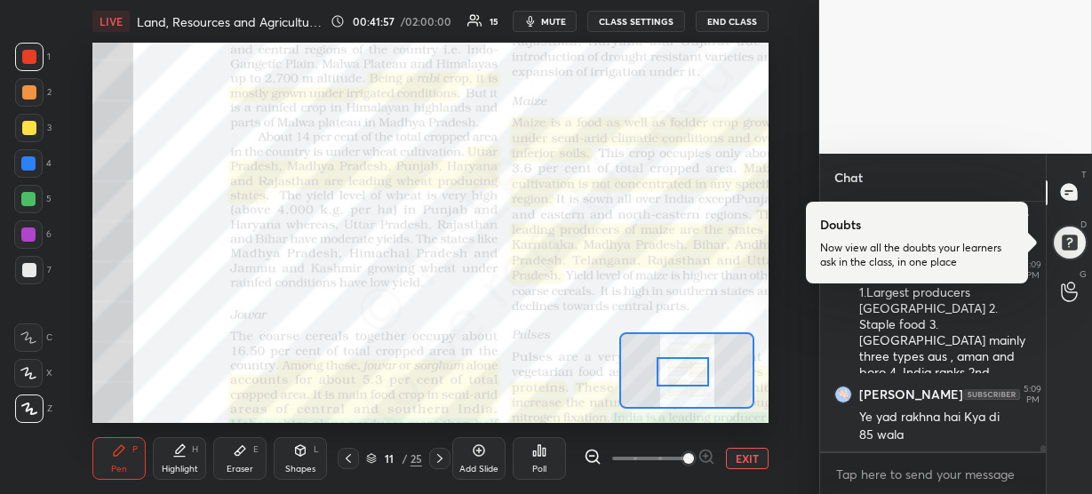
click at [690, 364] on div at bounding box center [683, 371] width 52 height 29
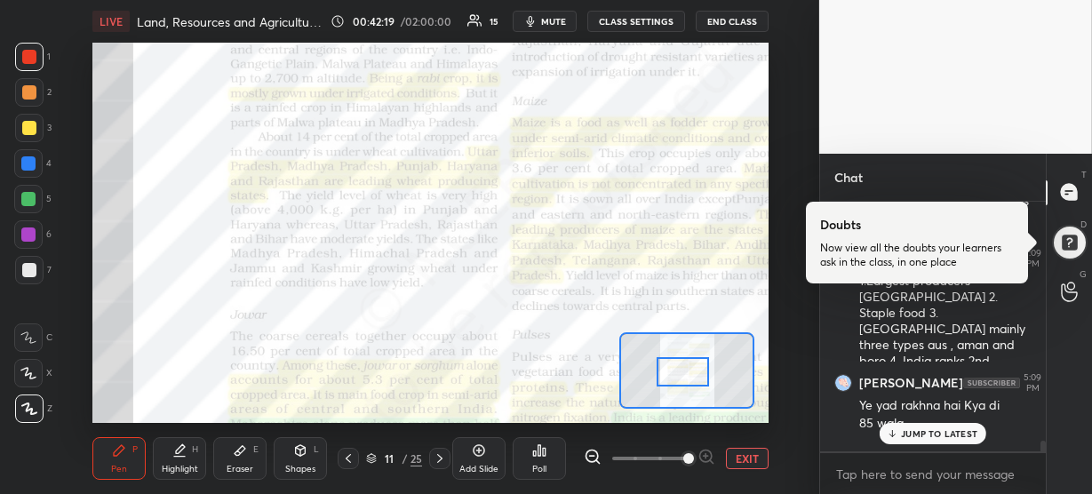
scroll to position [9388, 0]
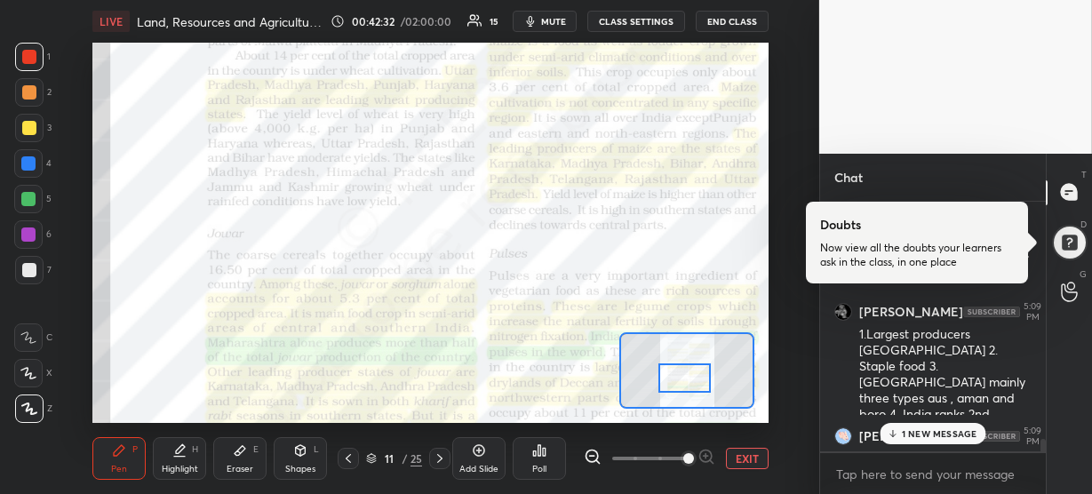
click at [687, 372] on div at bounding box center [685, 378] width 52 height 29
click at [179, 457] on icon at bounding box center [179, 457] width 11 height 0
click at [925, 430] on p "4 NEW MESSAGES" at bounding box center [940, 433] width 83 height 11
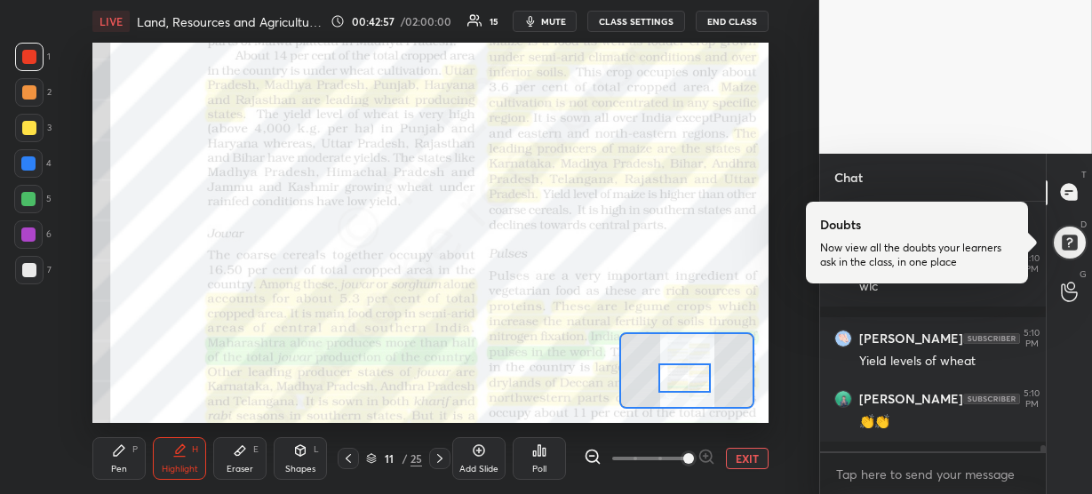
scroll to position [9913, 0]
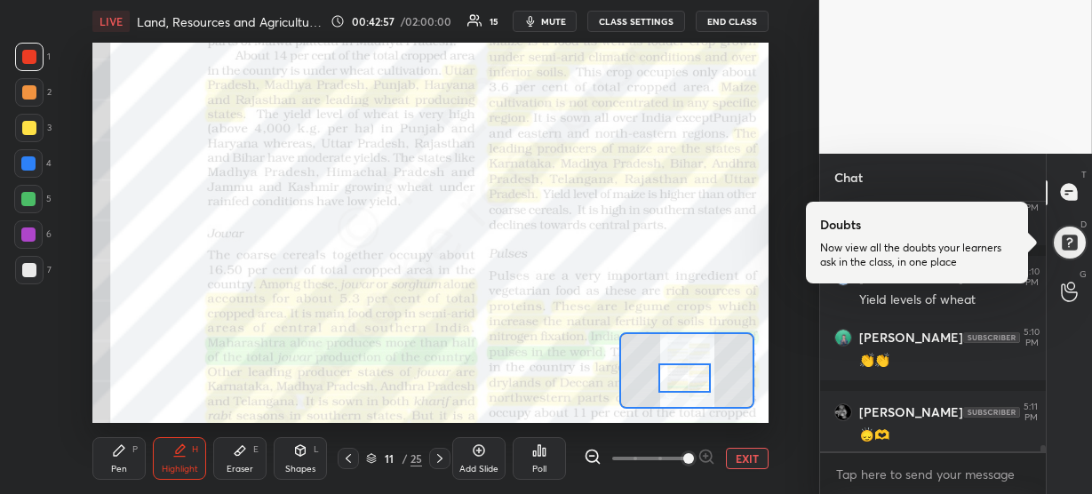
click at [925, 430] on div "[PERSON_NAME] 5:10 PM [GEOGRAPHIC_DATA] @aura thank you 🥹 [PERSON_NAME] 5:10 PM…" at bounding box center [933, 327] width 227 height 250
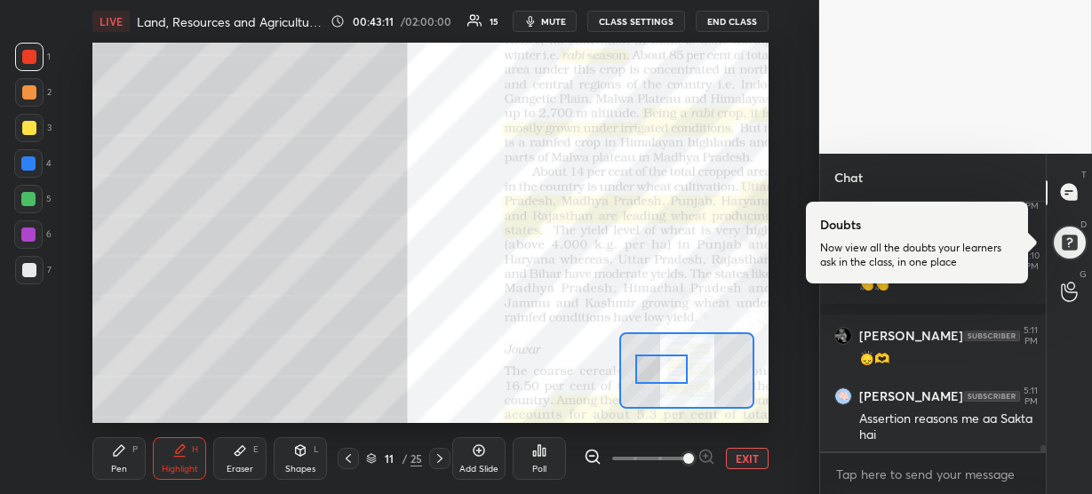
drag, startPoint x: 700, startPoint y: 372, endPoint x: 676, endPoint y: 363, distance: 25.6
click at [676, 363] on div at bounding box center [661, 369] width 52 height 29
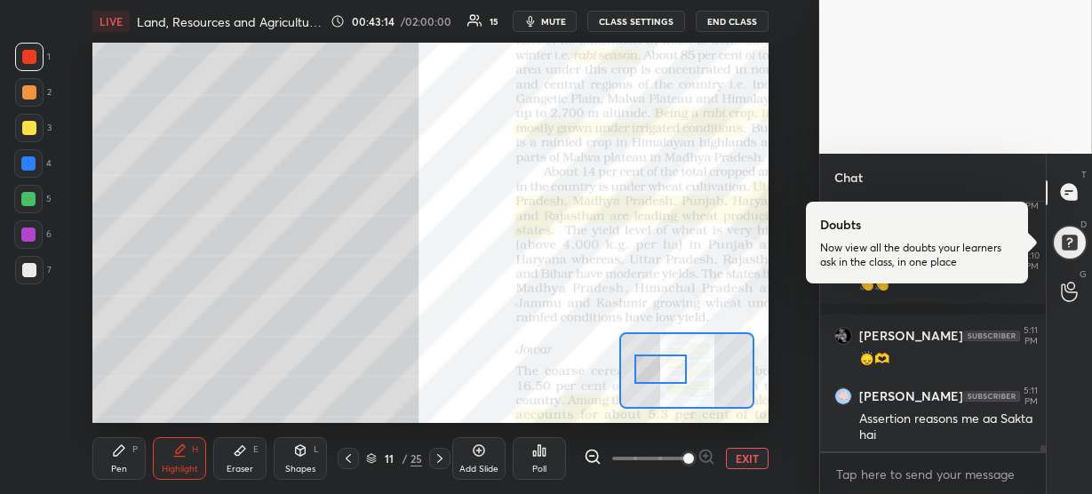
click at [112, 458] on div "Pen P" at bounding box center [118, 458] width 53 height 43
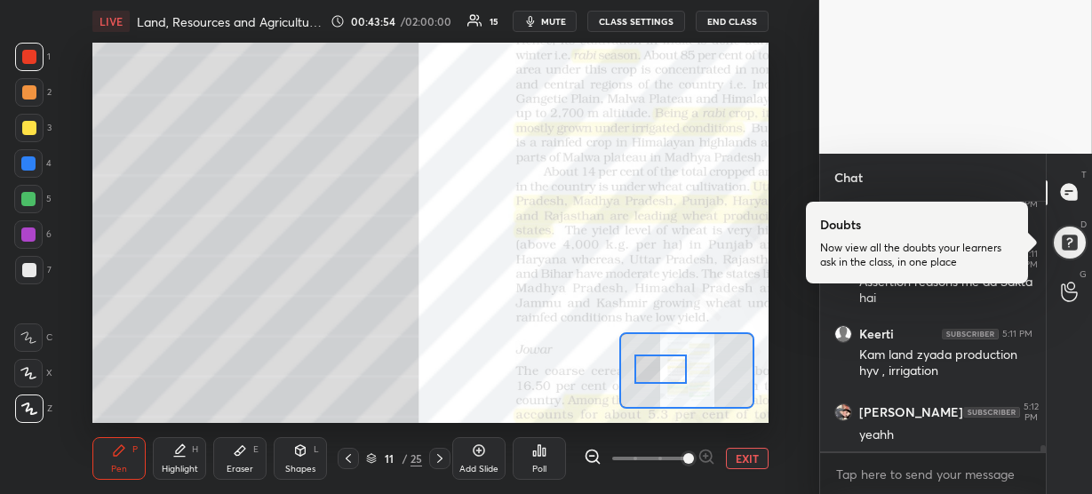
scroll to position [10203, 0]
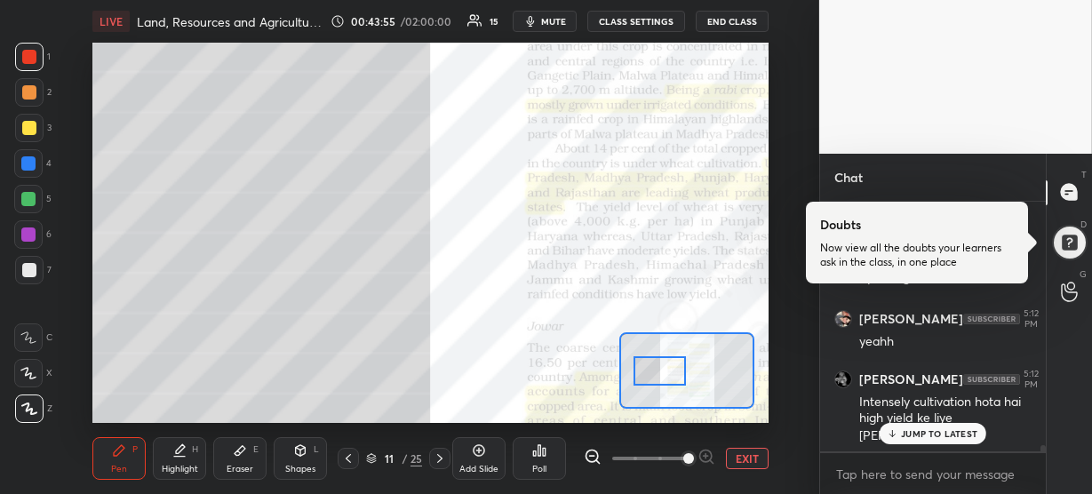
click at [670, 371] on div at bounding box center [660, 370] width 52 height 29
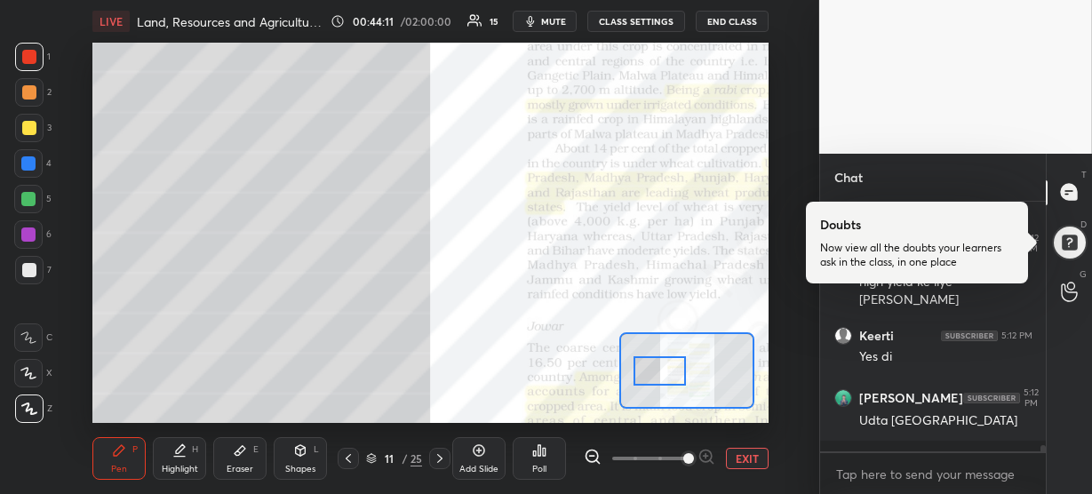
scroll to position [10416, 0]
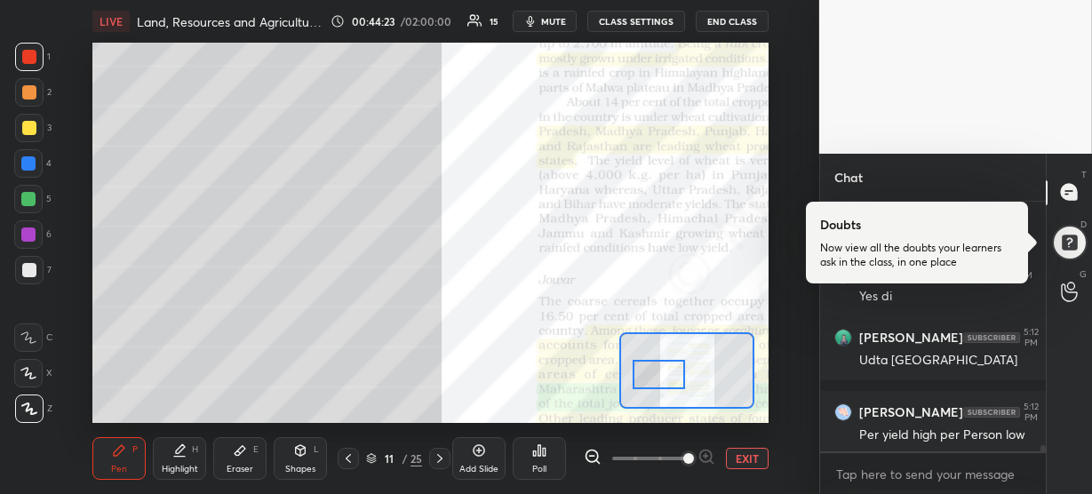
click at [659, 373] on div at bounding box center [659, 374] width 52 height 29
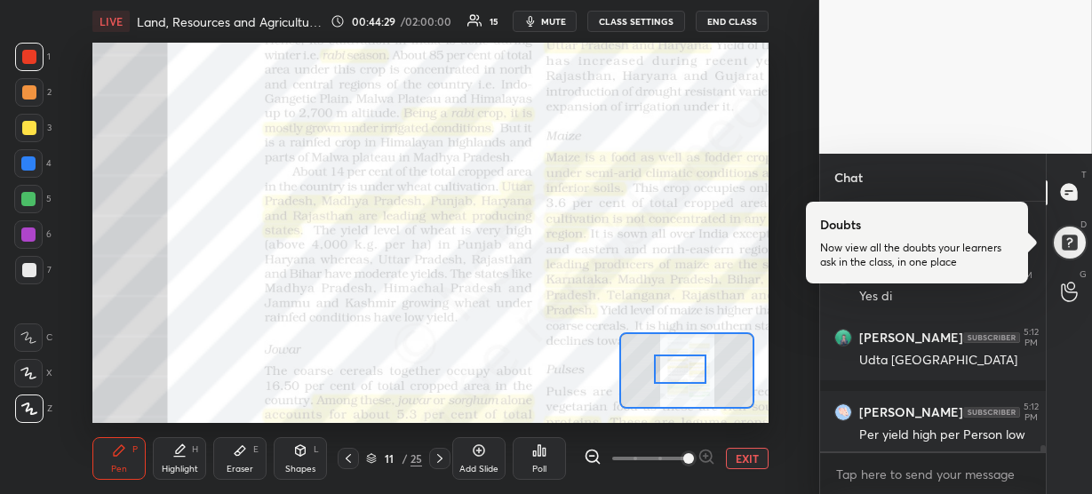
drag, startPoint x: 659, startPoint y: 373, endPoint x: 681, endPoint y: 367, distance: 23.1
click at [681, 367] on div at bounding box center [680, 369] width 52 height 29
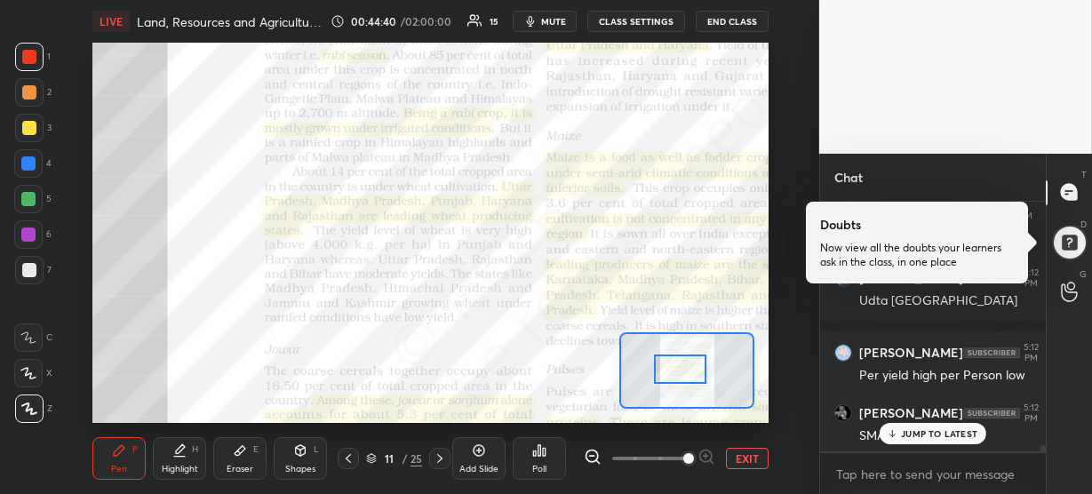
scroll to position [10536, 0]
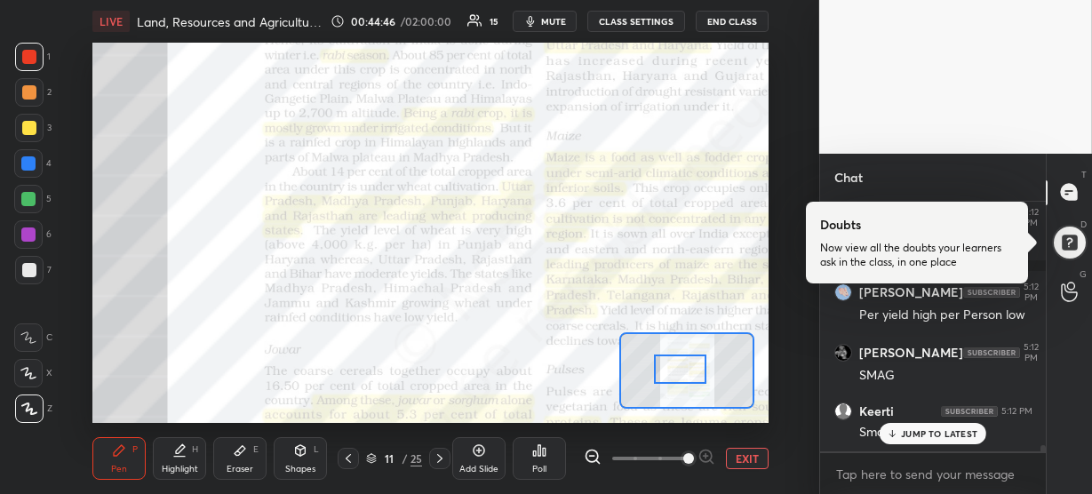
click at [935, 434] on p "JUMP TO LATEST" at bounding box center [939, 433] width 76 height 11
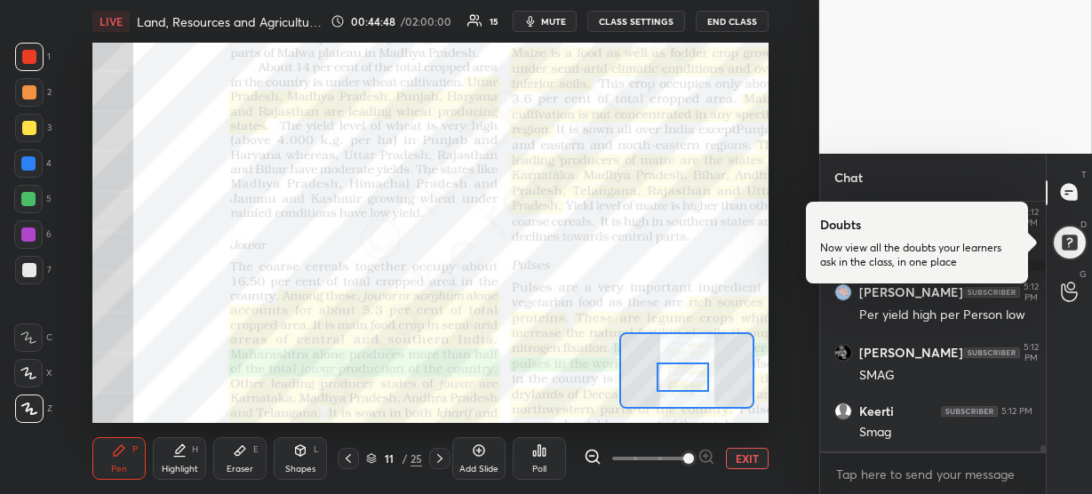
click at [669, 365] on div at bounding box center [683, 377] width 52 height 29
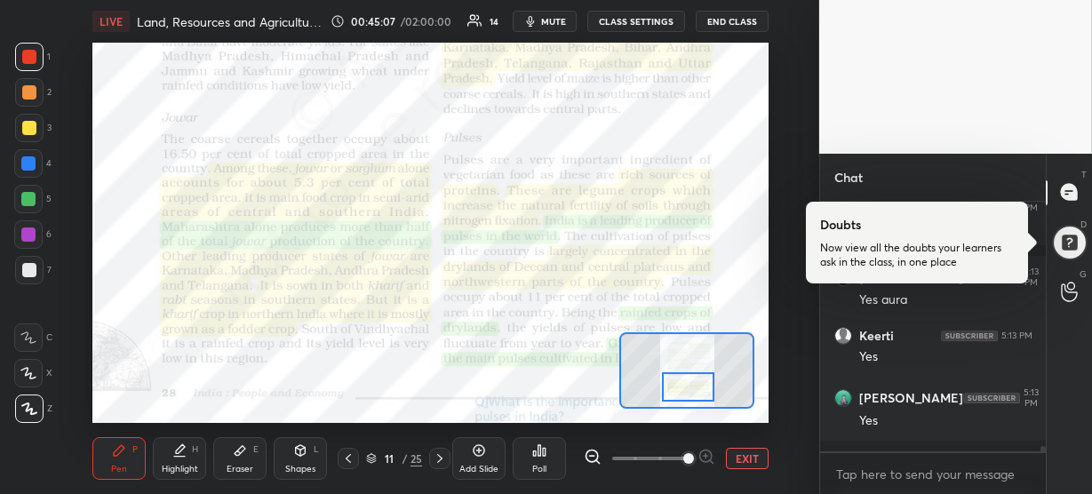
drag, startPoint x: 674, startPoint y: 380, endPoint x: 679, endPoint y: 389, distance: 11.1
click at [679, 389] on div at bounding box center [688, 386] width 52 height 29
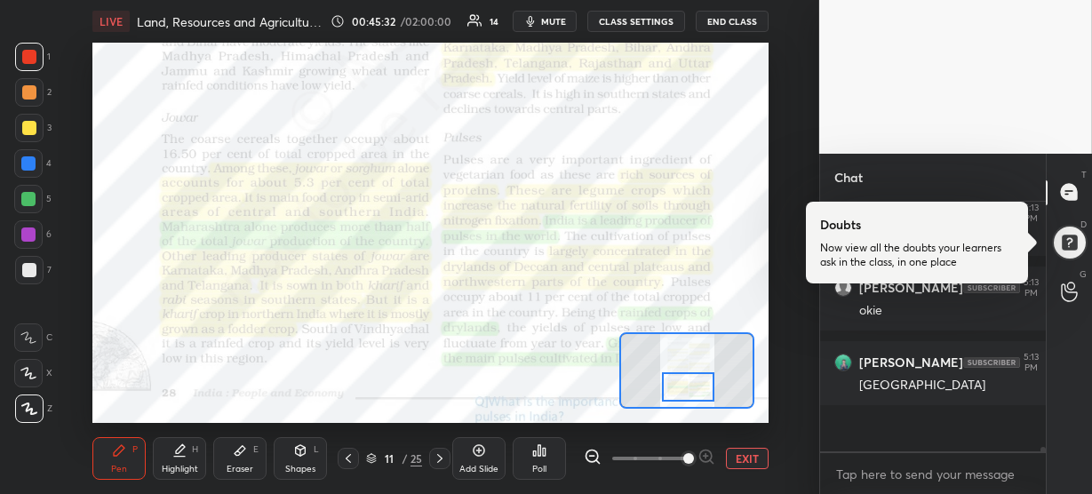
scroll to position [11091, 0]
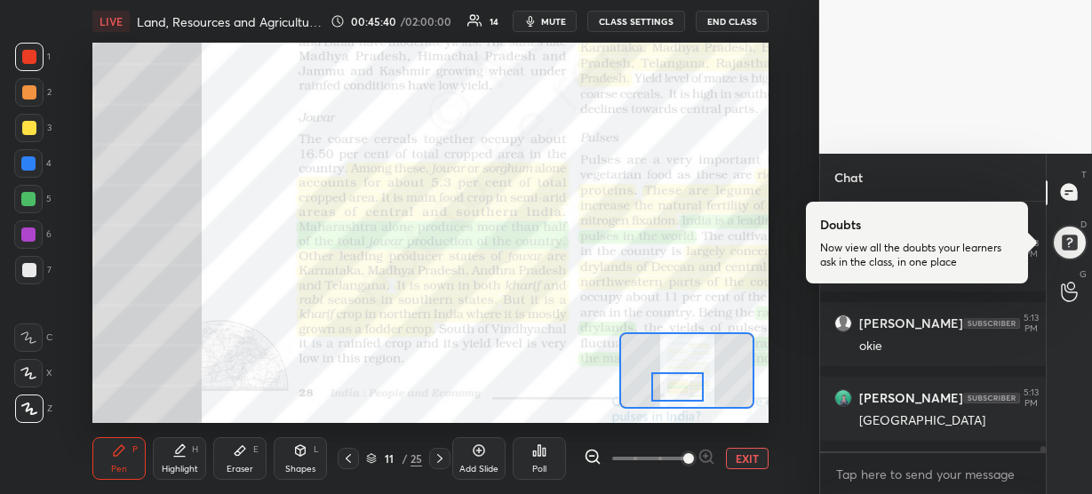
drag, startPoint x: 679, startPoint y: 388, endPoint x: 668, endPoint y: 388, distance: 10.7
click at [668, 388] on div at bounding box center [677, 386] width 52 height 29
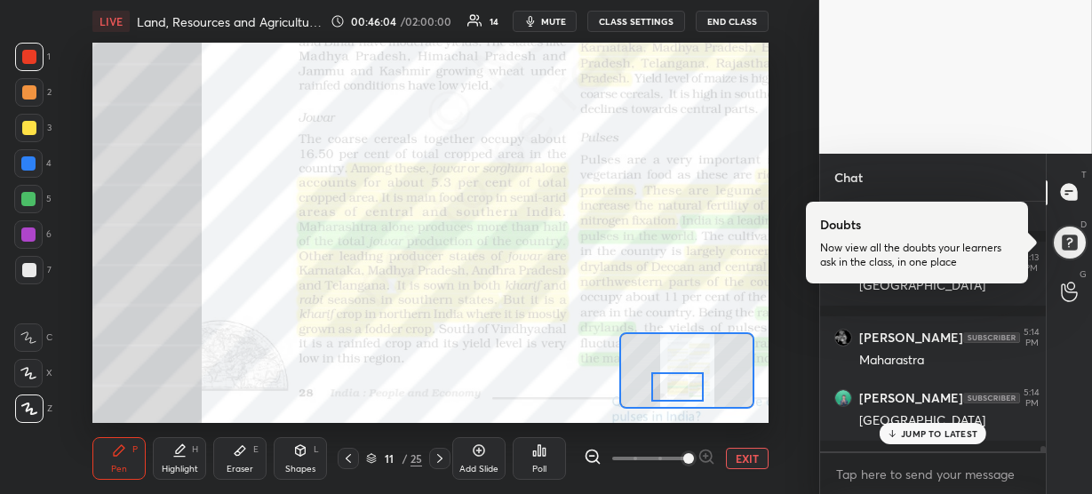
scroll to position [11286, 0]
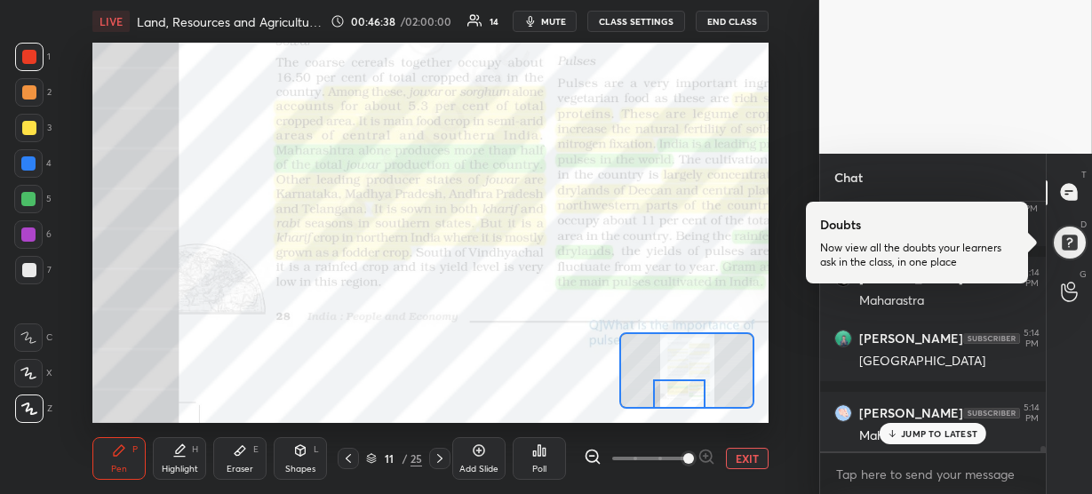
drag, startPoint x: 677, startPoint y: 383, endPoint x: 679, endPoint y: 394, distance: 10.8
click at [679, 394] on div at bounding box center [679, 394] width 52 height 29
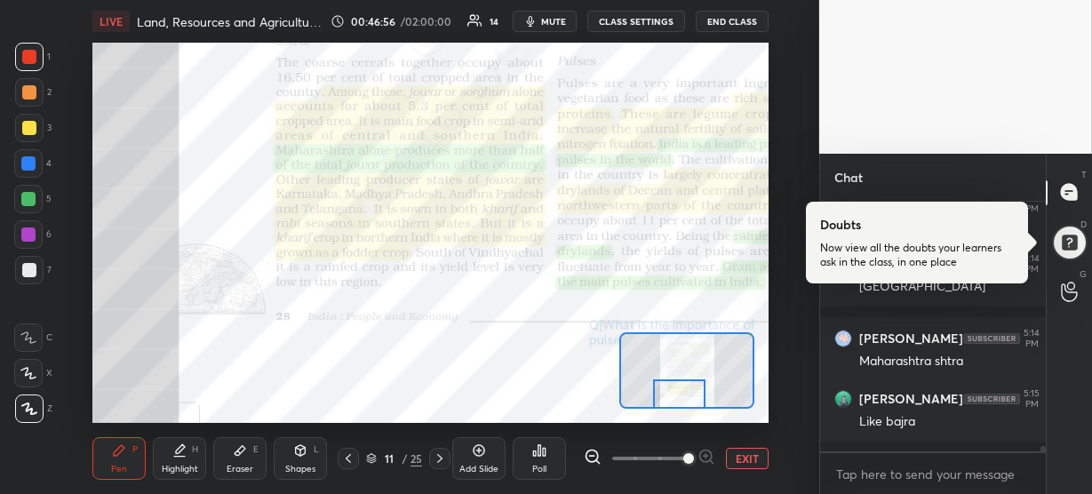
scroll to position [11422, 0]
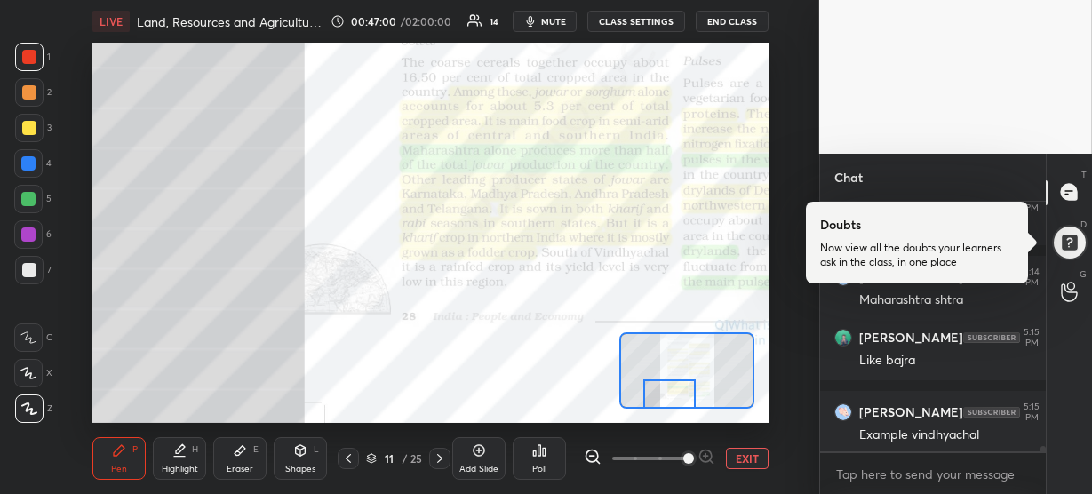
drag, startPoint x: 679, startPoint y: 393, endPoint x: 669, endPoint y: 393, distance: 9.8
click at [669, 393] on div at bounding box center [669, 394] width 52 height 29
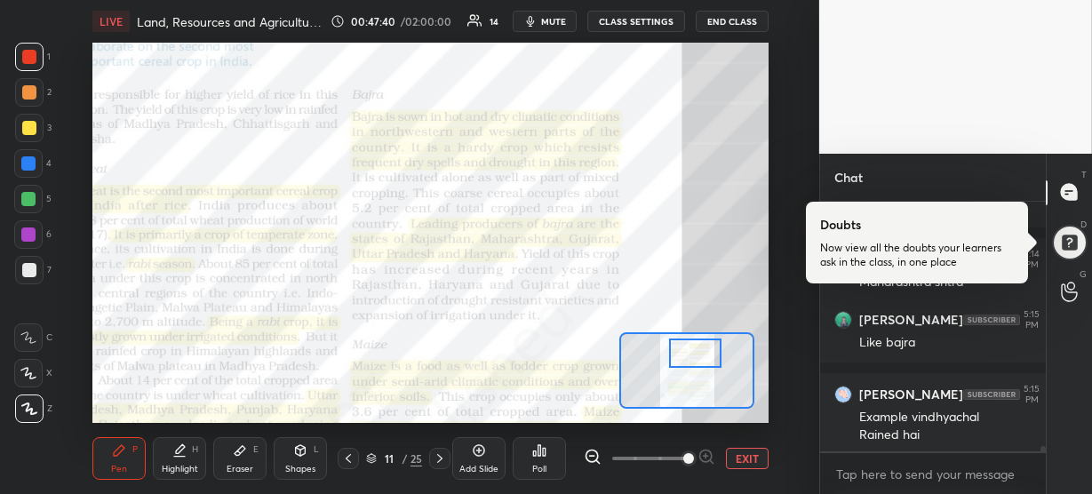
drag, startPoint x: 674, startPoint y: 393, endPoint x: 700, endPoint y: 352, distance: 48.8
click at [700, 352] on div at bounding box center [695, 353] width 52 height 29
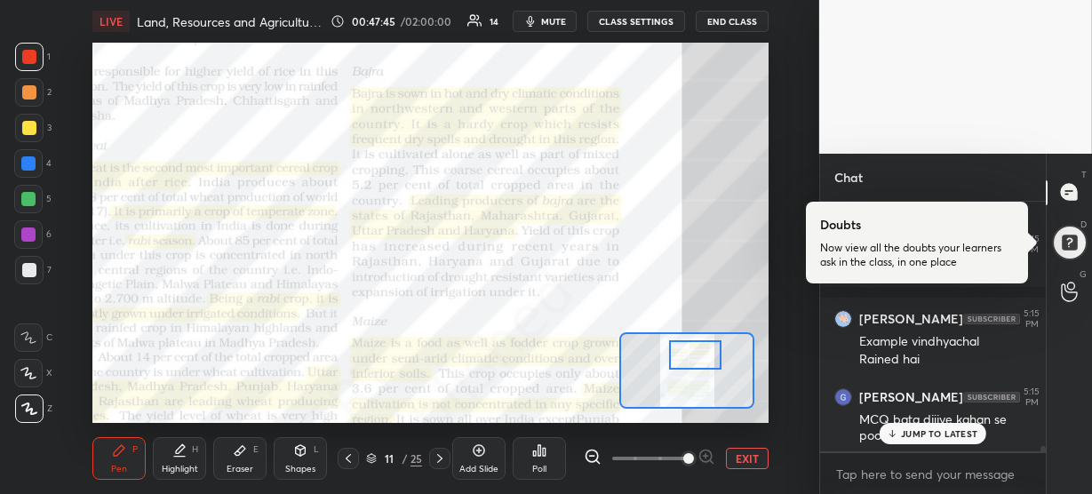
click at [699, 355] on div at bounding box center [695, 354] width 52 height 29
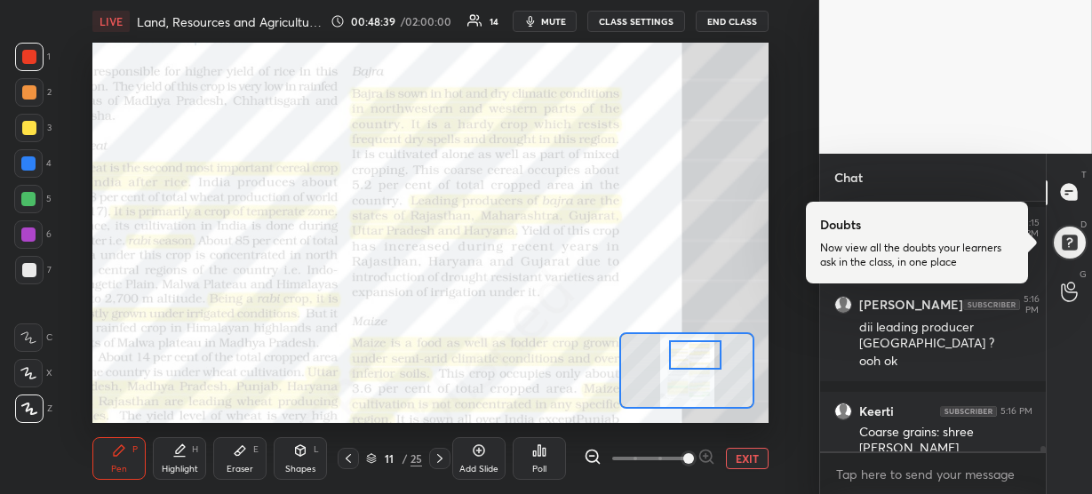
scroll to position [11809, 0]
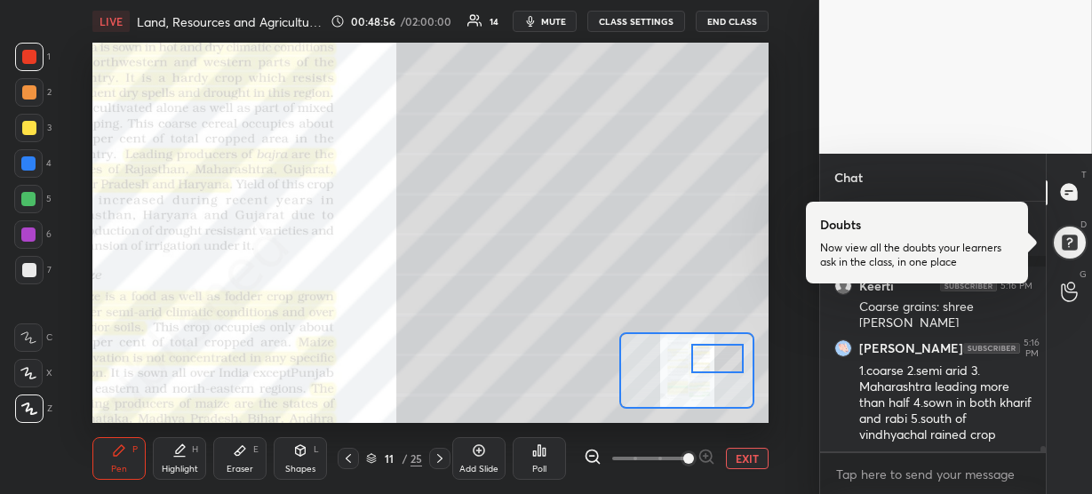
drag, startPoint x: 691, startPoint y: 356, endPoint x: 714, endPoint y: 359, distance: 22.4
click at [714, 359] on div at bounding box center [717, 358] width 52 height 29
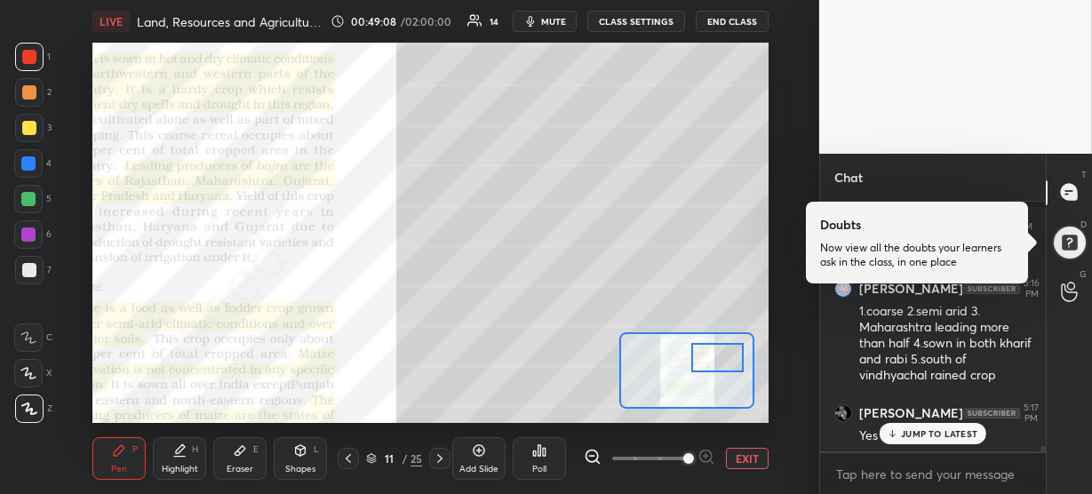
scroll to position [11929, 0]
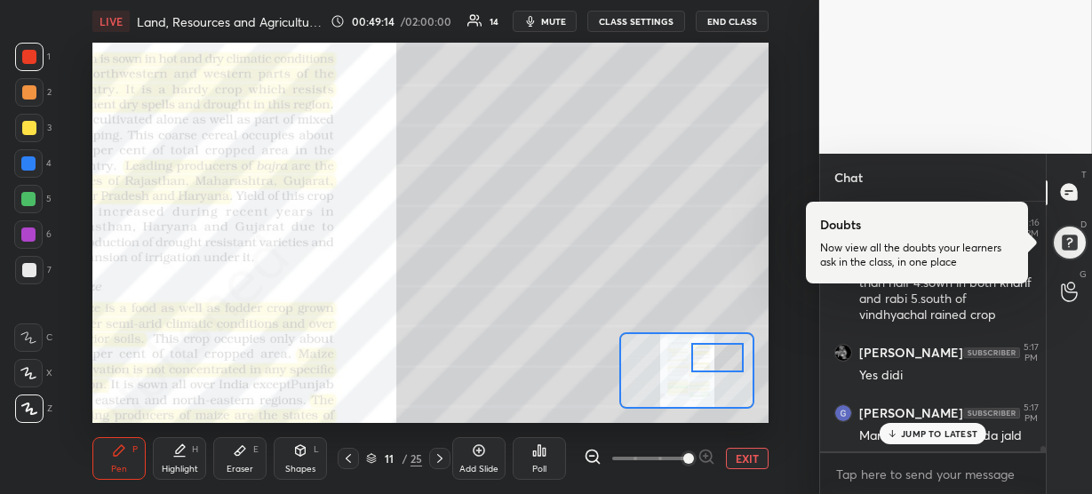
click at [712, 361] on div at bounding box center [717, 357] width 52 height 29
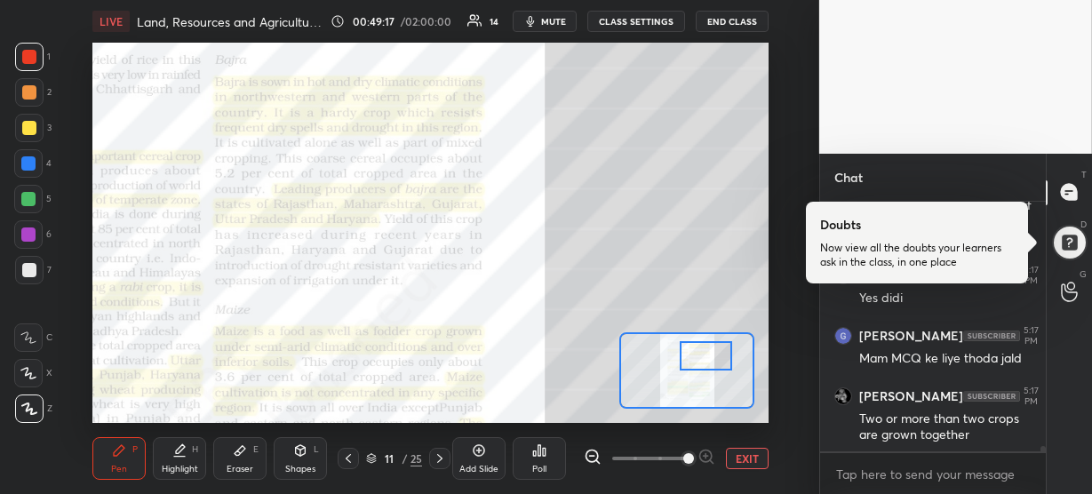
drag, startPoint x: 712, startPoint y: 361, endPoint x: 700, endPoint y: 359, distance: 11.7
click at [700, 359] on div at bounding box center [706, 355] width 52 height 29
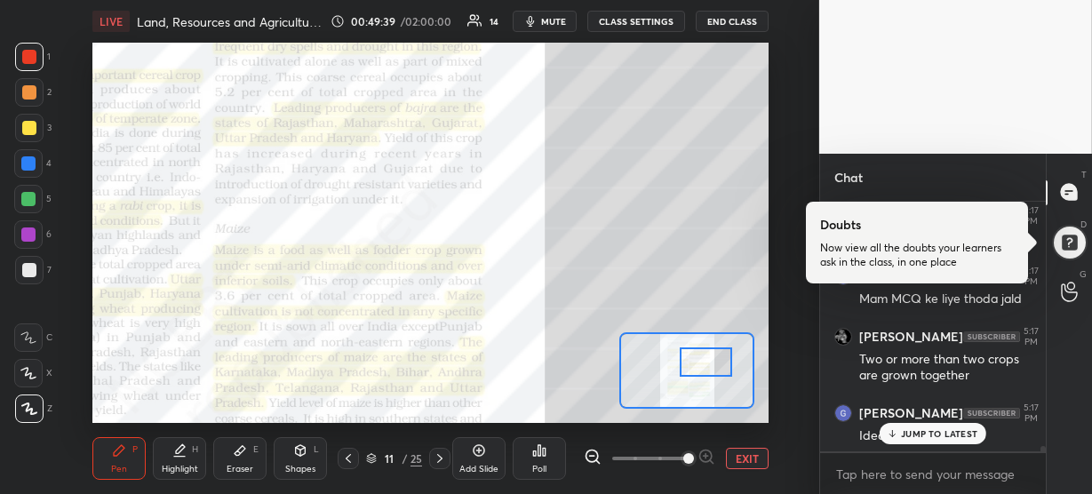
click at [704, 367] on div at bounding box center [706, 362] width 52 height 29
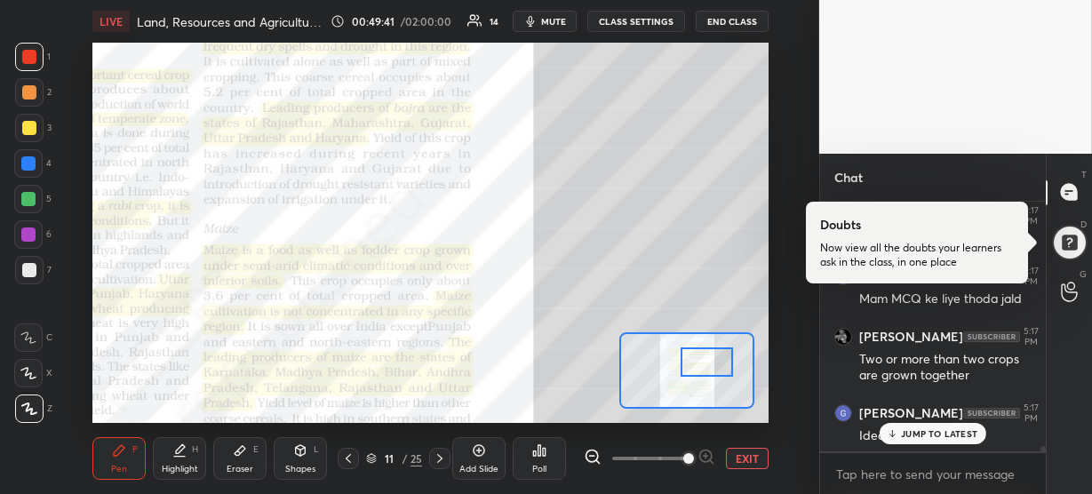
click at [183, 453] on icon at bounding box center [179, 451] width 14 height 14
click at [116, 452] on icon at bounding box center [119, 450] width 11 height 11
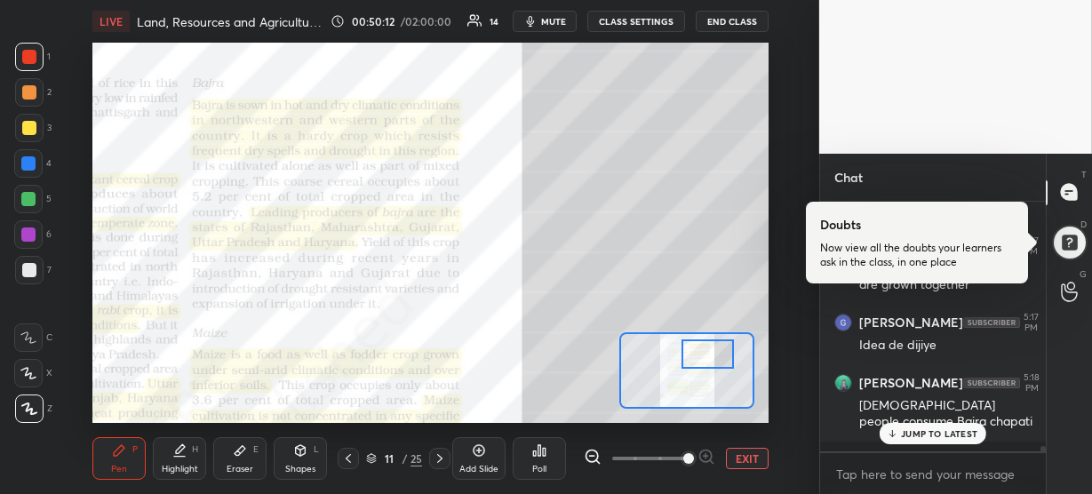
click at [707, 364] on div at bounding box center [708, 354] width 52 height 29
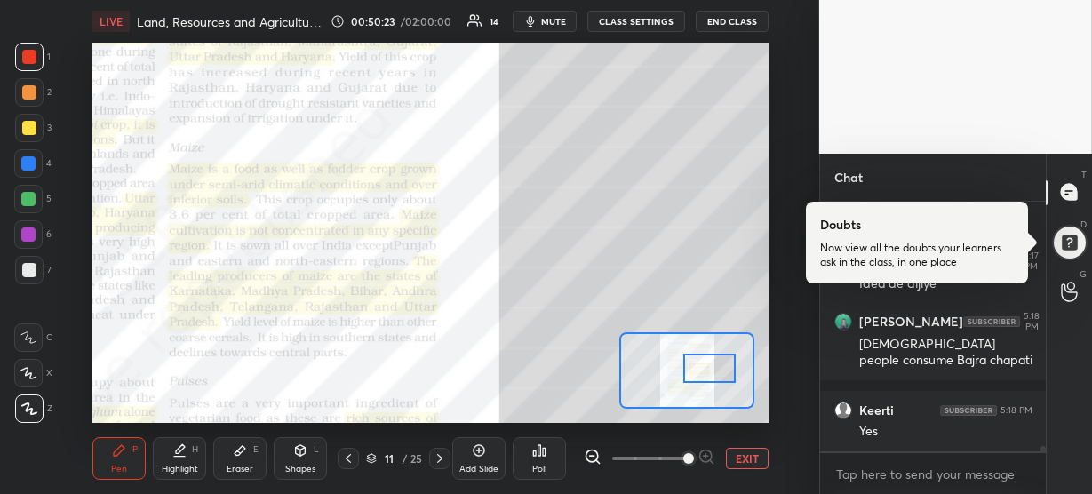
scroll to position [12279, 0]
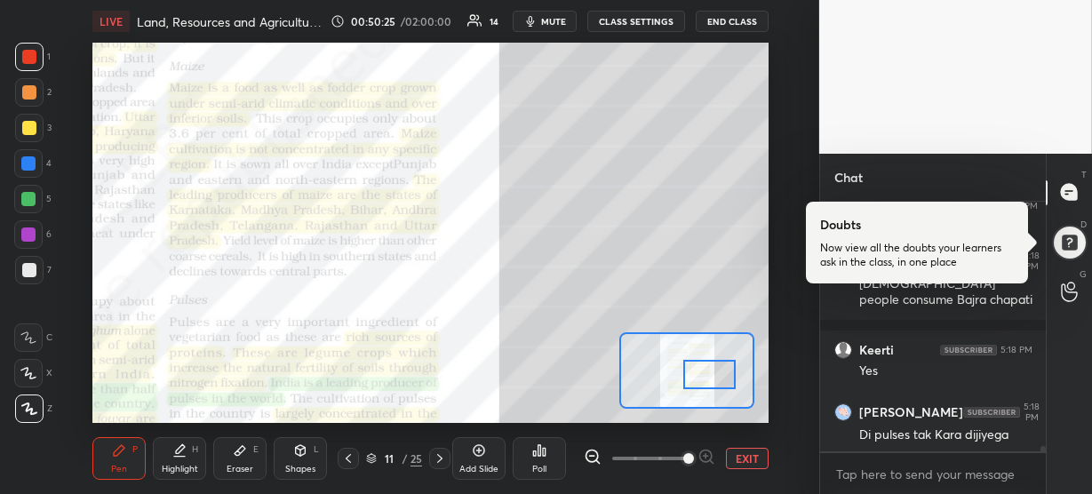
drag, startPoint x: 704, startPoint y: 358, endPoint x: 706, endPoint y: 379, distance: 20.5
click at [706, 379] on div at bounding box center [709, 374] width 52 height 29
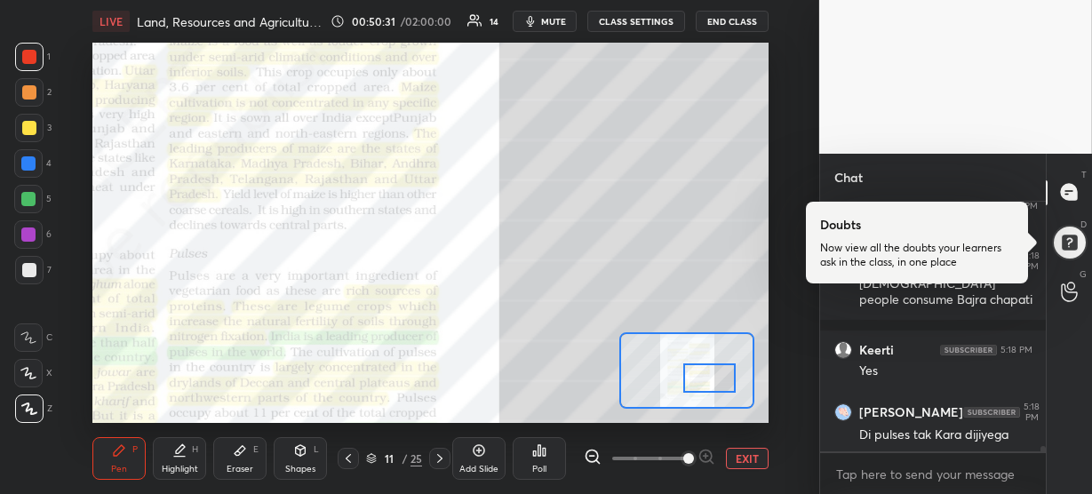
click at [704, 383] on div at bounding box center [709, 378] width 52 height 29
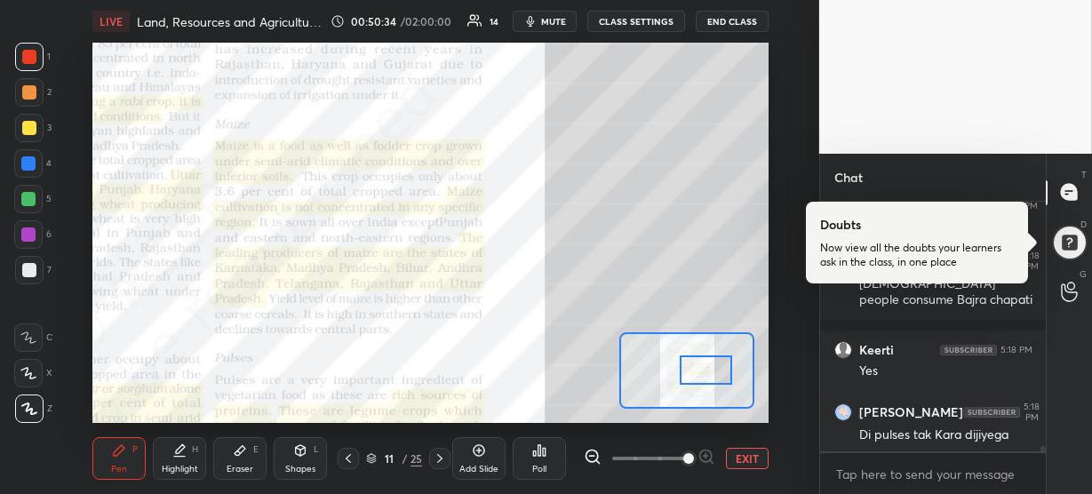
click at [700, 375] on div at bounding box center [706, 370] width 52 height 29
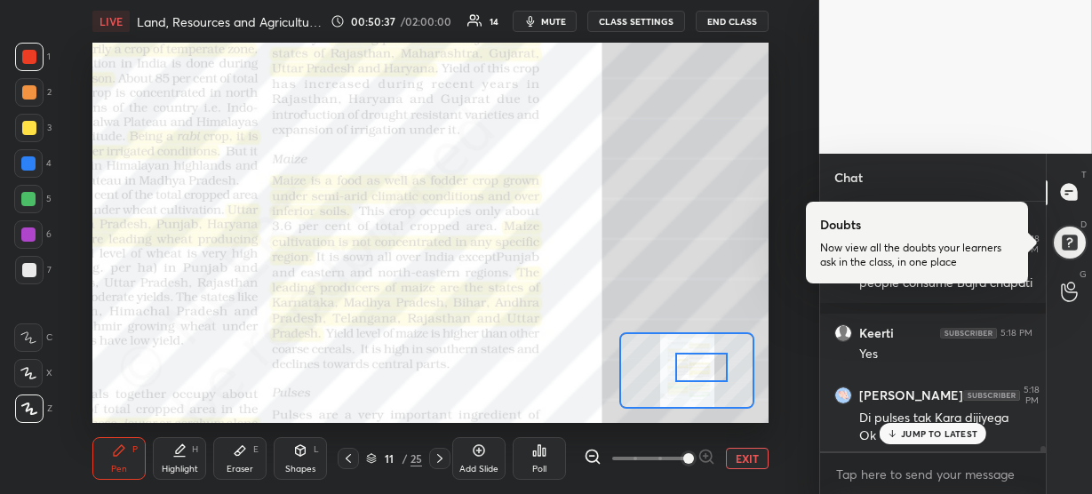
click at [693, 360] on div at bounding box center [701, 367] width 52 height 29
click at [900, 436] on div "JUMP TO LATEST" at bounding box center [933, 433] width 107 height 21
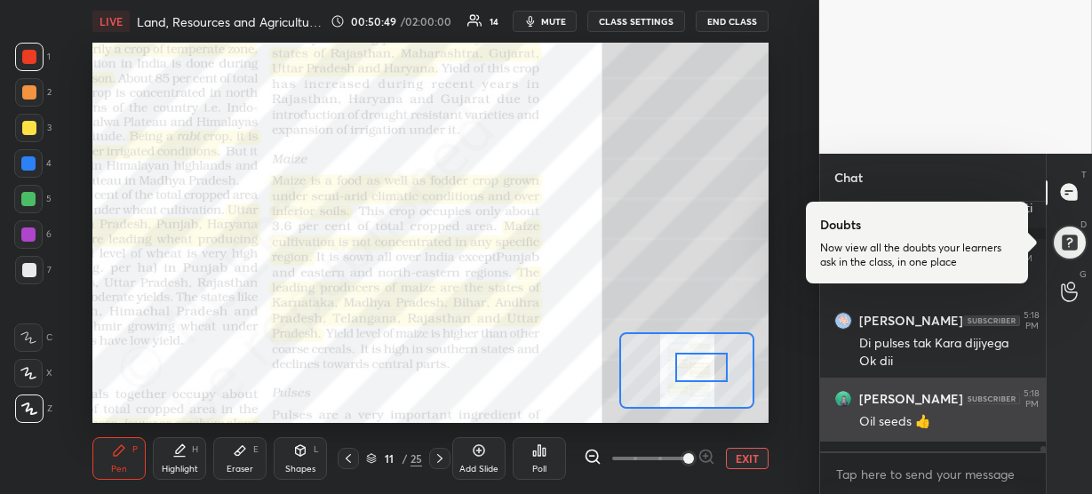
click at [28, 162] on div at bounding box center [28, 163] width 14 height 14
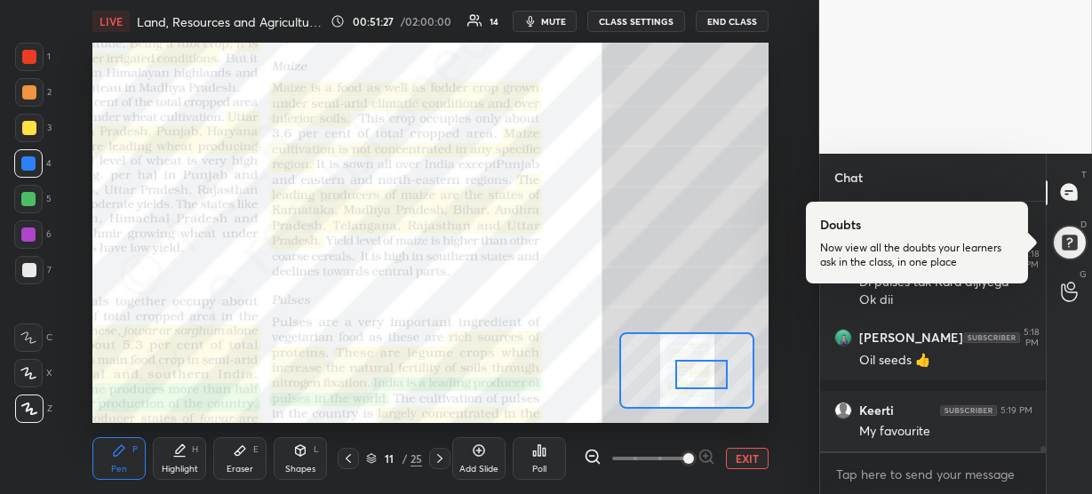
click at [715, 360] on div at bounding box center [701, 374] width 52 height 29
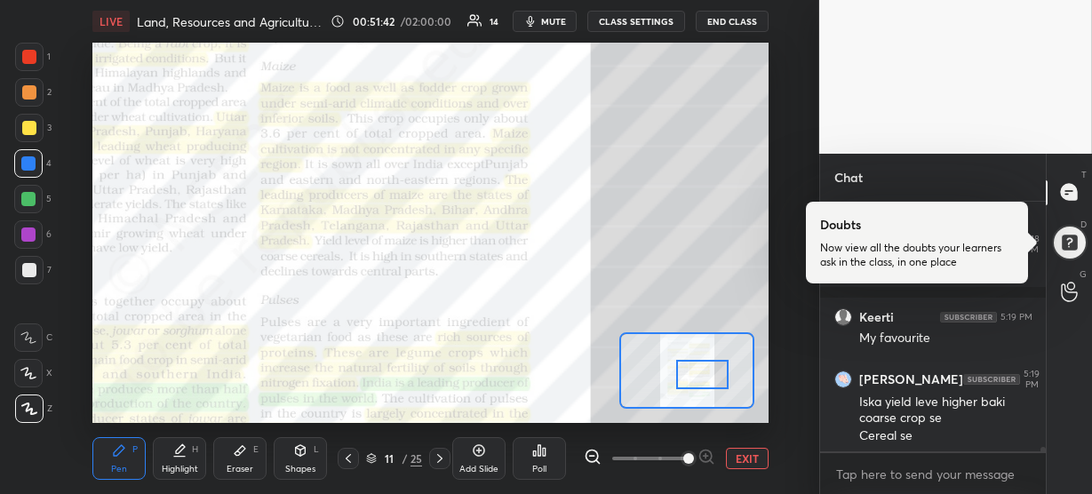
scroll to position [12586, 0]
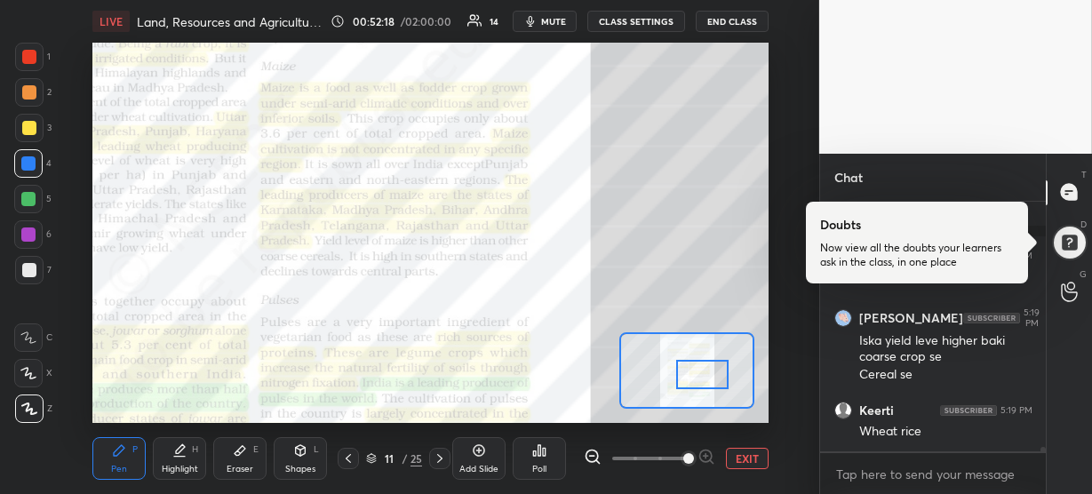
click at [23, 196] on div at bounding box center [28, 199] width 14 height 14
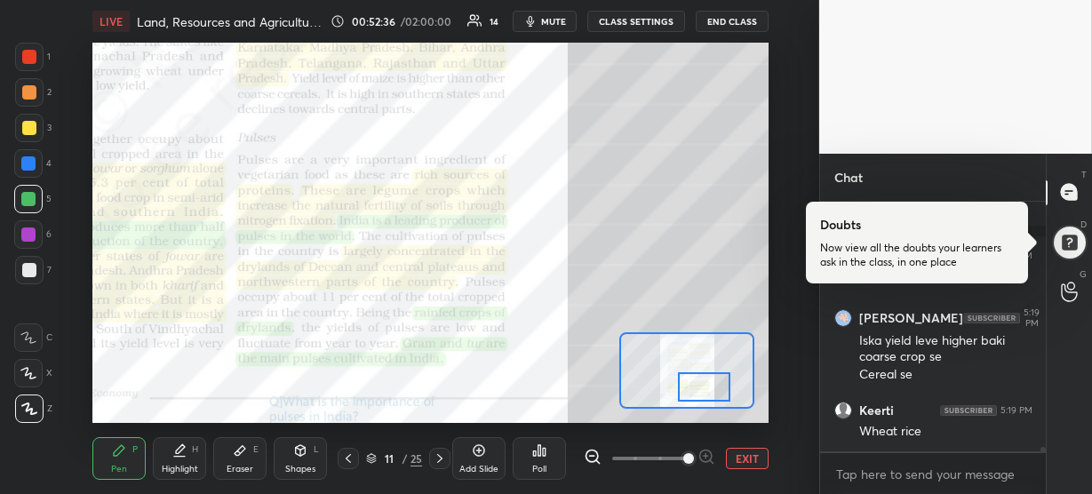
drag, startPoint x: 708, startPoint y: 367, endPoint x: 710, endPoint y: 382, distance: 15.2
click at [710, 382] on div at bounding box center [704, 386] width 52 height 29
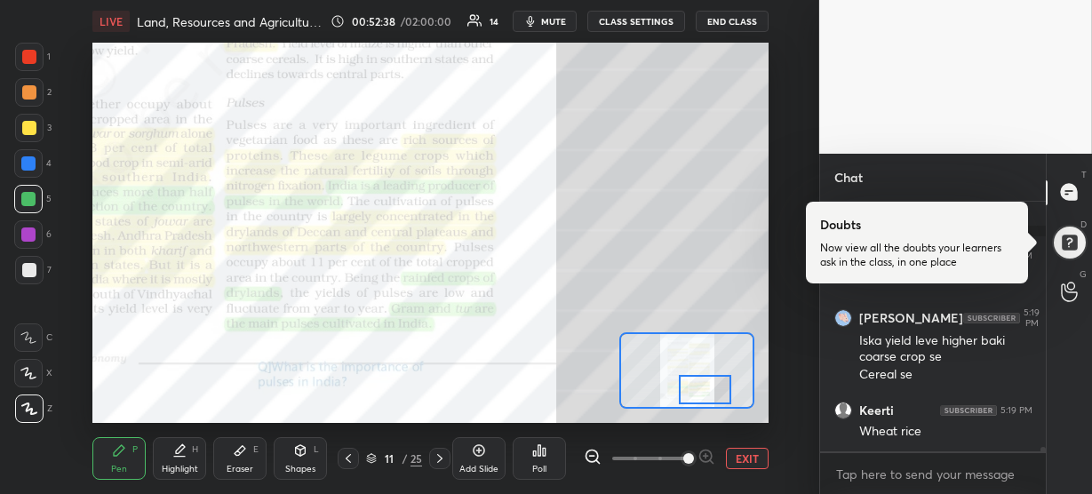
scroll to position [12647, 0]
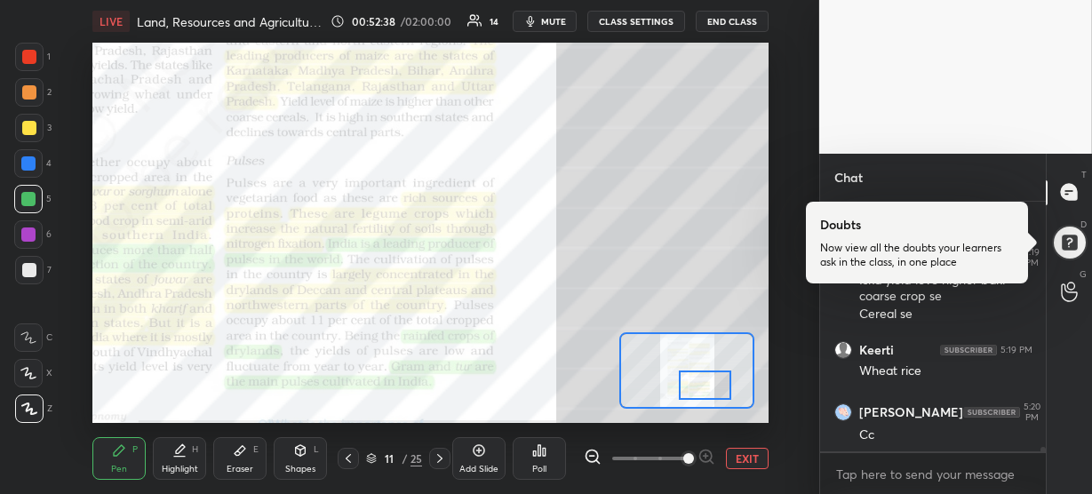
click at [711, 379] on div at bounding box center [705, 385] width 52 height 29
click at [174, 468] on div "Highlight" at bounding box center [180, 469] width 36 height 9
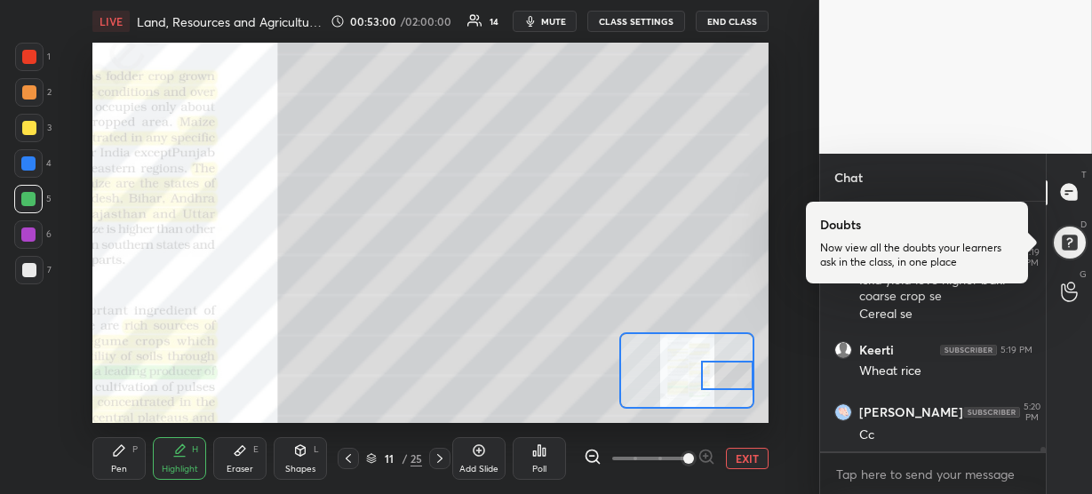
drag, startPoint x: 705, startPoint y: 382, endPoint x: 732, endPoint y: 372, distance: 29.2
click at [732, 372] on div at bounding box center [727, 375] width 52 height 29
click at [20, 51] on div at bounding box center [29, 57] width 28 height 28
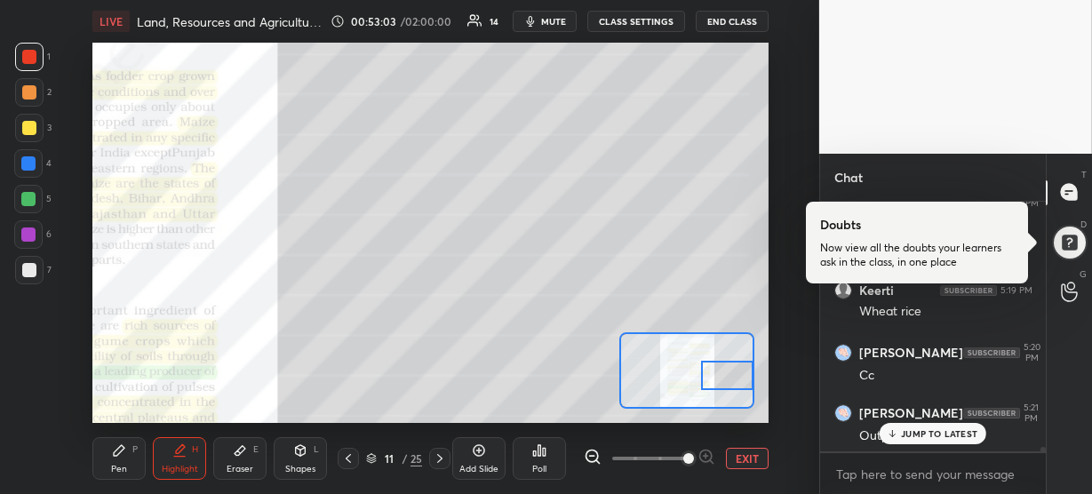
click at [116, 452] on icon at bounding box center [119, 450] width 11 height 11
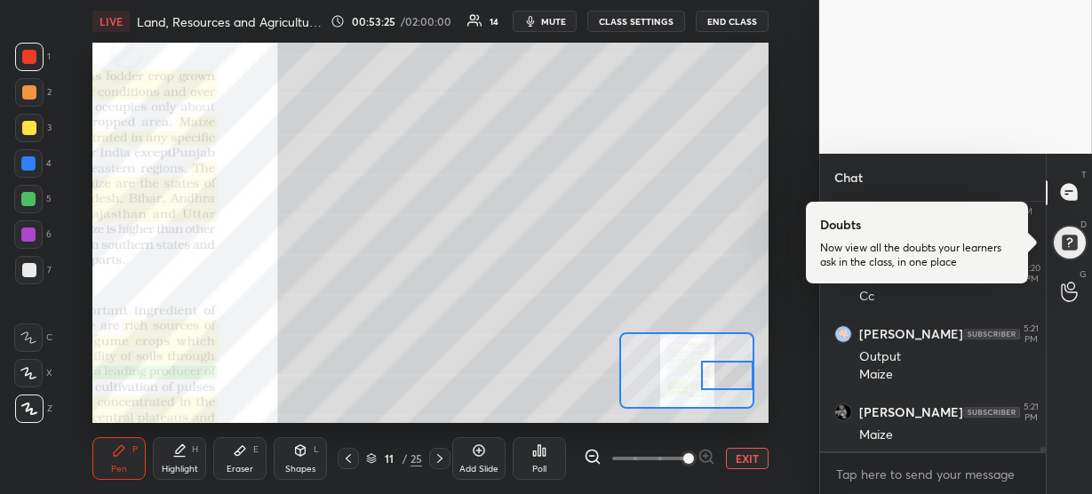
scroll to position [12846, 0]
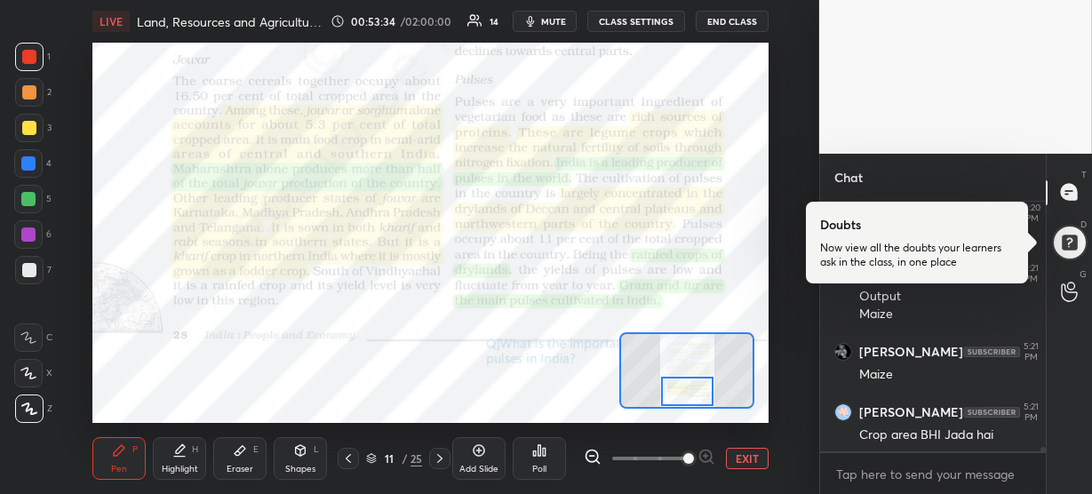
drag, startPoint x: 731, startPoint y: 372, endPoint x: 690, endPoint y: 389, distance: 45.1
click at [690, 389] on div at bounding box center [687, 391] width 52 height 29
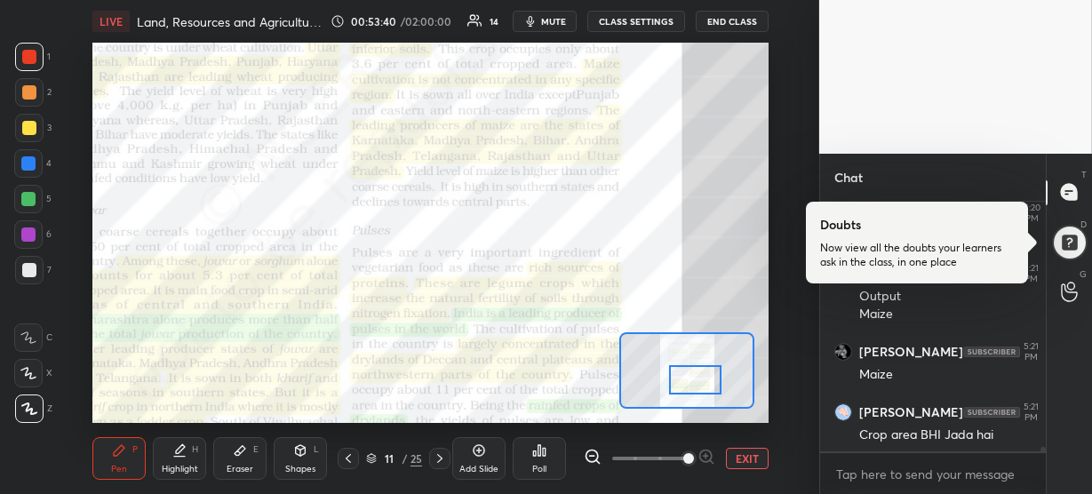
drag, startPoint x: 691, startPoint y: 388, endPoint x: 701, endPoint y: 372, distance: 18.5
click at [701, 372] on div at bounding box center [695, 379] width 52 height 29
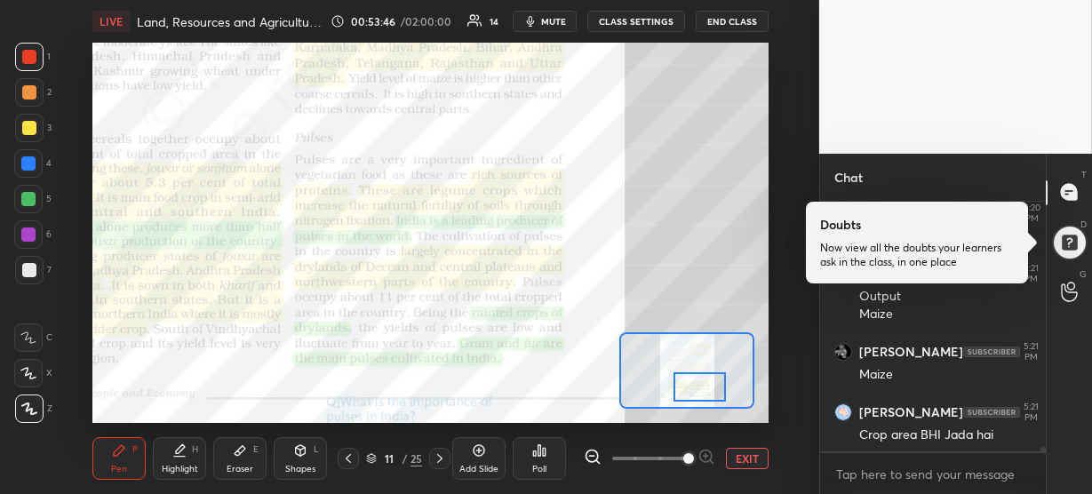
drag, startPoint x: 699, startPoint y: 372, endPoint x: 704, endPoint y: 384, distance: 12.4
click at [704, 384] on div at bounding box center [700, 386] width 52 height 29
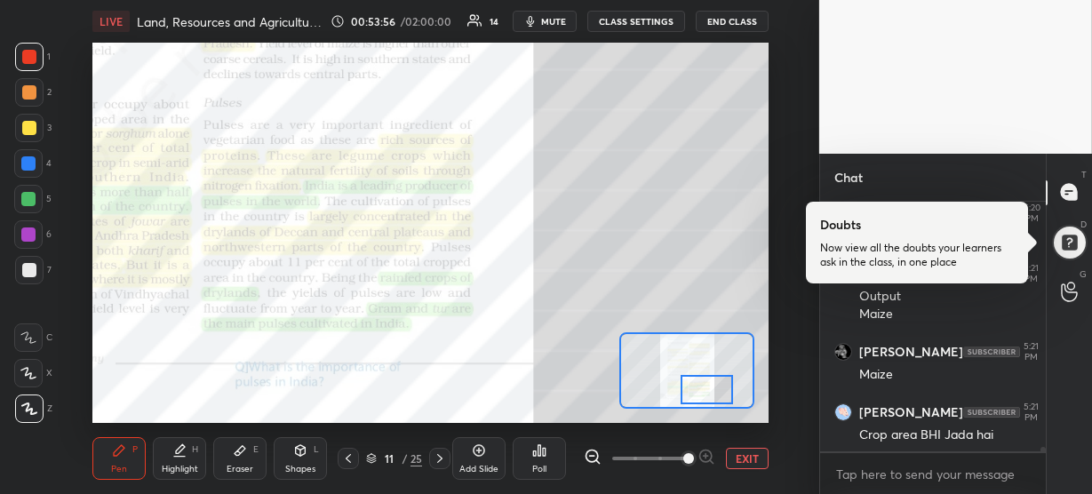
click at [707, 385] on div at bounding box center [707, 389] width 52 height 29
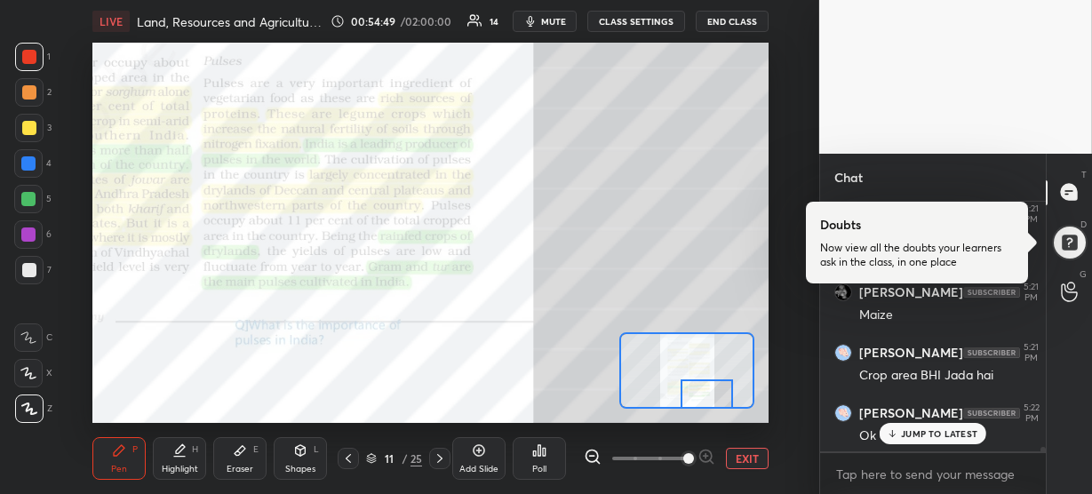
drag, startPoint x: 695, startPoint y: 389, endPoint x: 695, endPoint y: 403, distance: 13.3
click at [695, 403] on div at bounding box center [707, 394] width 52 height 29
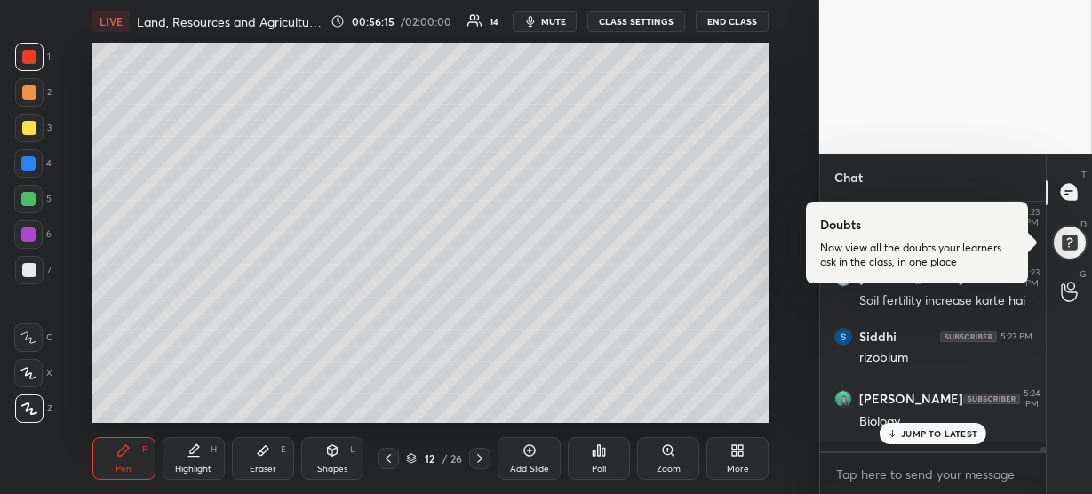
scroll to position [13236, 0]
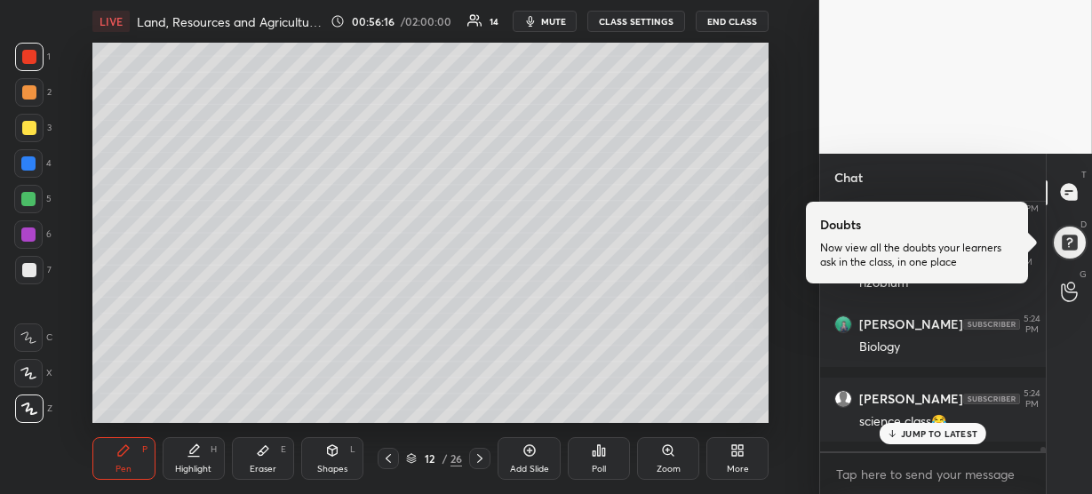
click at [895, 423] on div "JUMP TO LATEST" at bounding box center [933, 433] width 107 height 21
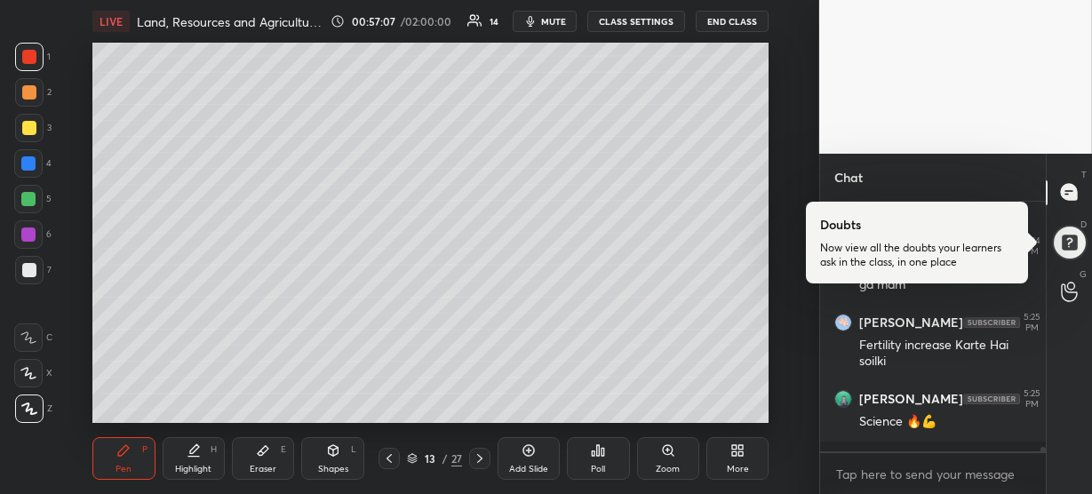
scroll to position [13705, 0]
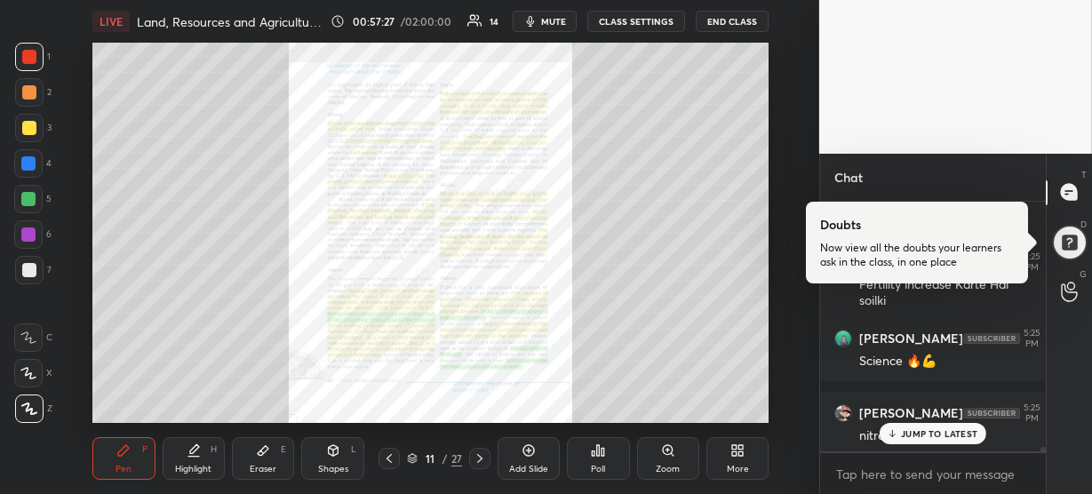
click at [678, 475] on div "Zoom" at bounding box center [668, 458] width 62 height 43
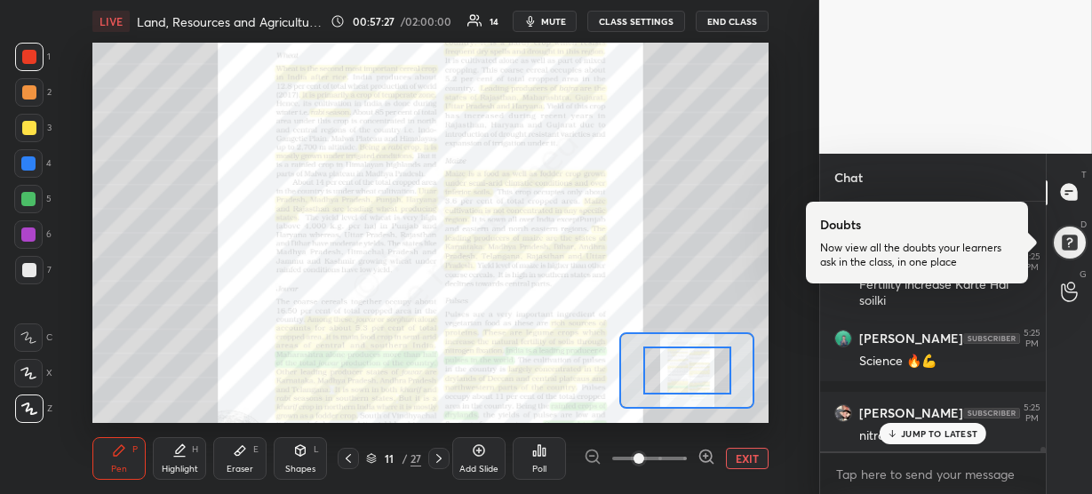
click at [678, 475] on div "Add Slide Poll EXIT" at bounding box center [613, 458] width 312 height 43
click at [703, 458] on icon at bounding box center [707, 457] width 18 height 18
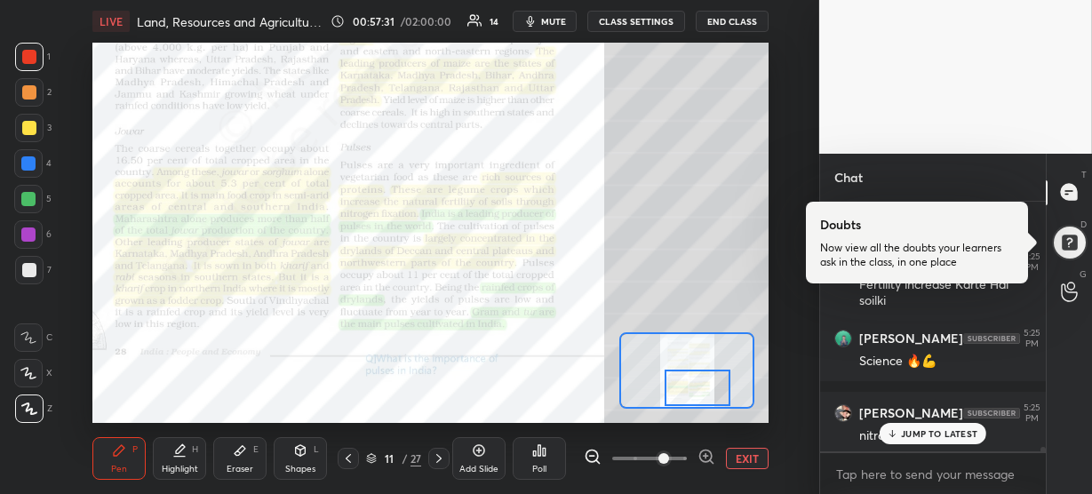
drag, startPoint x: 701, startPoint y: 364, endPoint x: 712, endPoint y: 380, distance: 20.0
click at [712, 380] on div at bounding box center [698, 388] width 66 height 36
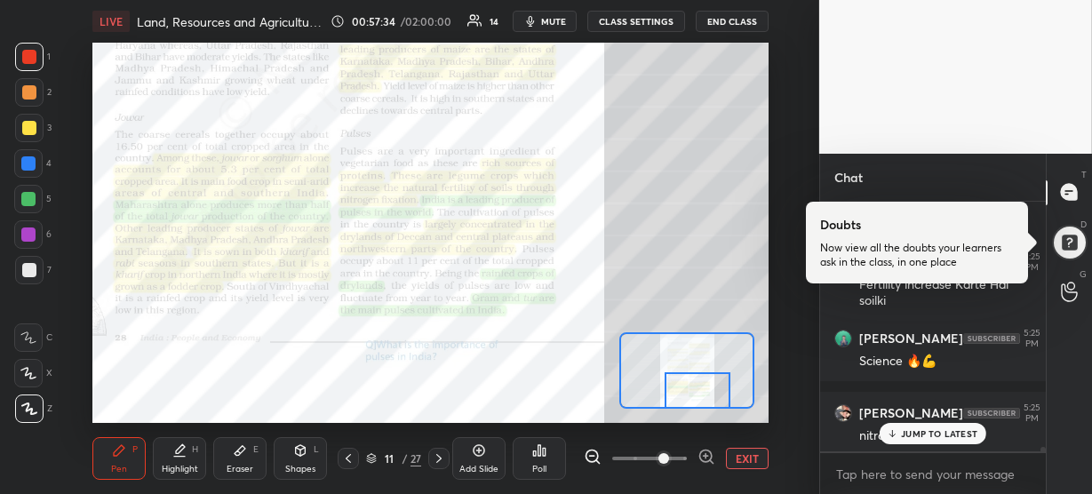
click at [709, 384] on div at bounding box center [698, 390] width 66 height 36
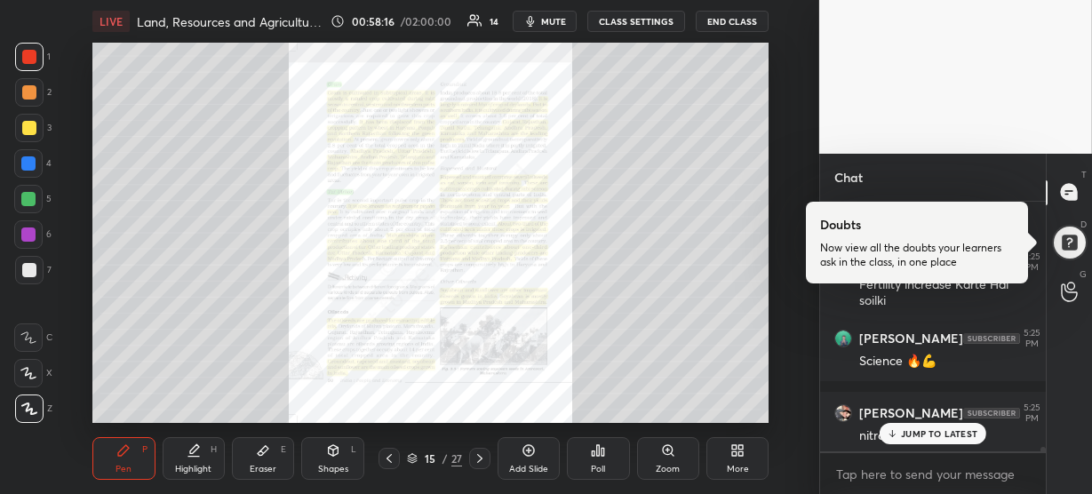
click at [683, 452] on div "Zoom" at bounding box center [668, 458] width 62 height 43
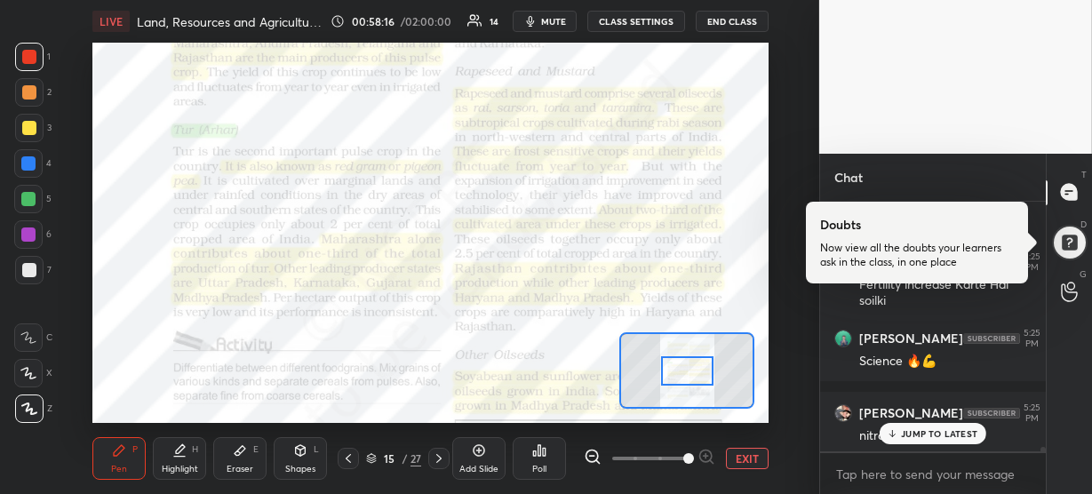
click at [683, 452] on span at bounding box center [649, 458] width 75 height 27
click at [694, 459] on span at bounding box center [688, 458] width 11 height 11
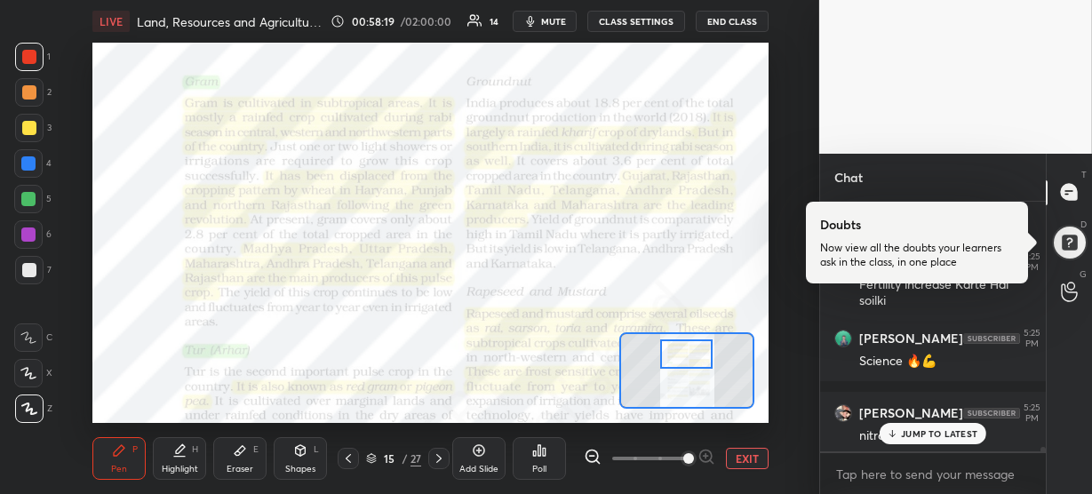
drag, startPoint x: 686, startPoint y: 372, endPoint x: 685, endPoint y: 355, distance: 16.9
click at [685, 355] on div at bounding box center [686, 354] width 52 height 29
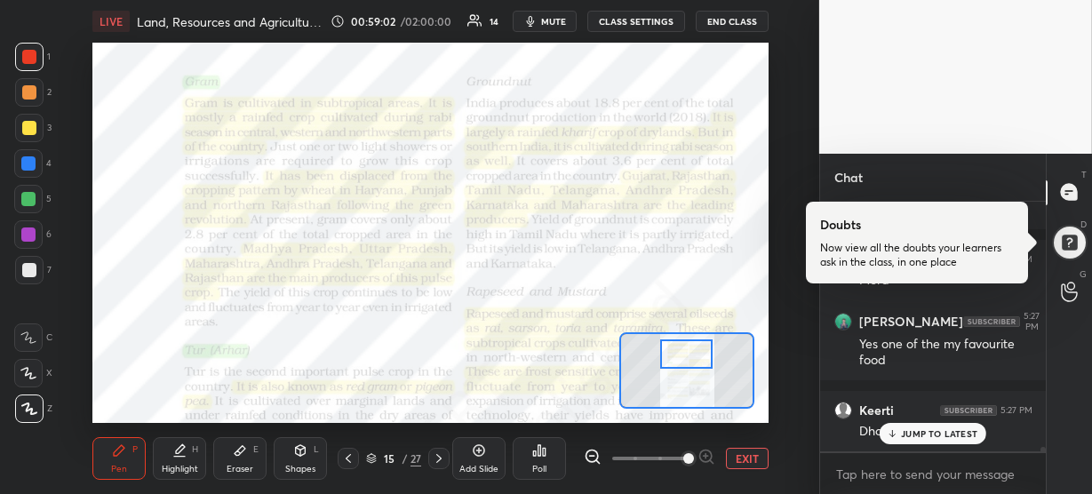
scroll to position [14173, 0]
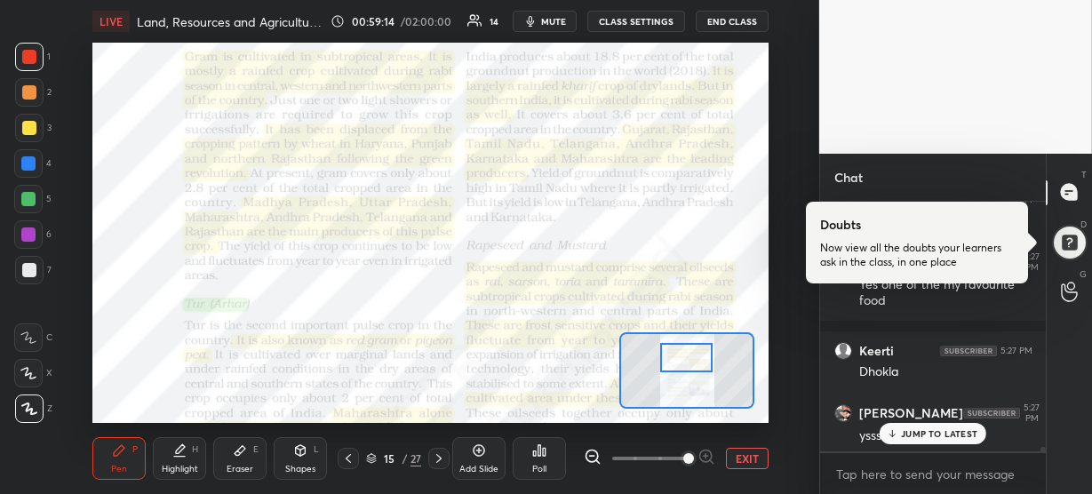
click at [690, 357] on div at bounding box center [686, 357] width 52 height 29
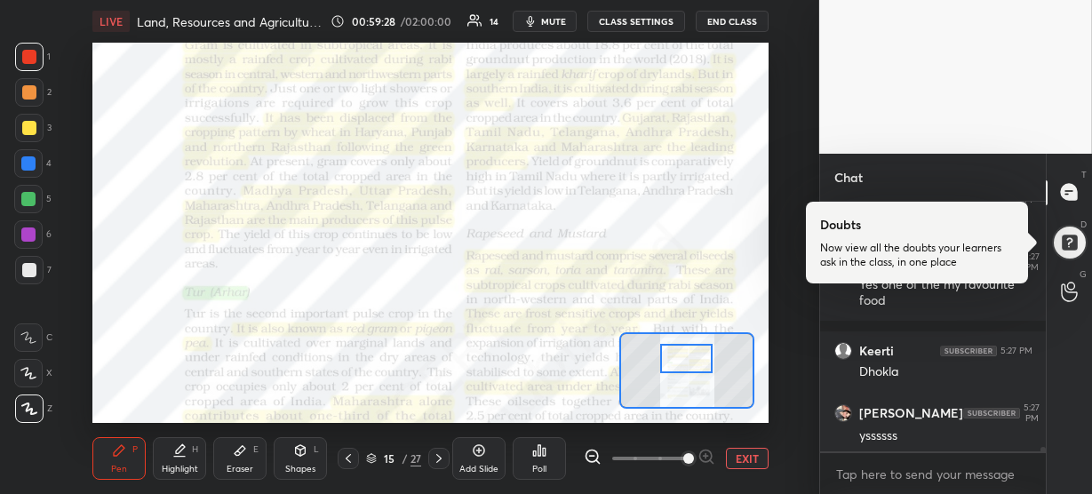
scroll to position [14247, 0]
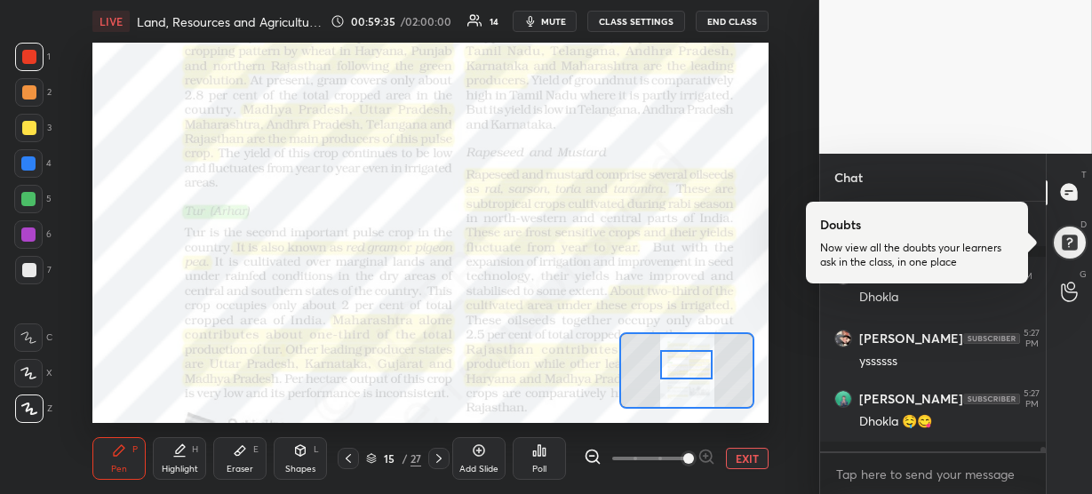
click at [699, 367] on div at bounding box center [686, 364] width 52 height 29
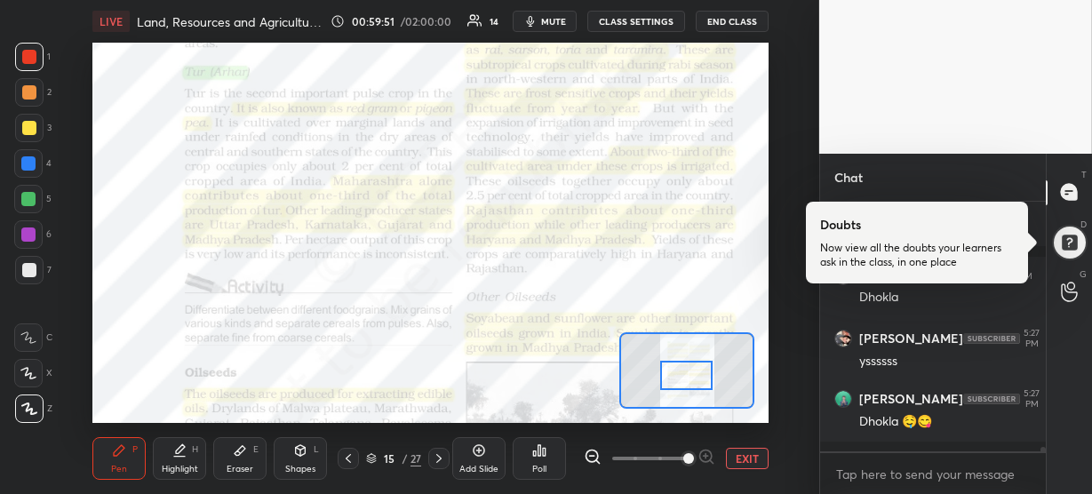
drag, startPoint x: 695, startPoint y: 357, endPoint x: 695, endPoint y: 368, distance: 10.7
click at [695, 368] on div at bounding box center [686, 375] width 52 height 29
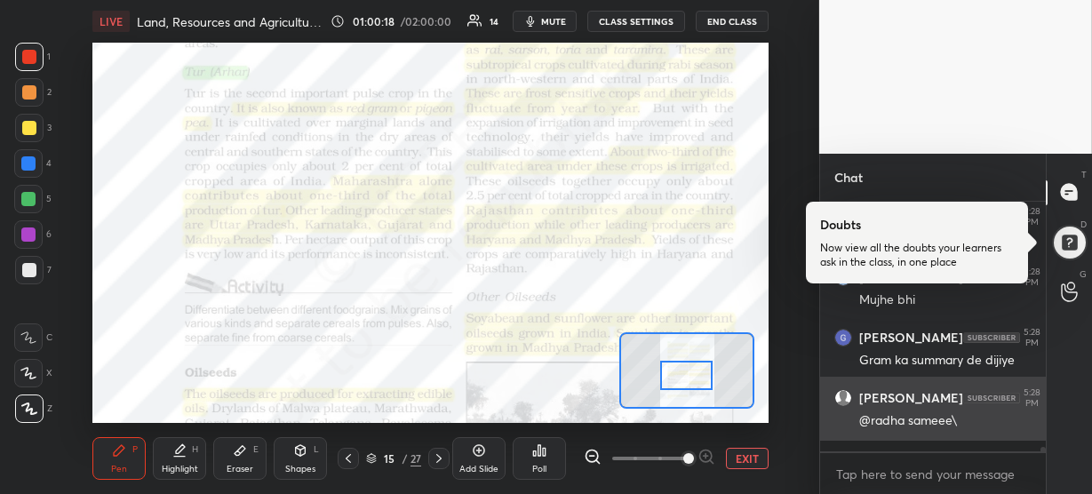
scroll to position [14898, 0]
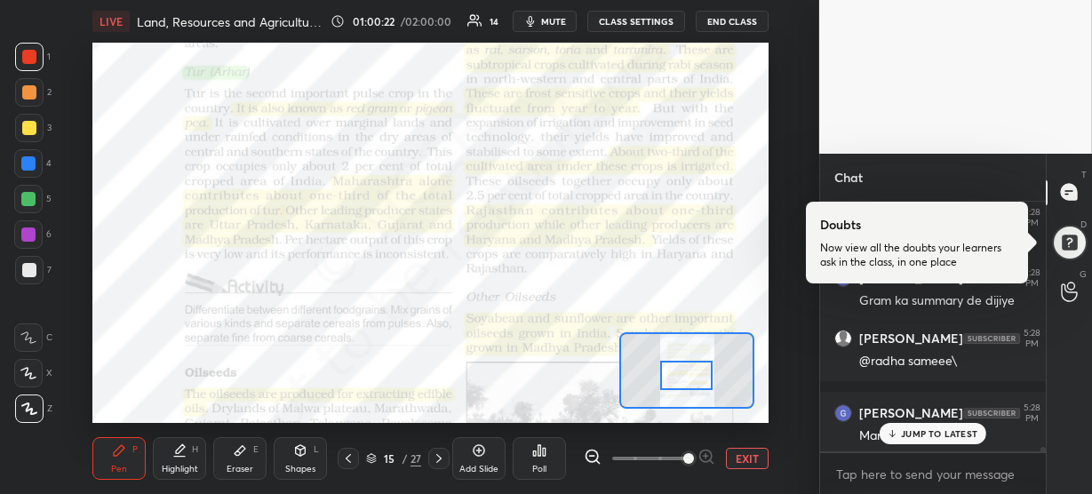
click at [905, 438] on p "JUMP TO LATEST" at bounding box center [939, 433] width 76 height 11
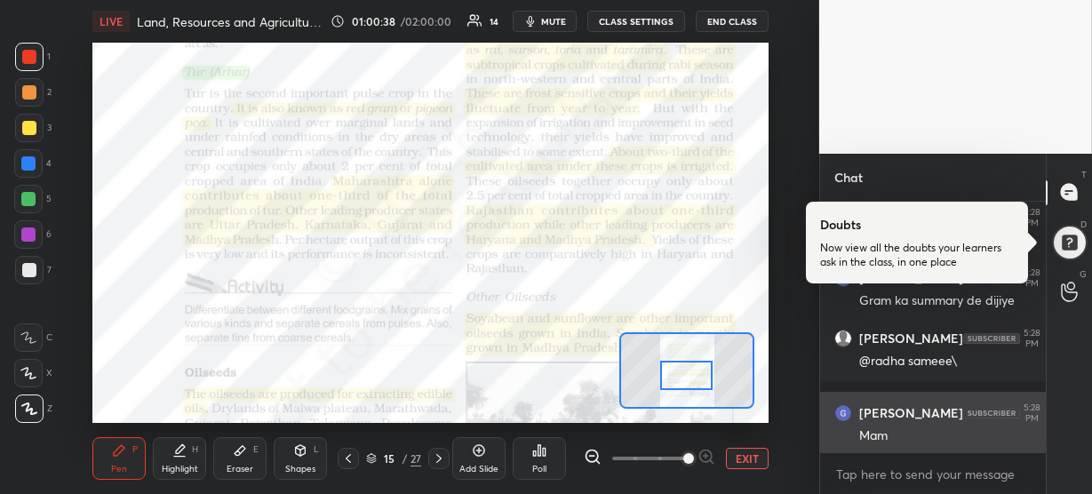
scroll to position [14990, 0]
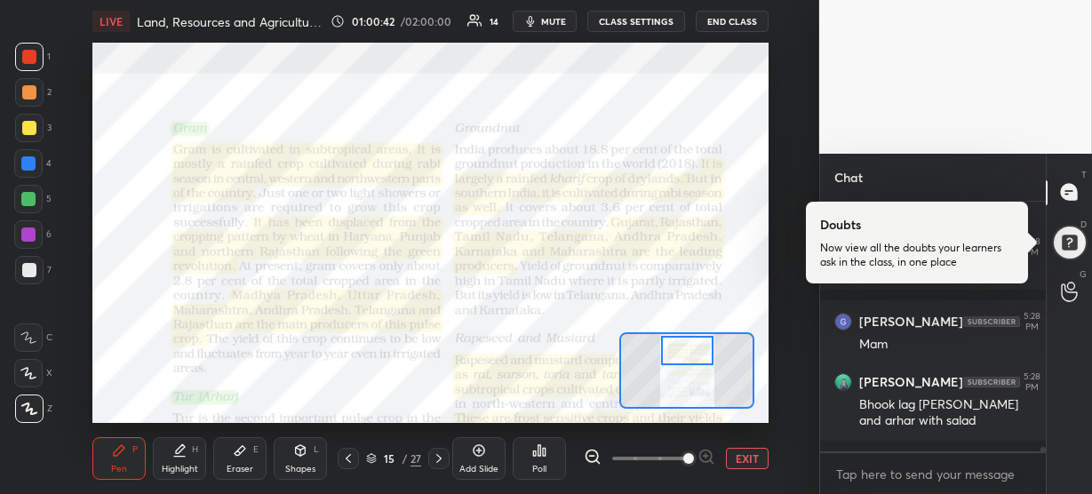
drag, startPoint x: 694, startPoint y: 377, endPoint x: 696, endPoint y: 352, distance: 24.9
click at [696, 352] on div at bounding box center [687, 350] width 52 height 29
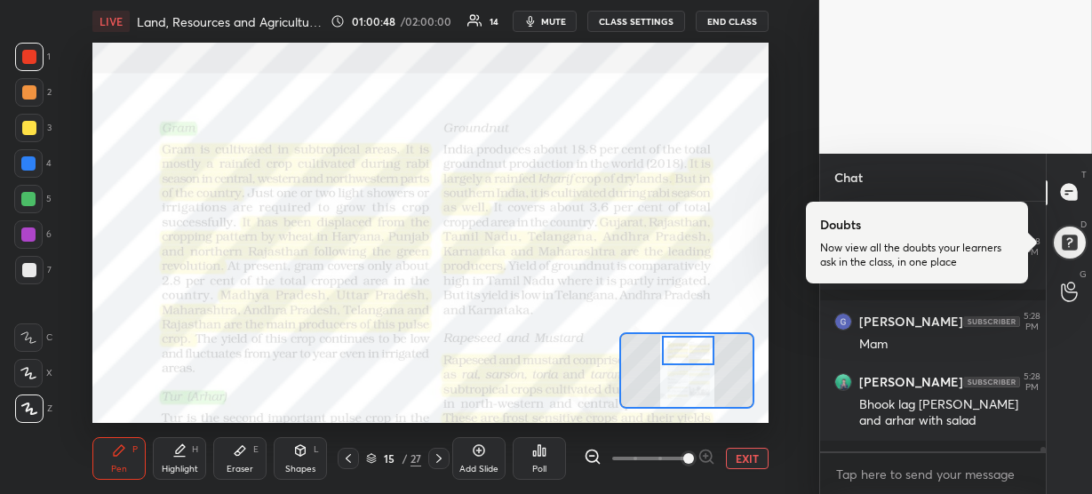
scroll to position [15050, 0]
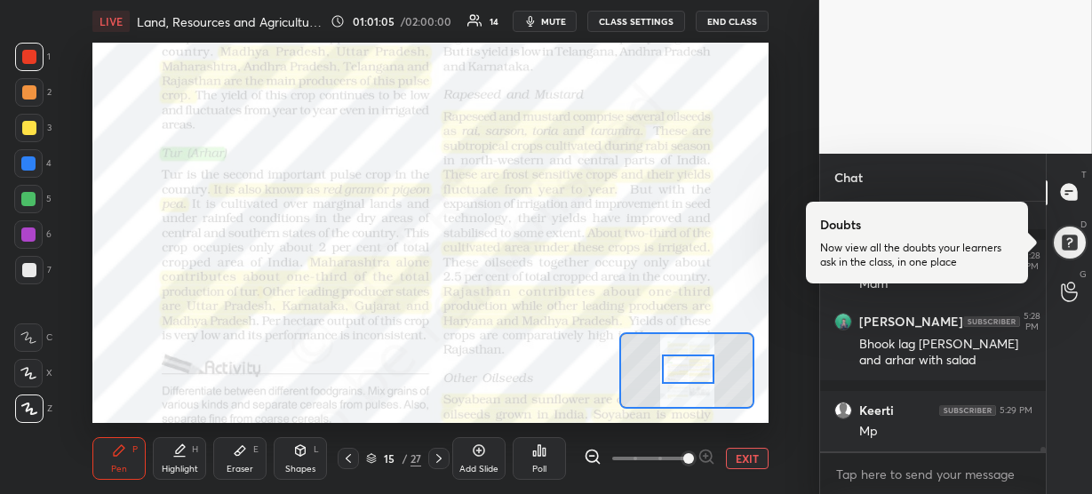
drag, startPoint x: 691, startPoint y: 348, endPoint x: 691, endPoint y: 369, distance: 20.4
click at [691, 369] on div at bounding box center [688, 369] width 52 height 29
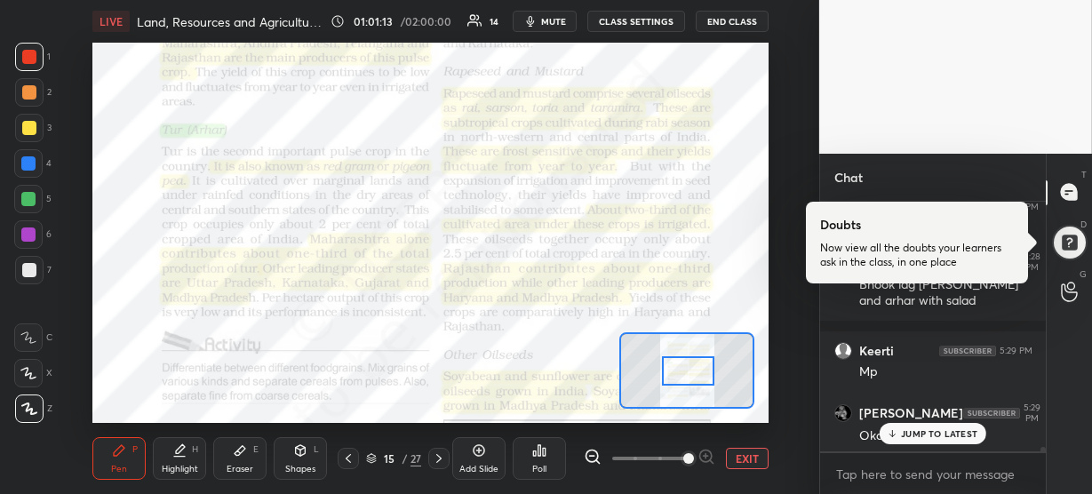
scroll to position [15184, 0]
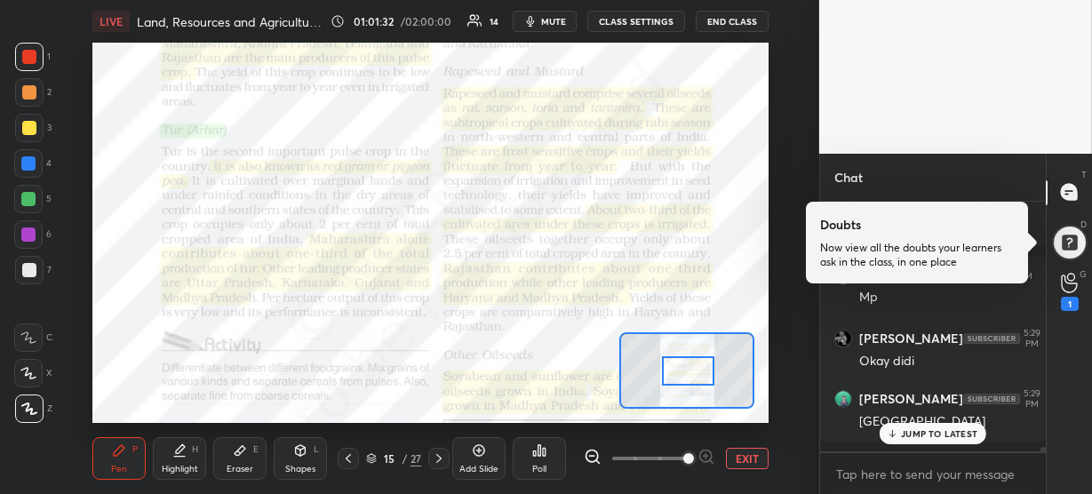
click at [913, 434] on p "JUMP TO LATEST" at bounding box center [939, 433] width 76 height 11
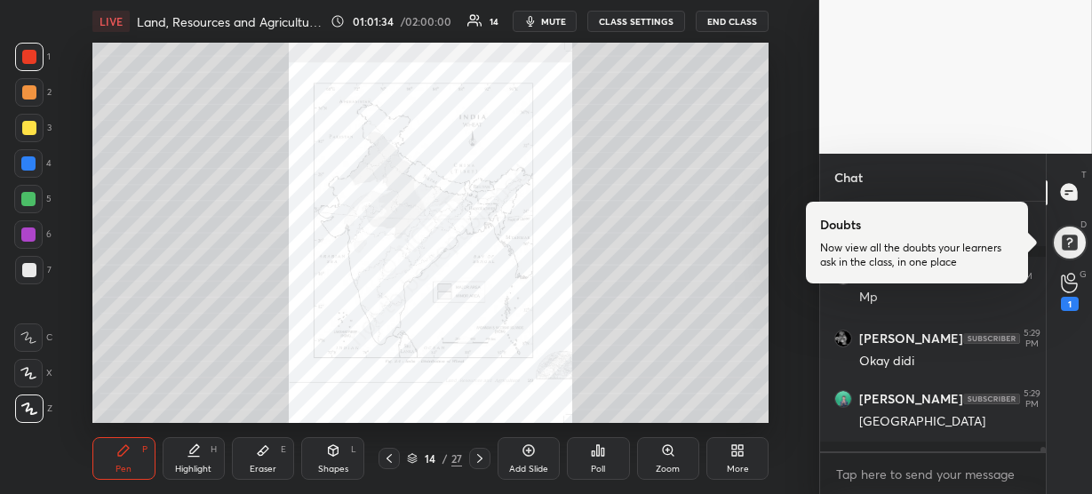
scroll to position [15203, 0]
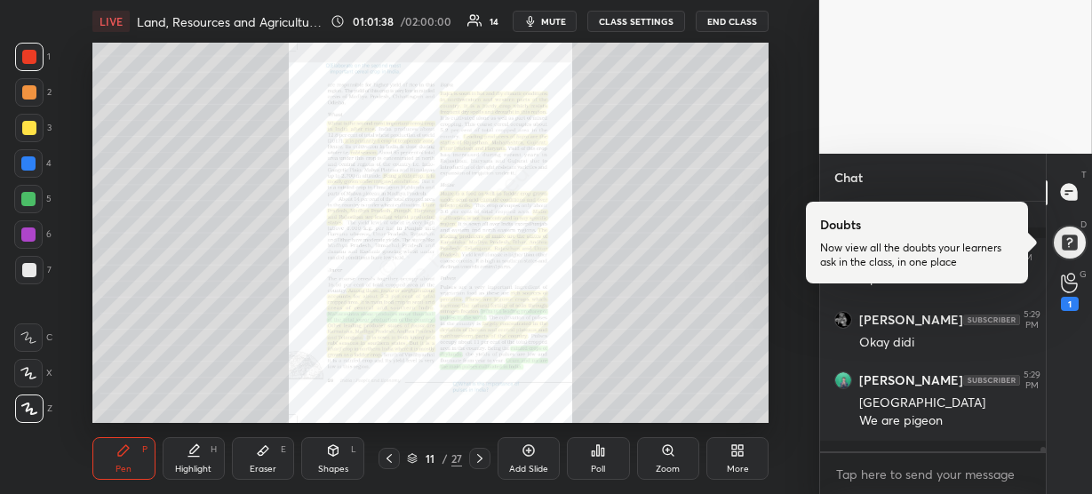
click at [683, 449] on div "Zoom" at bounding box center [668, 458] width 62 height 43
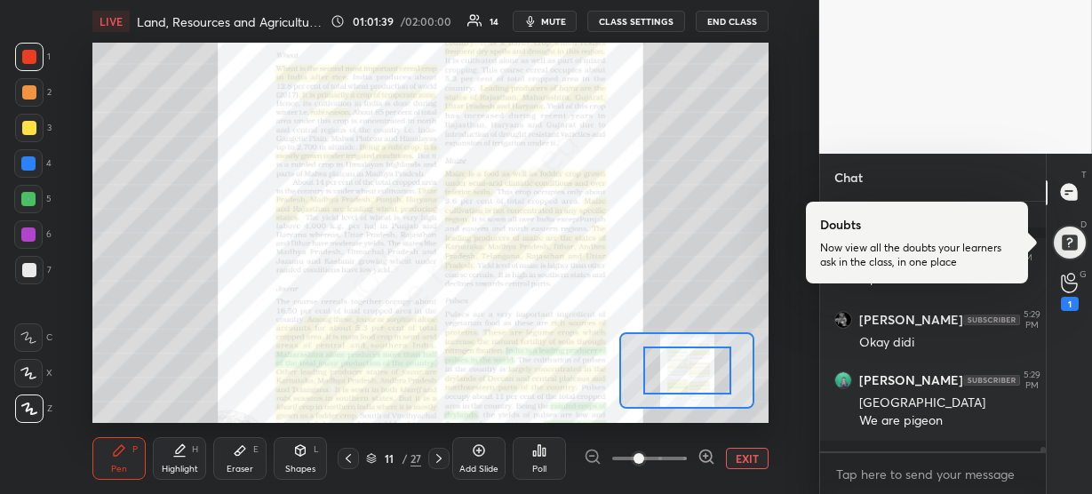
click at [707, 458] on icon at bounding box center [707, 456] width 0 height 4
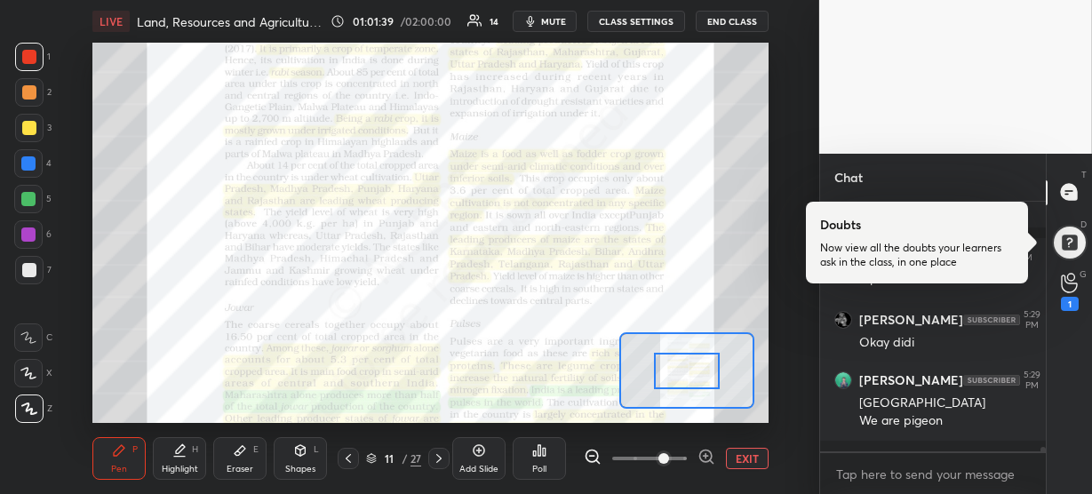
click at [707, 458] on icon at bounding box center [707, 456] width 0 height 4
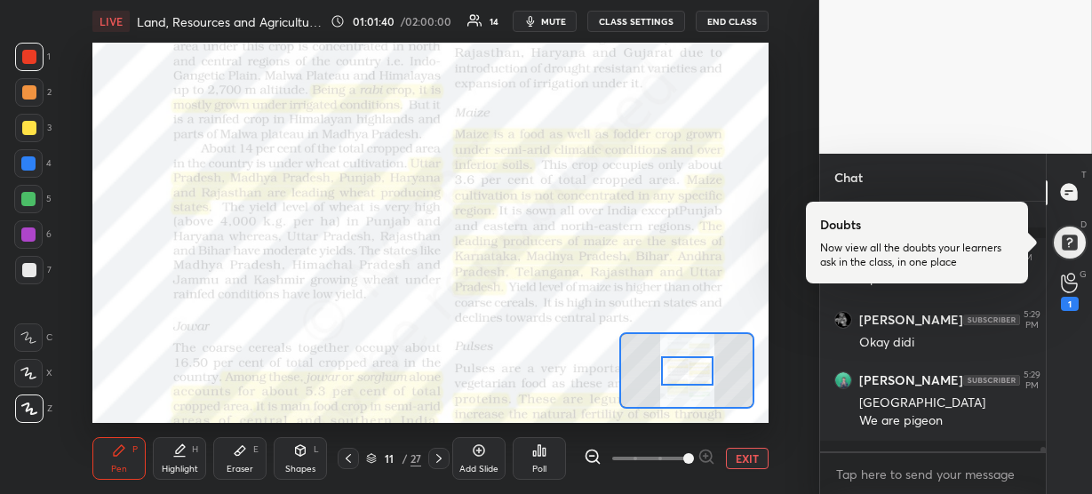
click at [694, 458] on span at bounding box center [688, 458] width 11 height 11
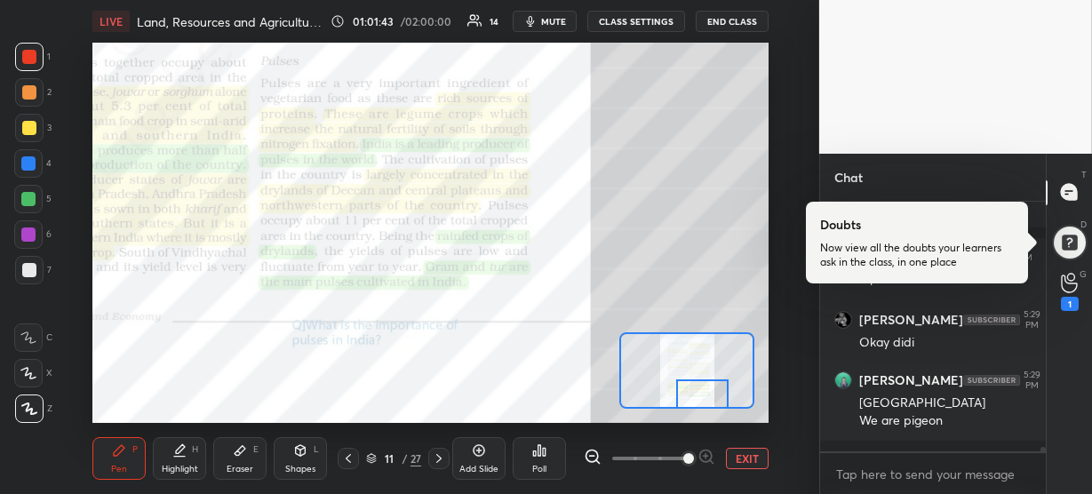
drag, startPoint x: 691, startPoint y: 374, endPoint x: 706, endPoint y: 396, distance: 26.9
click at [706, 396] on div at bounding box center [702, 394] width 52 height 29
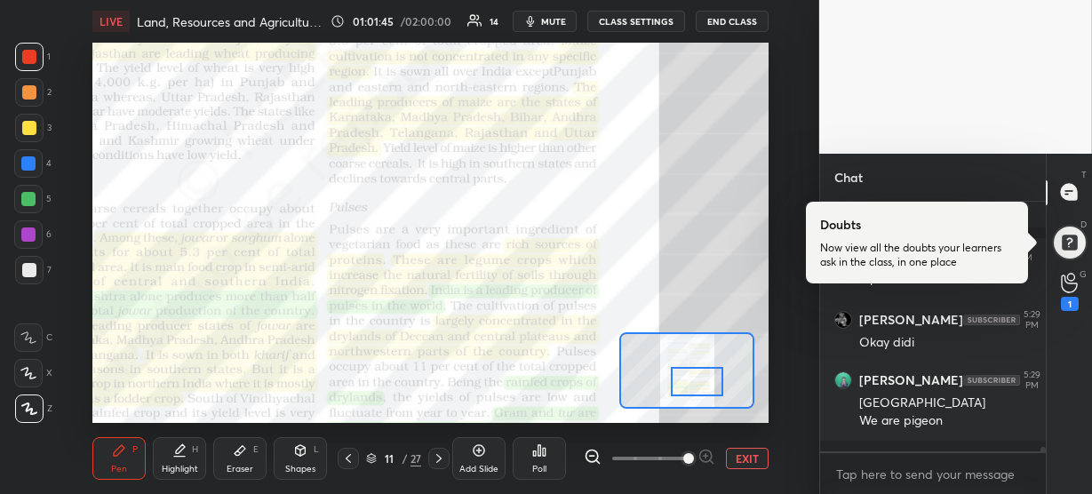
drag, startPoint x: 703, startPoint y: 395, endPoint x: 699, endPoint y: 381, distance: 14.1
click at [699, 381] on div at bounding box center [697, 381] width 52 height 29
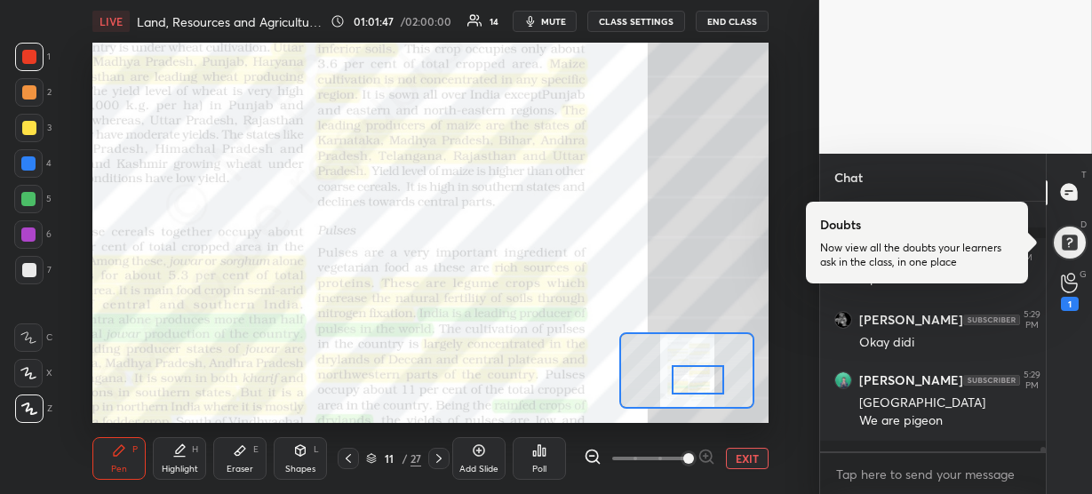
click at [180, 446] on icon at bounding box center [180, 448] width 9 height 9
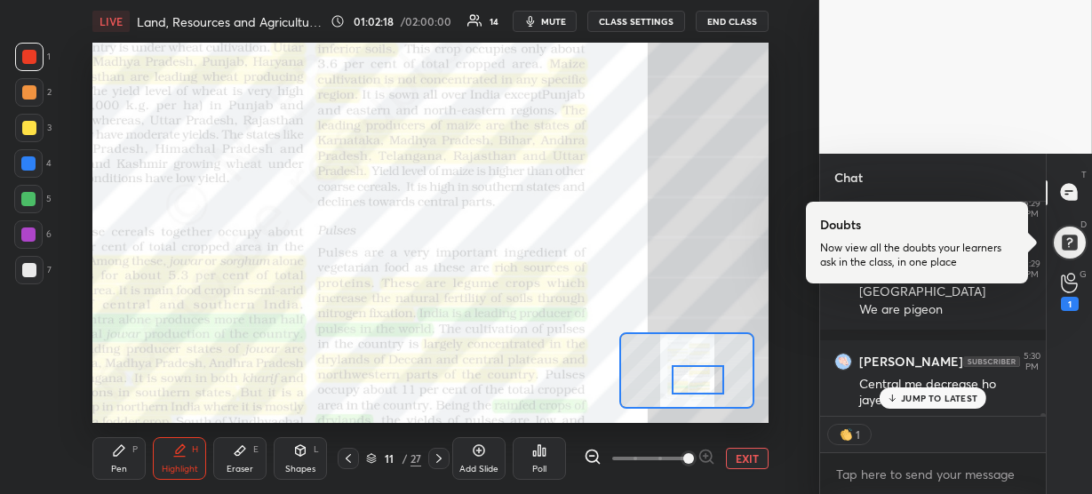
scroll to position [15279, 0]
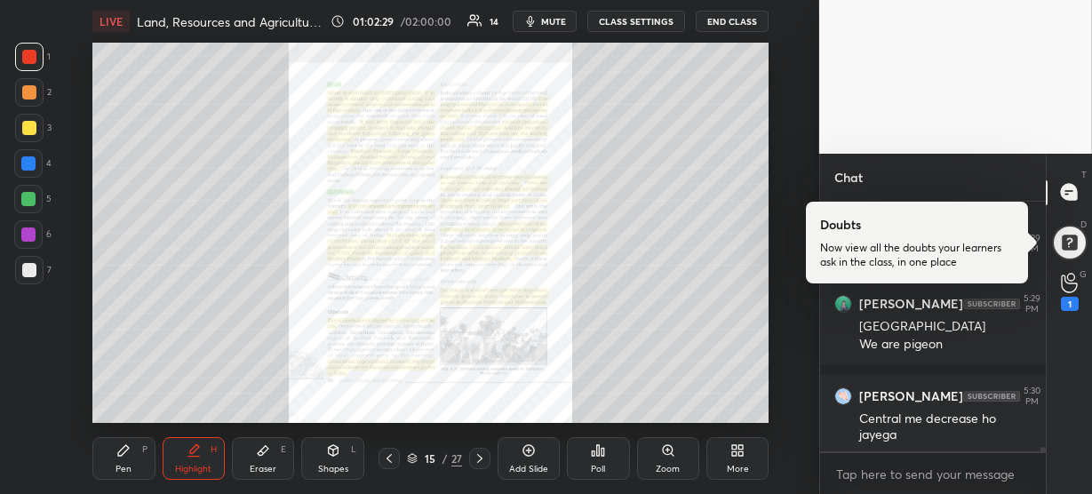
click at [683, 459] on div "Zoom" at bounding box center [668, 458] width 62 height 43
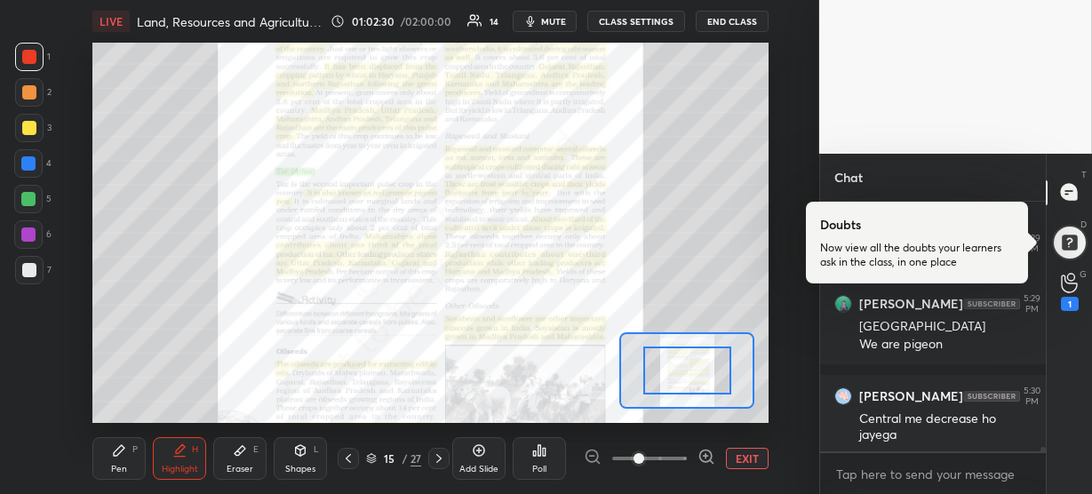
click at [699, 458] on icon at bounding box center [707, 457] width 18 height 18
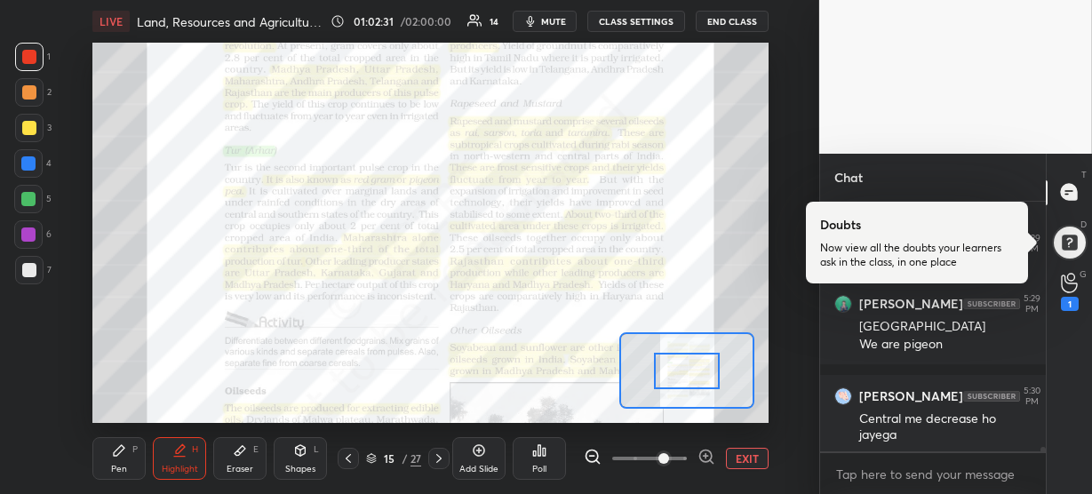
click at [707, 458] on icon at bounding box center [707, 457] width 18 height 18
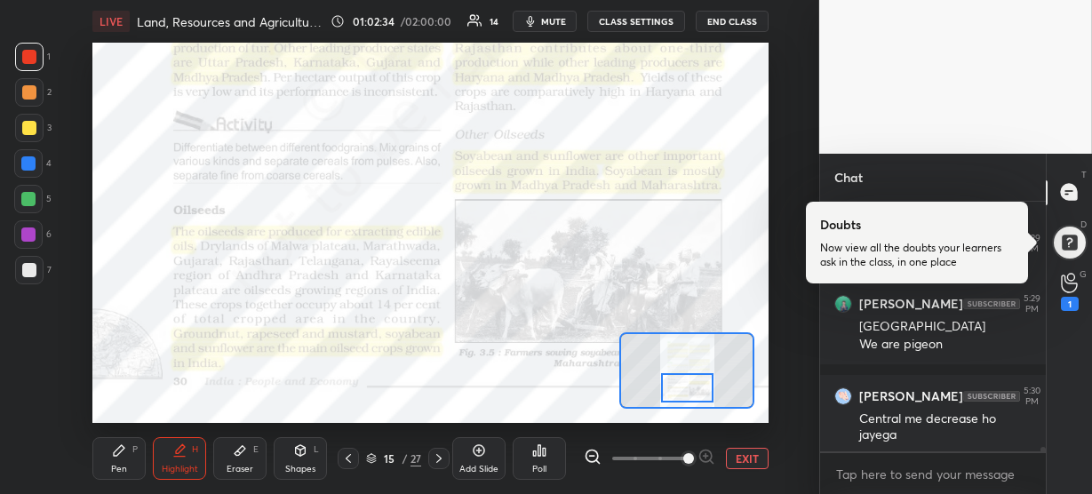
drag, startPoint x: 681, startPoint y: 371, endPoint x: 681, endPoint y: 388, distance: 16.9
click at [681, 388] on div at bounding box center [687, 387] width 52 height 29
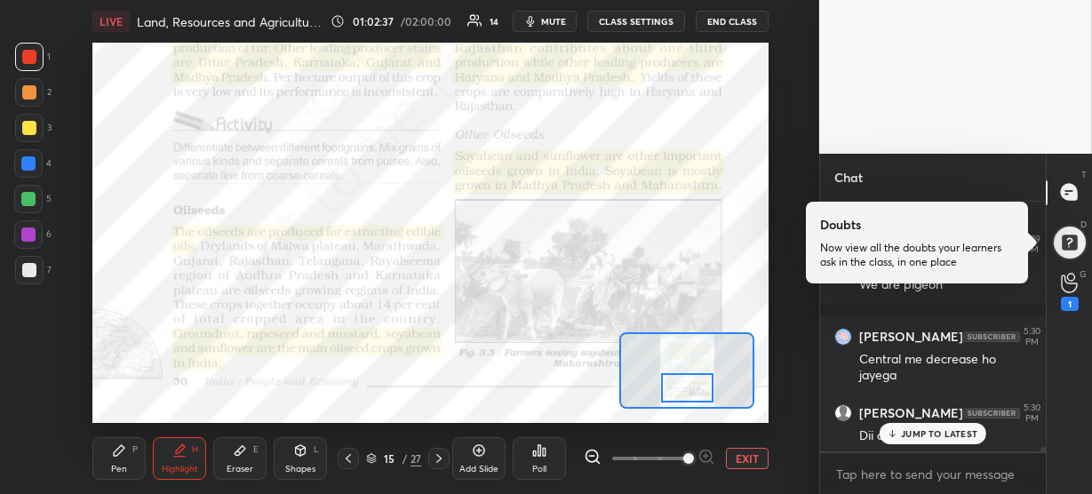
click at [92, 456] on div "Pen P" at bounding box center [118, 458] width 53 height 43
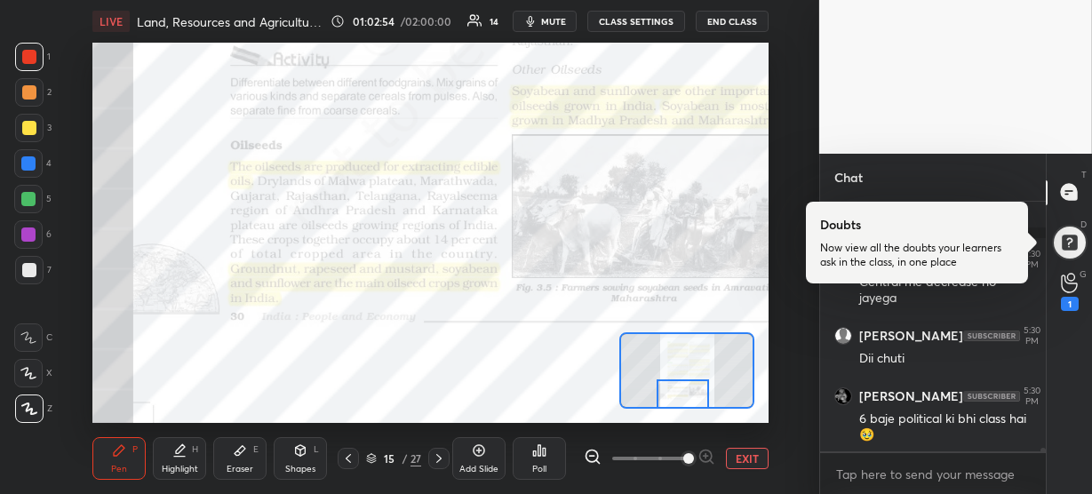
drag, startPoint x: 699, startPoint y: 383, endPoint x: 695, endPoint y: 391, distance: 9.2
click at [695, 391] on div at bounding box center [683, 394] width 52 height 29
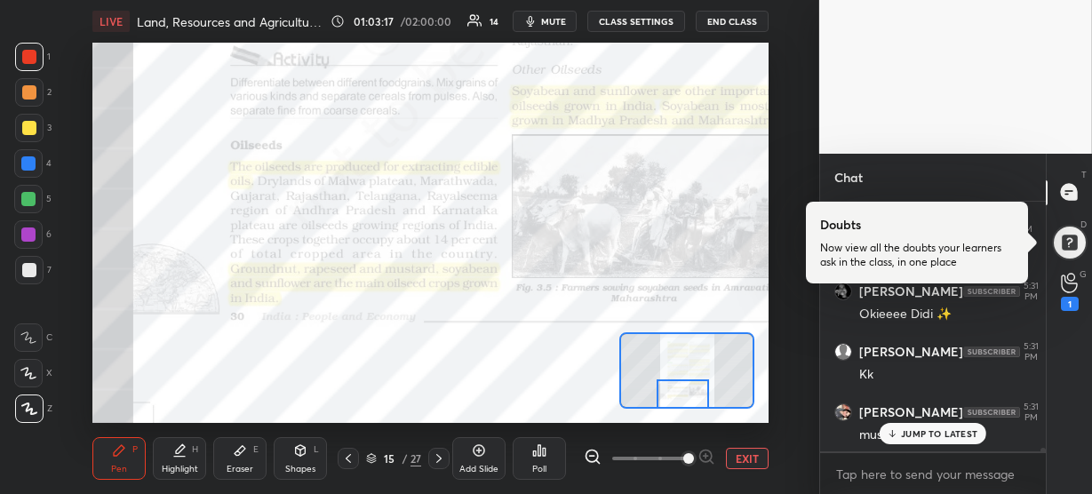
scroll to position [15778, 0]
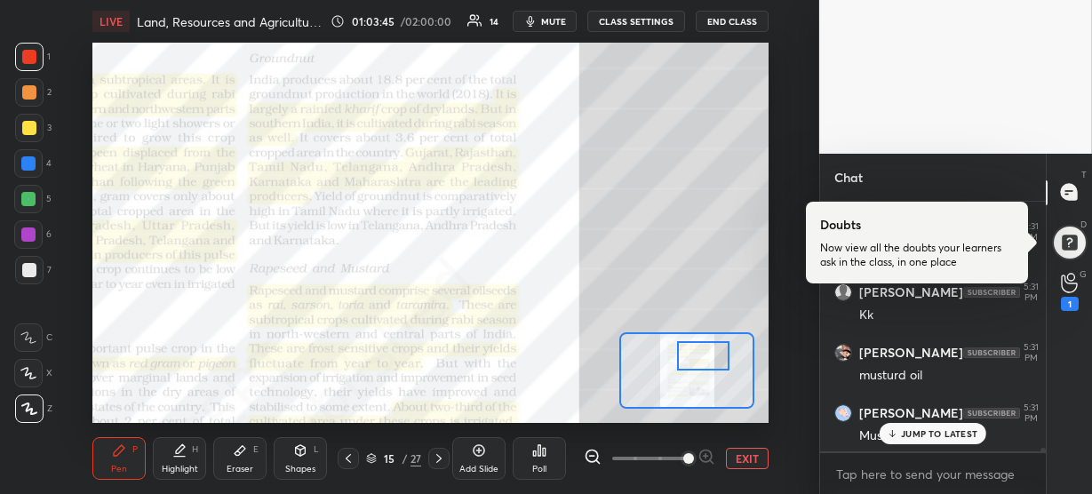
drag, startPoint x: 691, startPoint y: 393, endPoint x: 711, endPoint y: 355, distance: 43.3
click at [711, 355] on div at bounding box center [703, 355] width 52 height 29
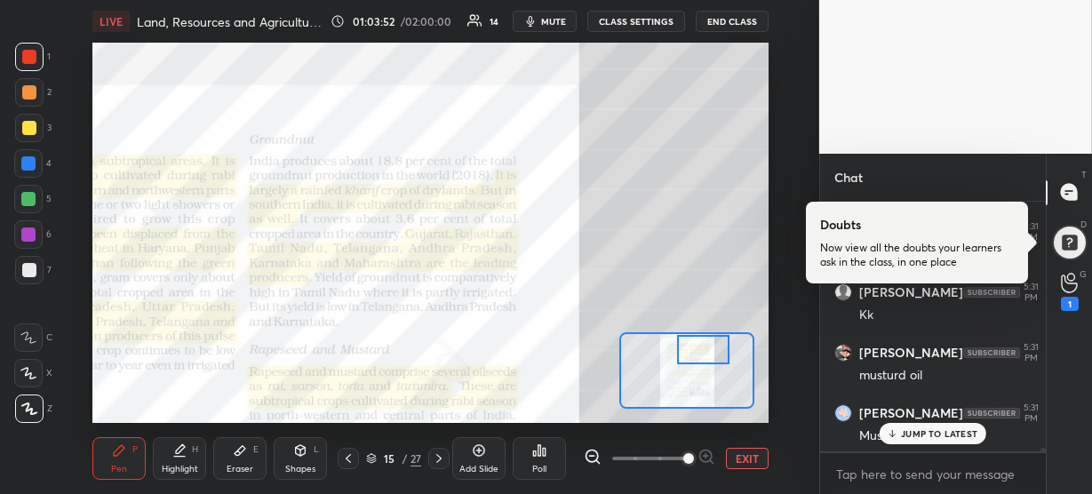
click at [707, 348] on div at bounding box center [703, 349] width 52 height 29
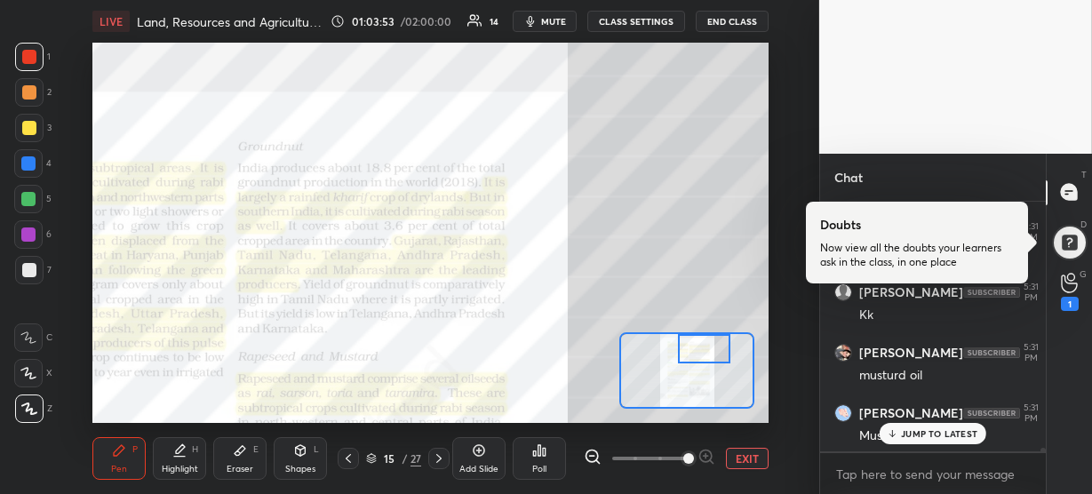
click at [36, 162] on div at bounding box center [28, 163] width 28 height 28
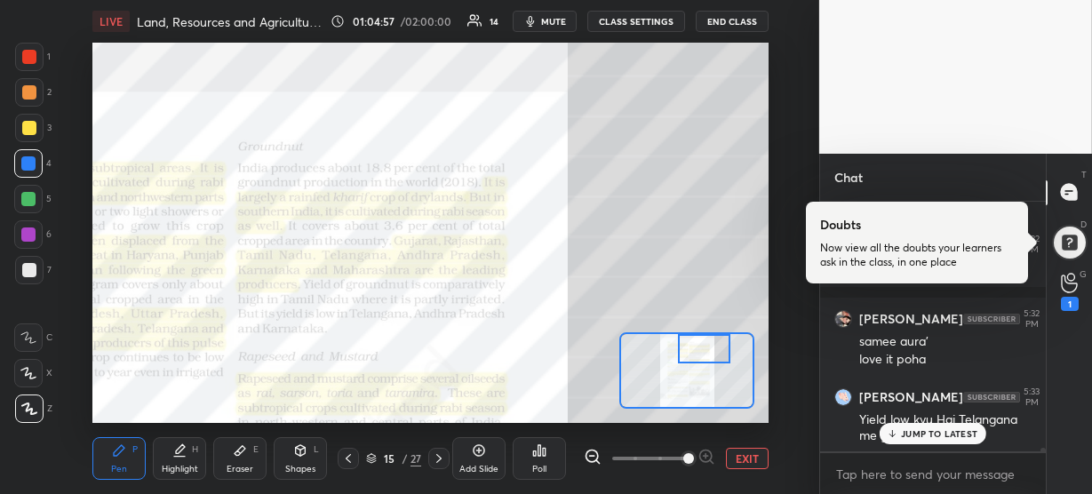
scroll to position [16082, 0]
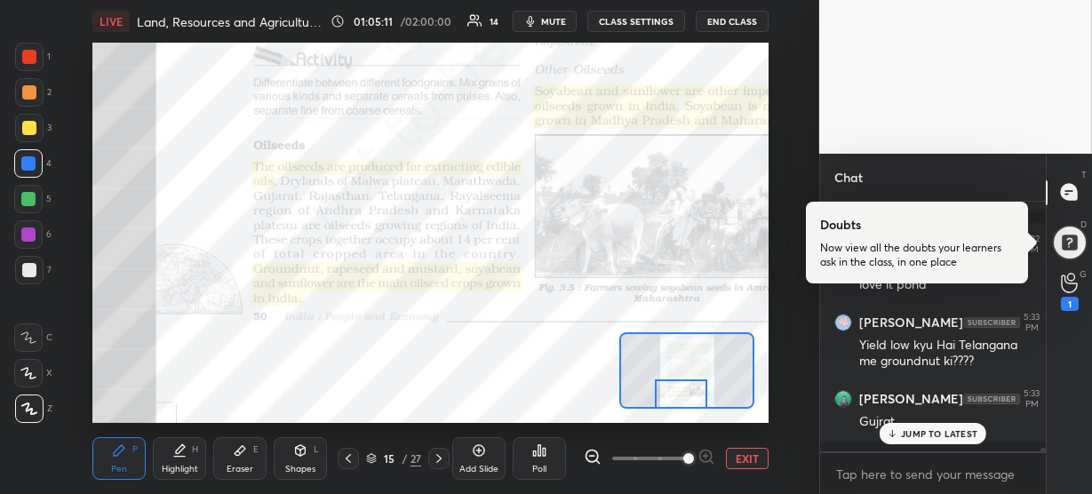
click at [668, 415] on div "Setting up your live class Poll for secs No correct answer Start poll" at bounding box center [430, 233] width 676 height 380
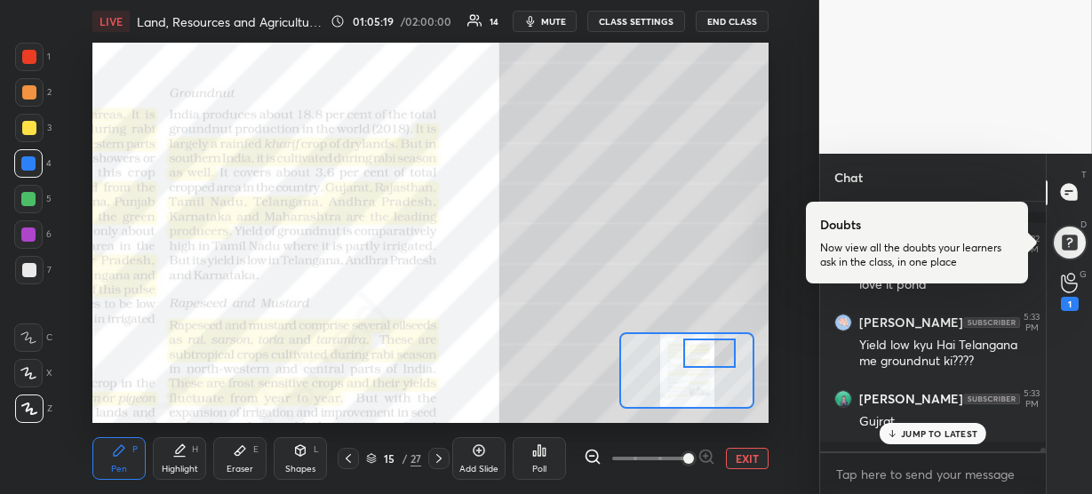
drag, startPoint x: 679, startPoint y: 393, endPoint x: 707, endPoint y: 352, distance: 49.8
click at [707, 352] on div at bounding box center [709, 353] width 52 height 29
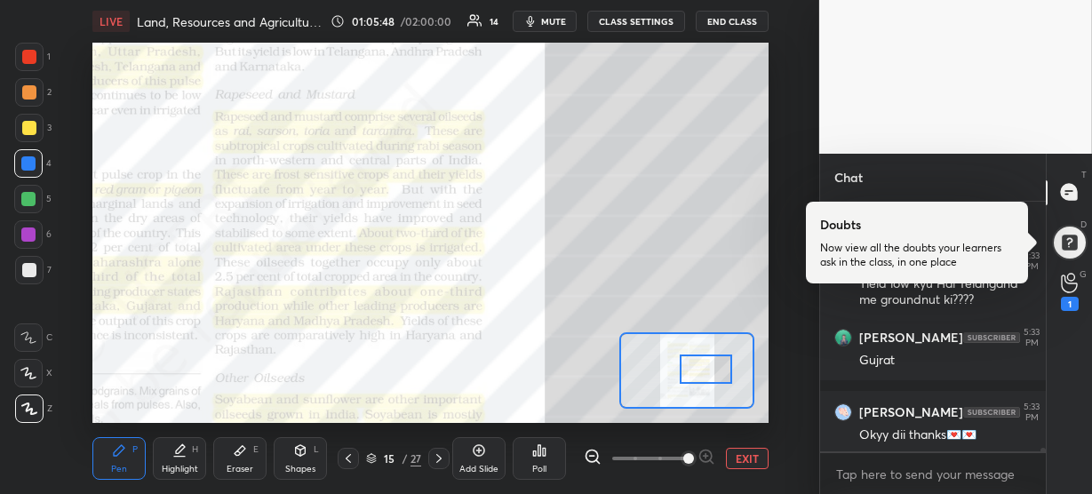
drag, startPoint x: 701, startPoint y: 348, endPoint x: 698, endPoint y: 364, distance: 16.4
click at [698, 364] on div at bounding box center [706, 369] width 52 height 29
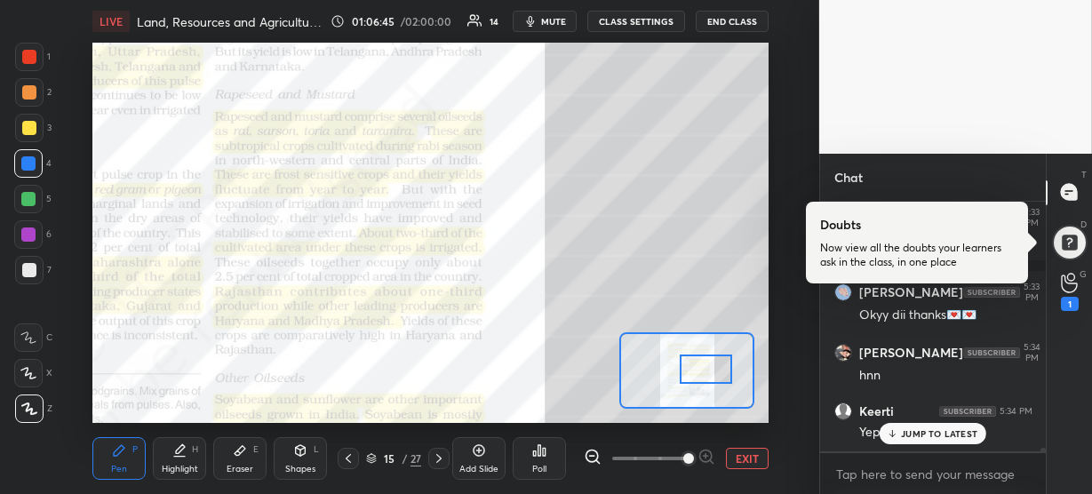
scroll to position [16338, 0]
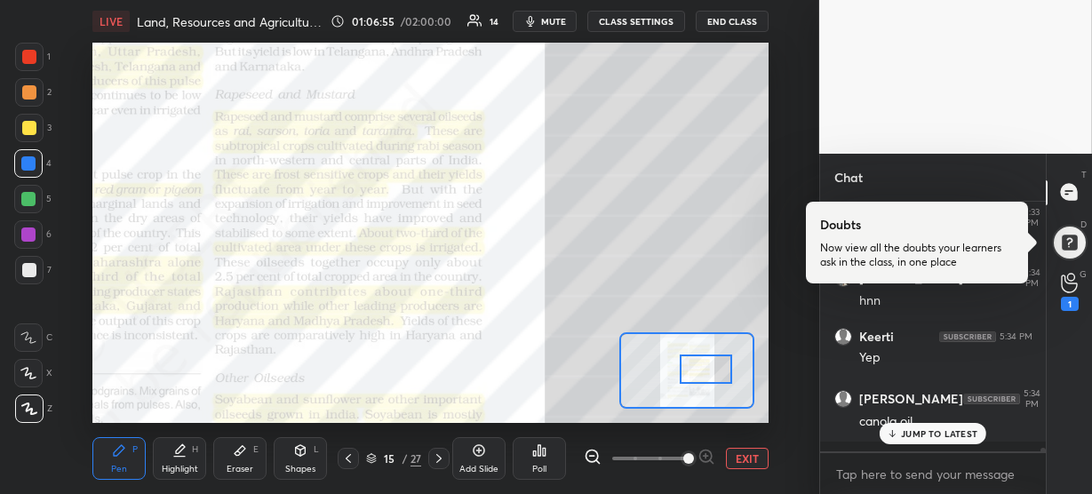
click at [915, 432] on p "JUMP TO LATEST" at bounding box center [939, 433] width 76 height 11
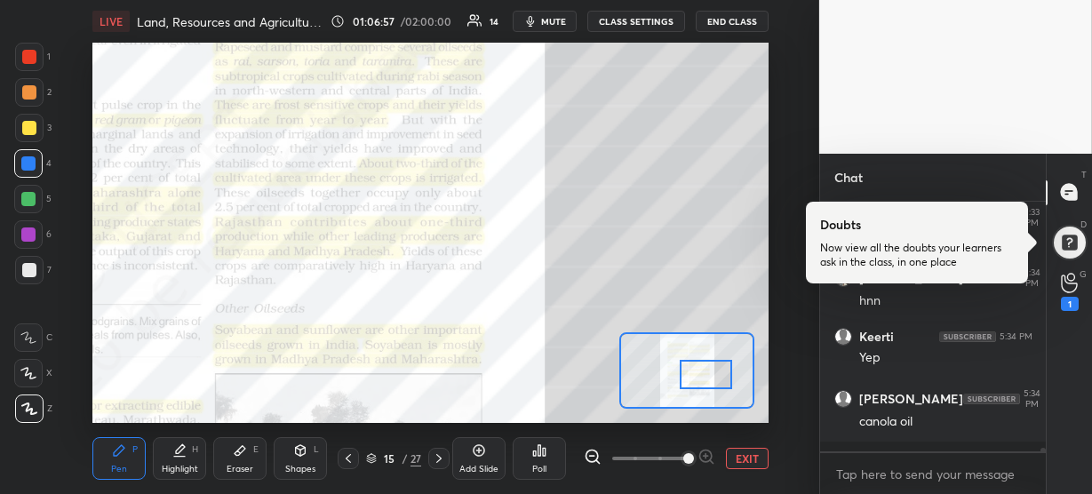
click at [698, 375] on div at bounding box center [706, 374] width 52 height 29
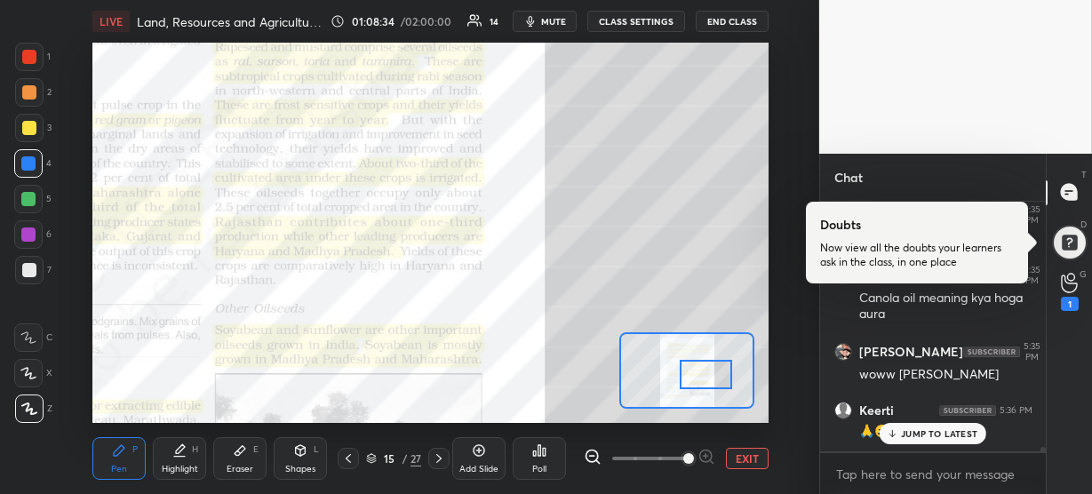
scroll to position [13787, 0]
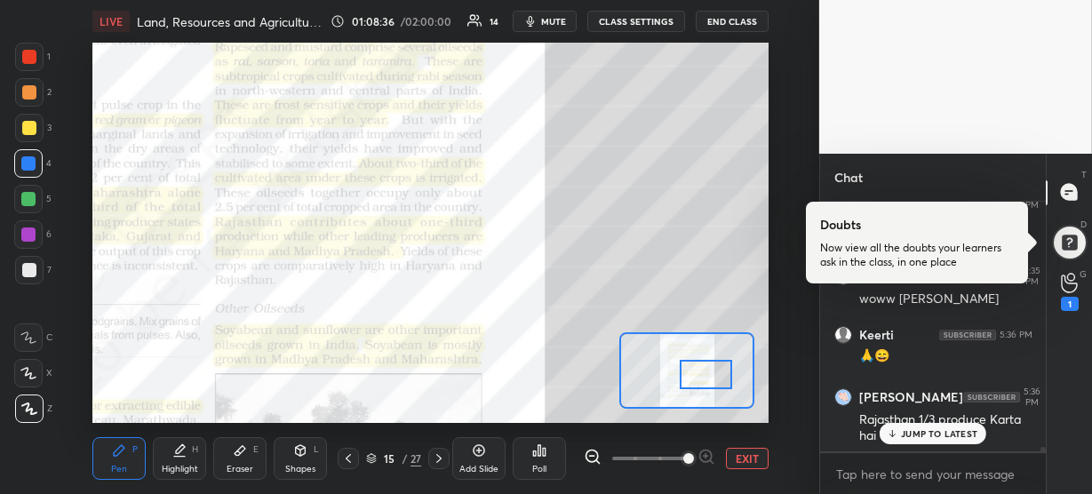
click at [929, 438] on p "JUMP TO LATEST" at bounding box center [939, 433] width 76 height 11
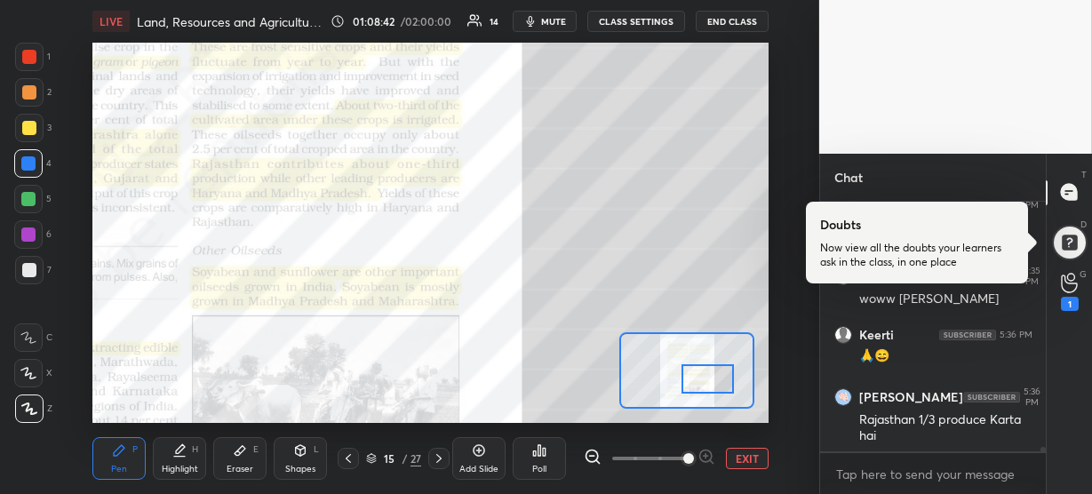
scroll to position [13848, 0]
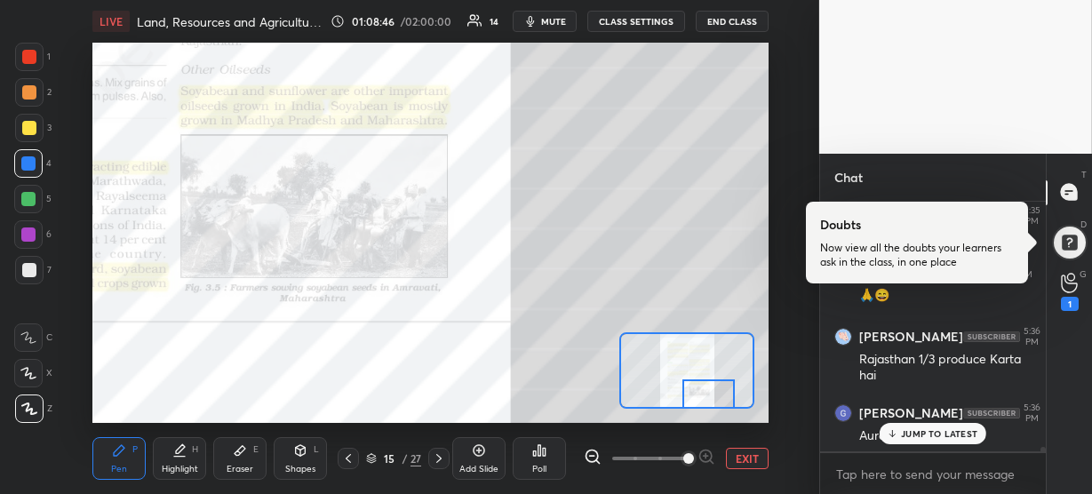
drag, startPoint x: 690, startPoint y: 371, endPoint x: 692, endPoint y: 391, distance: 20.6
click at [692, 391] on div at bounding box center [709, 394] width 52 height 29
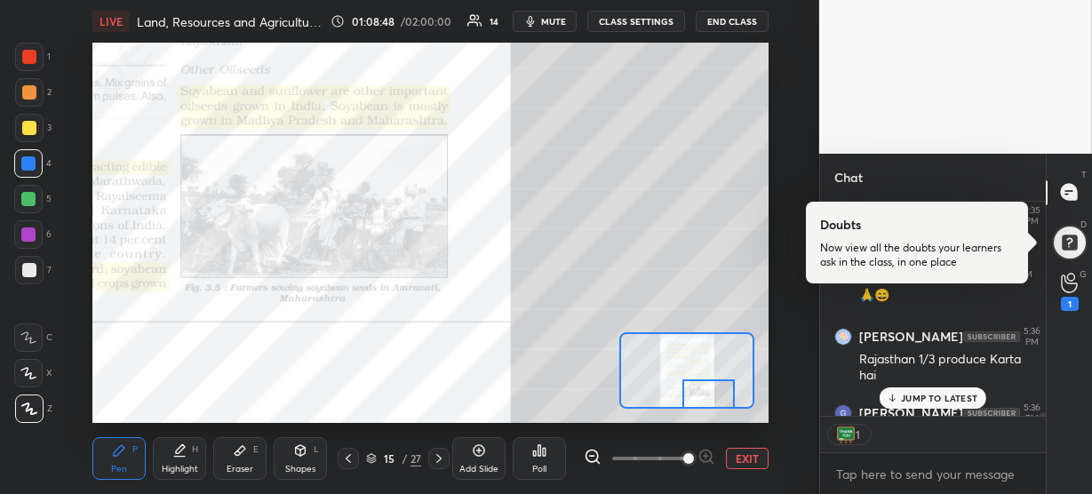
click at [907, 401] on p "JUMP TO LATEST" at bounding box center [939, 398] width 76 height 11
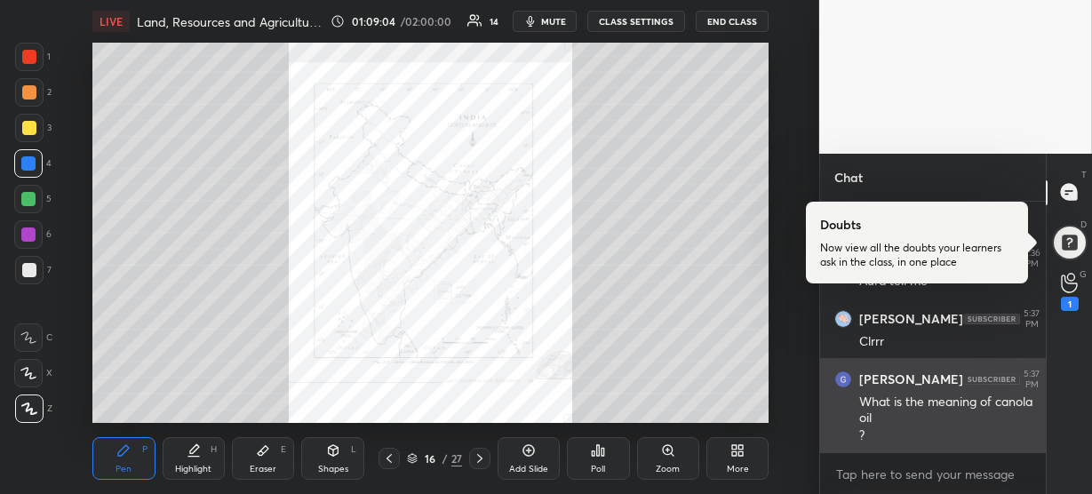
scroll to position [14063, 0]
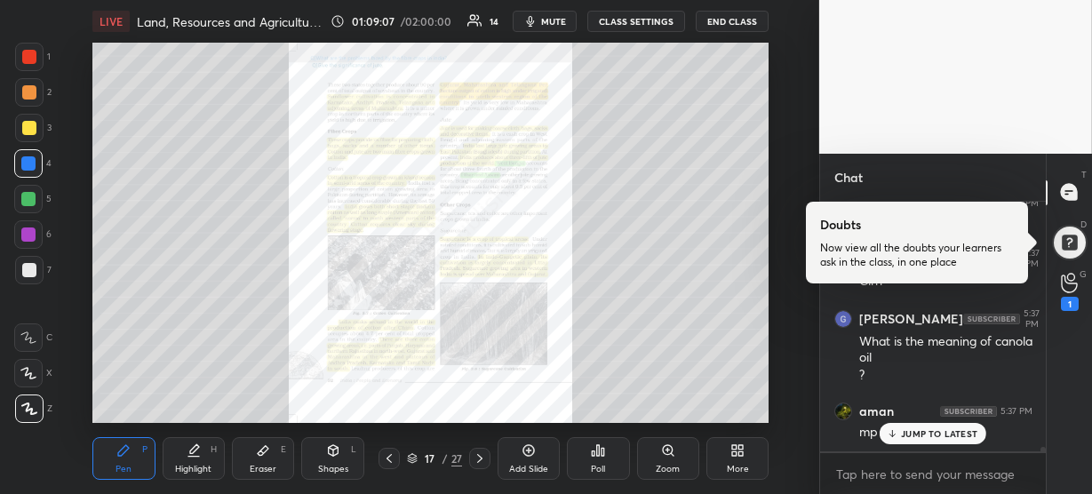
click at [676, 461] on div "Zoom" at bounding box center [668, 458] width 62 height 43
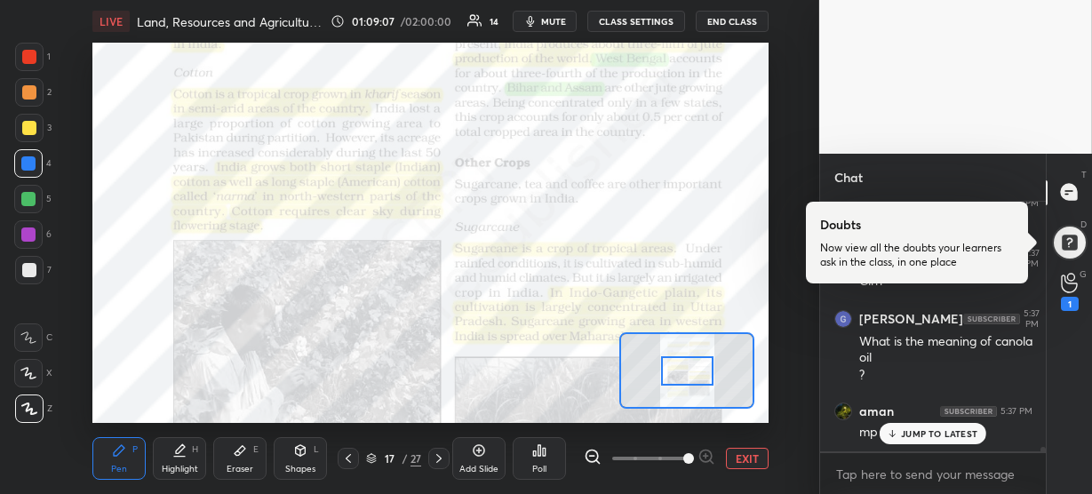
click at [676, 461] on span at bounding box center [649, 458] width 75 height 27
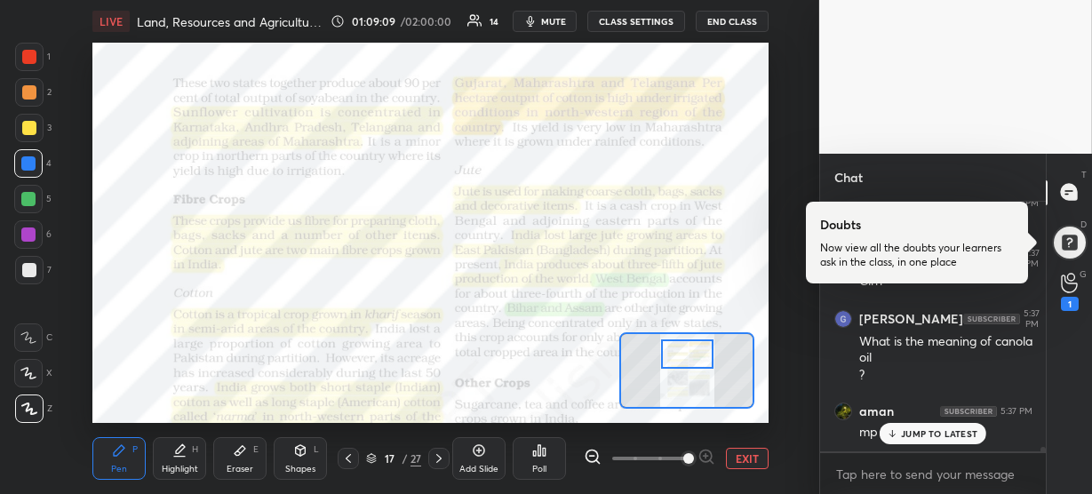
drag, startPoint x: 683, startPoint y: 375, endPoint x: 683, endPoint y: 358, distance: 16.9
click at [683, 358] on div at bounding box center [687, 354] width 52 height 29
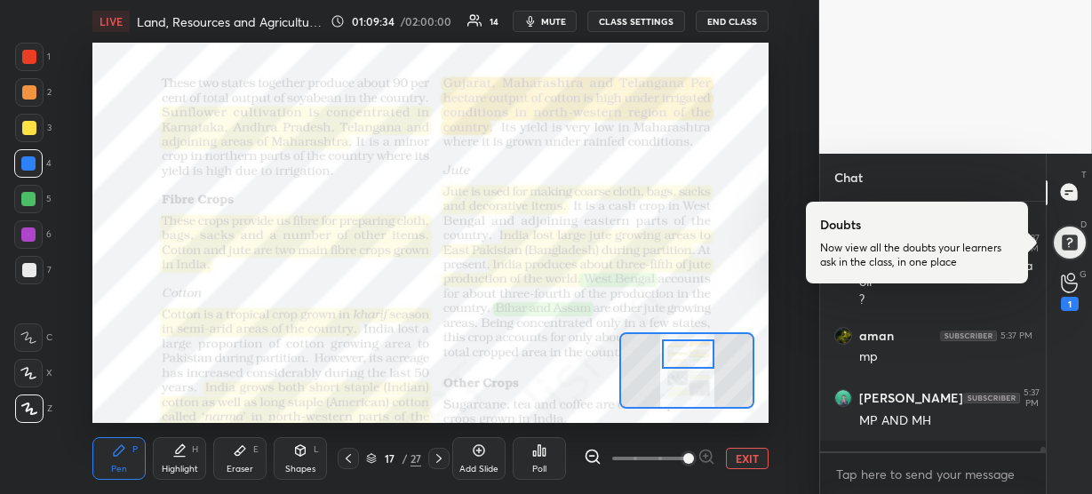
click at [686, 357] on div at bounding box center [688, 354] width 52 height 29
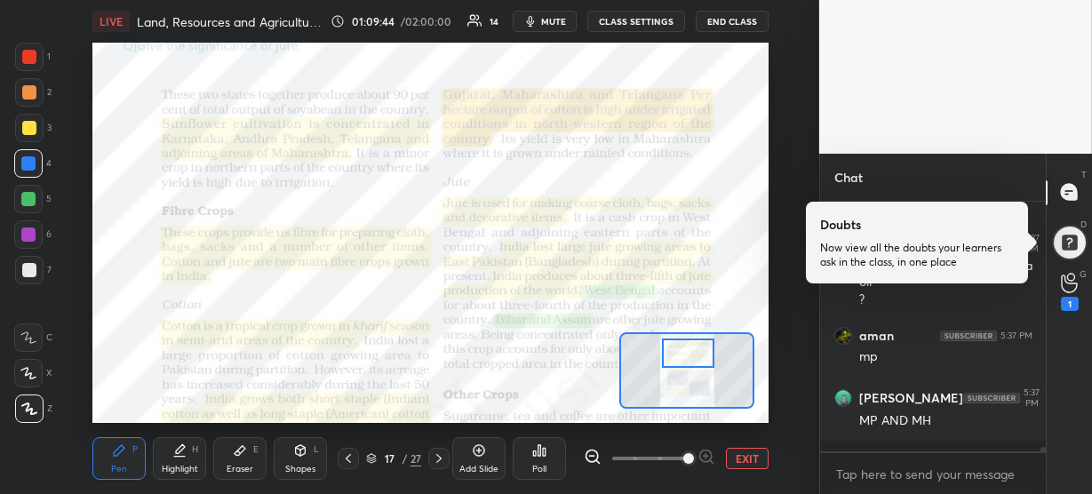
scroll to position [14199, 0]
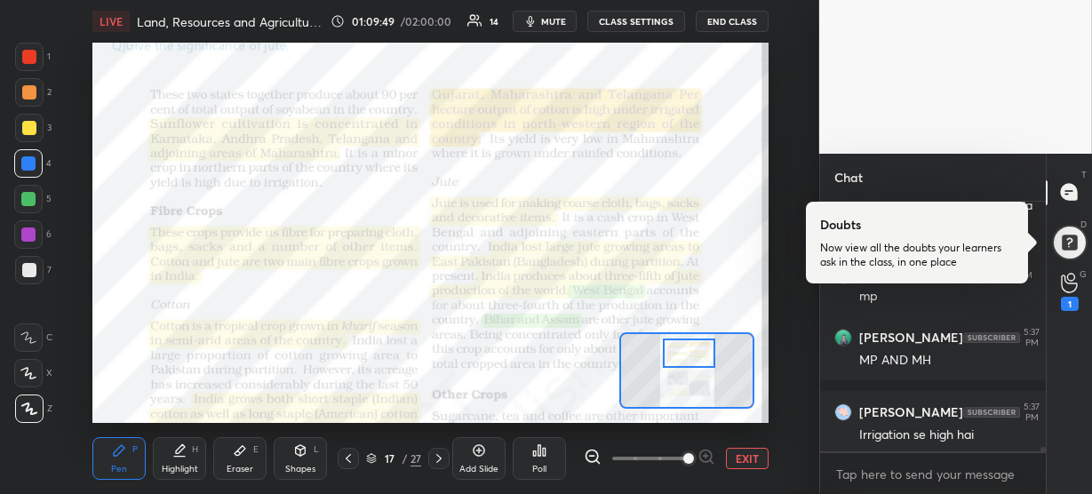
click at [684, 355] on div at bounding box center [689, 353] width 52 height 29
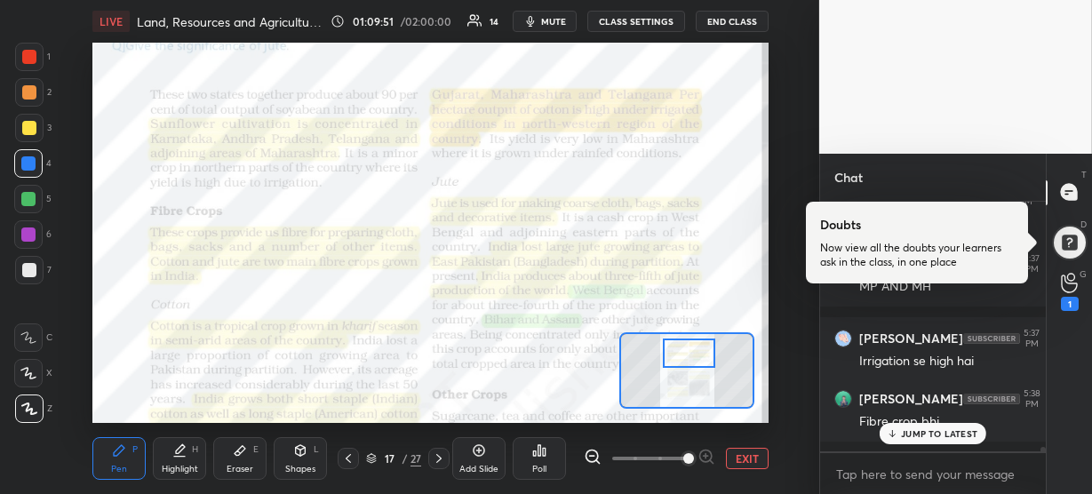
scroll to position [14350, 0]
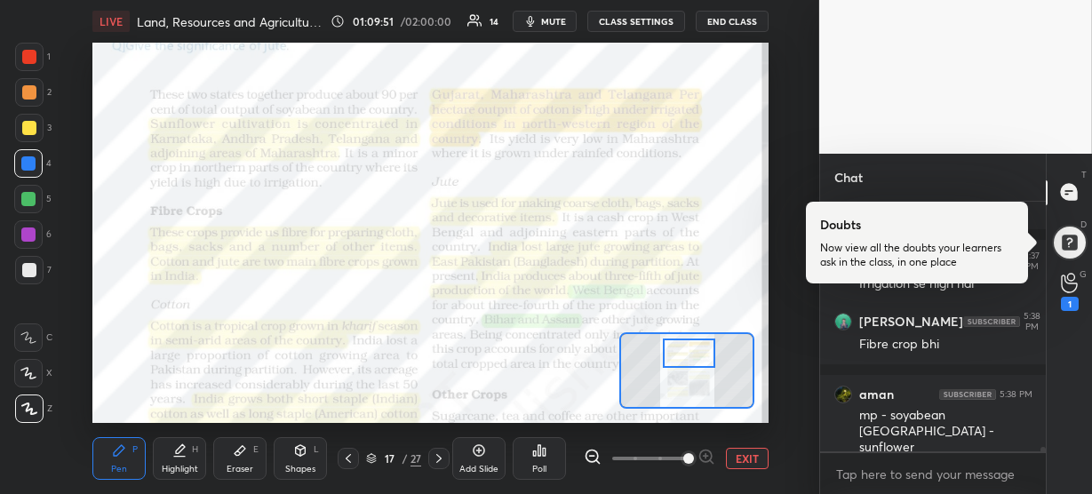
click at [370, 455] on icon at bounding box center [371, 456] width 9 height 4
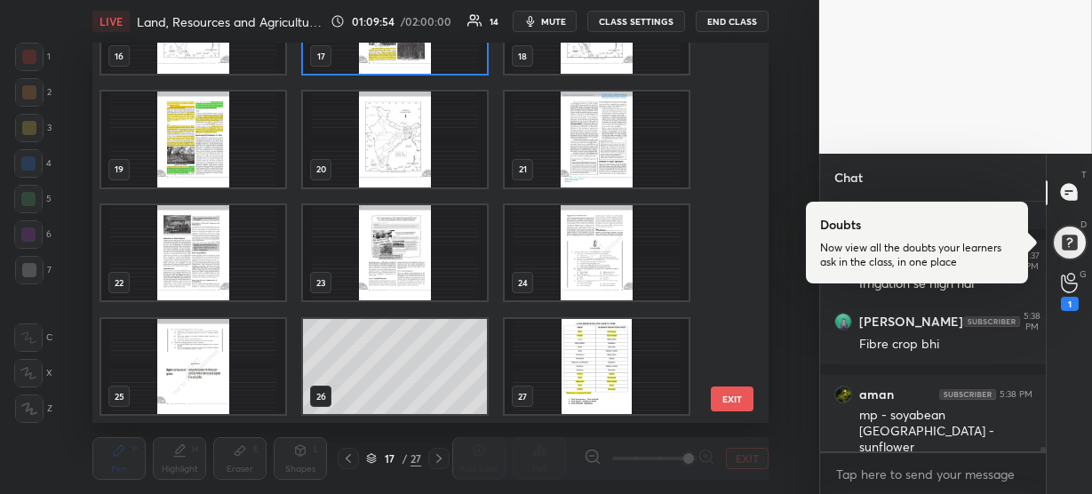
scroll to position [14410, 0]
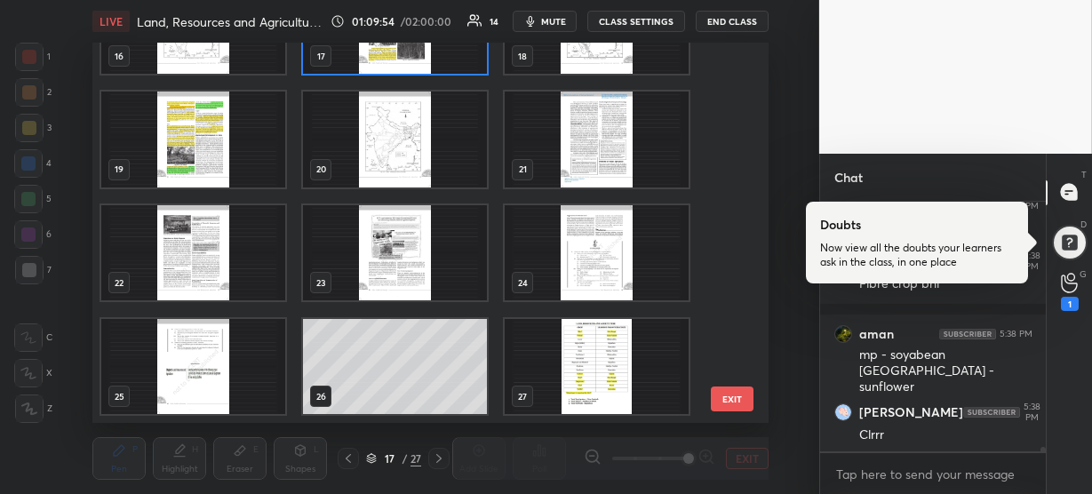
click at [579, 372] on img "grid" at bounding box center [597, 366] width 184 height 96
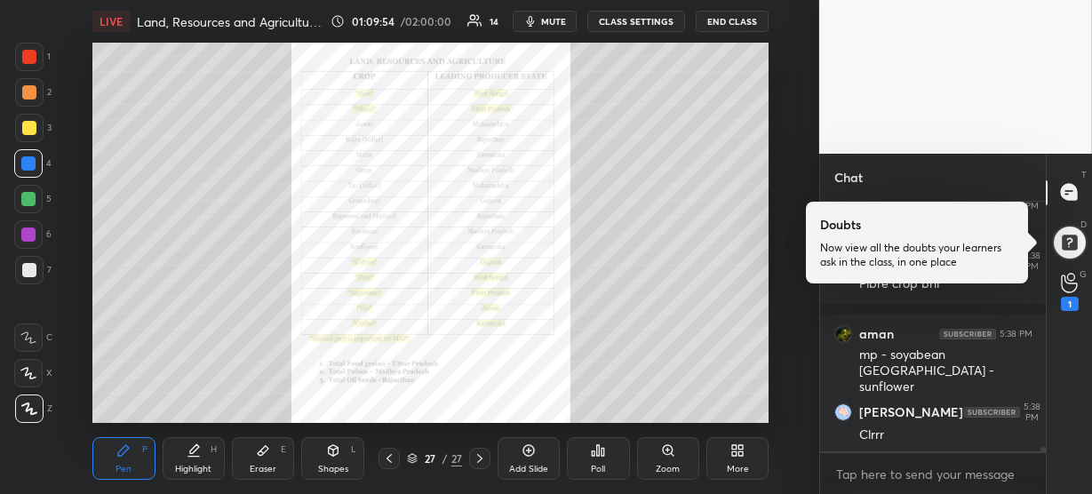
click at [579, 372] on img "grid" at bounding box center [597, 366] width 184 height 96
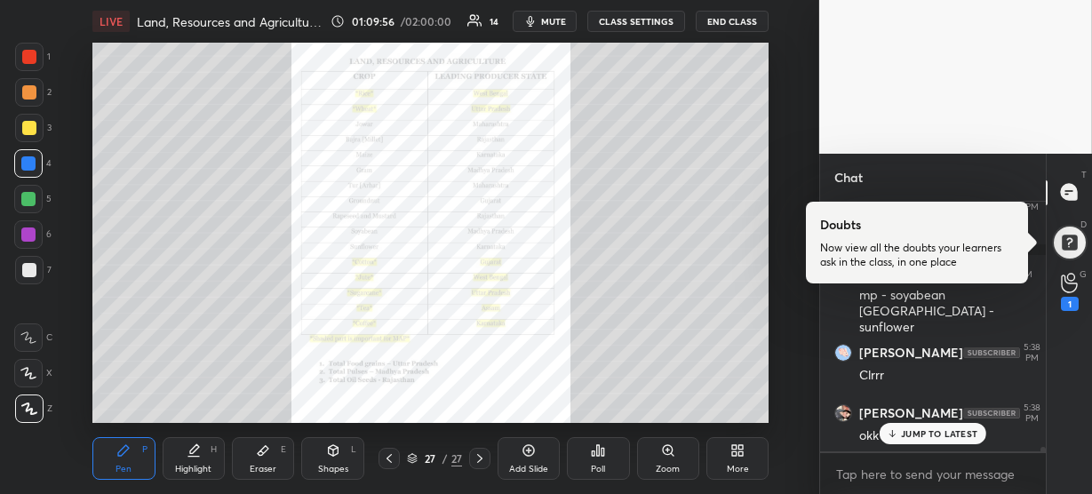
click at [670, 458] on div "Zoom" at bounding box center [668, 458] width 62 height 43
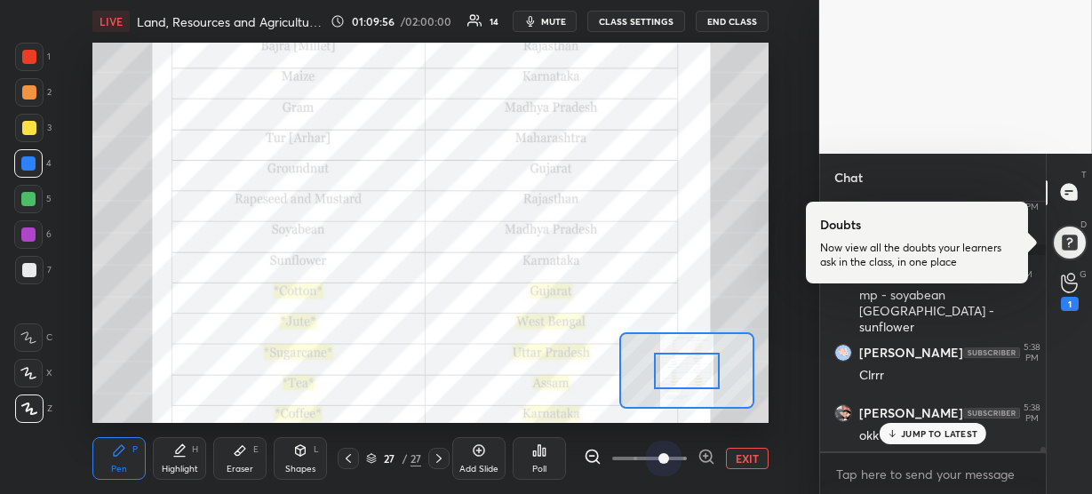
click at [670, 458] on span at bounding box center [649, 458] width 75 height 27
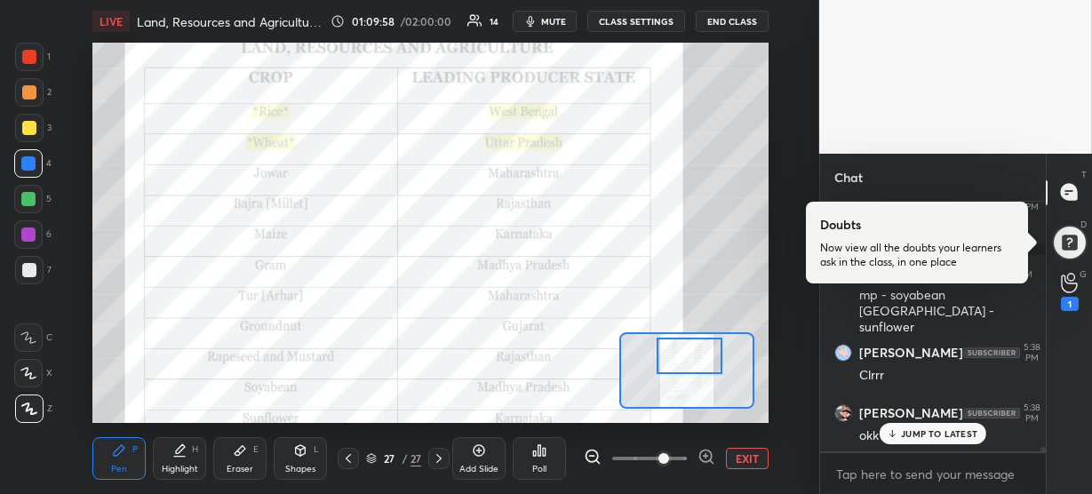
drag, startPoint x: 693, startPoint y: 367, endPoint x: 697, endPoint y: 350, distance: 17.3
click at [697, 350] on div at bounding box center [690, 356] width 66 height 36
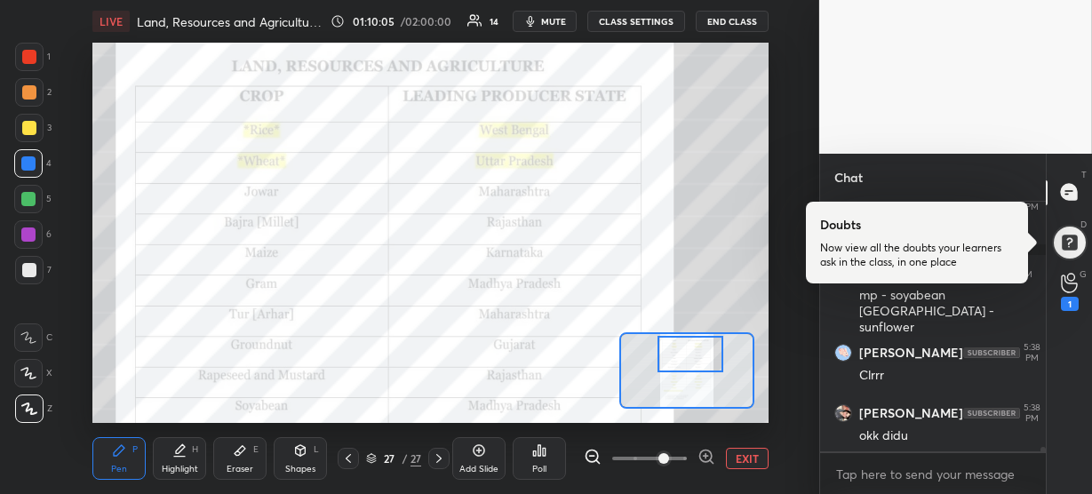
scroll to position [14530, 0]
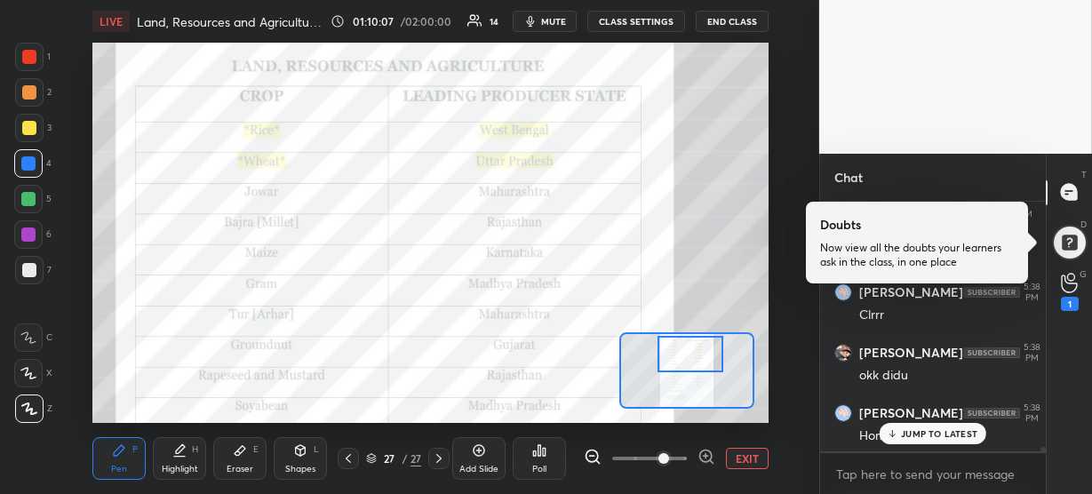
click at [906, 432] on p "JUMP TO LATEST" at bounding box center [939, 433] width 76 height 11
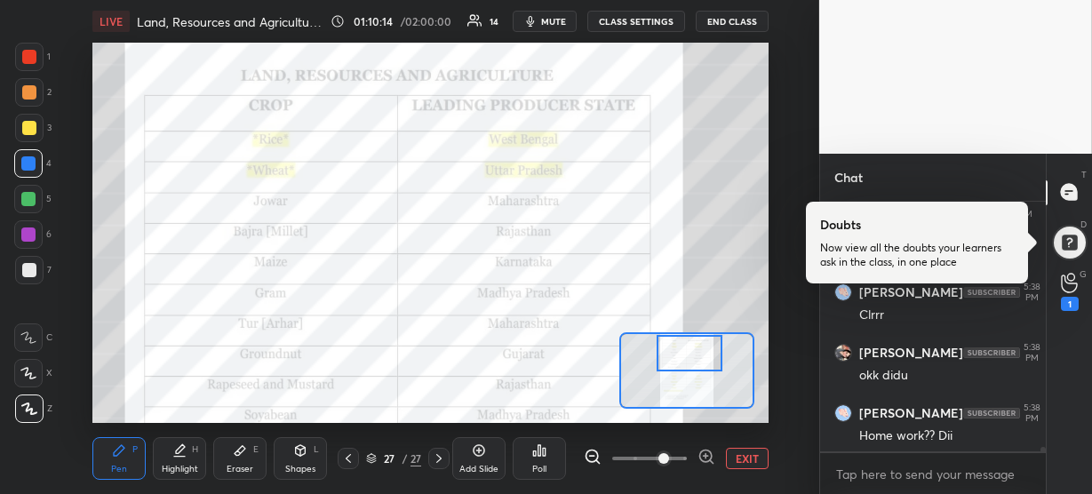
click at [713, 338] on div at bounding box center [690, 353] width 66 height 36
click at [29, 50] on div at bounding box center [29, 57] width 14 height 14
click at [123, 460] on div "Pen P" at bounding box center [118, 458] width 53 height 43
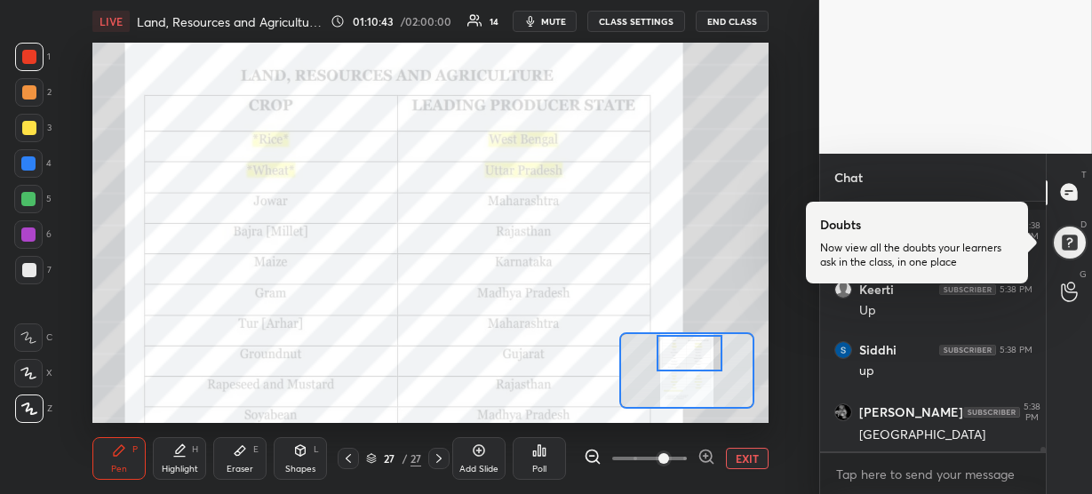
scroll to position [15211, 0]
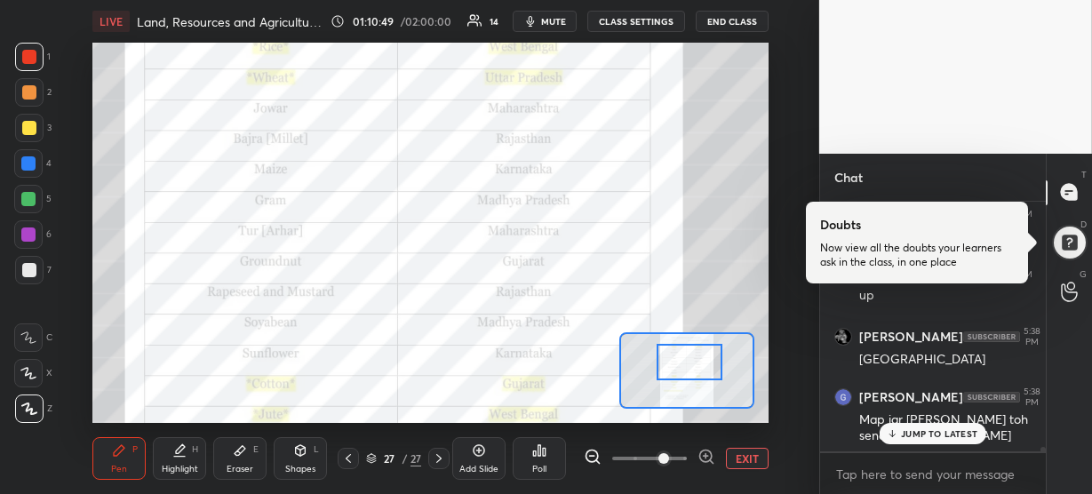
click at [699, 372] on div at bounding box center [690, 362] width 66 height 36
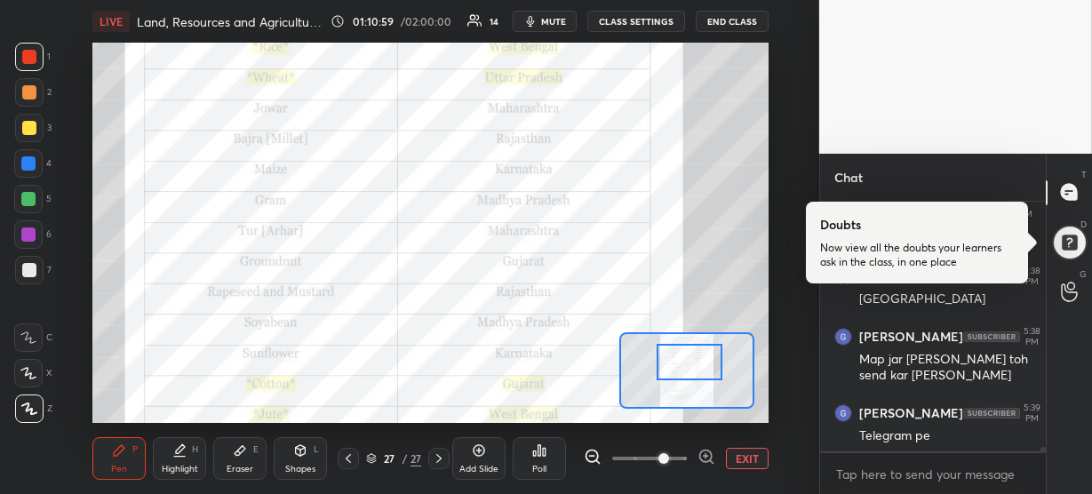
scroll to position [15333, 0]
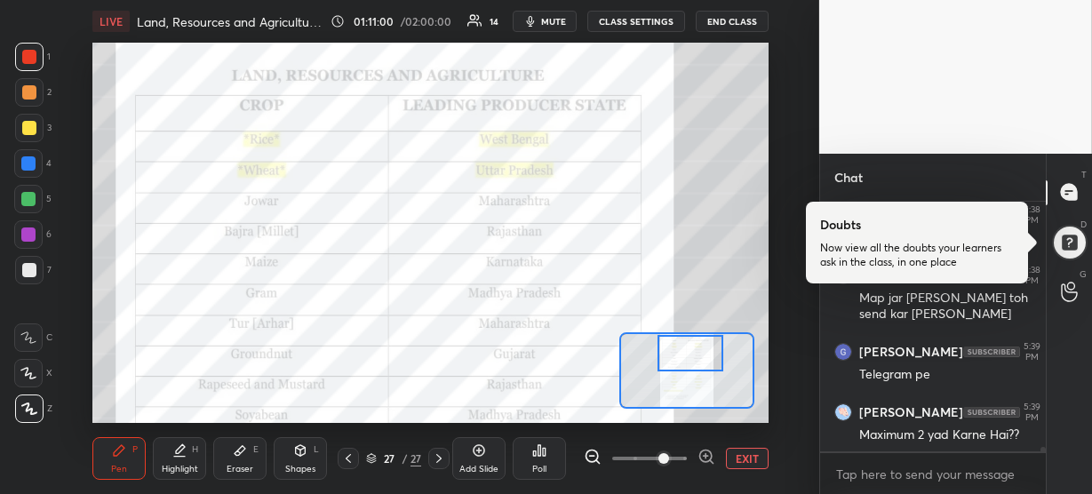
drag, startPoint x: 695, startPoint y: 366, endPoint x: 697, endPoint y: 356, distance: 10.8
click at [697, 356] on div at bounding box center [691, 353] width 66 height 36
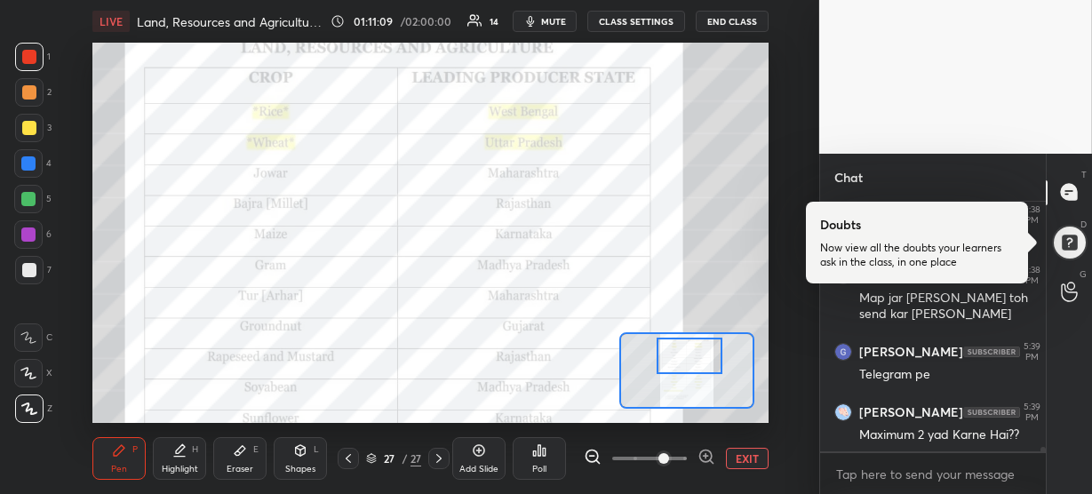
click at [691, 358] on div at bounding box center [690, 356] width 66 height 36
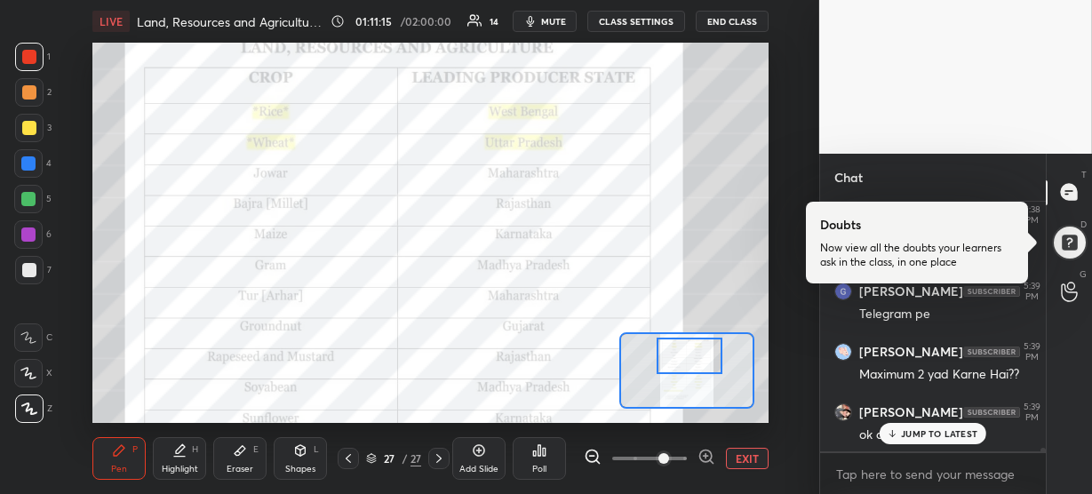
scroll to position [15453, 0]
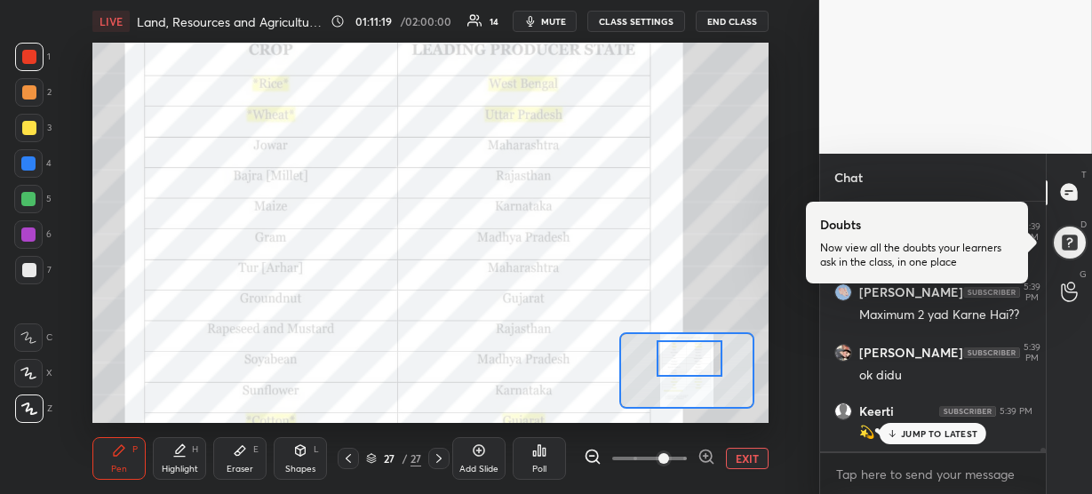
click at [687, 358] on div at bounding box center [690, 358] width 66 height 36
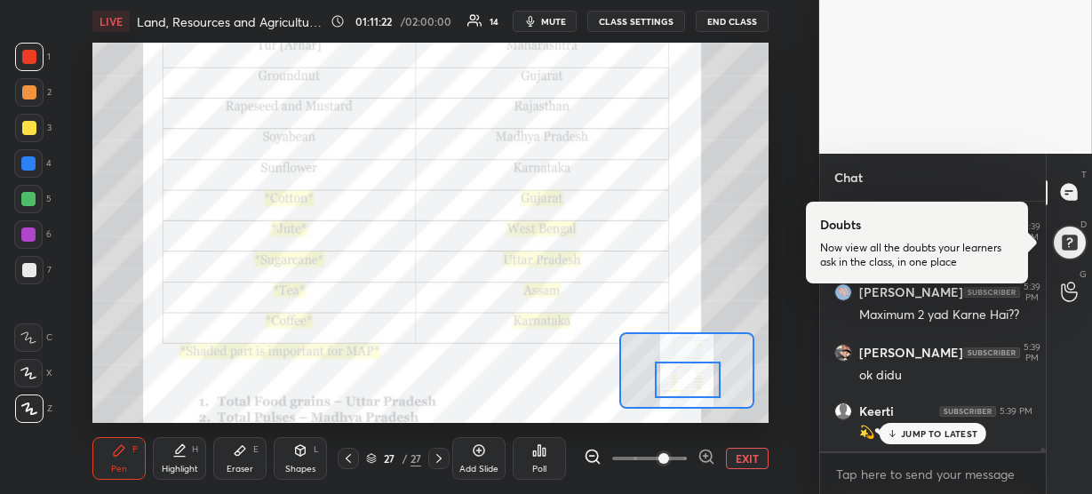
drag, startPoint x: 688, startPoint y: 359, endPoint x: 687, endPoint y: 380, distance: 21.3
click at [687, 380] on div at bounding box center [688, 380] width 66 height 36
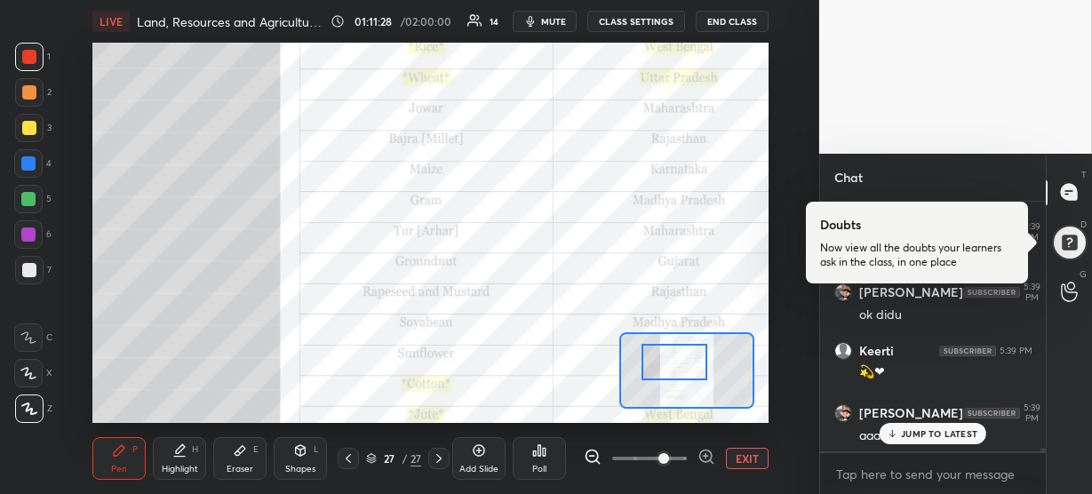
scroll to position [15574, 0]
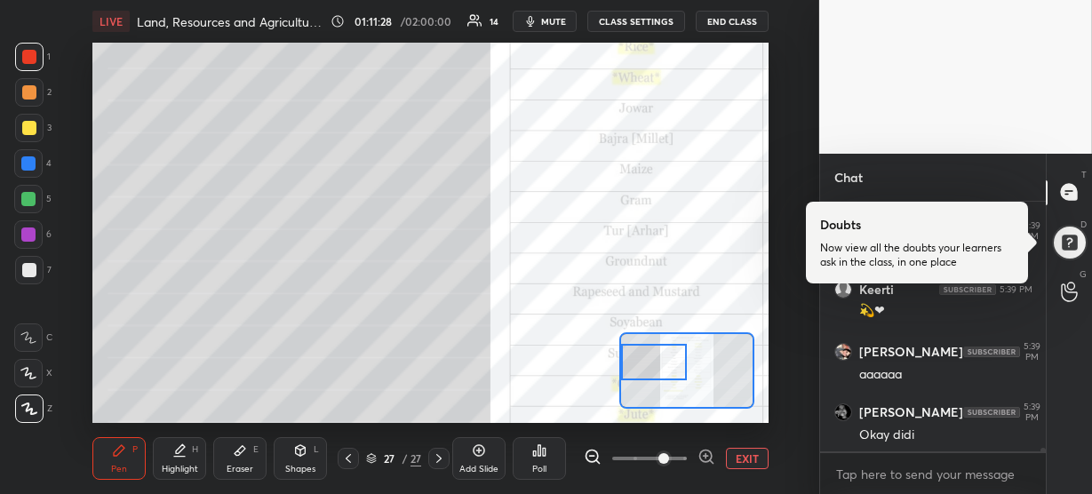
drag, startPoint x: 686, startPoint y: 380, endPoint x: 647, endPoint y: 363, distance: 43.0
click at [647, 363] on div at bounding box center [654, 362] width 66 height 36
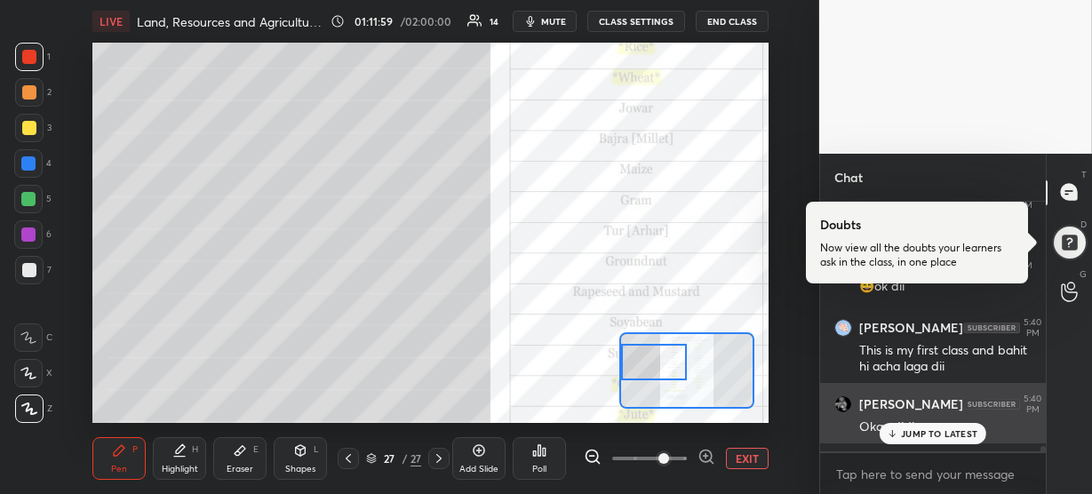
scroll to position [15824, 0]
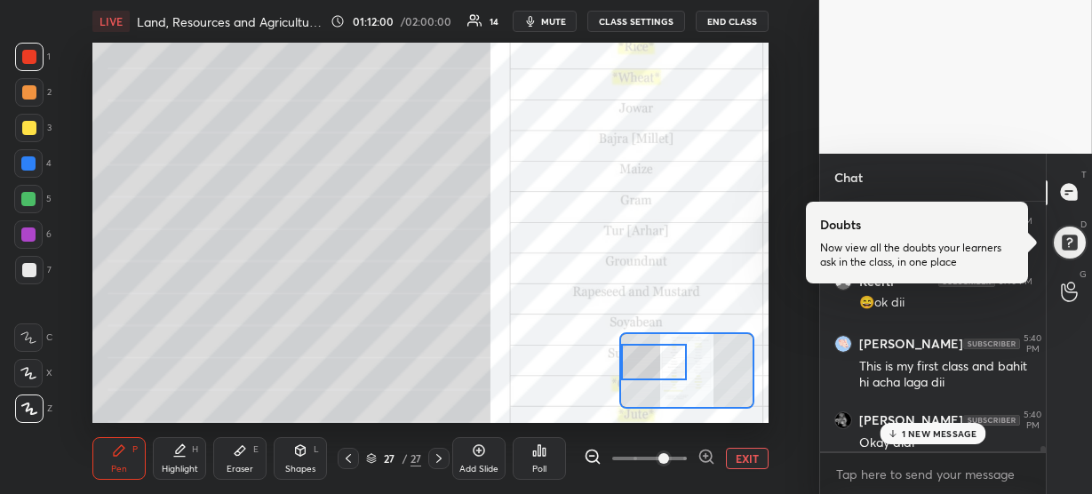
click at [923, 430] on p "1 NEW MESSAGE" at bounding box center [940, 433] width 76 height 11
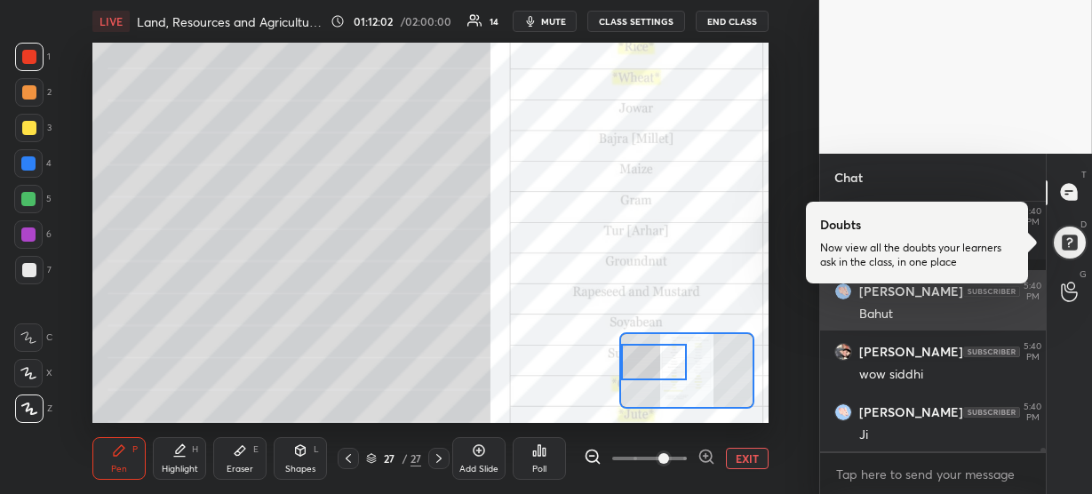
scroll to position [16077, 0]
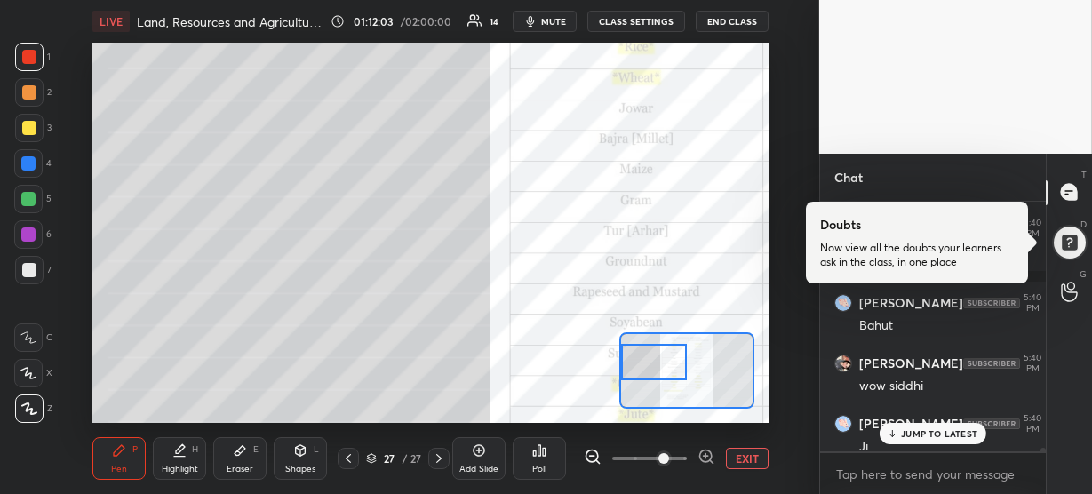
click at [923, 429] on p "JUMP TO LATEST" at bounding box center [939, 433] width 76 height 11
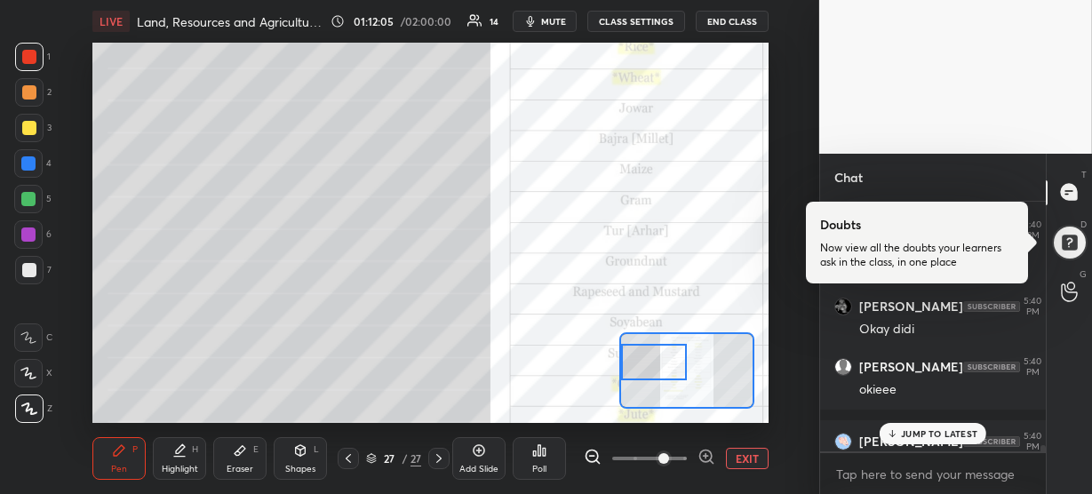
scroll to position [15932, 0]
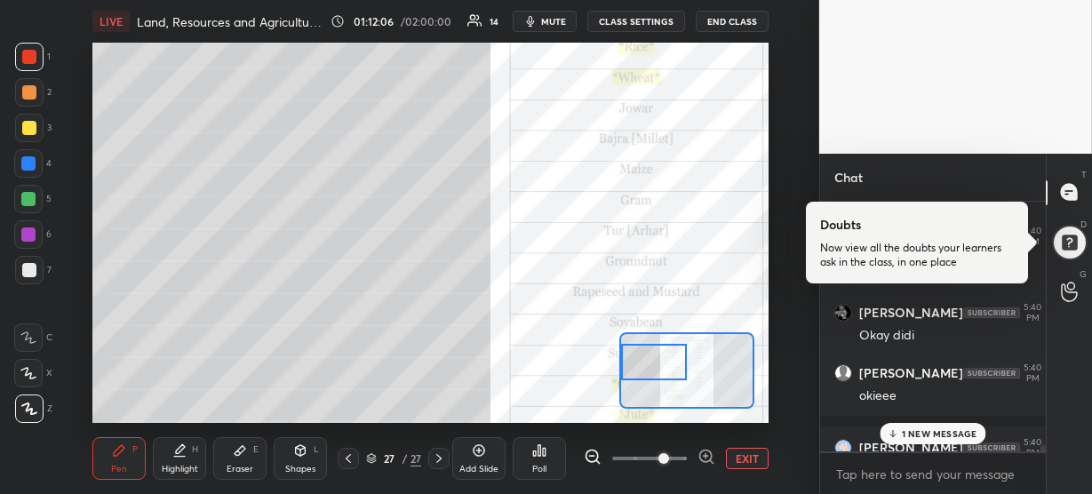
click at [925, 434] on p "1 NEW MESSAGE" at bounding box center [940, 433] width 76 height 11
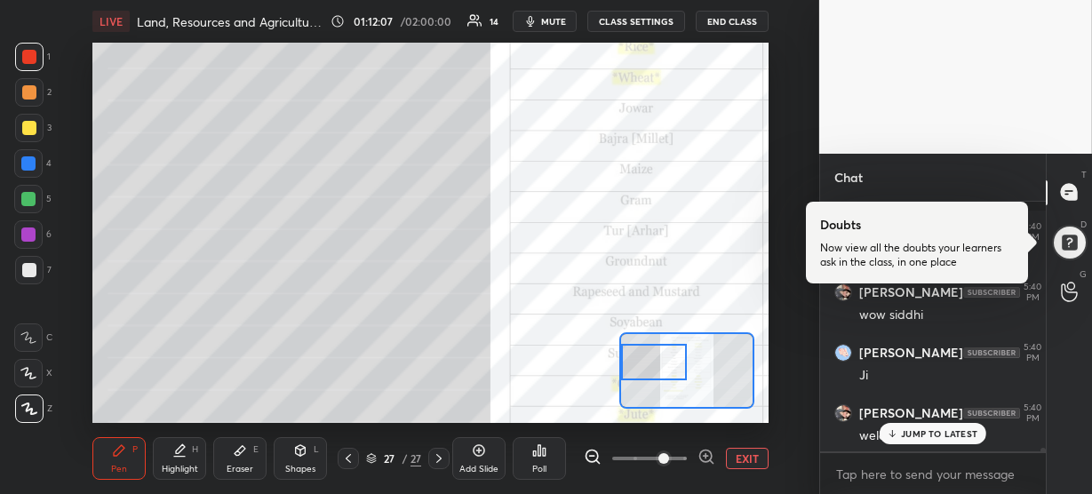
scroll to position [16208, 0]
click at [925, 434] on p "JUMP TO LATEST" at bounding box center [939, 433] width 76 height 11
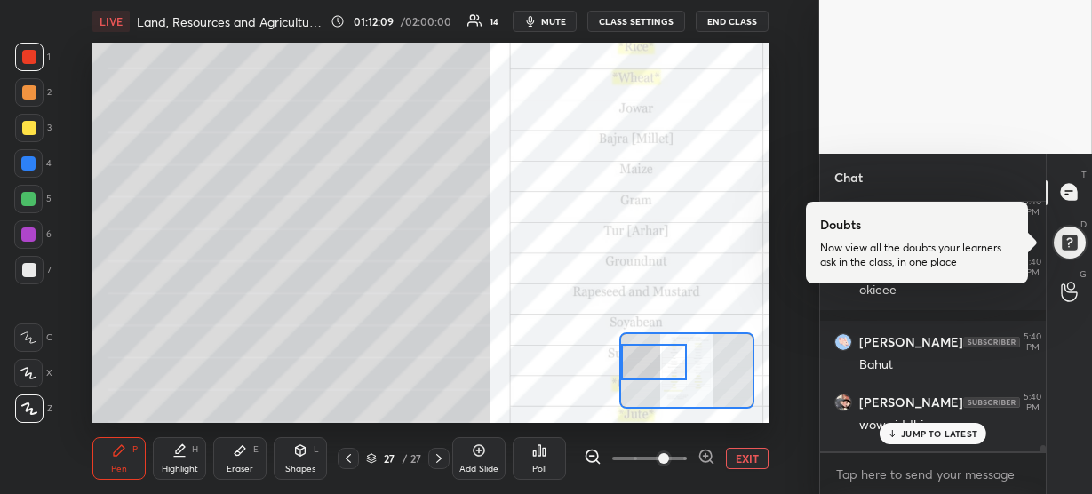
scroll to position [16000, 0]
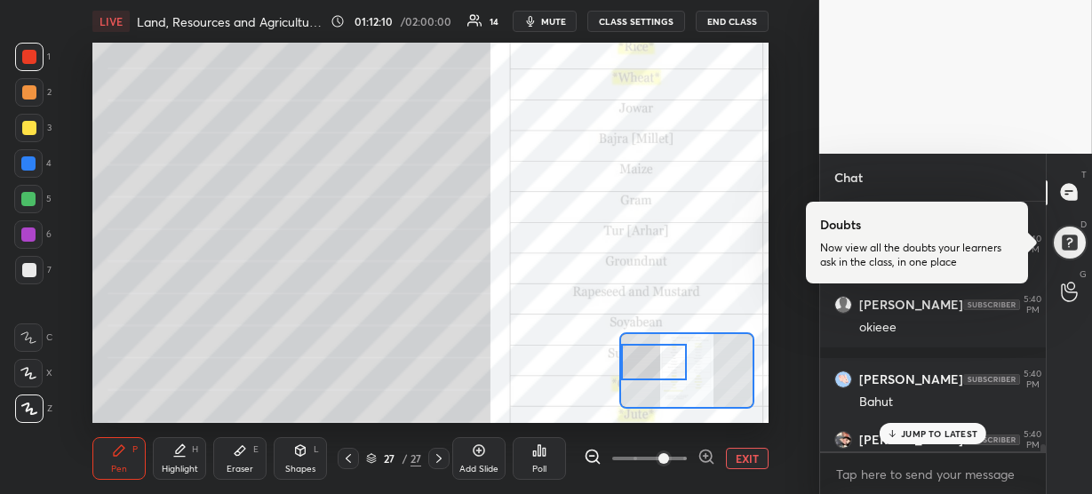
click at [919, 433] on p "JUMP TO LATEST" at bounding box center [939, 433] width 76 height 11
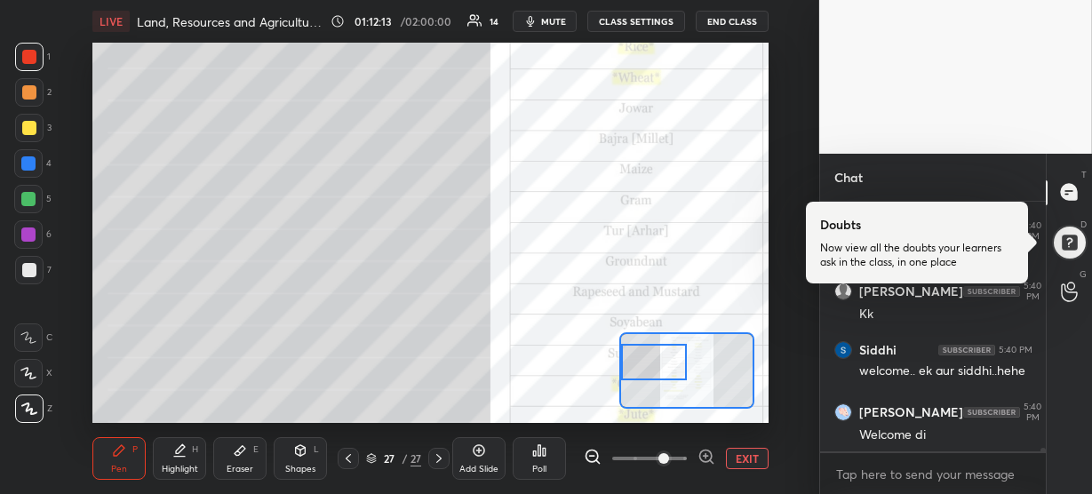
scroll to position [16389, 0]
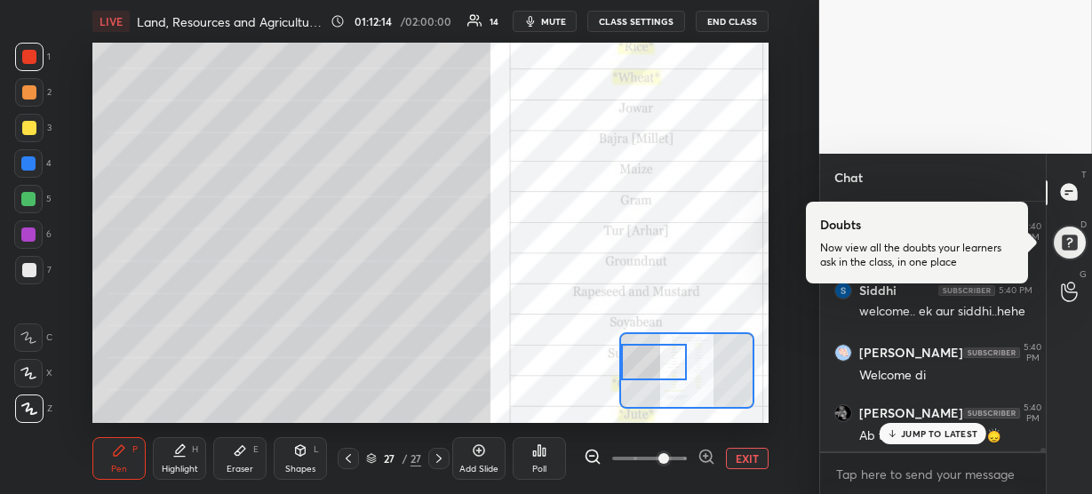
click at [927, 429] on p "JUMP TO LATEST" at bounding box center [939, 433] width 76 height 11
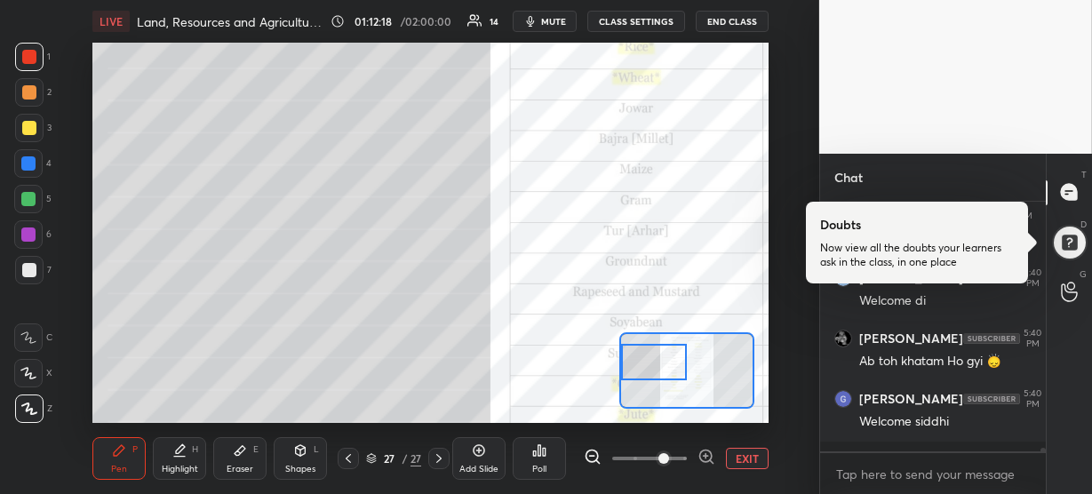
scroll to position [16540, 0]
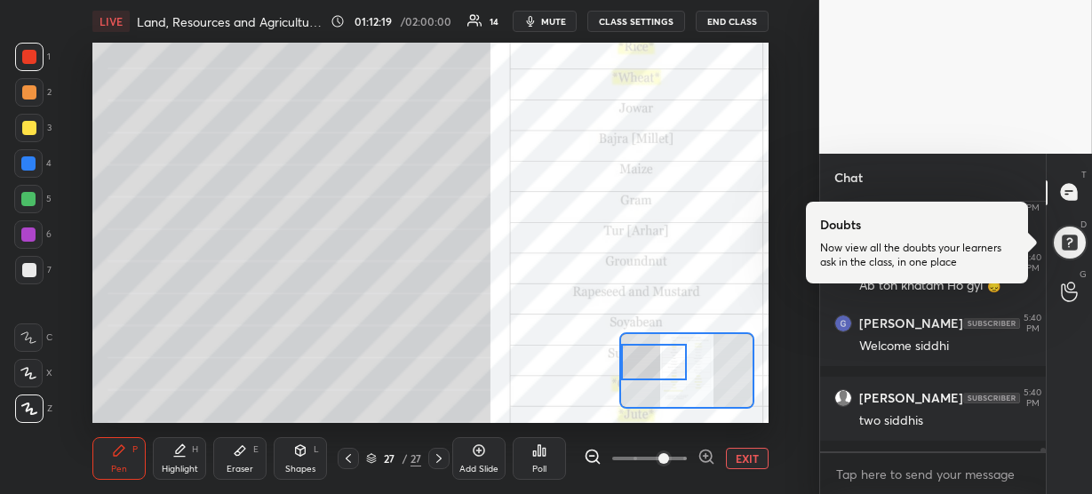
click at [914, 430] on div "two siddhis" at bounding box center [945, 421] width 173 height 18
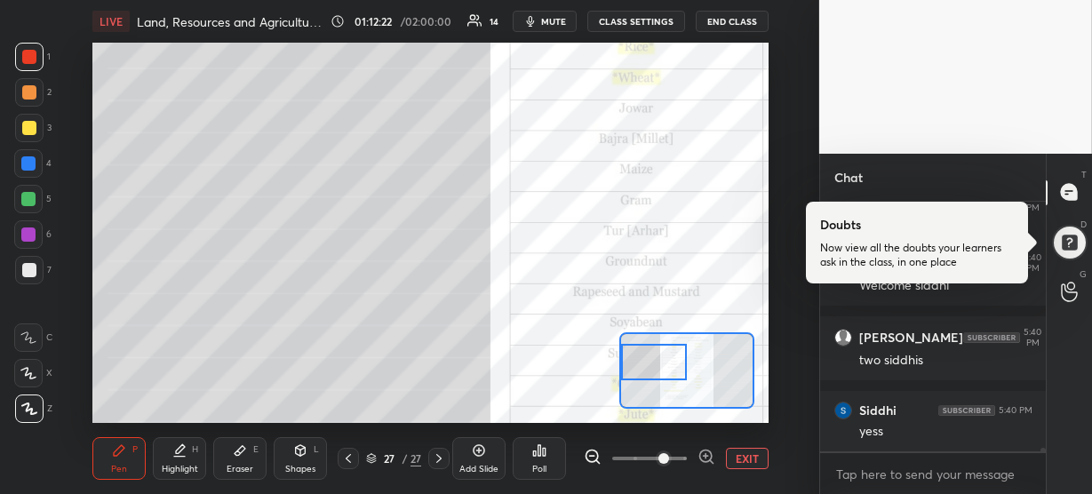
scroll to position [16676, 0]
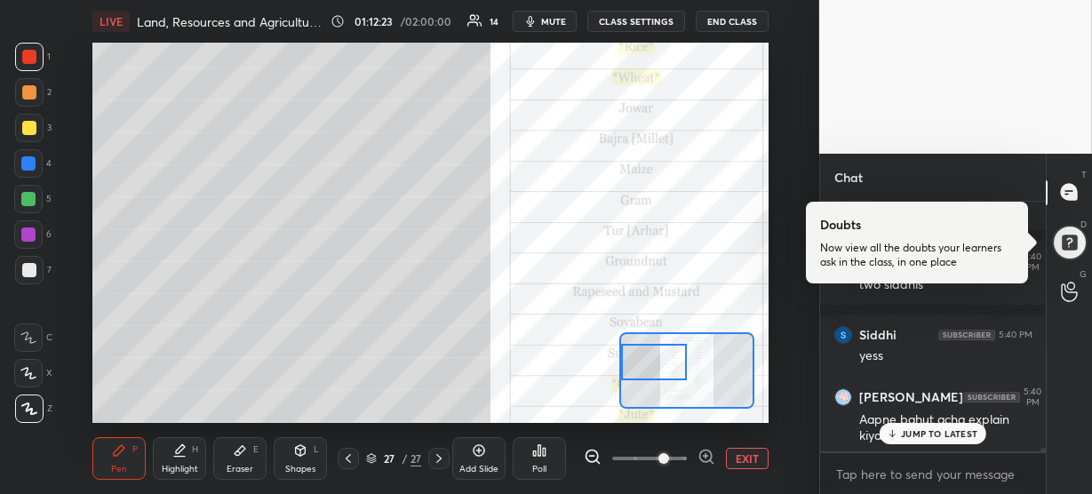
click at [914, 431] on p "JUMP TO LATEST" at bounding box center [939, 433] width 76 height 11
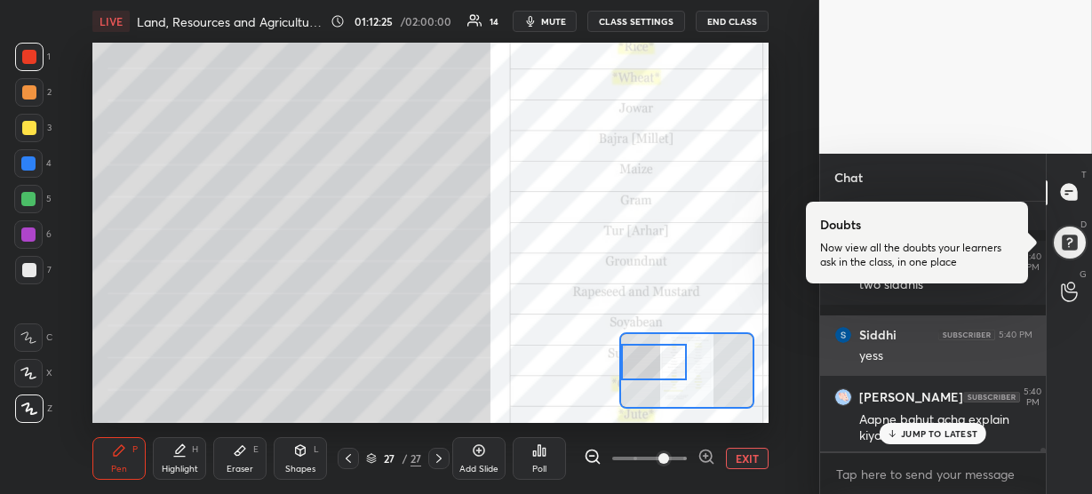
scroll to position [16736, 0]
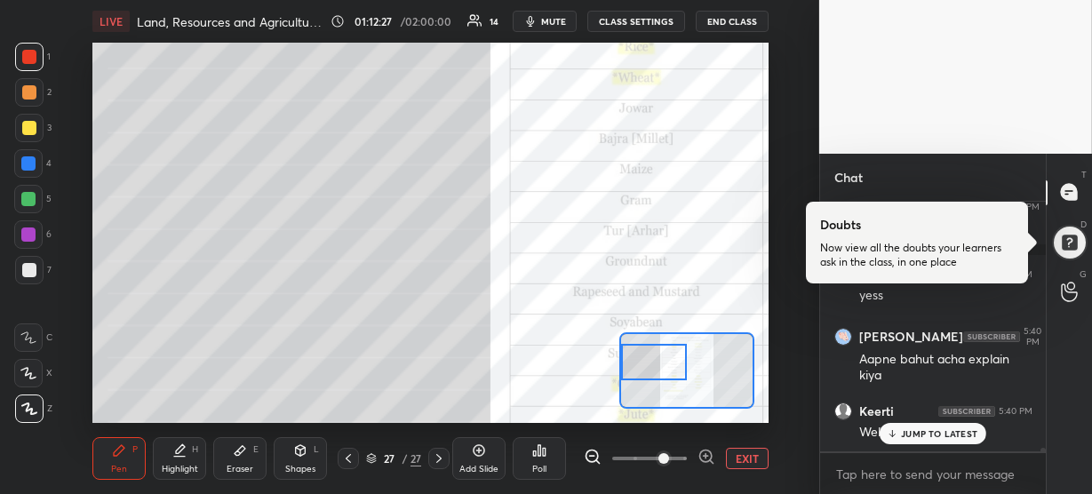
click at [937, 434] on p "JUMP TO LATEST" at bounding box center [939, 433] width 76 height 11
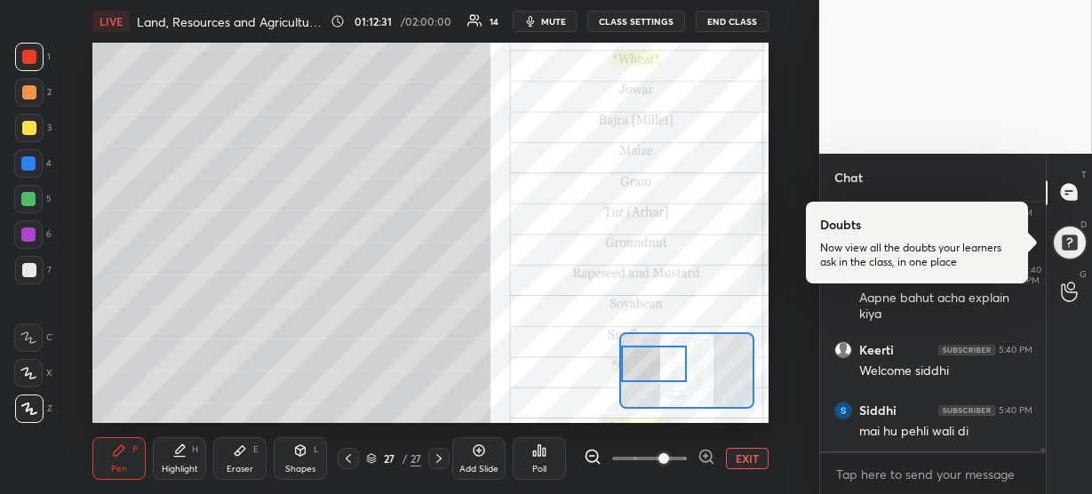
click at [651, 358] on div at bounding box center [654, 364] width 66 height 36
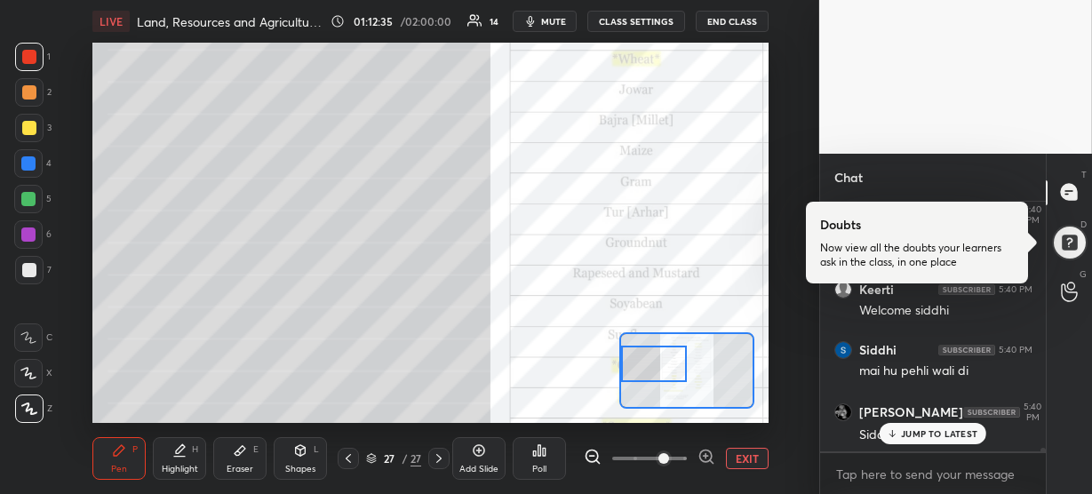
scroll to position [16917, 0]
click at [931, 431] on p "JUMP TO LATEST" at bounding box center [939, 433] width 76 height 11
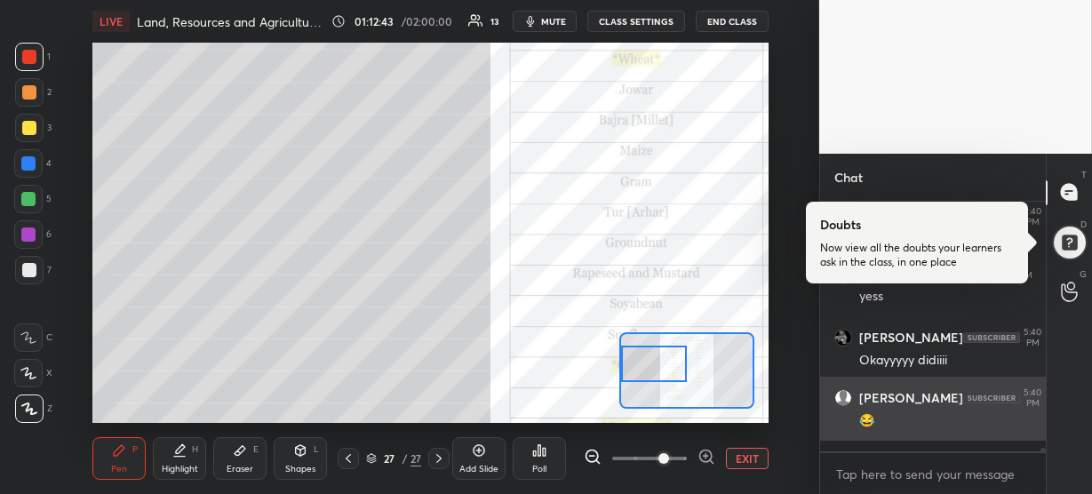
scroll to position [17173, 0]
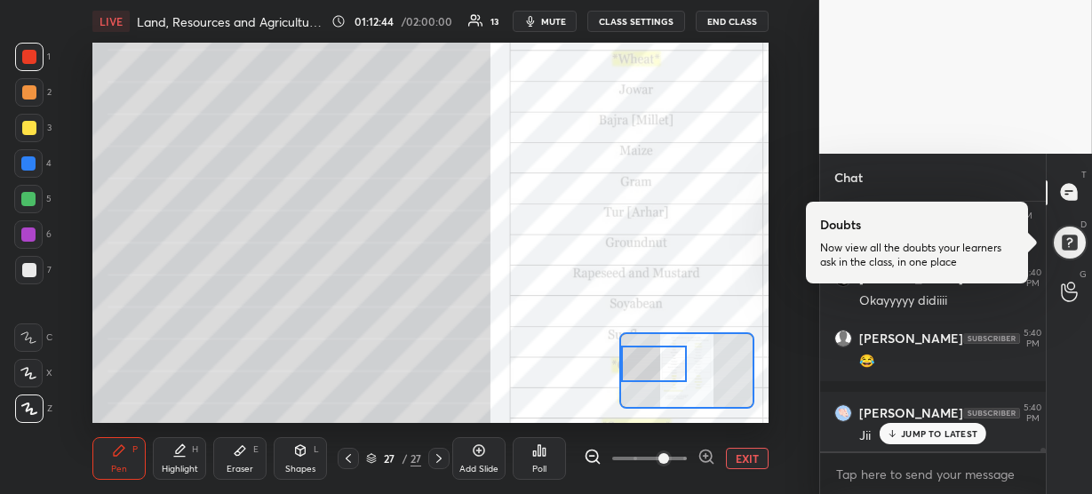
click at [915, 428] on p "JUMP TO LATEST" at bounding box center [939, 433] width 76 height 11
click at [631, 366] on div at bounding box center [654, 364] width 66 height 36
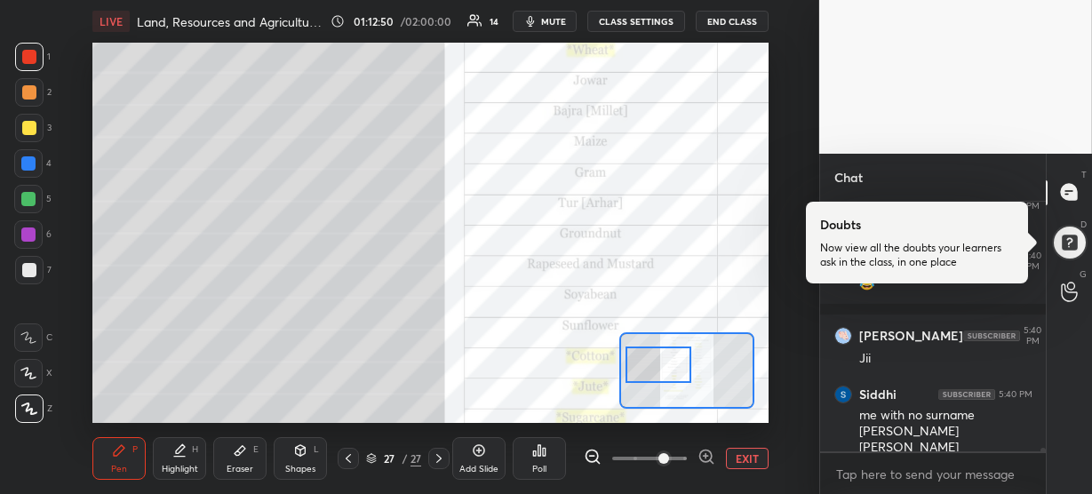
click at [636, 367] on div at bounding box center [659, 365] width 66 height 36
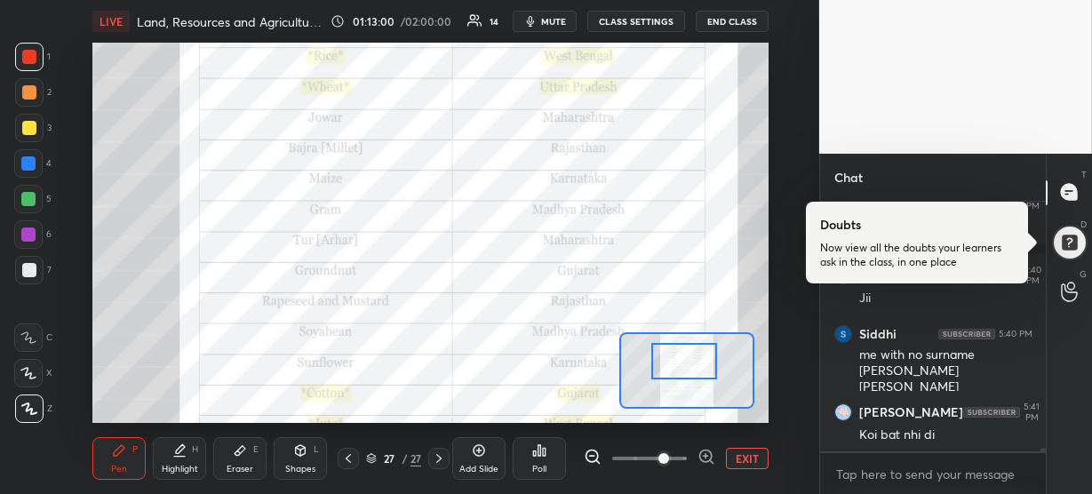
drag, startPoint x: 641, startPoint y: 368, endPoint x: 667, endPoint y: 364, distance: 26.9
click at [667, 364] on div at bounding box center [684, 361] width 66 height 36
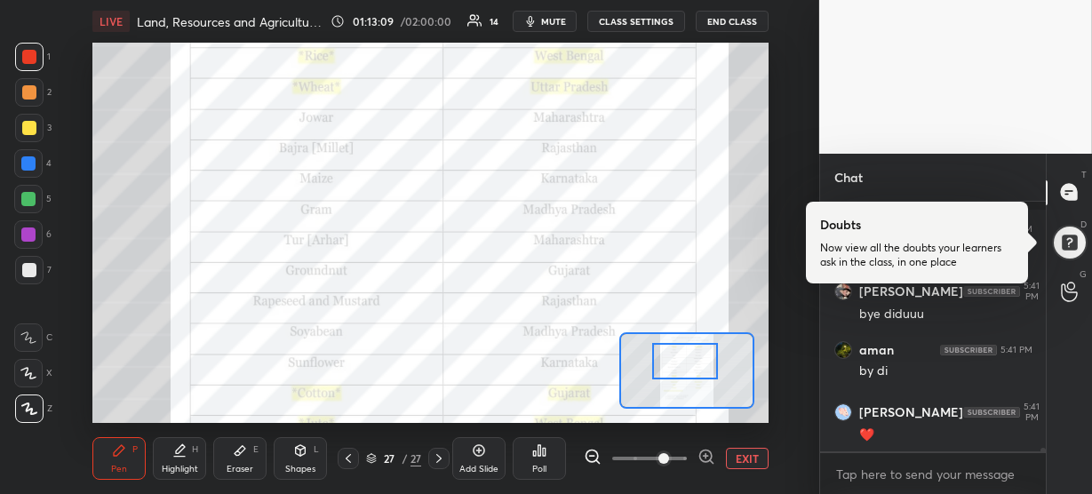
scroll to position [18065, 0]
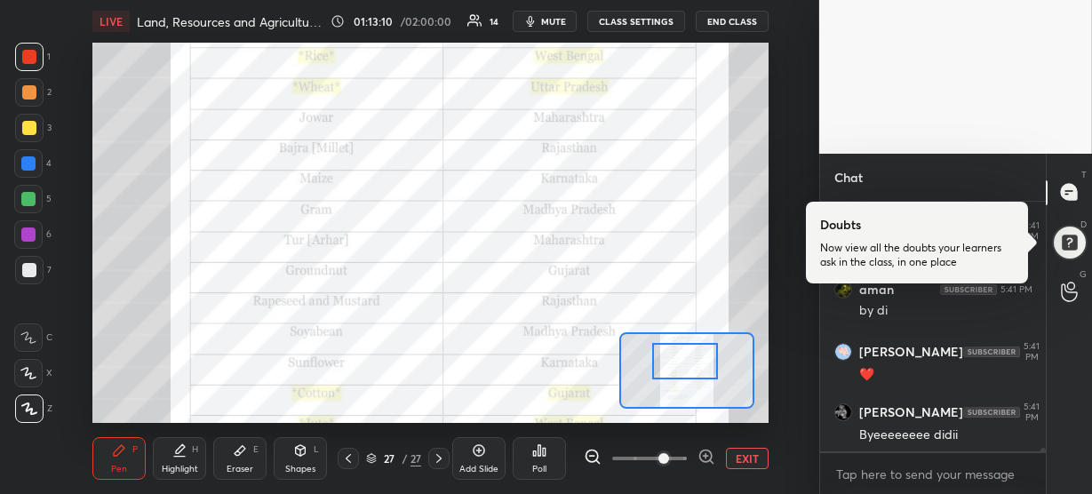
click at [748, 13] on button "END CLASS" at bounding box center [732, 21] width 73 height 21
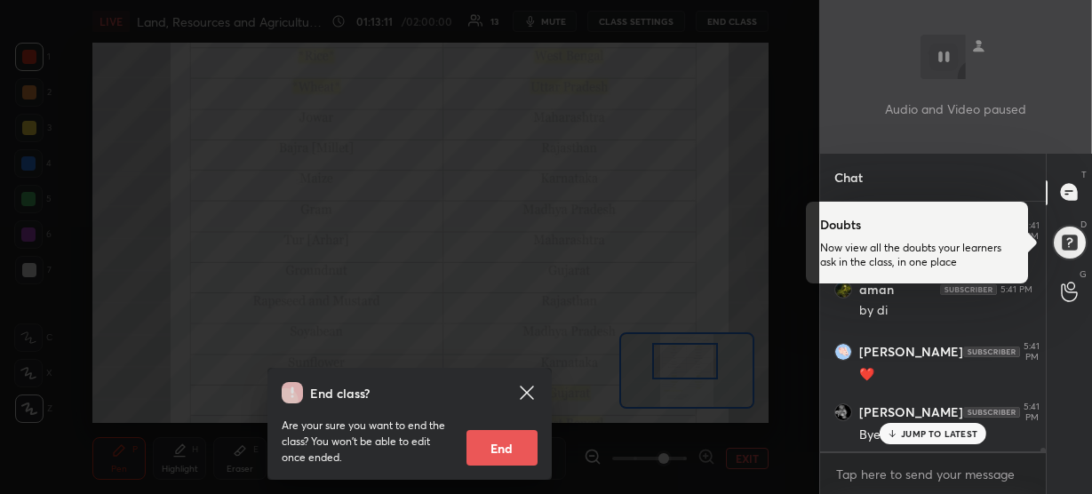
scroll to position [18124, 0]
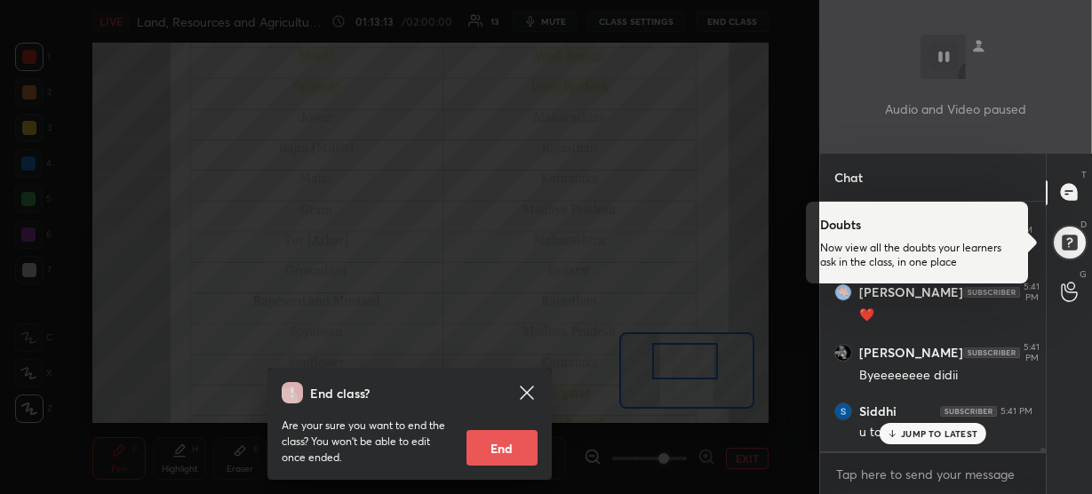
click at [504, 456] on button "End" at bounding box center [502, 448] width 71 height 36
type textarea "x"
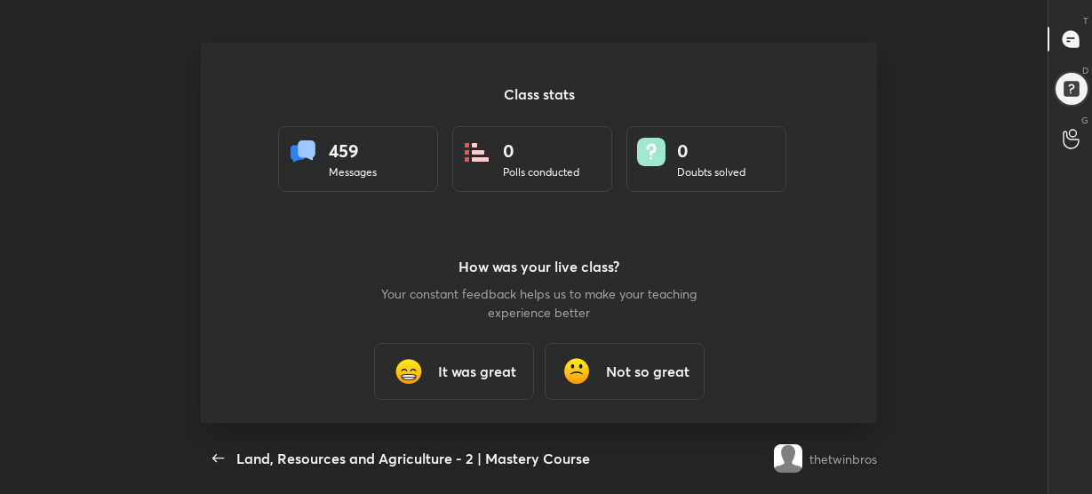
scroll to position [0, 0]
